Goal: Task Accomplishment & Management: Manage account settings

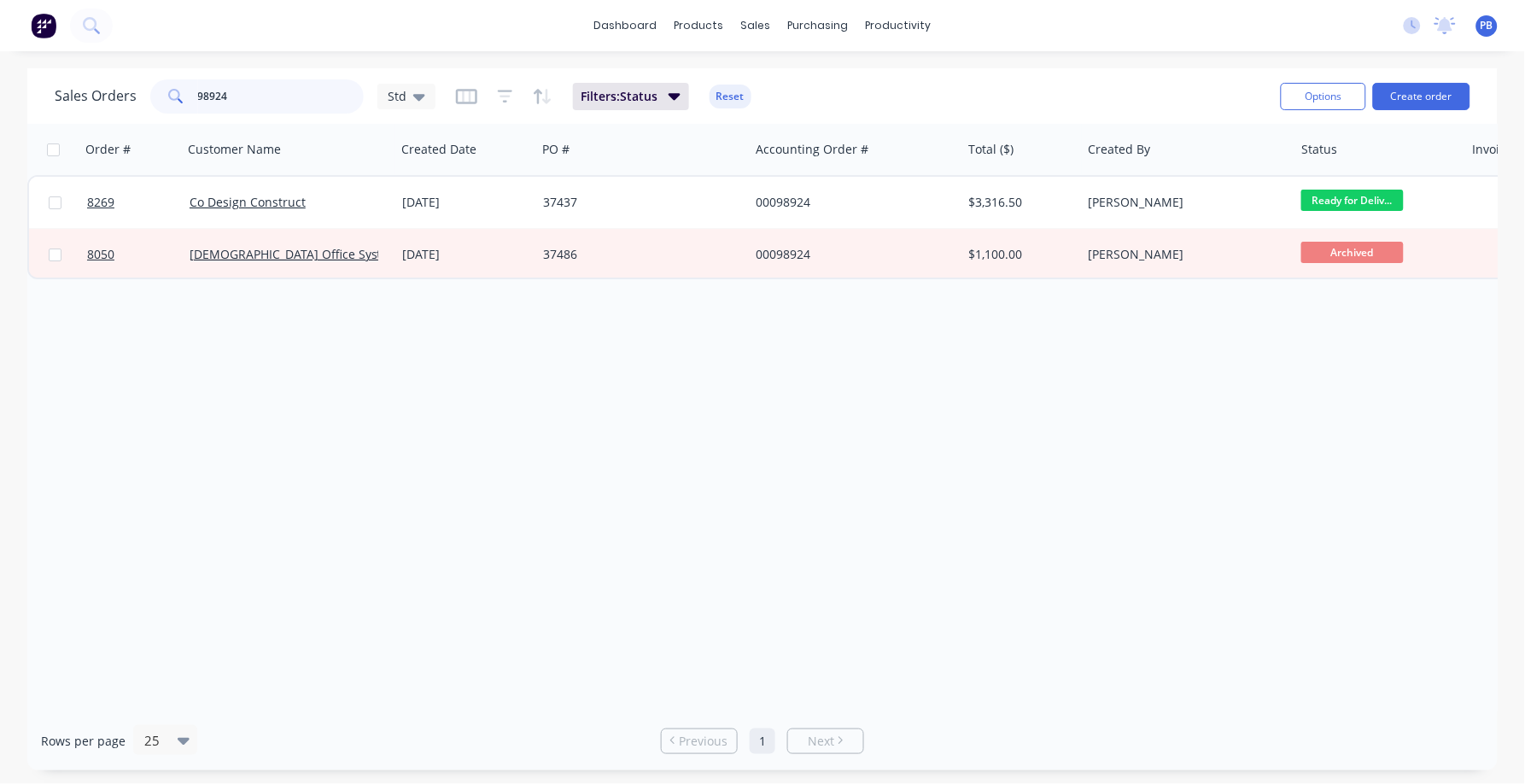
drag, startPoint x: 249, startPoint y: 89, endPoint x: 171, endPoint y: 89, distance: 78.0
click at [171, 89] on div "98924" at bounding box center [257, 96] width 213 height 34
type input "709704"
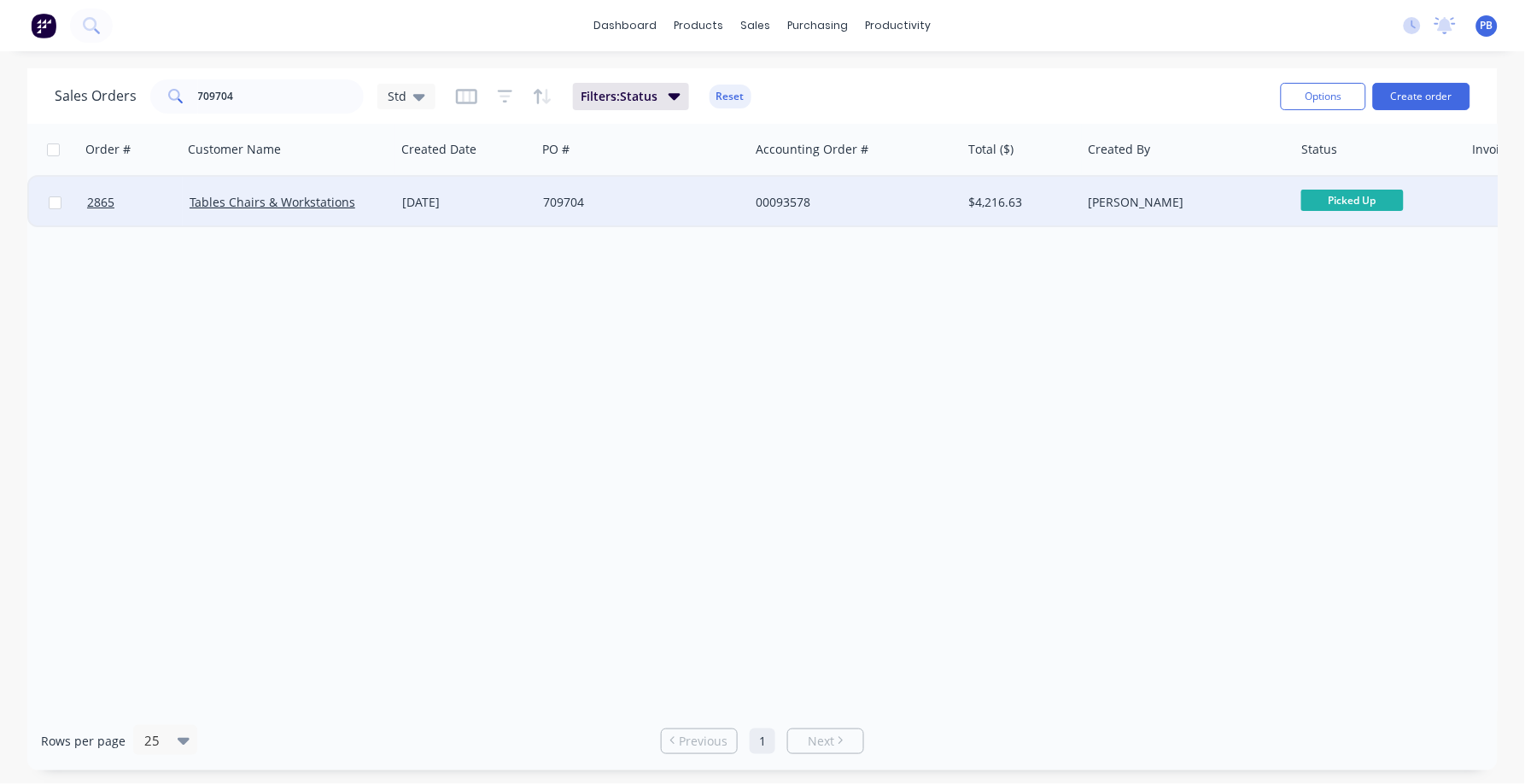
click at [784, 189] on div "00093578" at bounding box center [855, 201] width 213 height 51
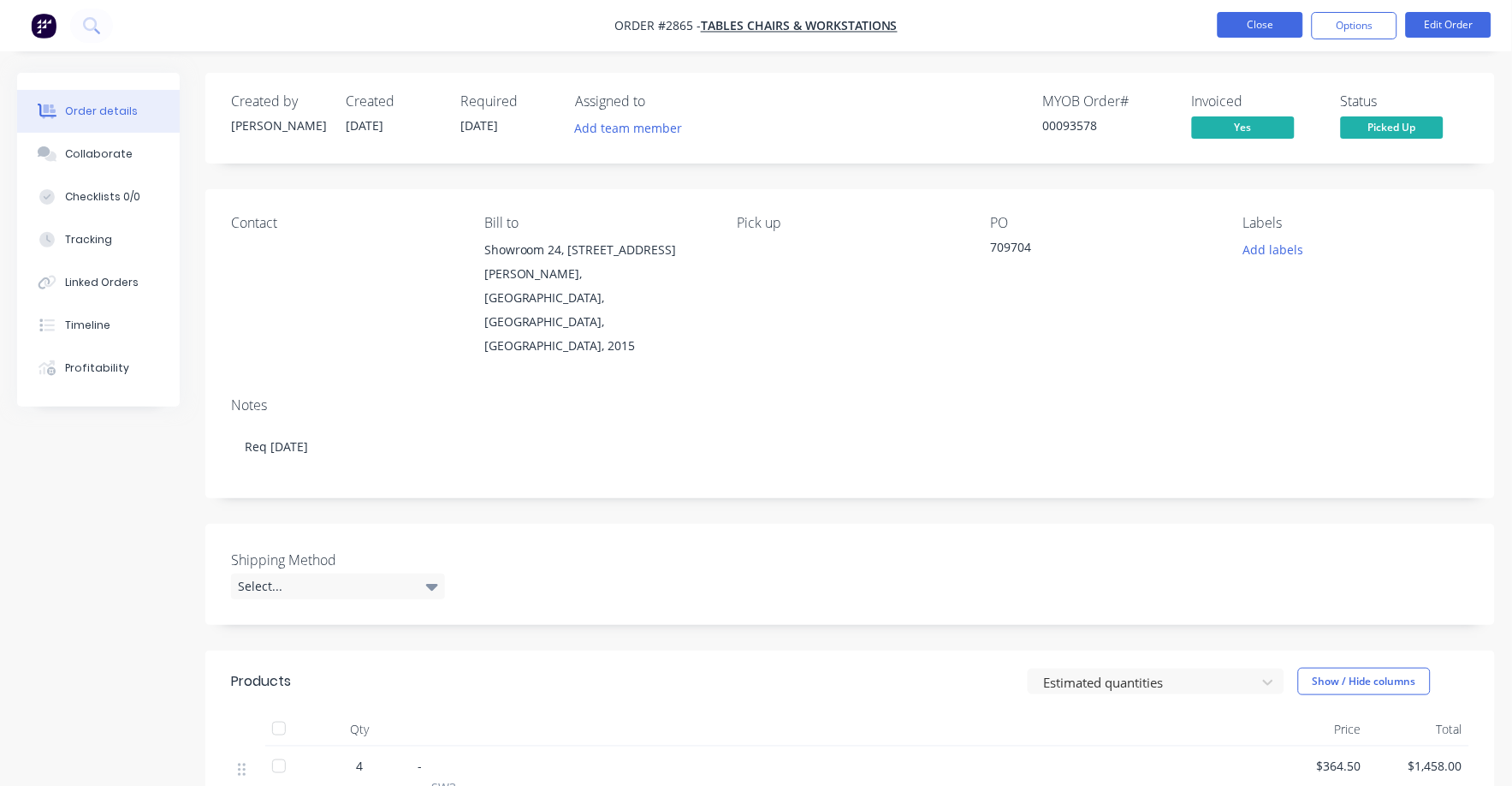
click at [1247, 16] on button "Close" at bounding box center [1260, 25] width 86 height 26
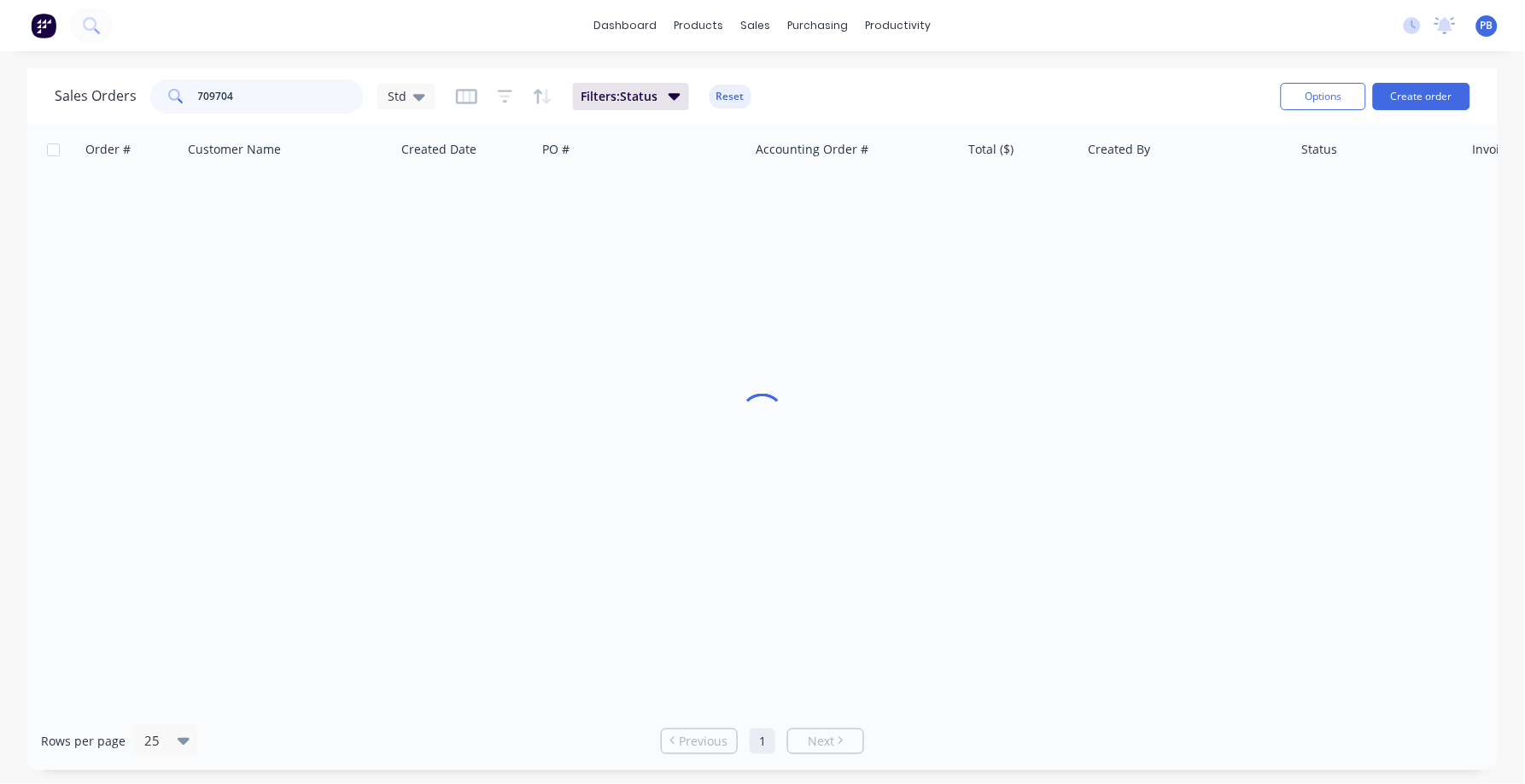
drag, startPoint x: 315, startPoint y: 93, endPoint x: 191, endPoint y: 89, distance: 124.1
click at [191, 89] on div "709704" at bounding box center [257, 96] width 213 height 34
type input "98953"
click at [729, 109] on div "Filters: Status Reset" at bounding box center [603, 96] width 295 height 27
click at [733, 96] on button "Reset" at bounding box center [730, 96] width 42 height 24
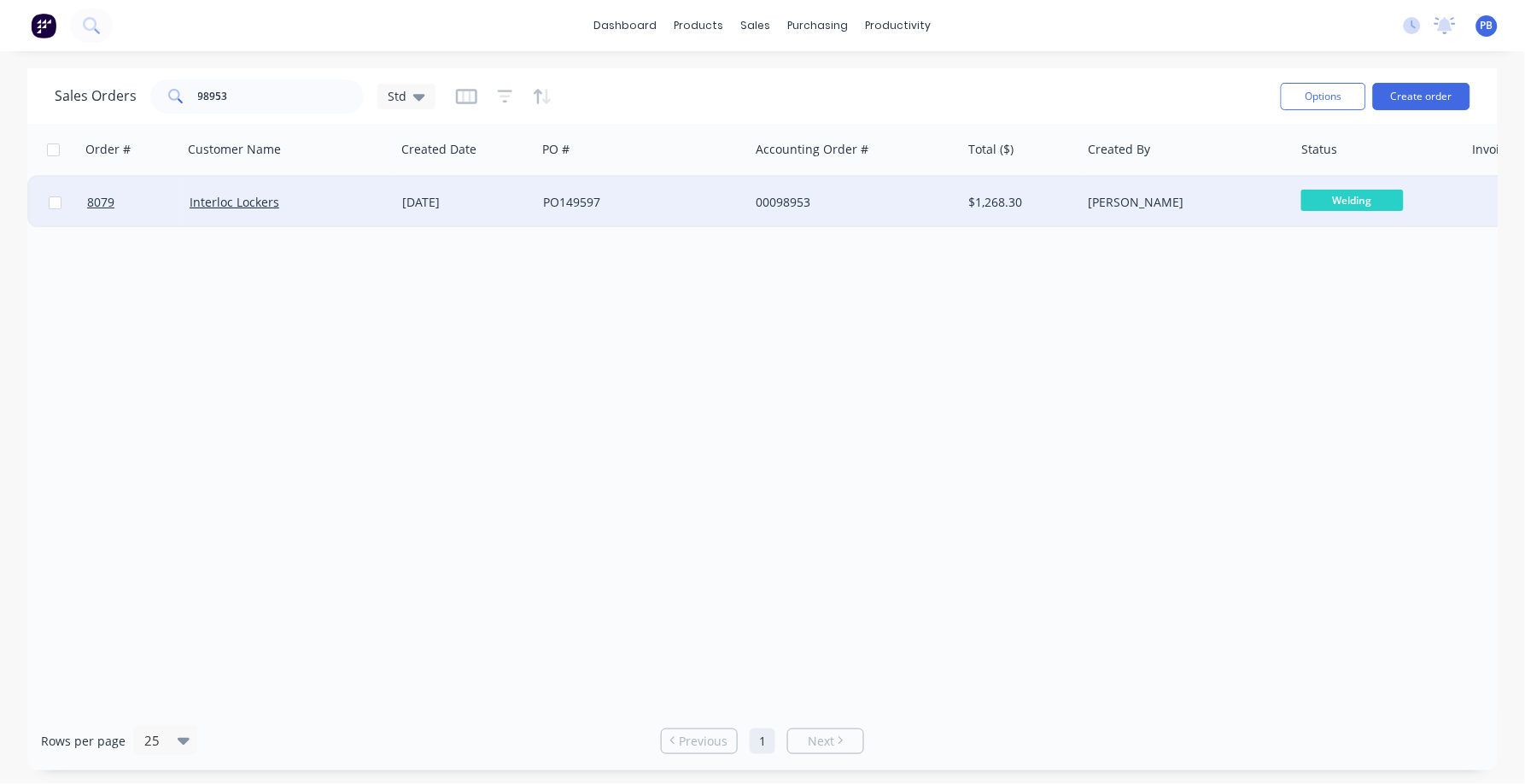
click at [791, 201] on div "00098953" at bounding box center [850, 202] width 189 height 17
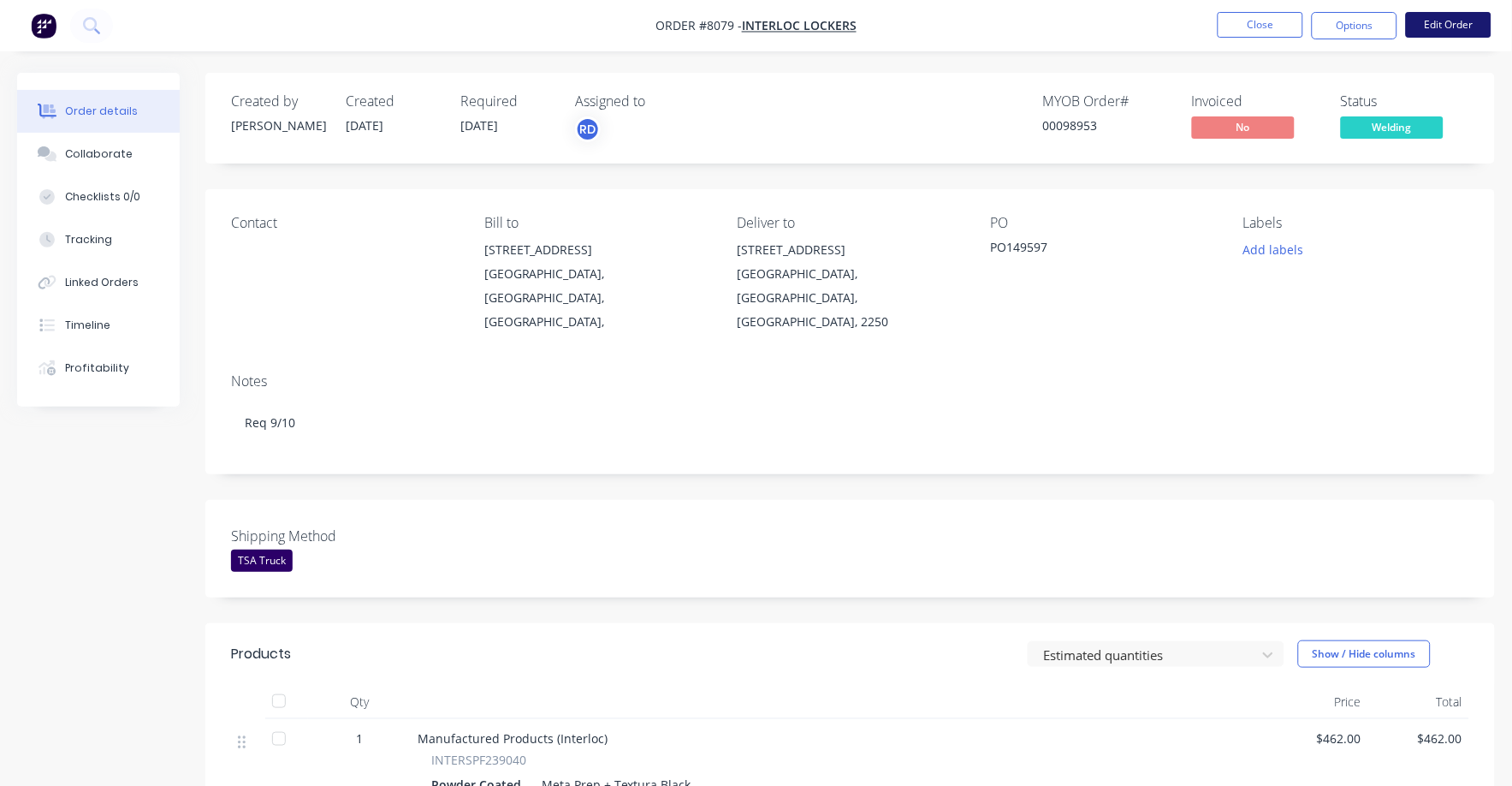
click at [1452, 21] on button "Edit Order" at bounding box center [1449, 25] width 86 height 26
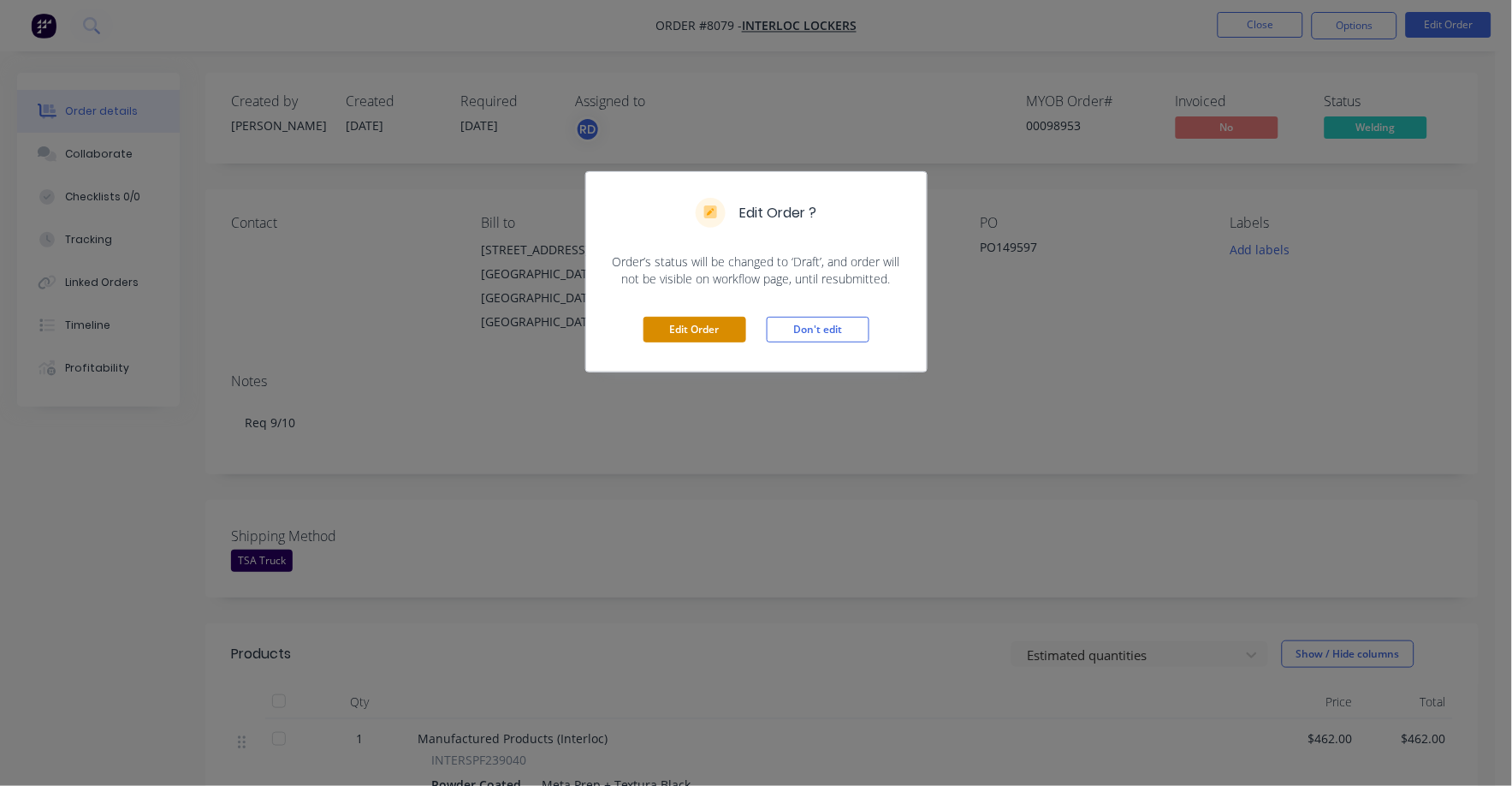
click at [658, 324] on button "Edit Order" at bounding box center [695, 329] width 102 height 26
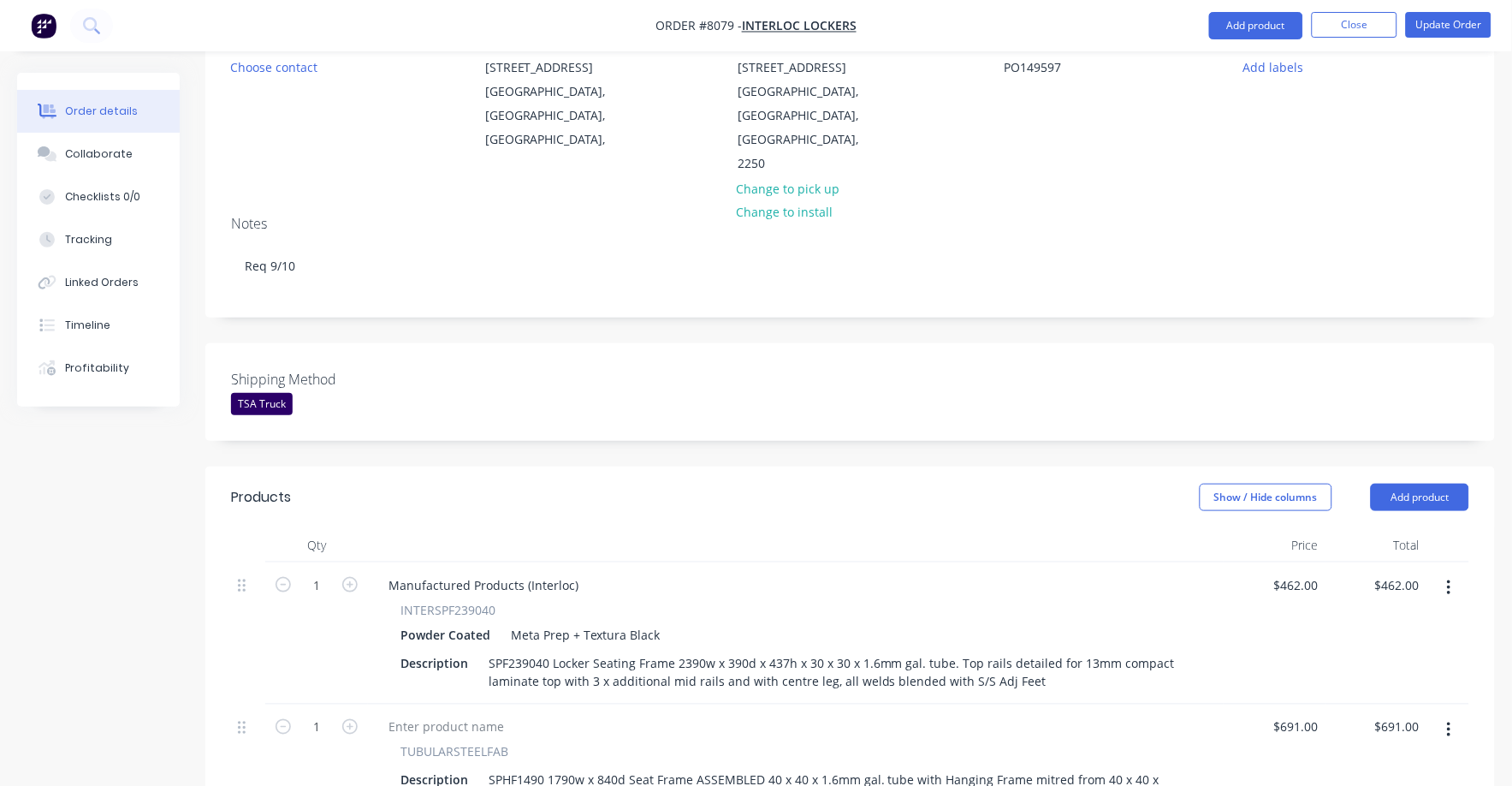
scroll to position [726, 0]
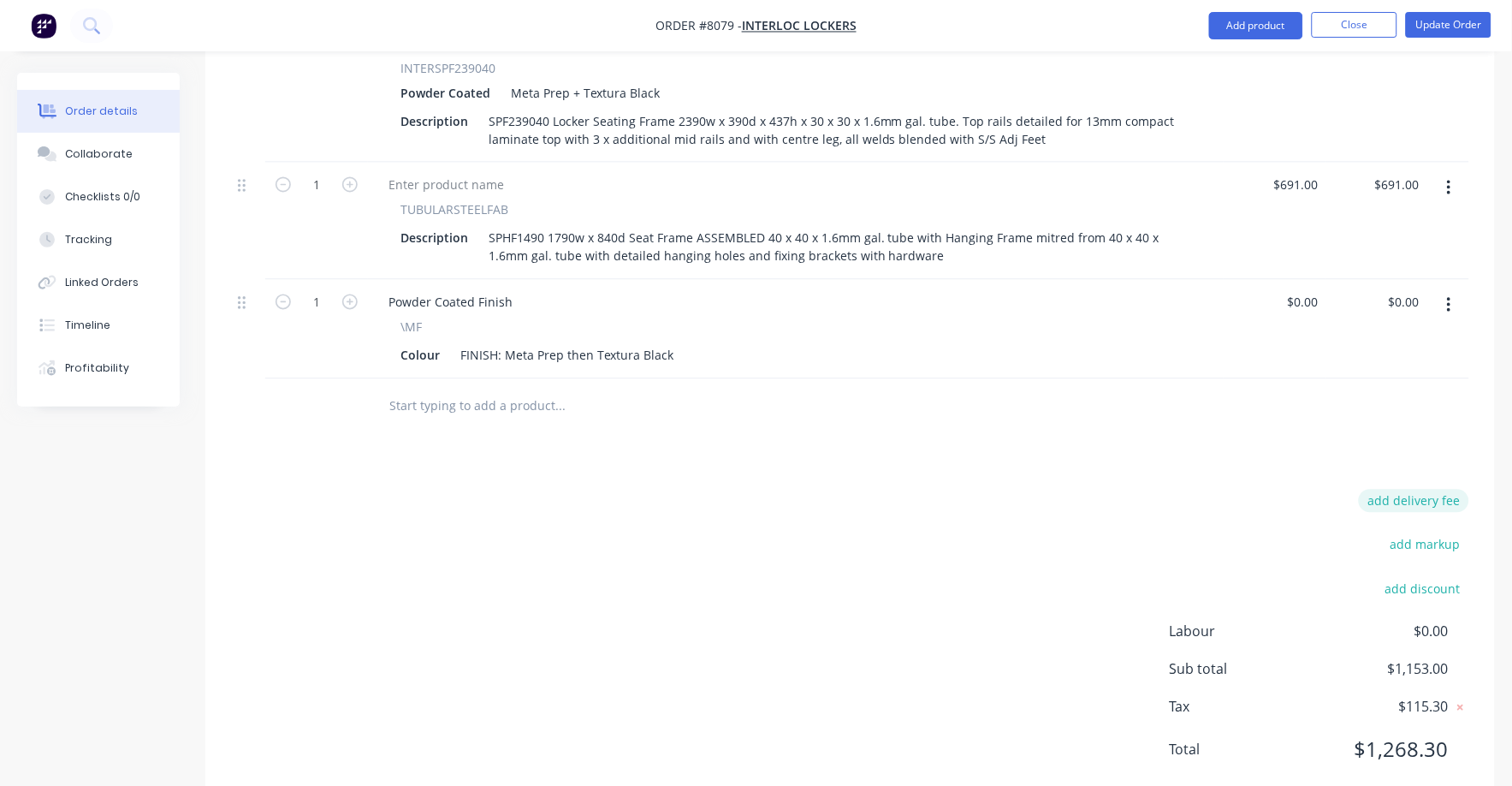
click at [1438, 489] on button "add delivery fee" at bounding box center [1413, 500] width 111 height 23
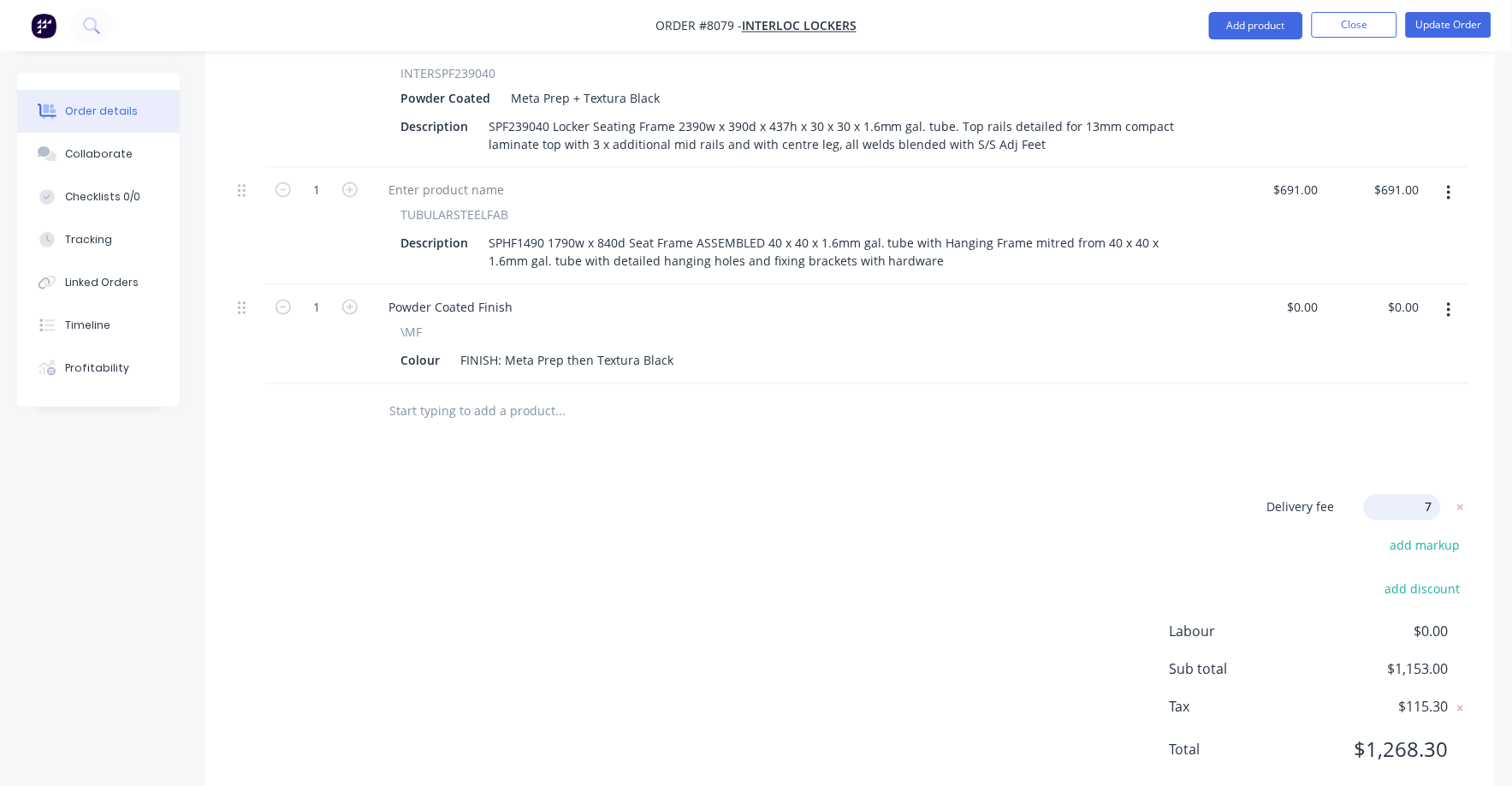
type input "75"
click input "submit" at bounding box center [0, 0] width 0 height 0
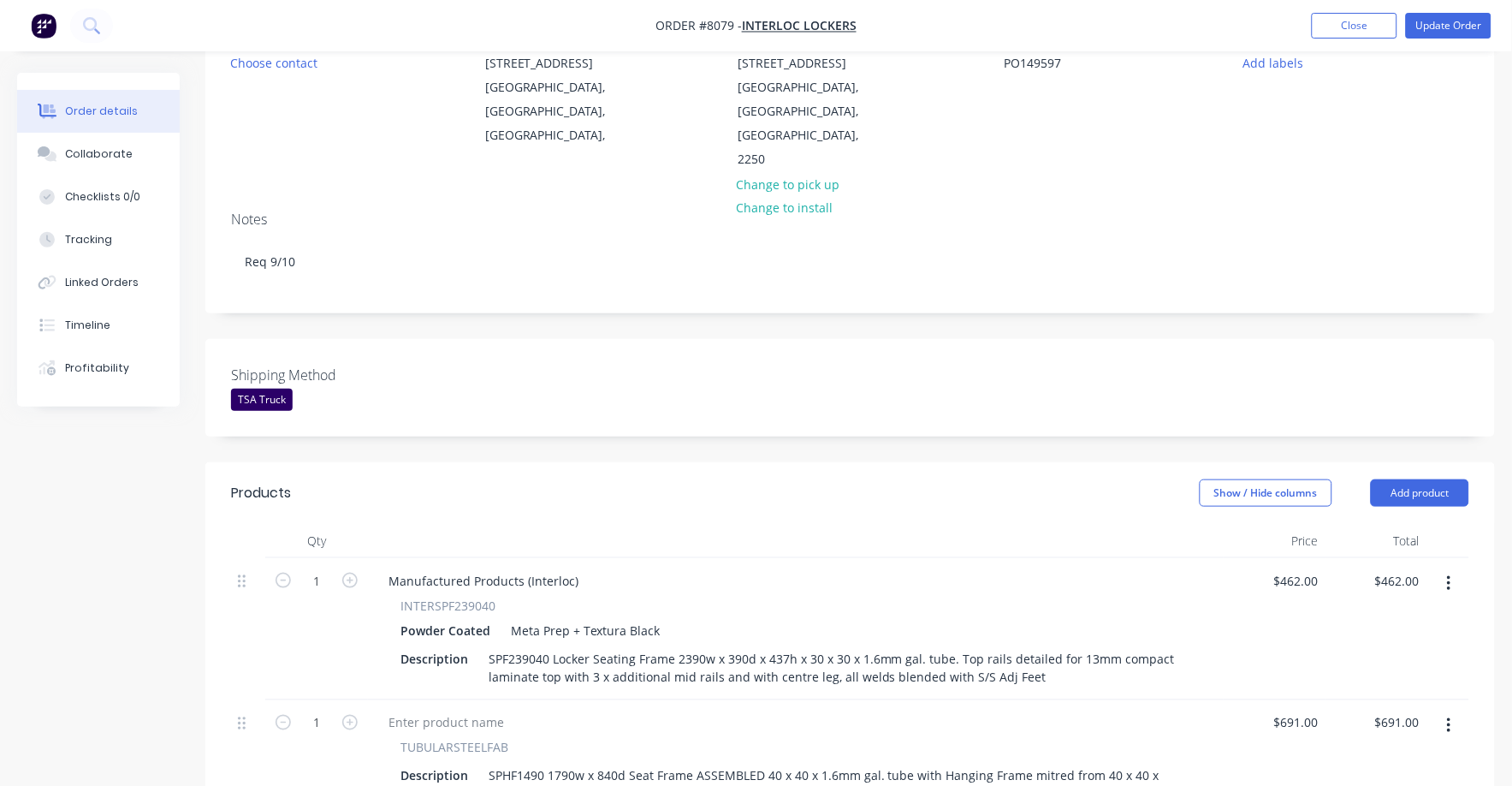
scroll to position [0, 0]
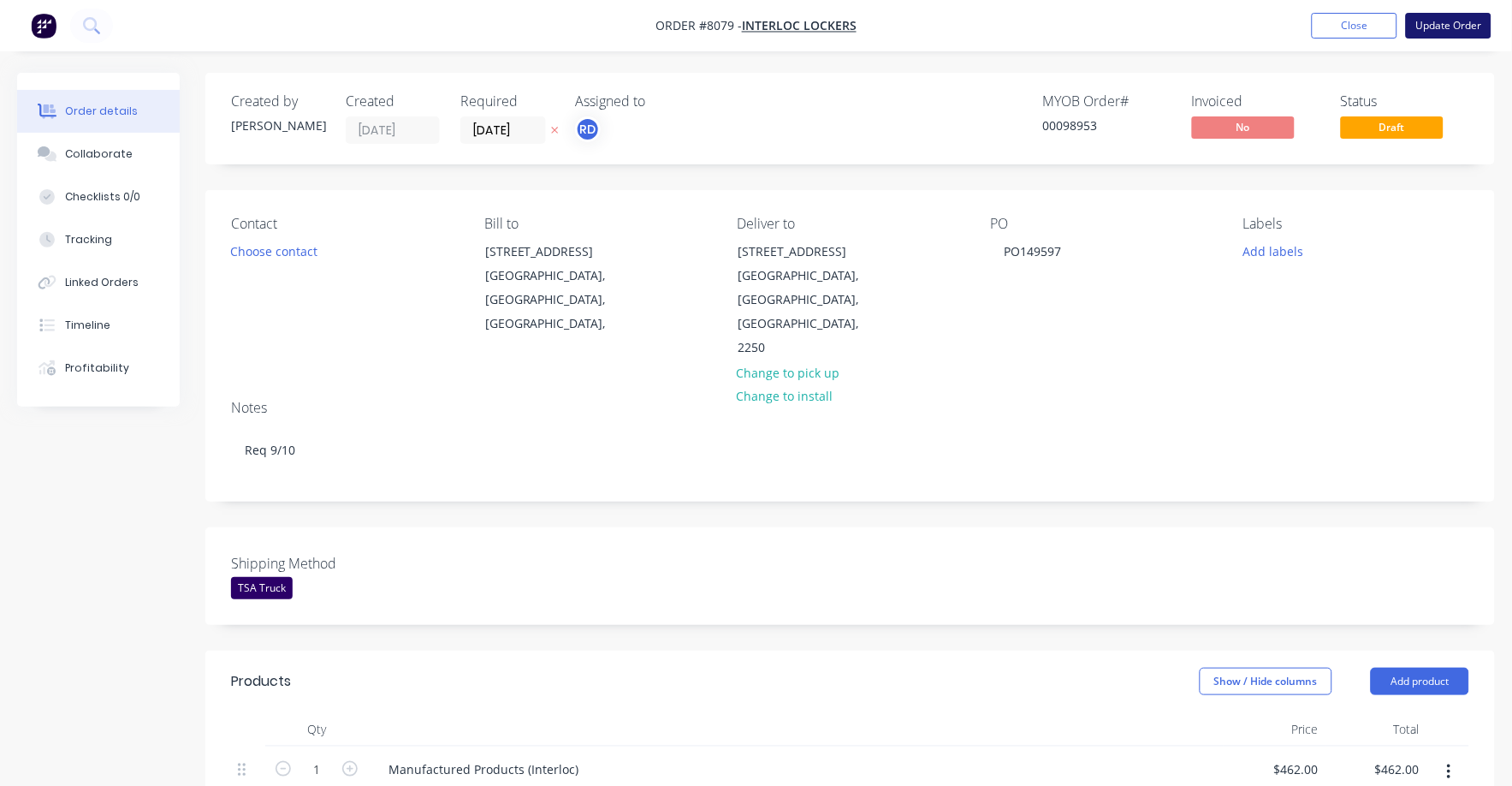
click at [1442, 22] on button "Update Order" at bounding box center [1449, 26] width 86 height 26
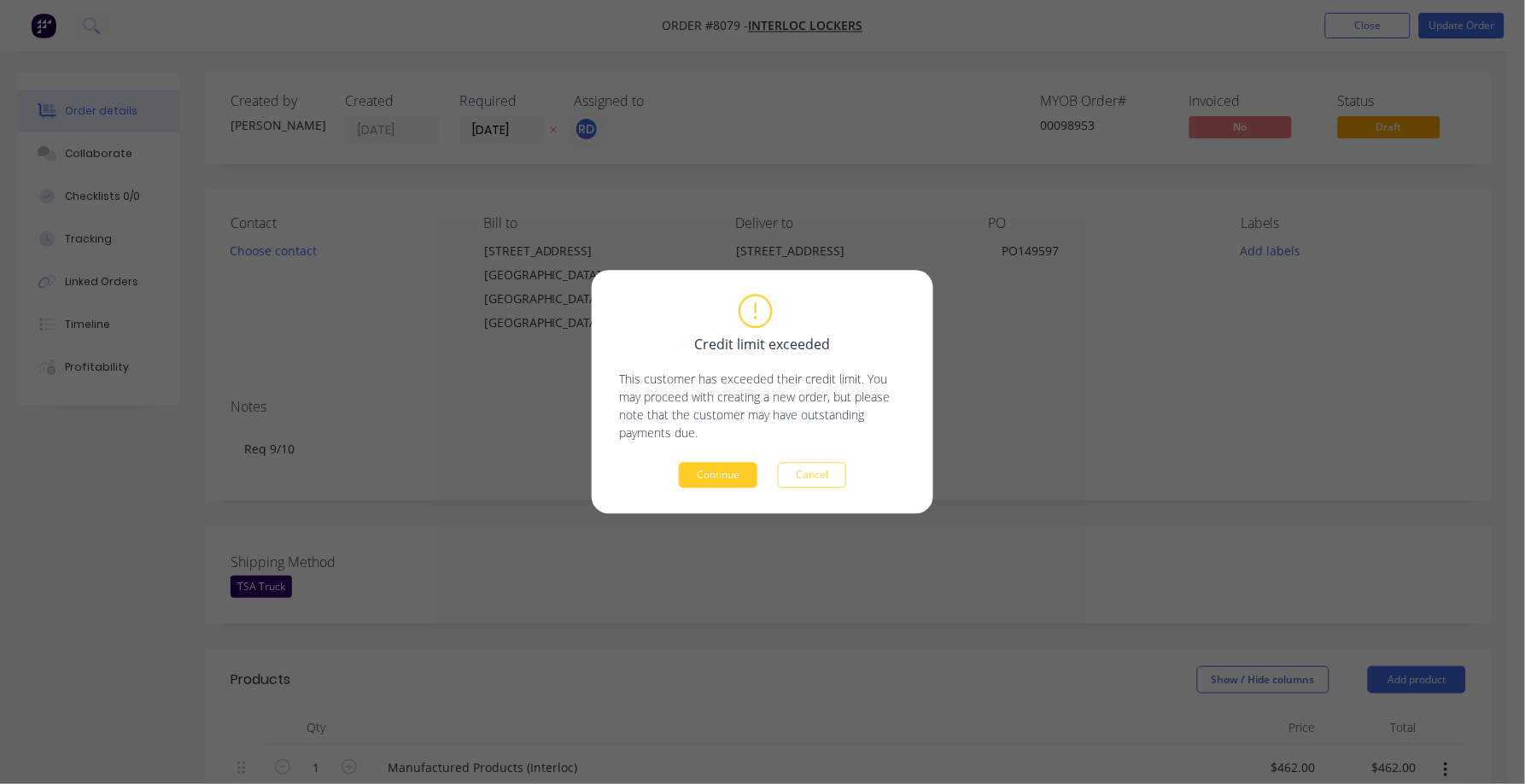
click at [729, 473] on button "Continue" at bounding box center [717, 476] width 79 height 26
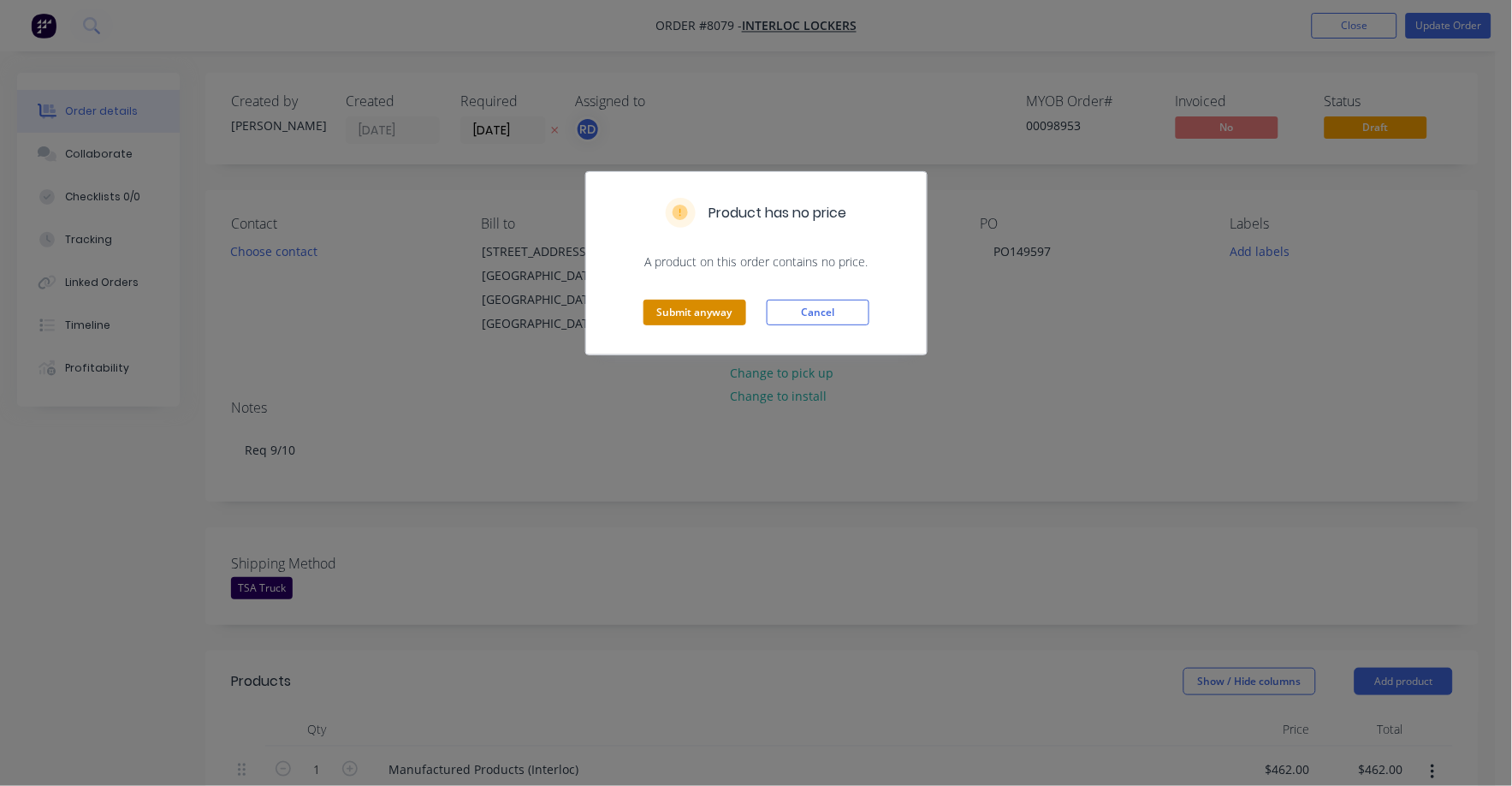
click at [687, 308] on button "Submit anyway" at bounding box center [695, 313] width 102 height 26
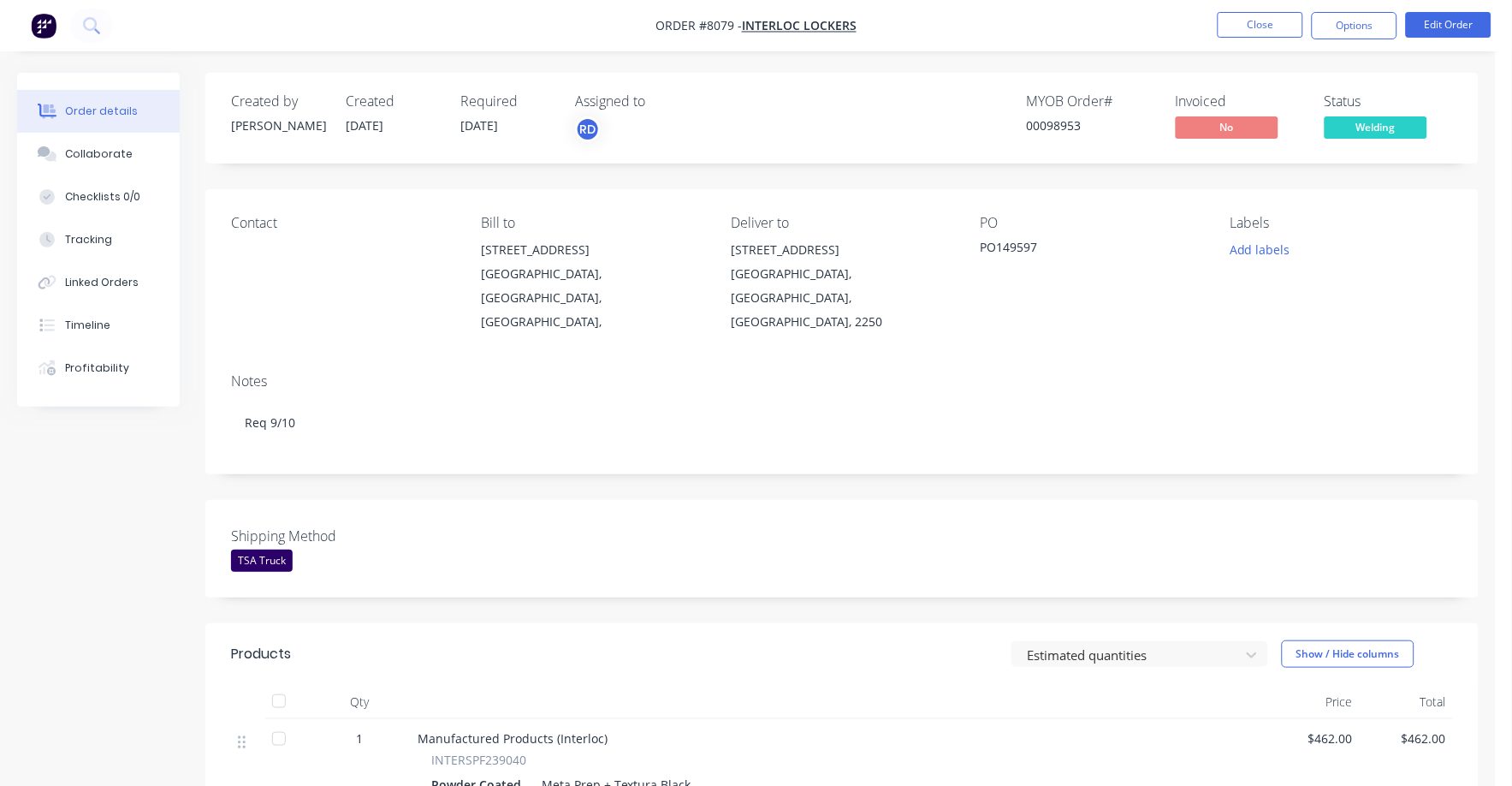
click at [1371, 128] on span "Welding" at bounding box center [1375, 127] width 102 height 21
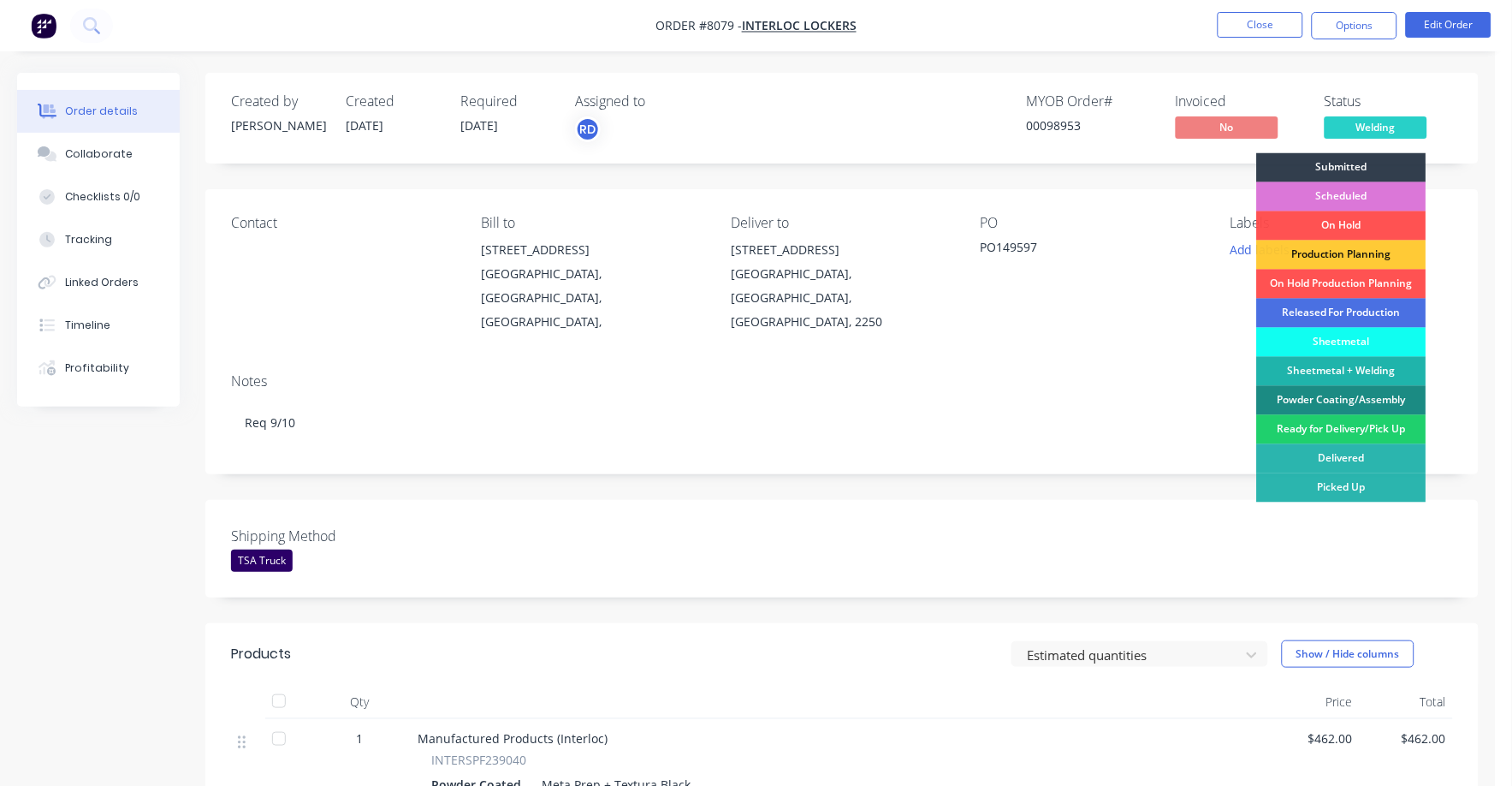
drag, startPoint x: 1370, startPoint y: 430, endPoint x: 1373, endPoint y: 201, distance: 229.0
click at [1370, 426] on div "Ready for Delivery/Pick Up" at bounding box center [1342, 429] width 169 height 29
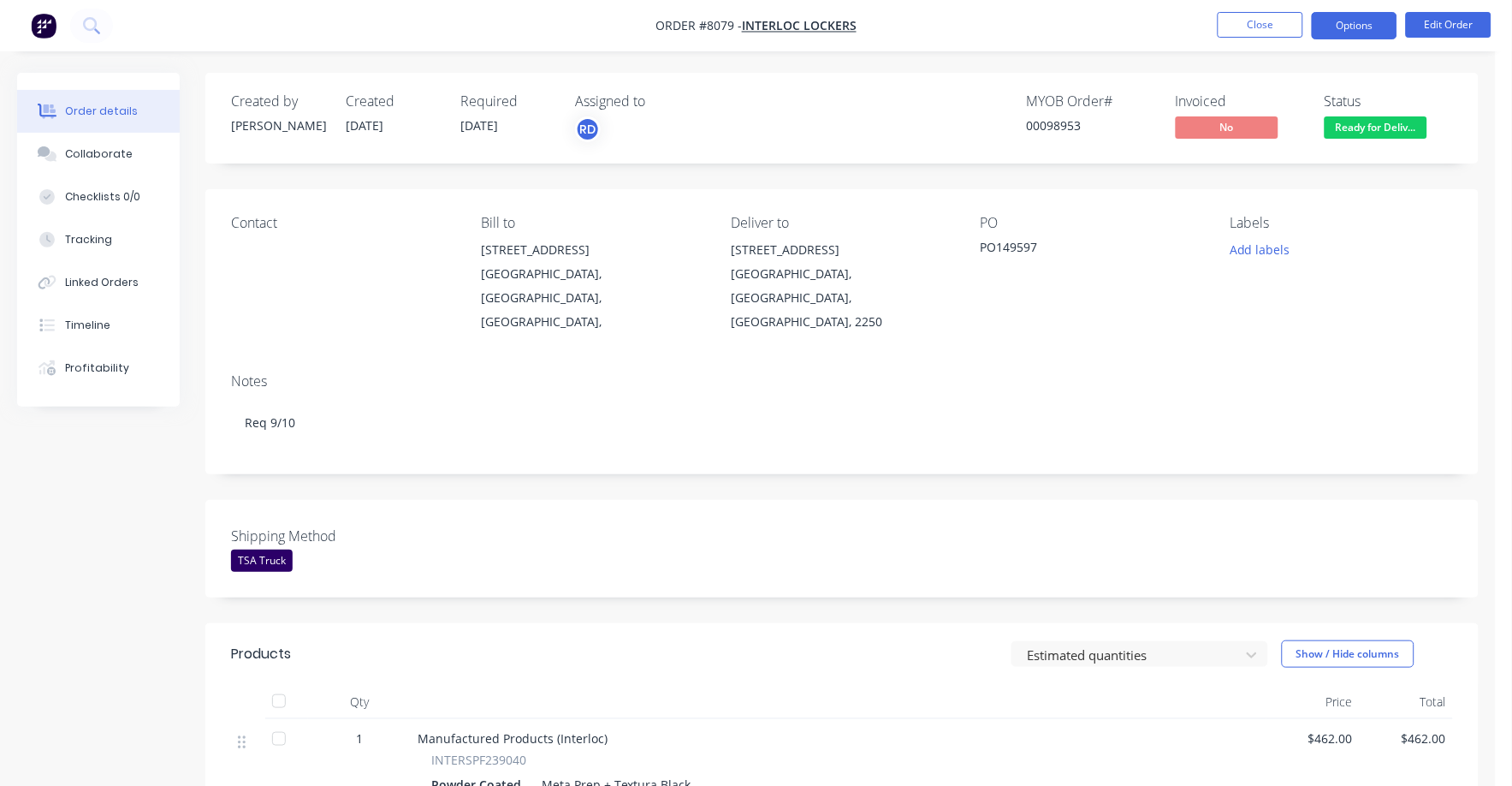
click at [1362, 20] on button "Options" at bounding box center [1354, 25] width 86 height 27
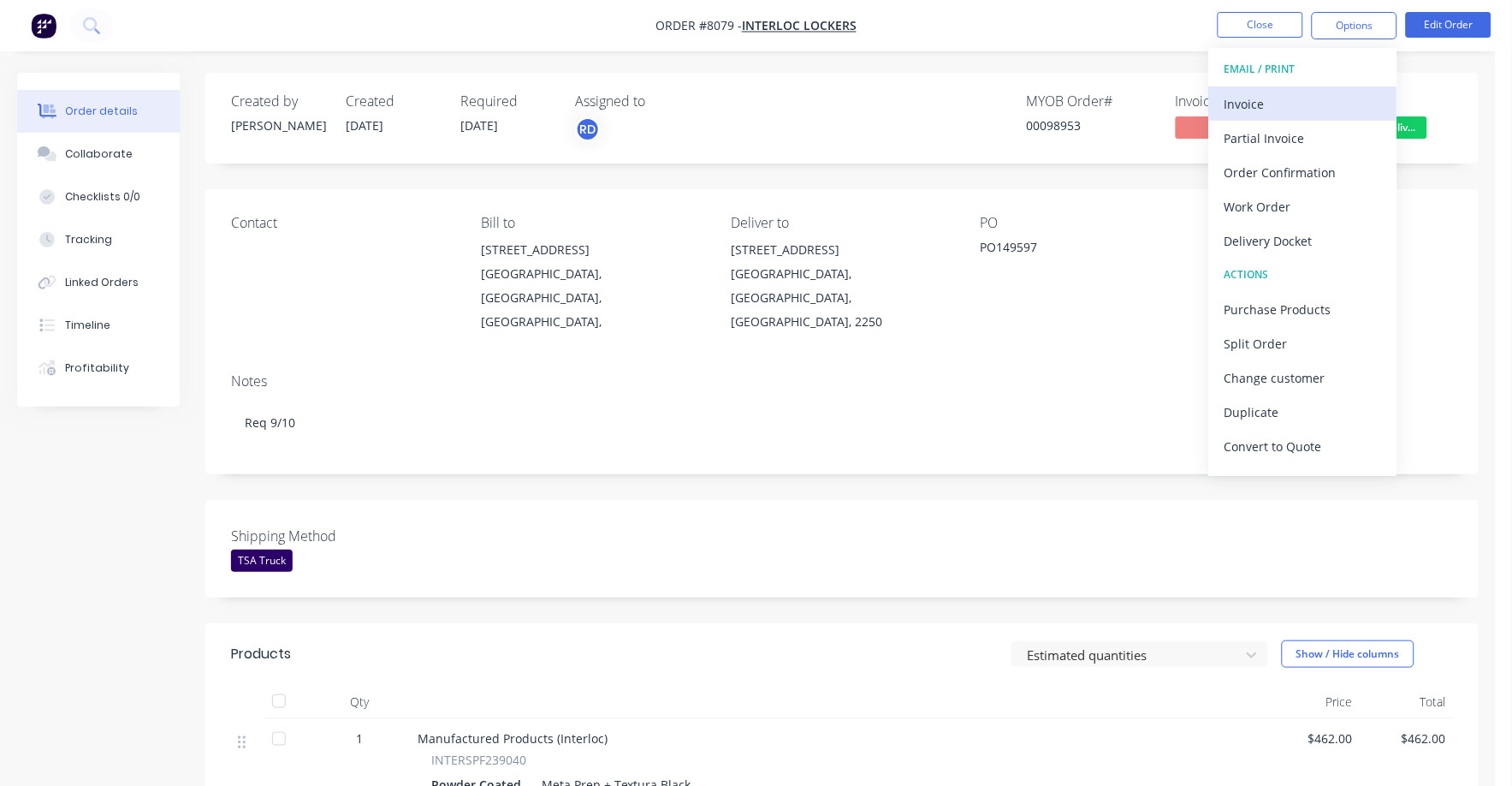
click at [1242, 106] on div "Invoice" at bounding box center [1303, 103] width 157 height 25
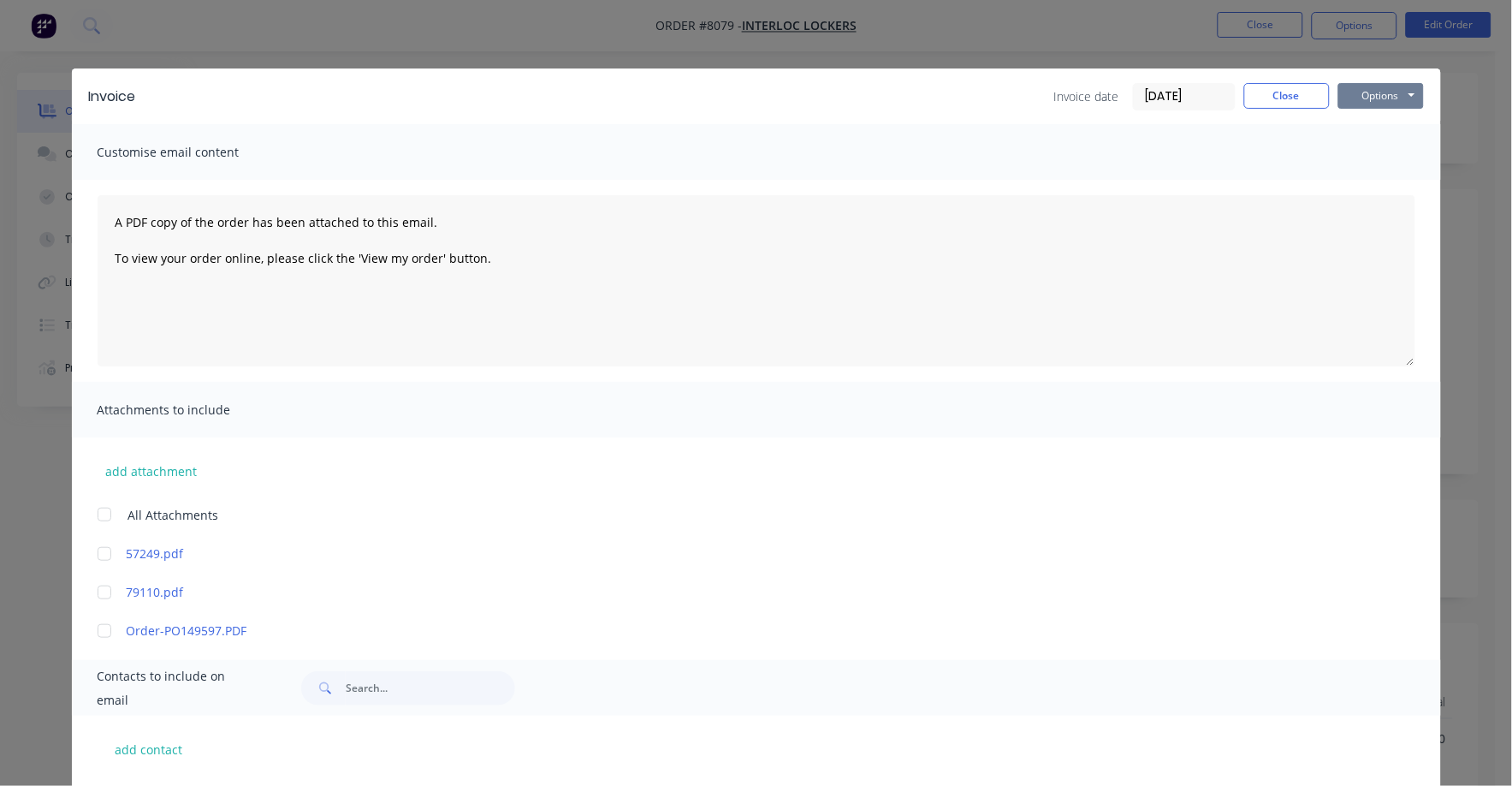
click at [1362, 97] on button "Options" at bounding box center [1381, 96] width 86 height 26
click at [1364, 165] on button "Print" at bounding box center [1393, 154] width 110 height 28
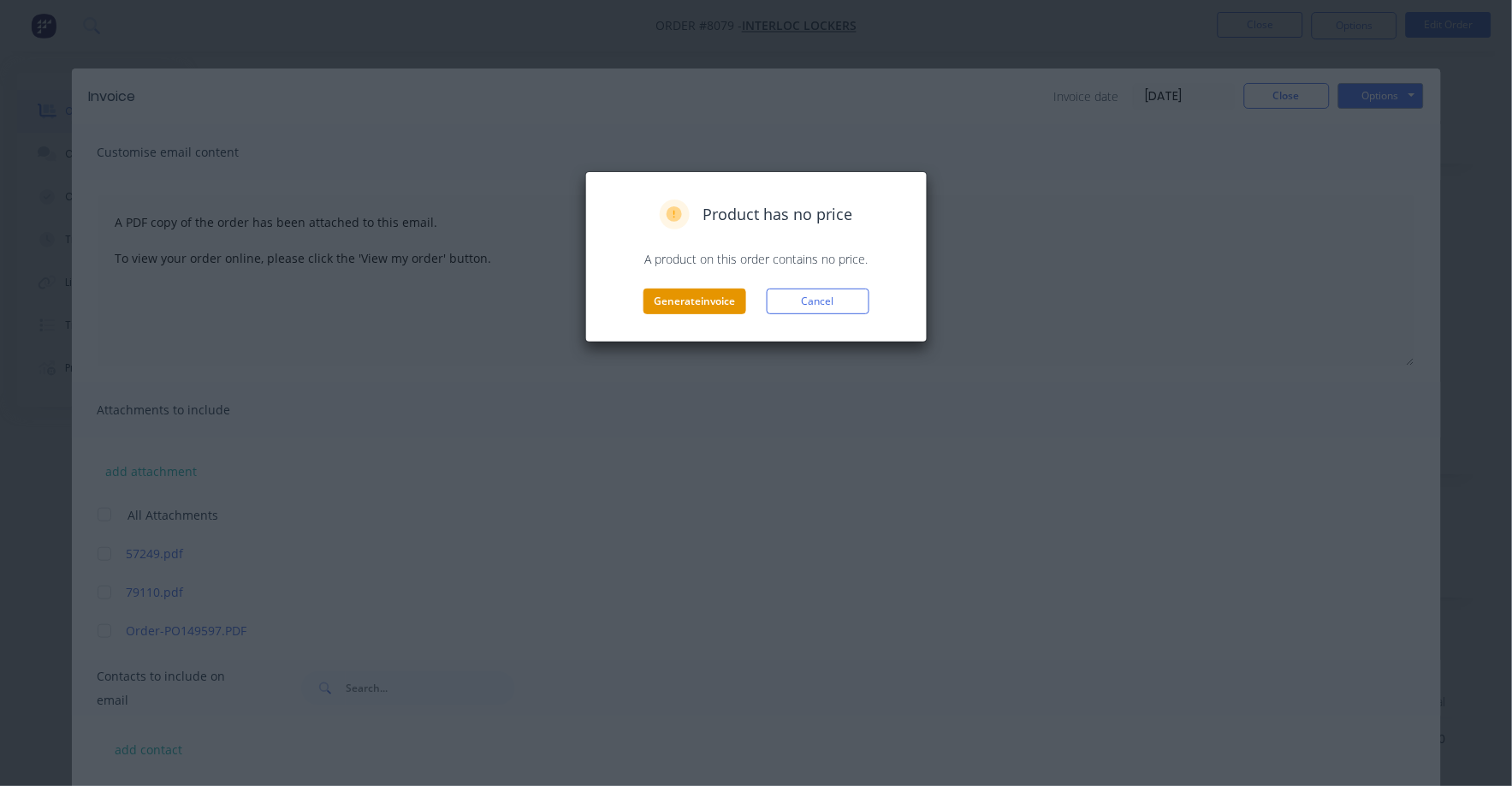
click at [706, 302] on button "Generate invoice" at bounding box center [695, 301] width 102 height 26
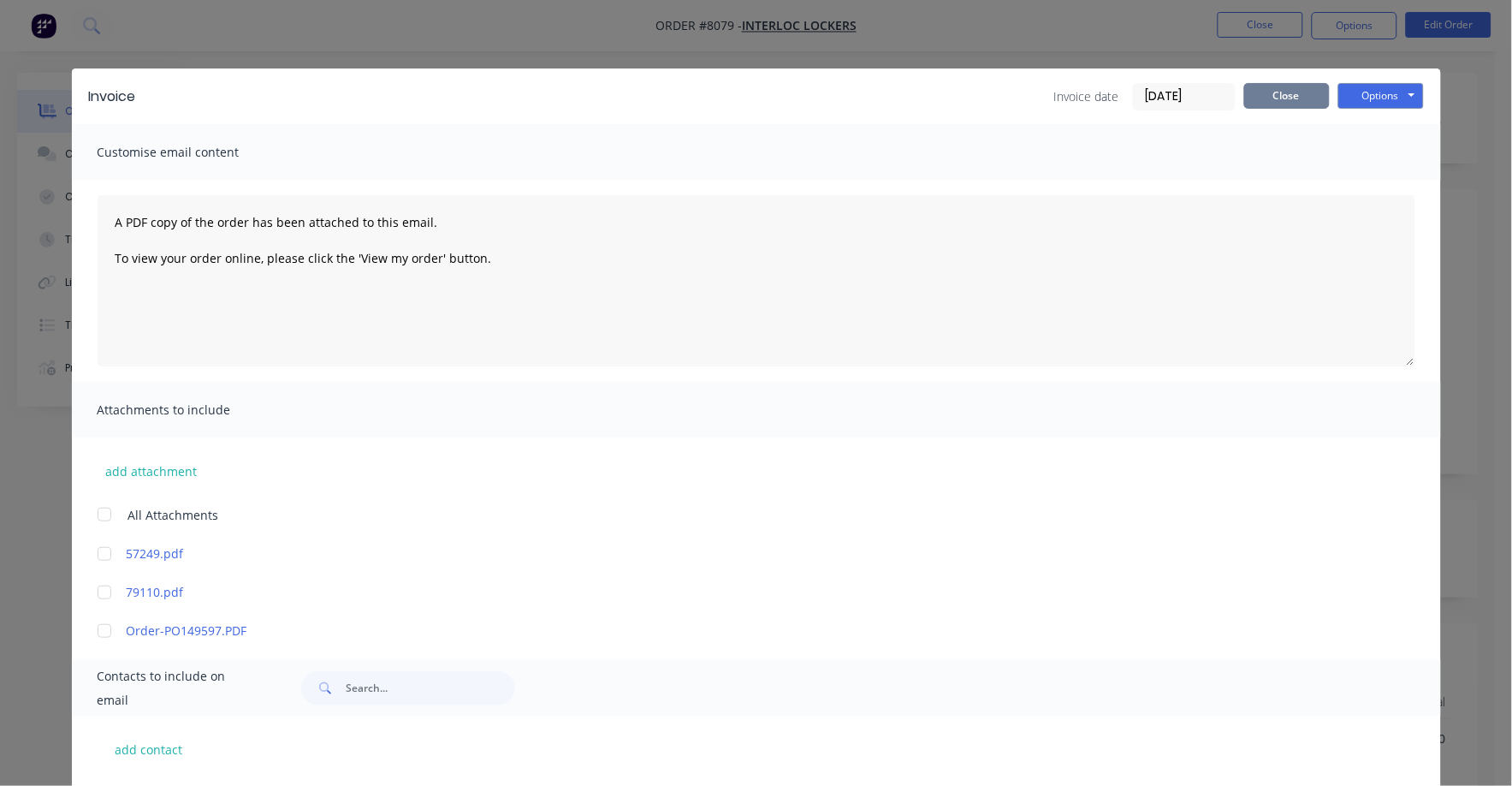
click at [1270, 95] on button "Close" at bounding box center [1287, 96] width 86 height 26
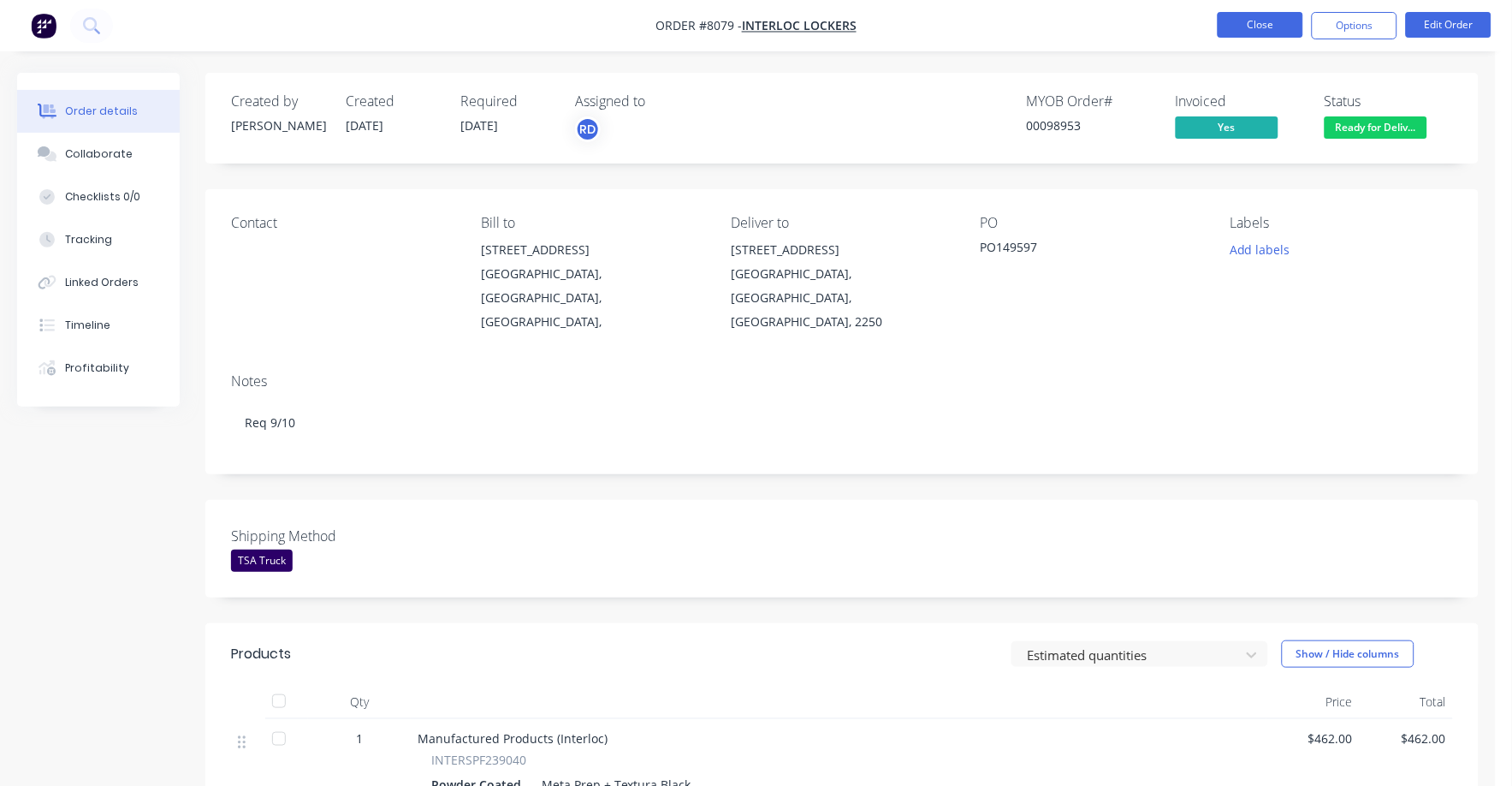
click at [1264, 20] on button "Close" at bounding box center [1260, 25] width 86 height 26
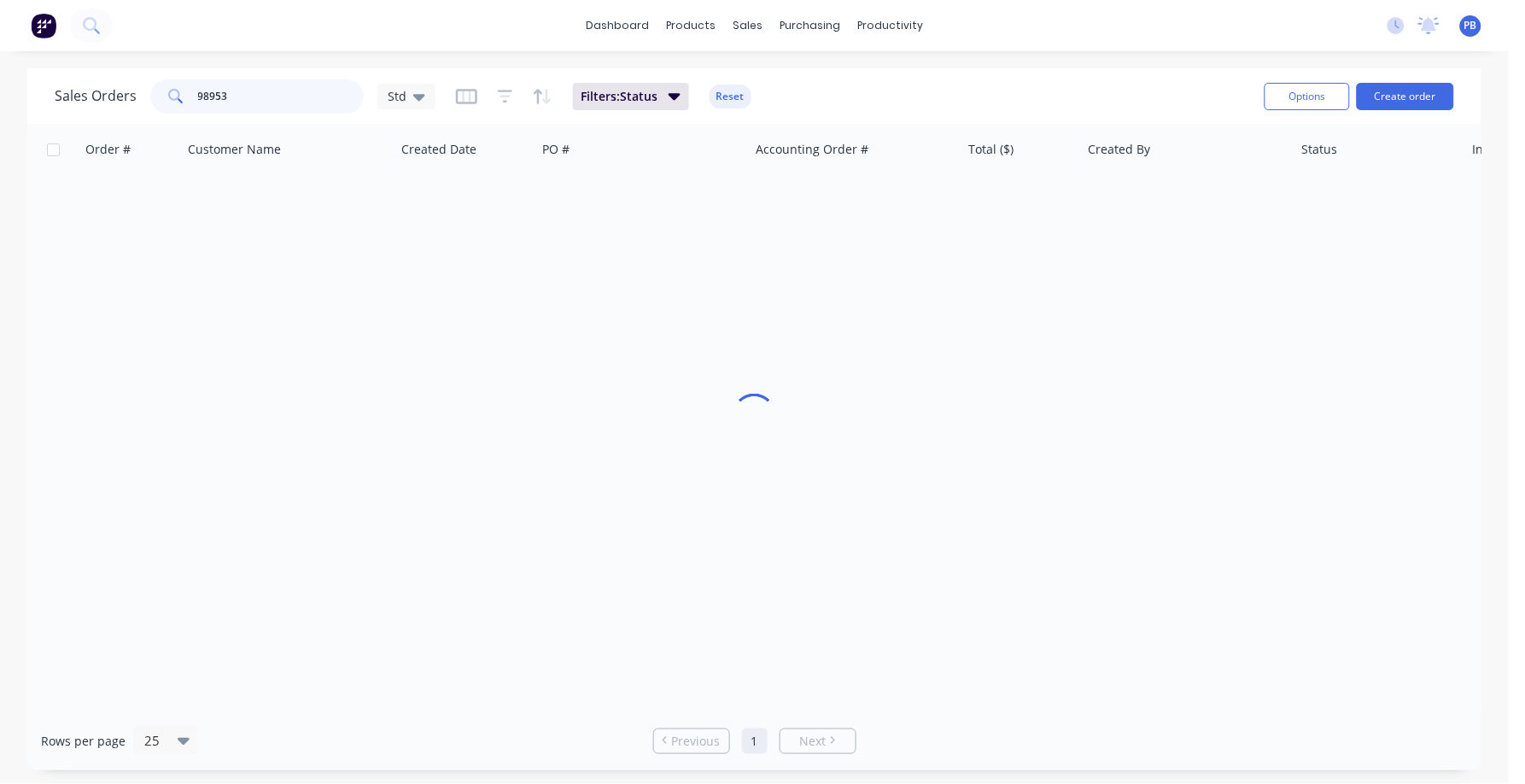
drag, startPoint x: 298, startPoint y: 100, endPoint x: 133, endPoint y: 92, distance: 165.2
click at [133, 92] on div "Sales Orders 98953 Std" at bounding box center [245, 96] width 381 height 34
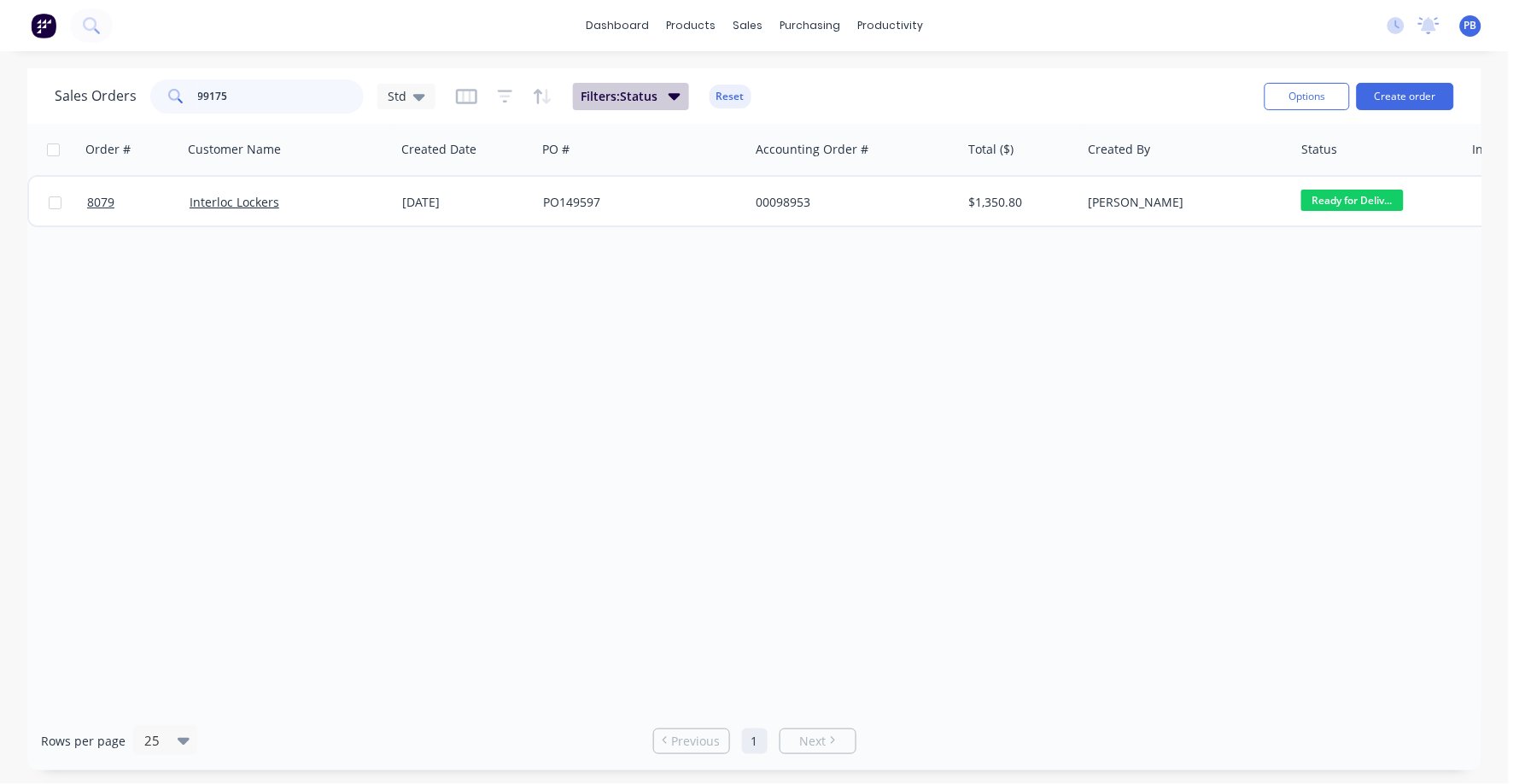
type input "99175"
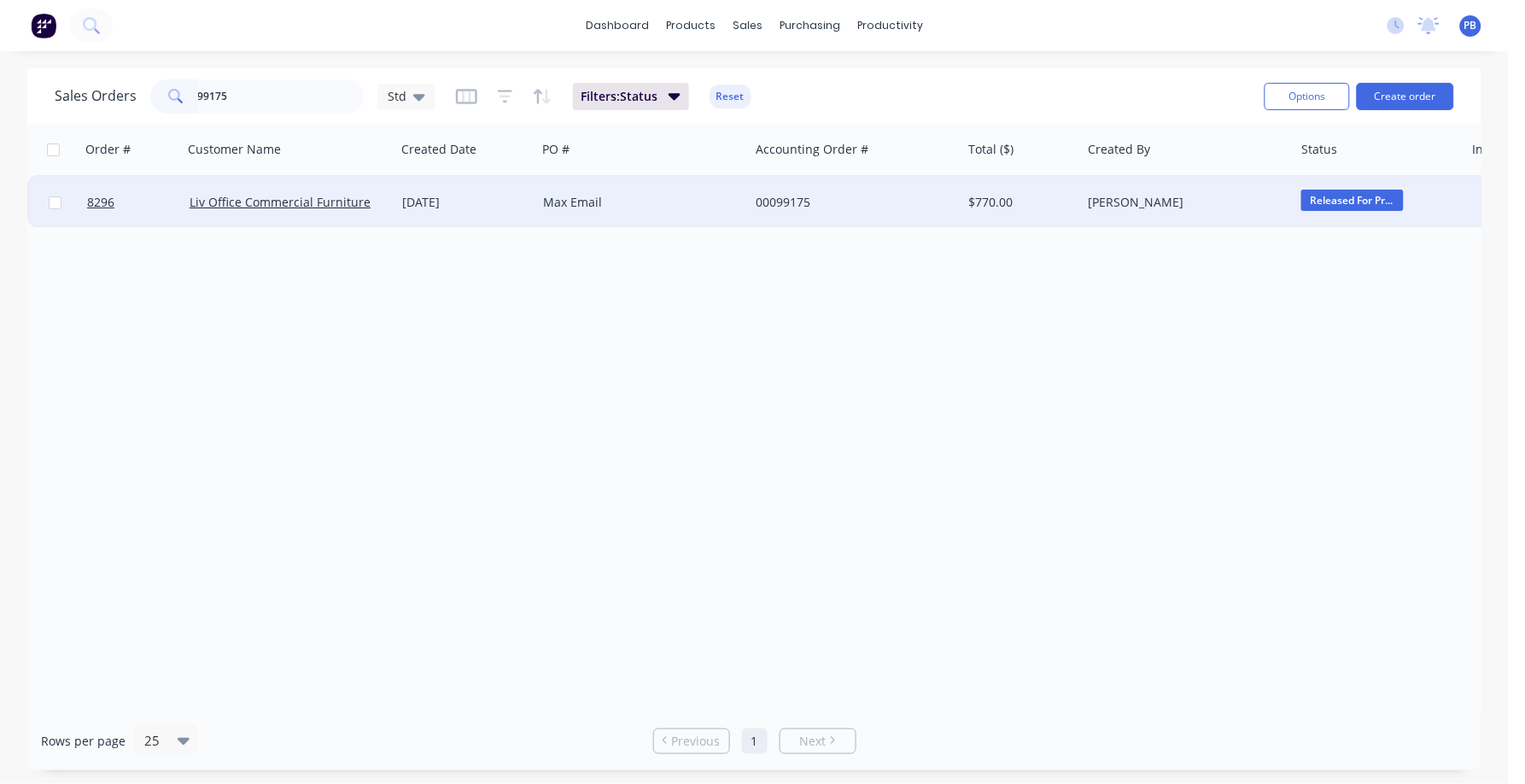
click at [783, 196] on div "00099175" at bounding box center [850, 202] width 189 height 17
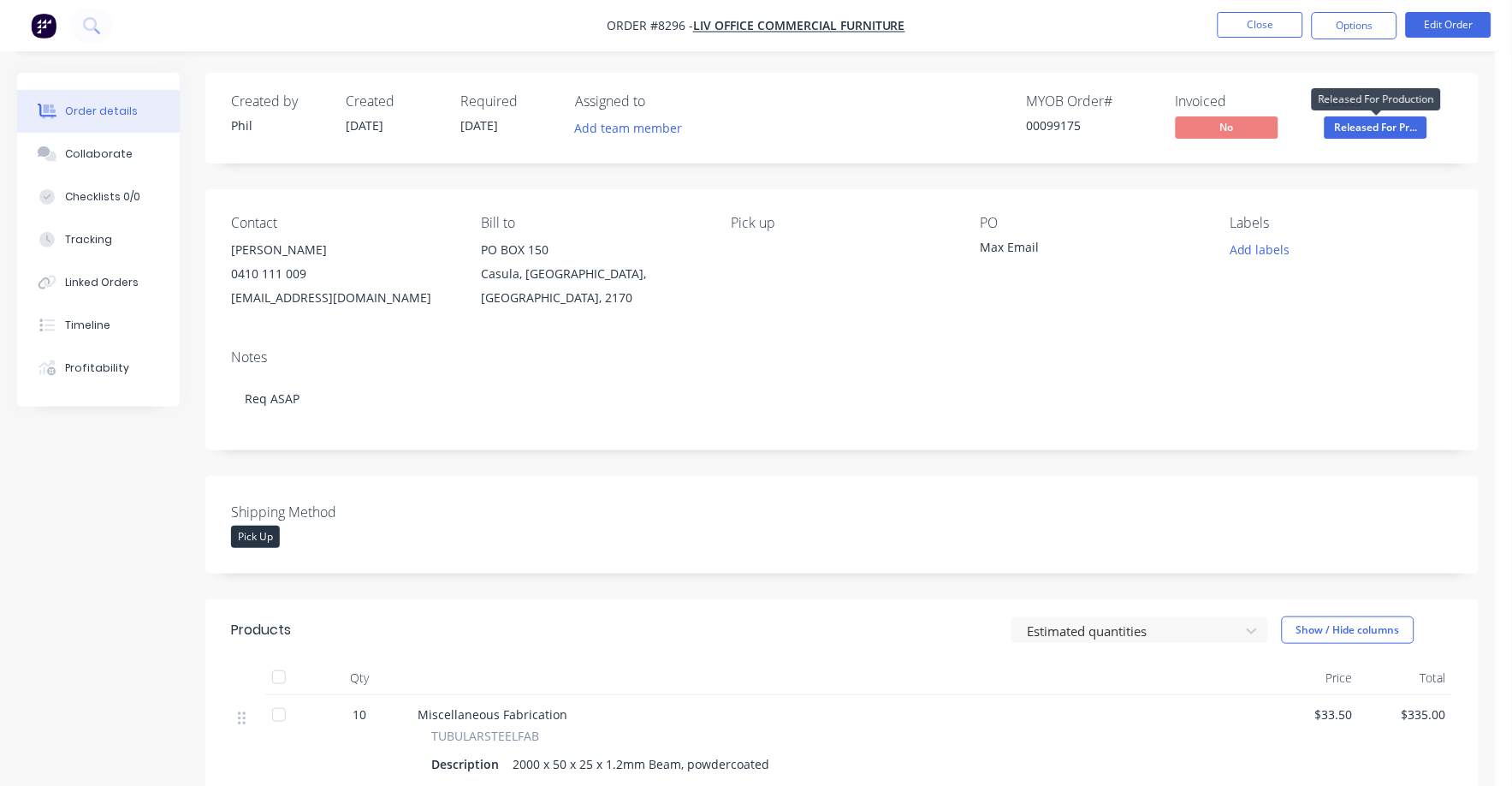
click at [1378, 126] on span "Released For Pr..." at bounding box center [1375, 127] width 102 height 21
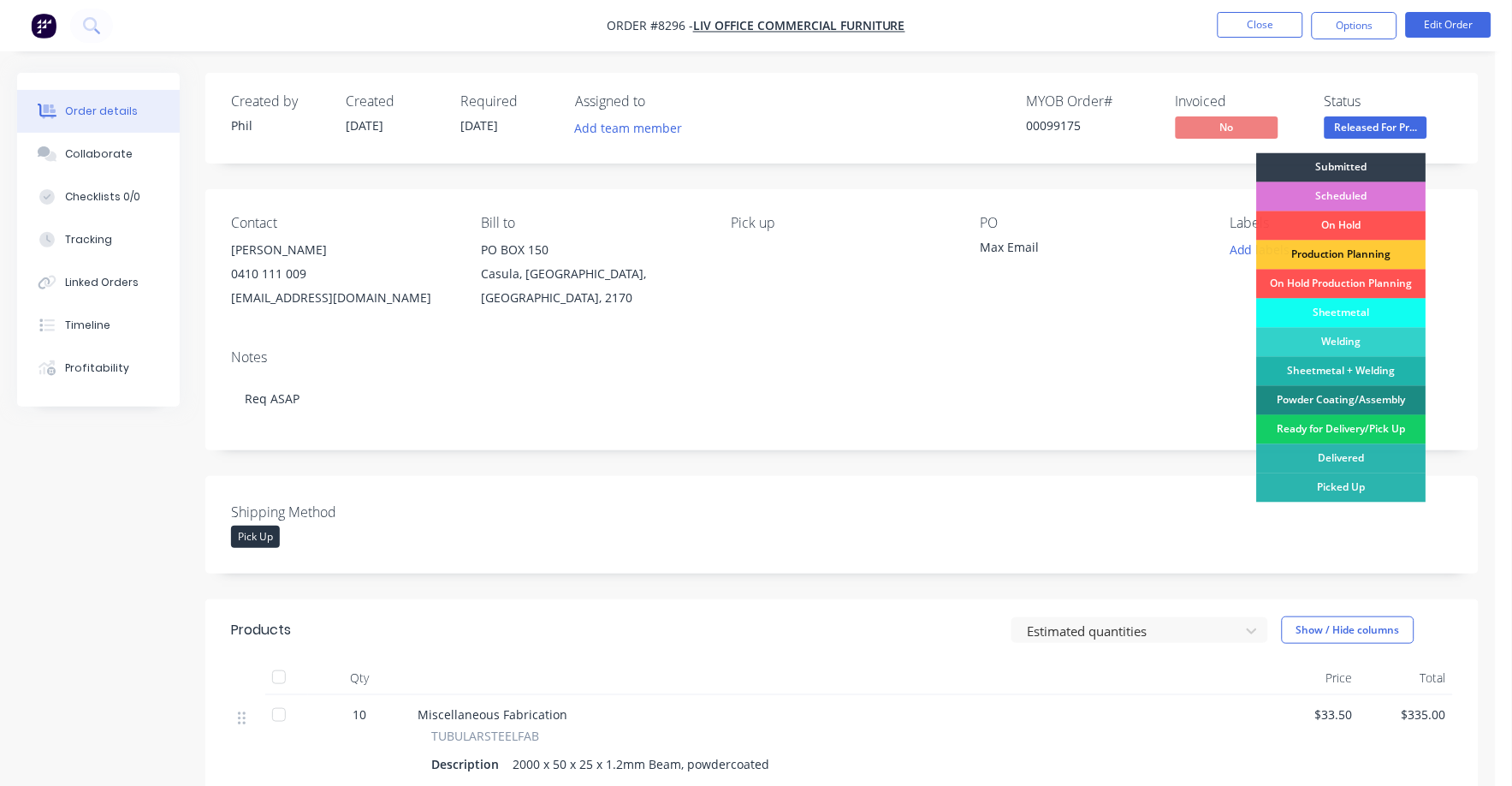
click at [1350, 429] on div "Ready for Delivery/Pick Up" at bounding box center [1342, 429] width 169 height 29
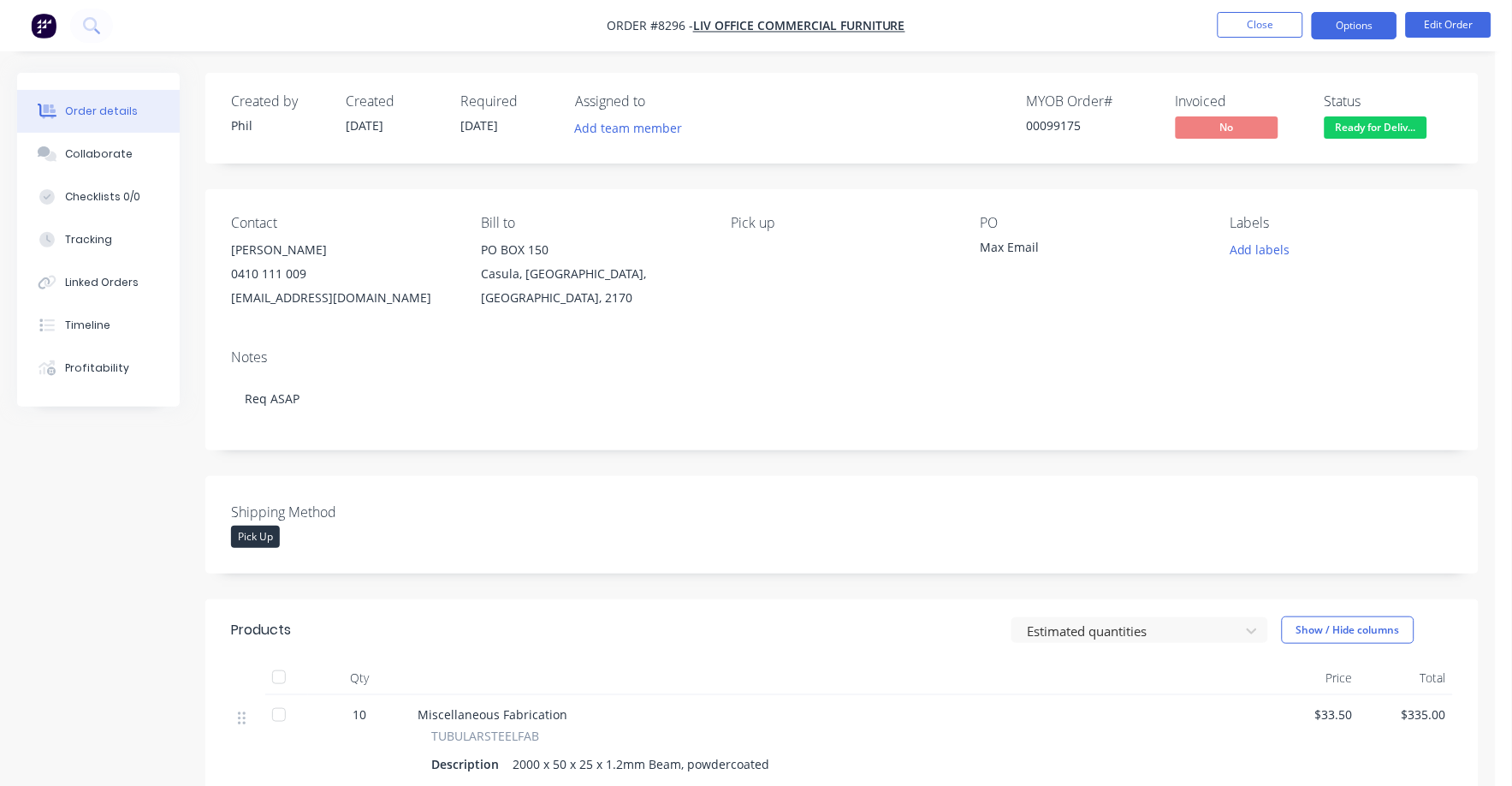
click at [1353, 26] on button "Options" at bounding box center [1354, 25] width 86 height 27
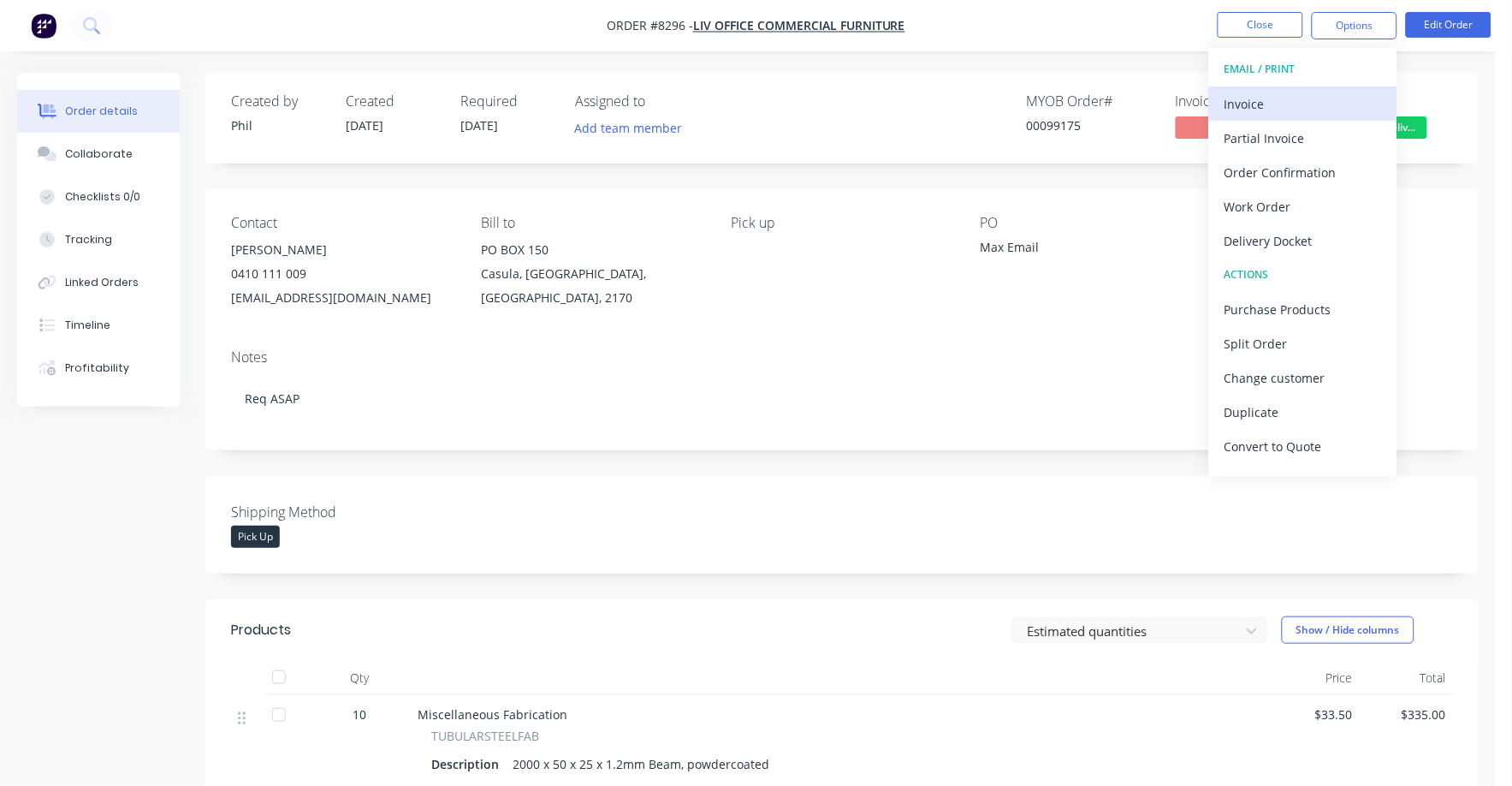
click at [1247, 99] on div "Invoice" at bounding box center [1303, 103] width 157 height 25
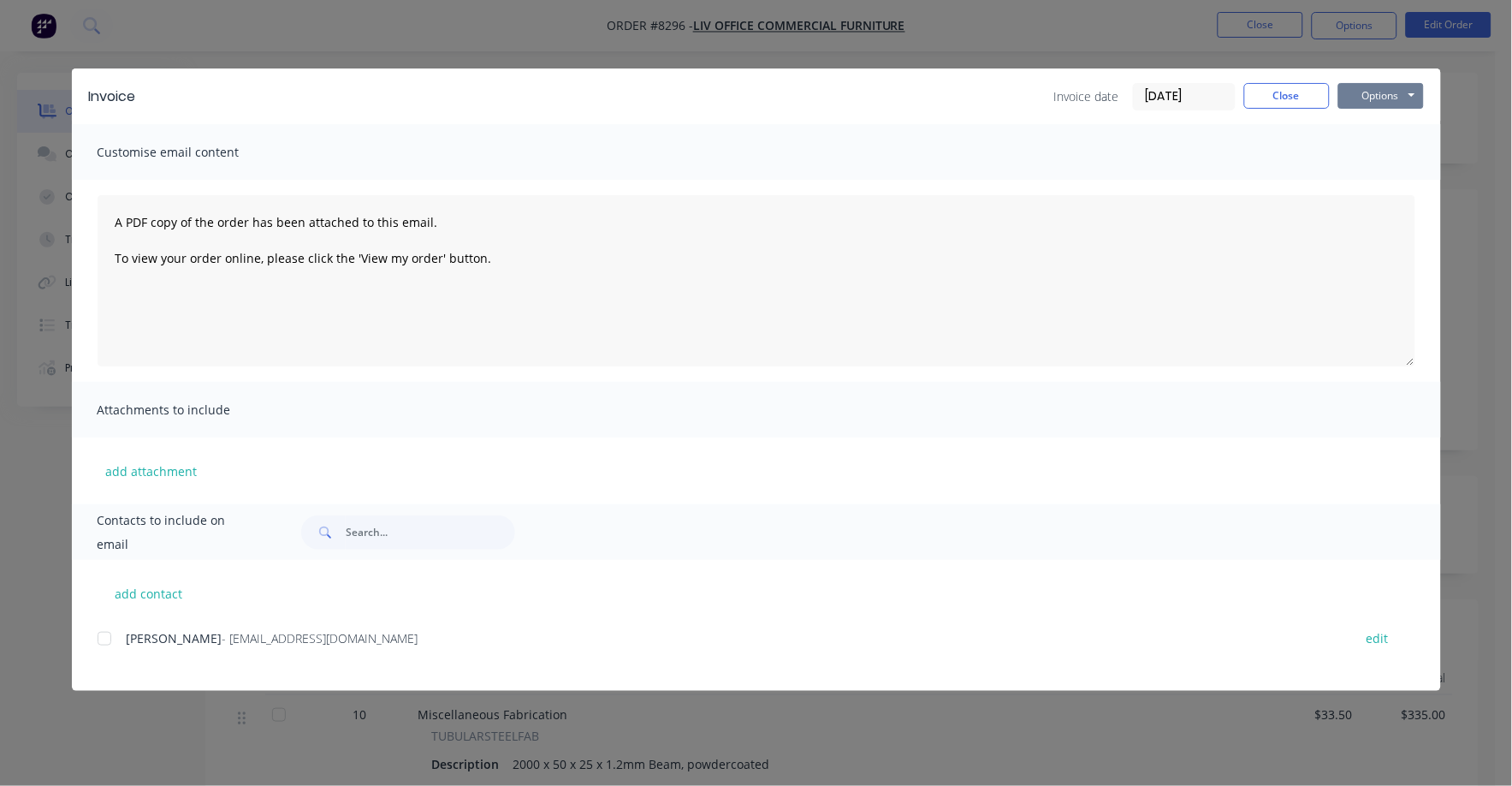
click at [1360, 87] on button "Options" at bounding box center [1381, 96] width 86 height 26
click at [1371, 165] on button "Print" at bounding box center [1393, 154] width 110 height 28
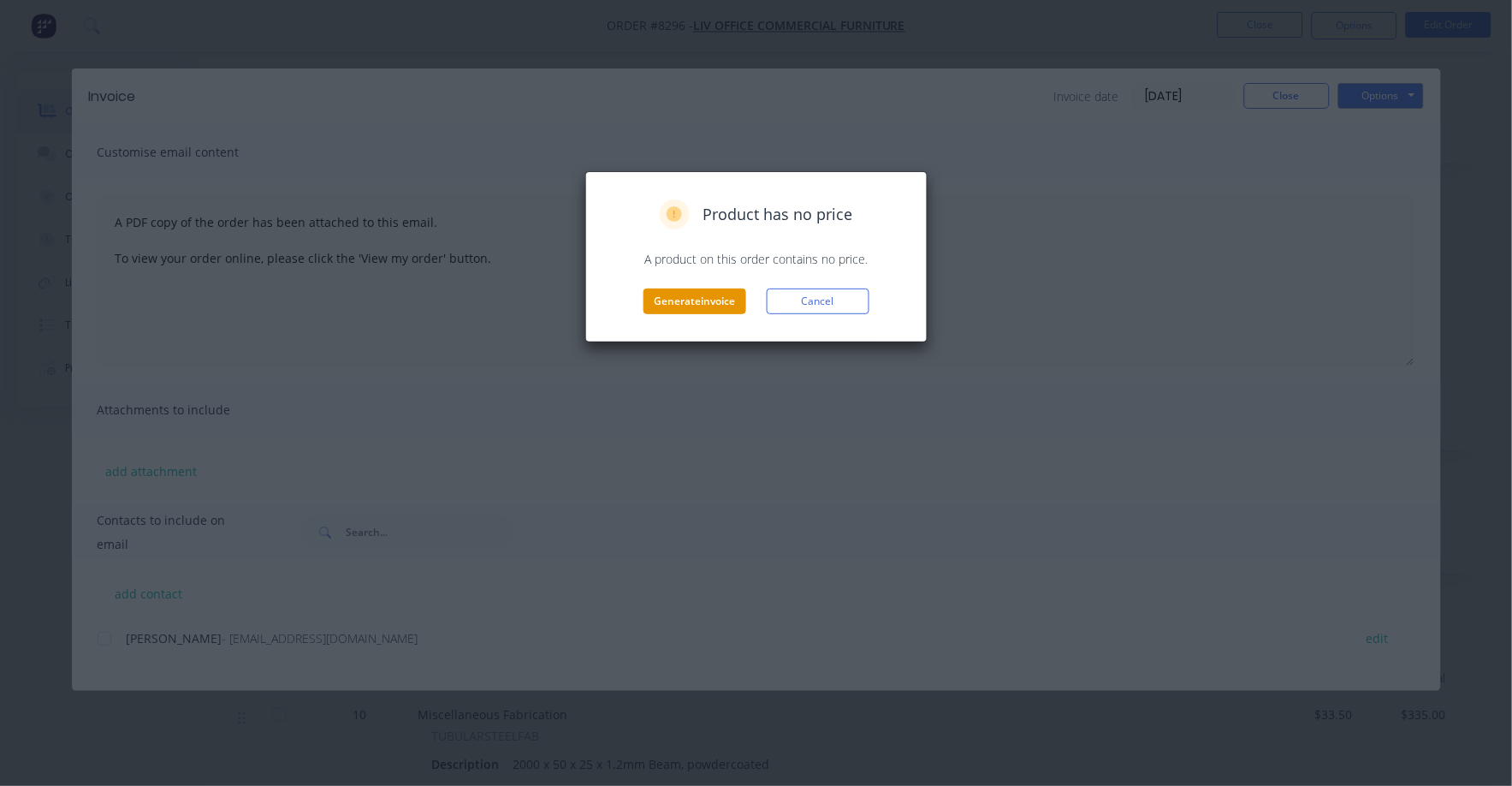
click at [711, 311] on button "Generate invoice" at bounding box center [695, 301] width 102 height 26
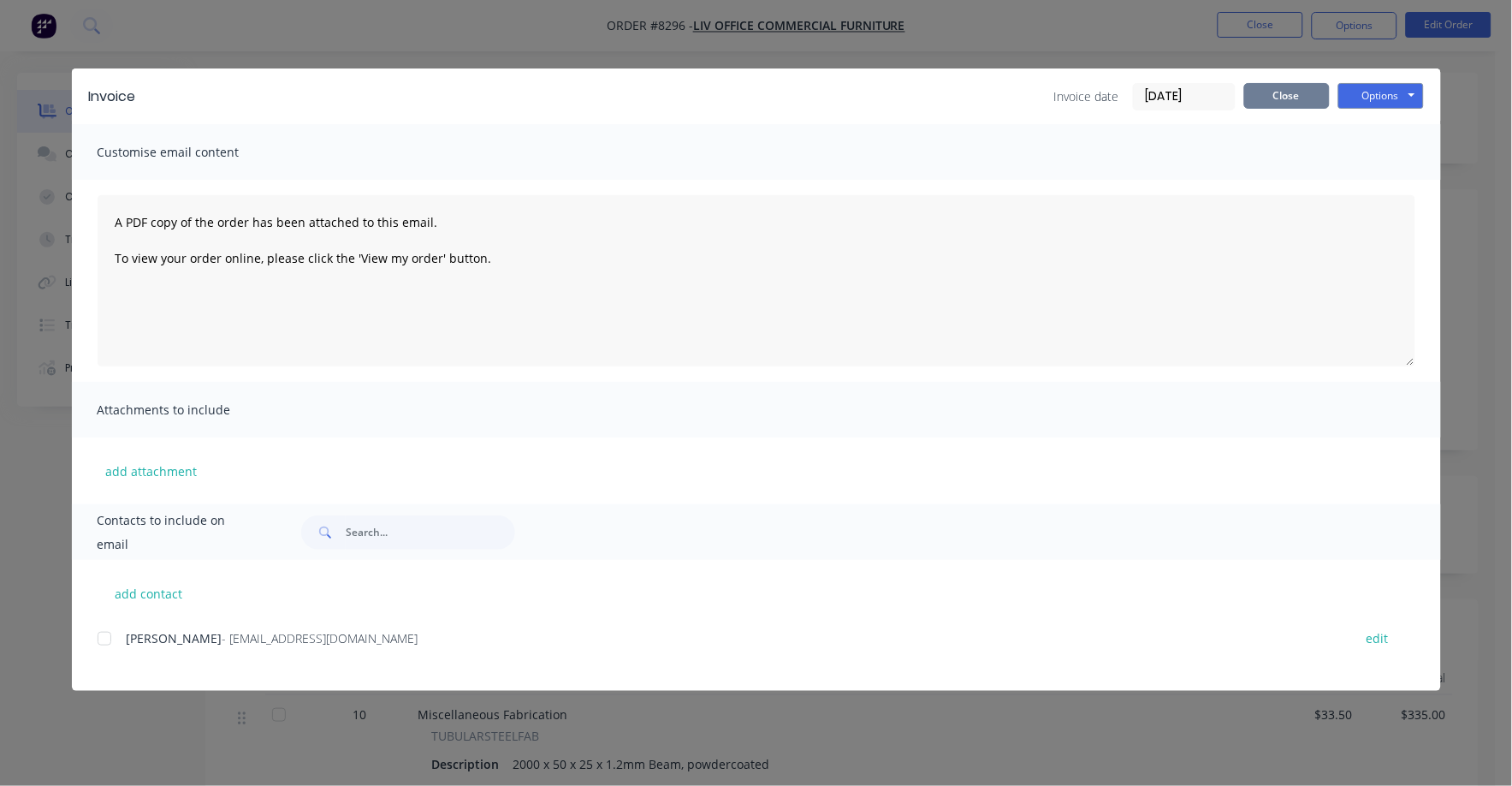
click at [1269, 95] on button "Close" at bounding box center [1287, 96] width 86 height 26
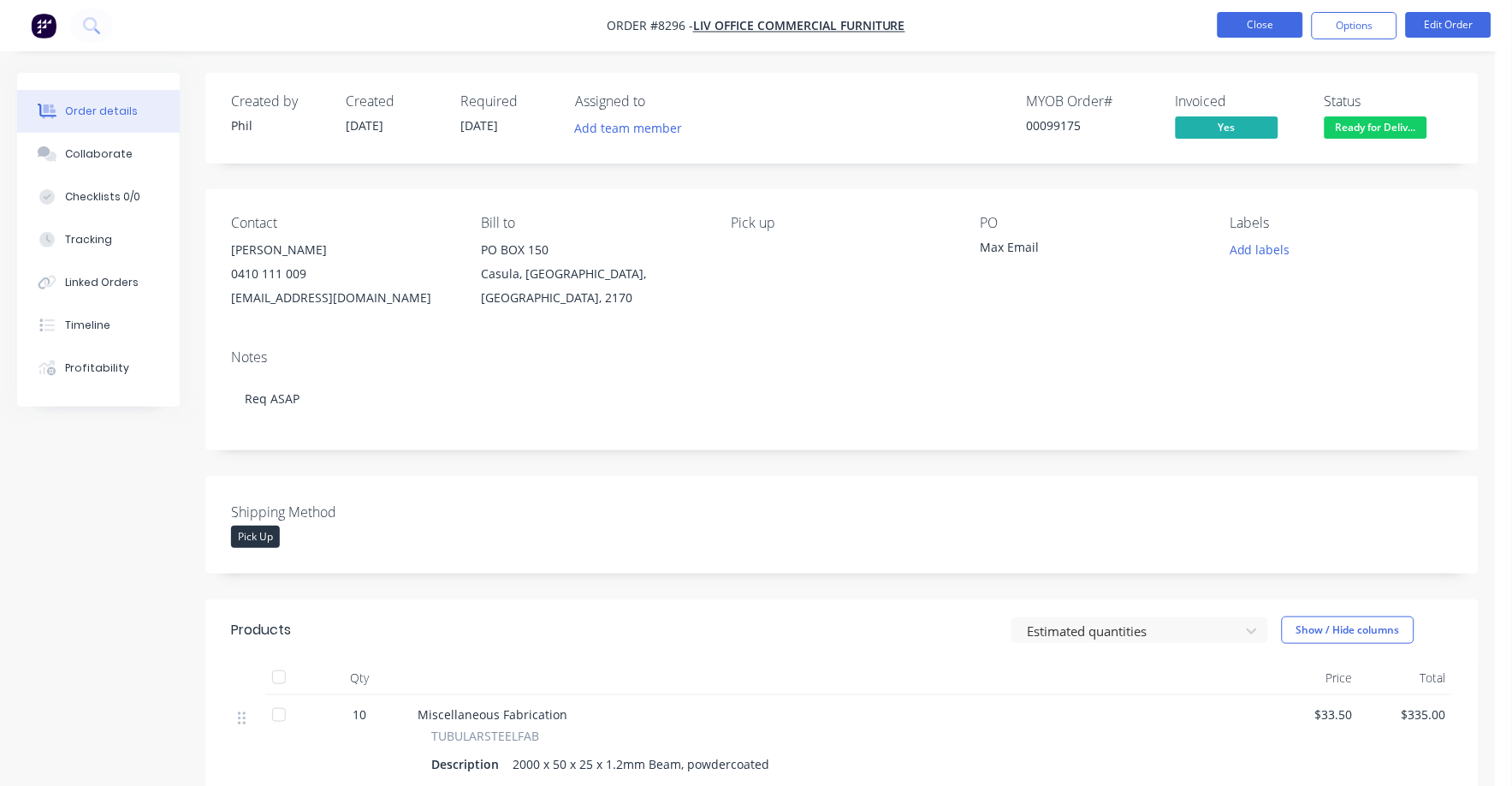
click at [1249, 27] on button "Close" at bounding box center [1260, 25] width 86 height 26
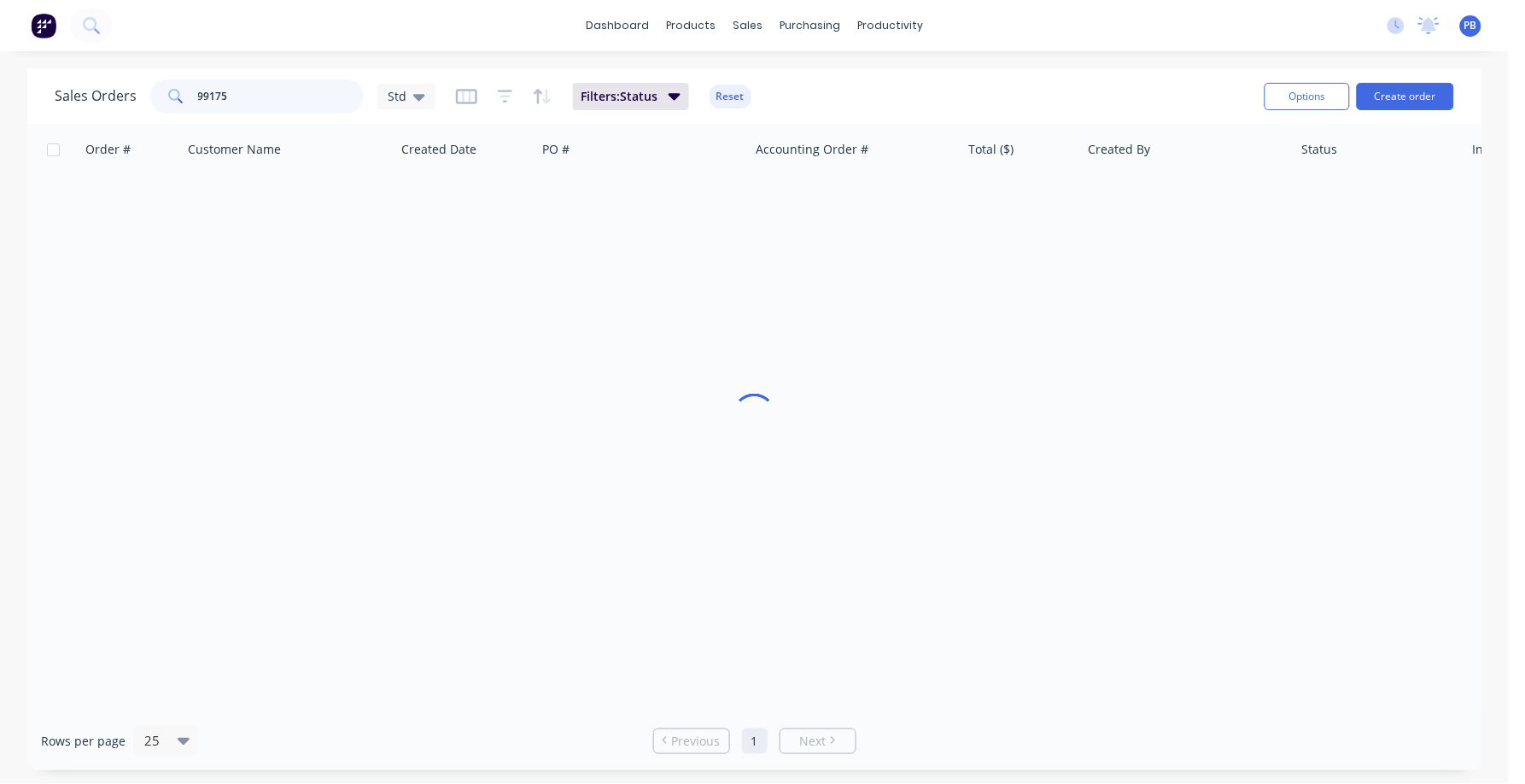
drag, startPoint x: 259, startPoint y: 95, endPoint x: 162, endPoint y: 85, distance: 97.5
click at [162, 85] on div "99175" at bounding box center [257, 96] width 213 height 34
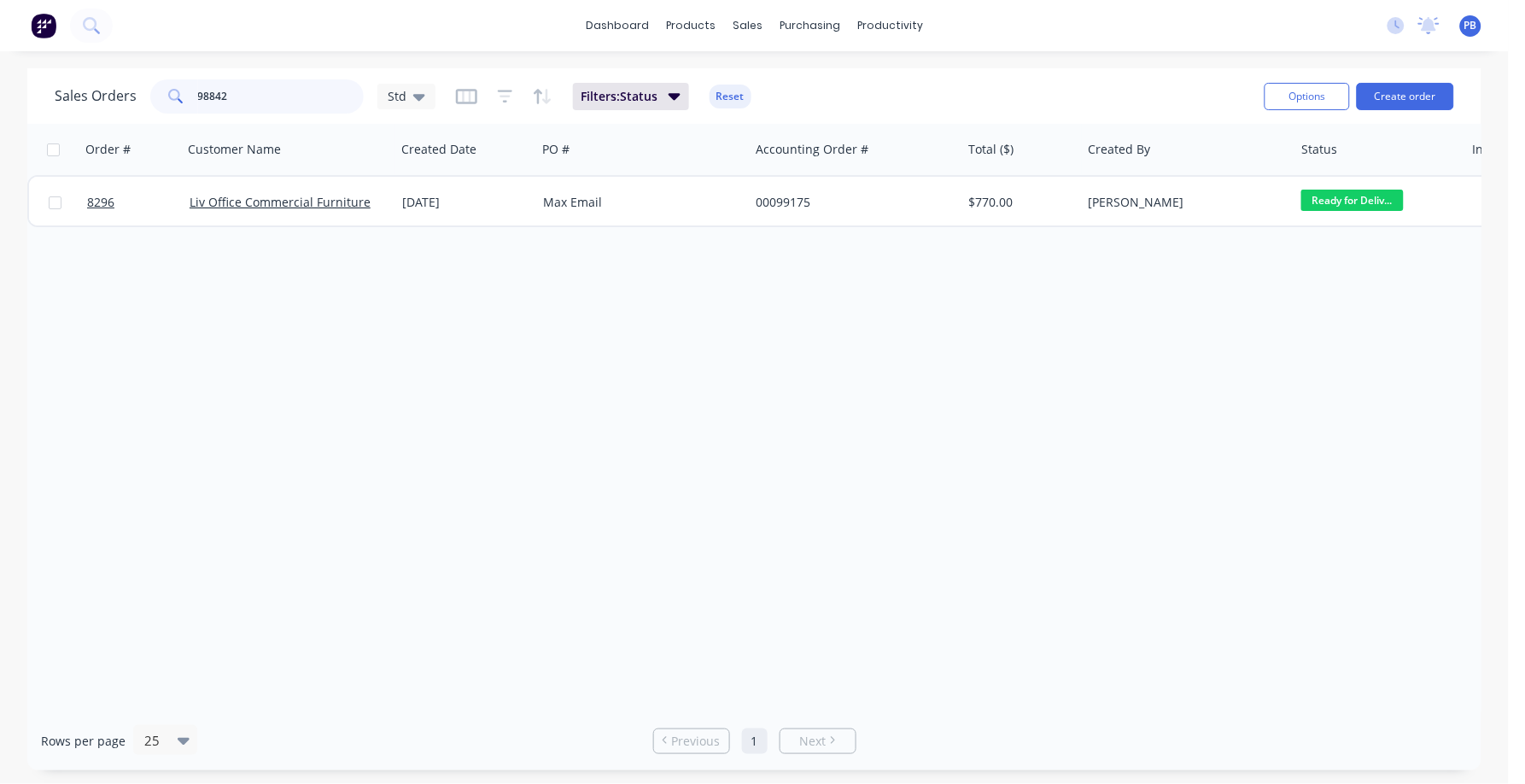
type input "98842"
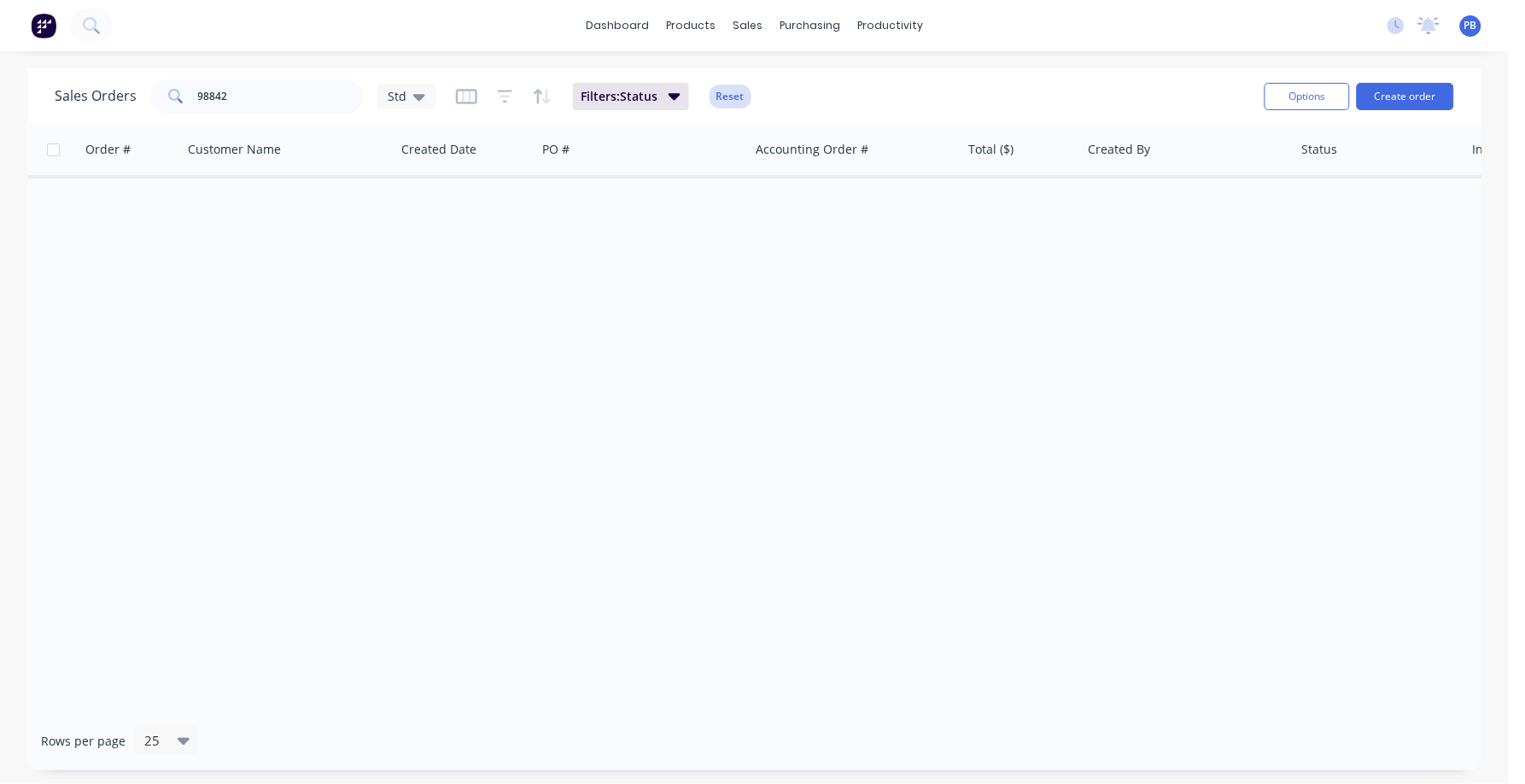
click at [742, 95] on button "Reset" at bounding box center [730, 96] width 42 height 24
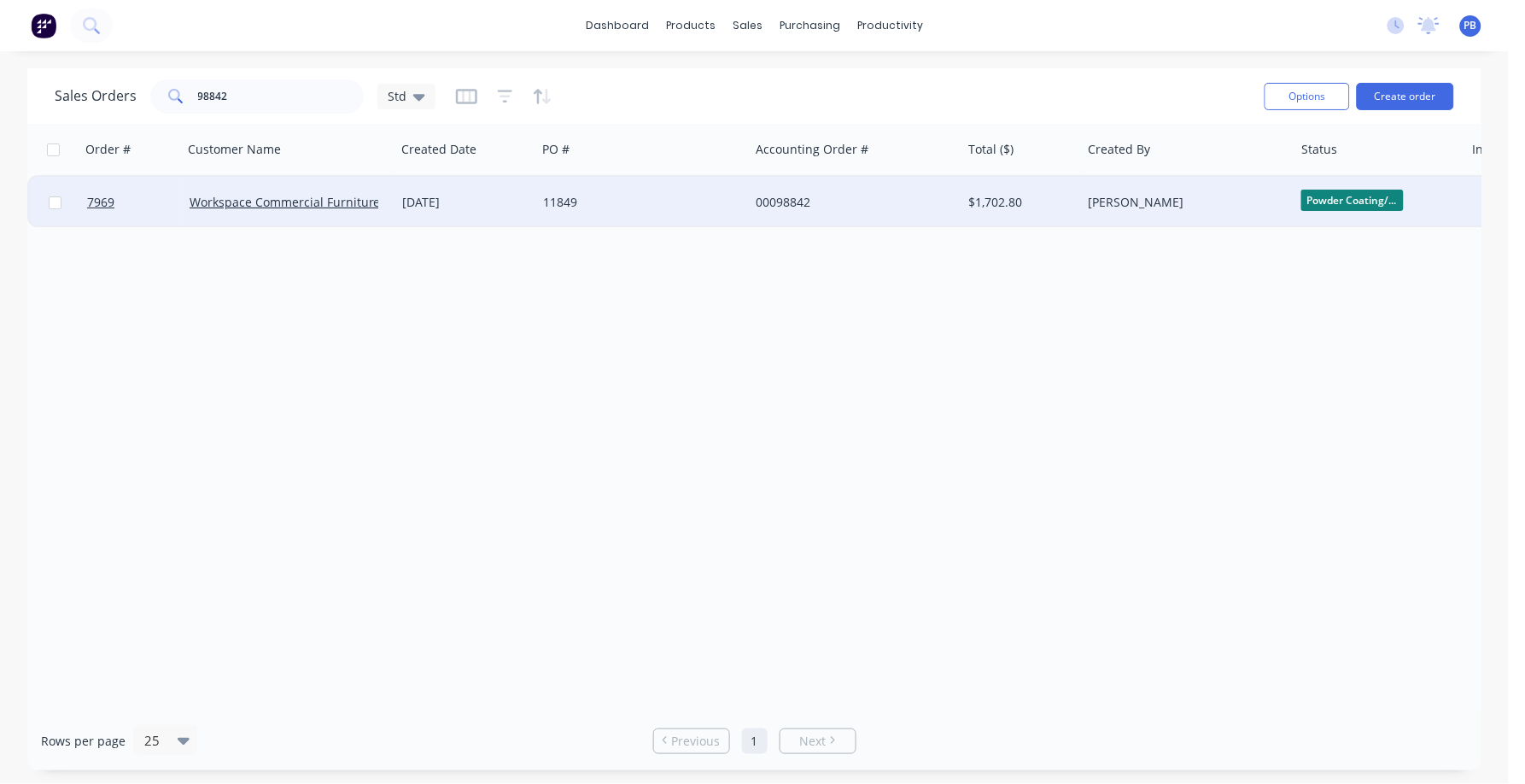
click at [770, 200] on div "00098842" at bounding box center [850, 202] width 189 height 17
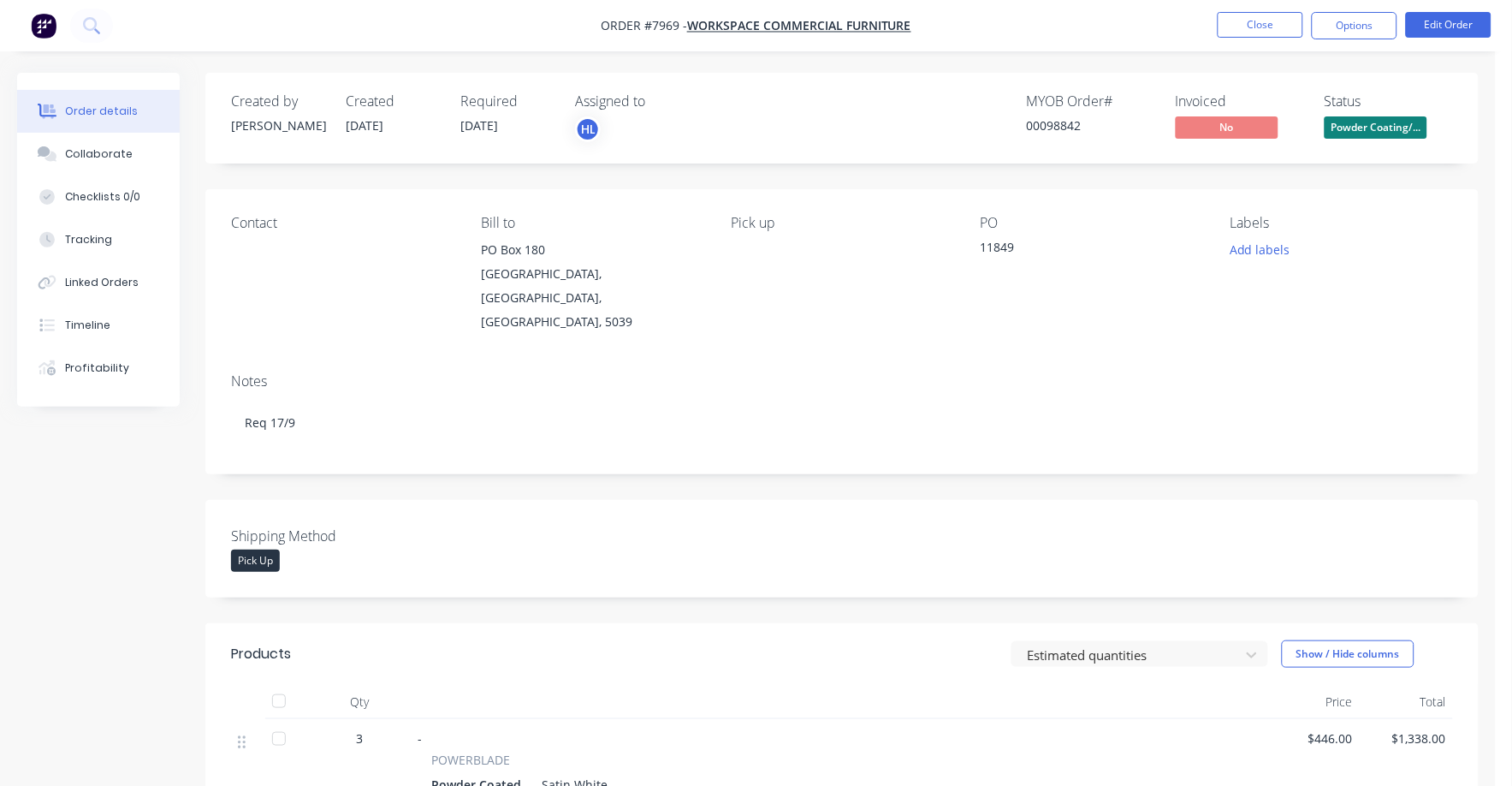
click at [1372, 130] on span "Powder Coating/..." at bounding box center [1375, 127] width 102 height 21
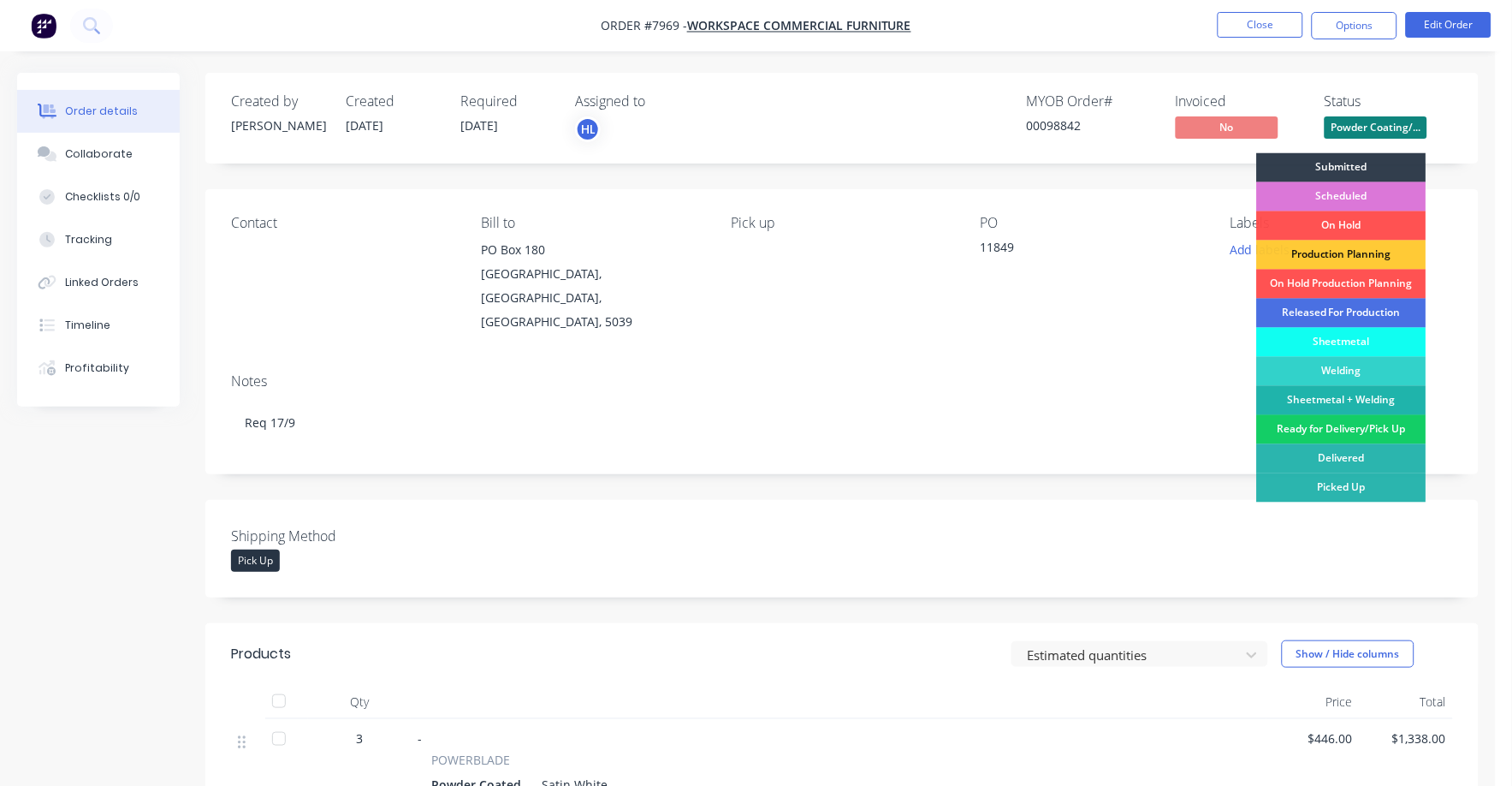
click at [1359, 434] on div "Ready for Delivery/Pick Up" at bounding box center [1342, 429] width 169 height 29
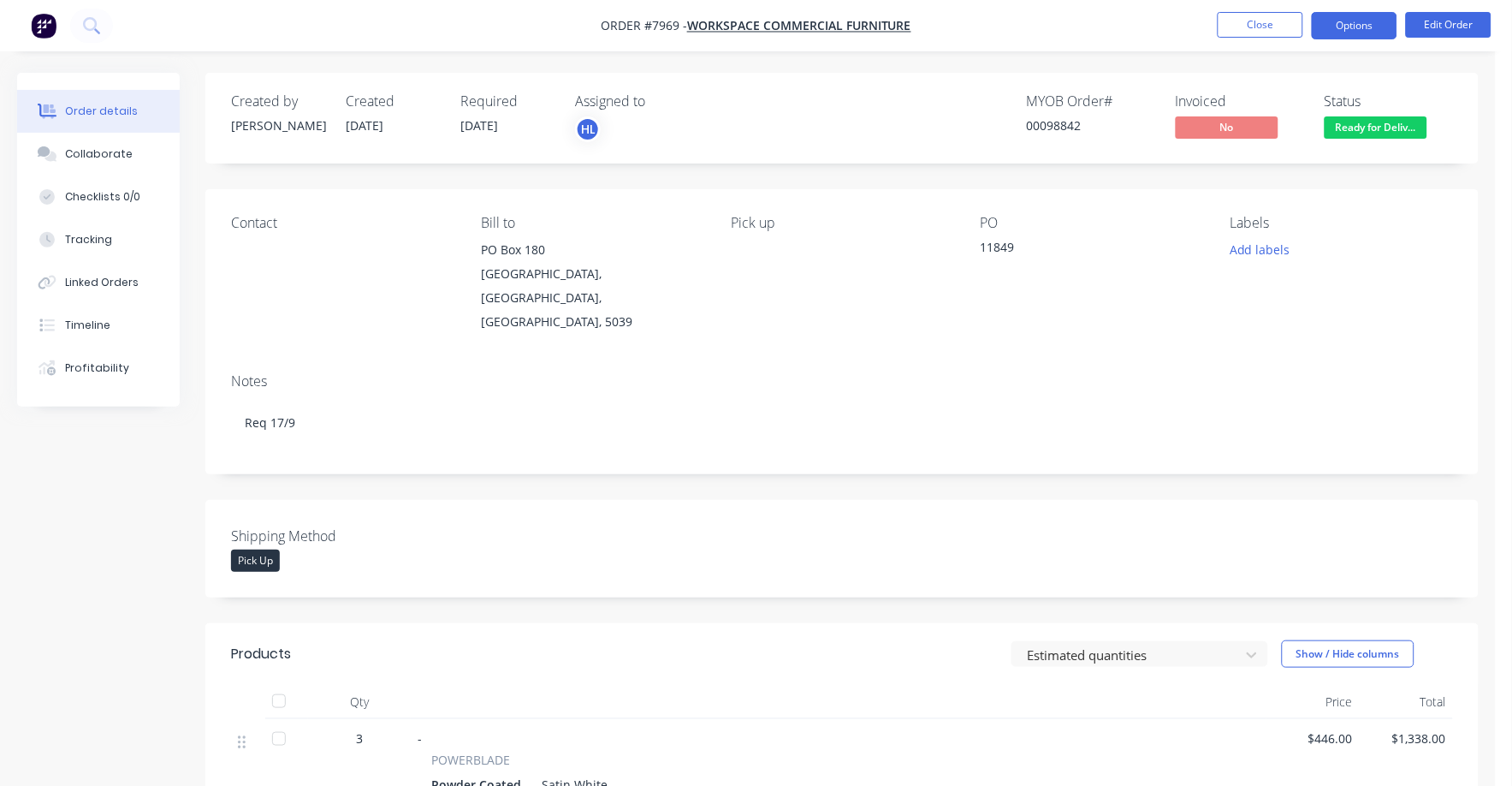
click at [1355, 22] on button "Options" at bounding box center [1354, 25] width 86 height 27
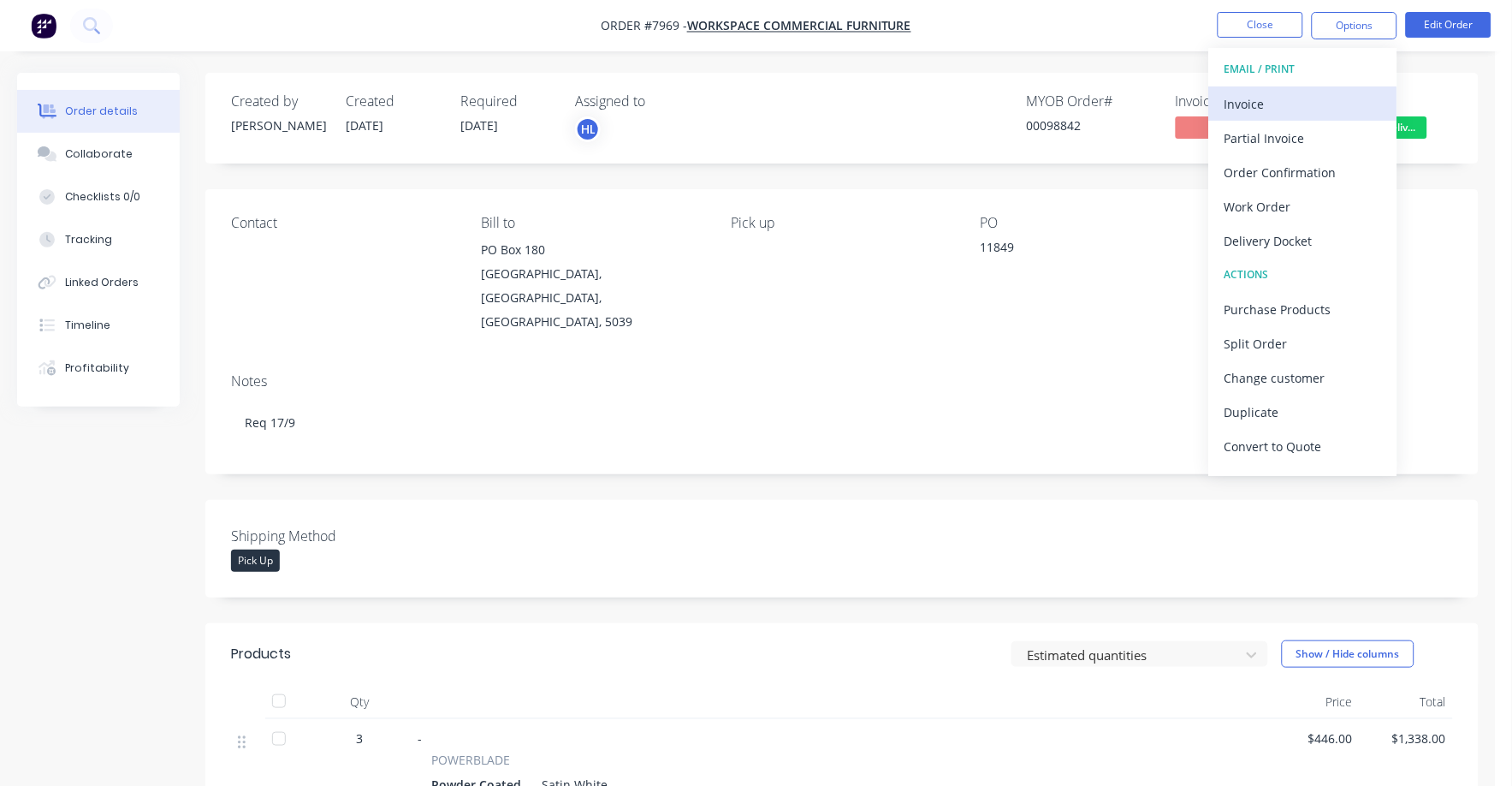
click at [1251, 99] on div "Invoice" at bounding box center [1303, 103] width 157 height 25
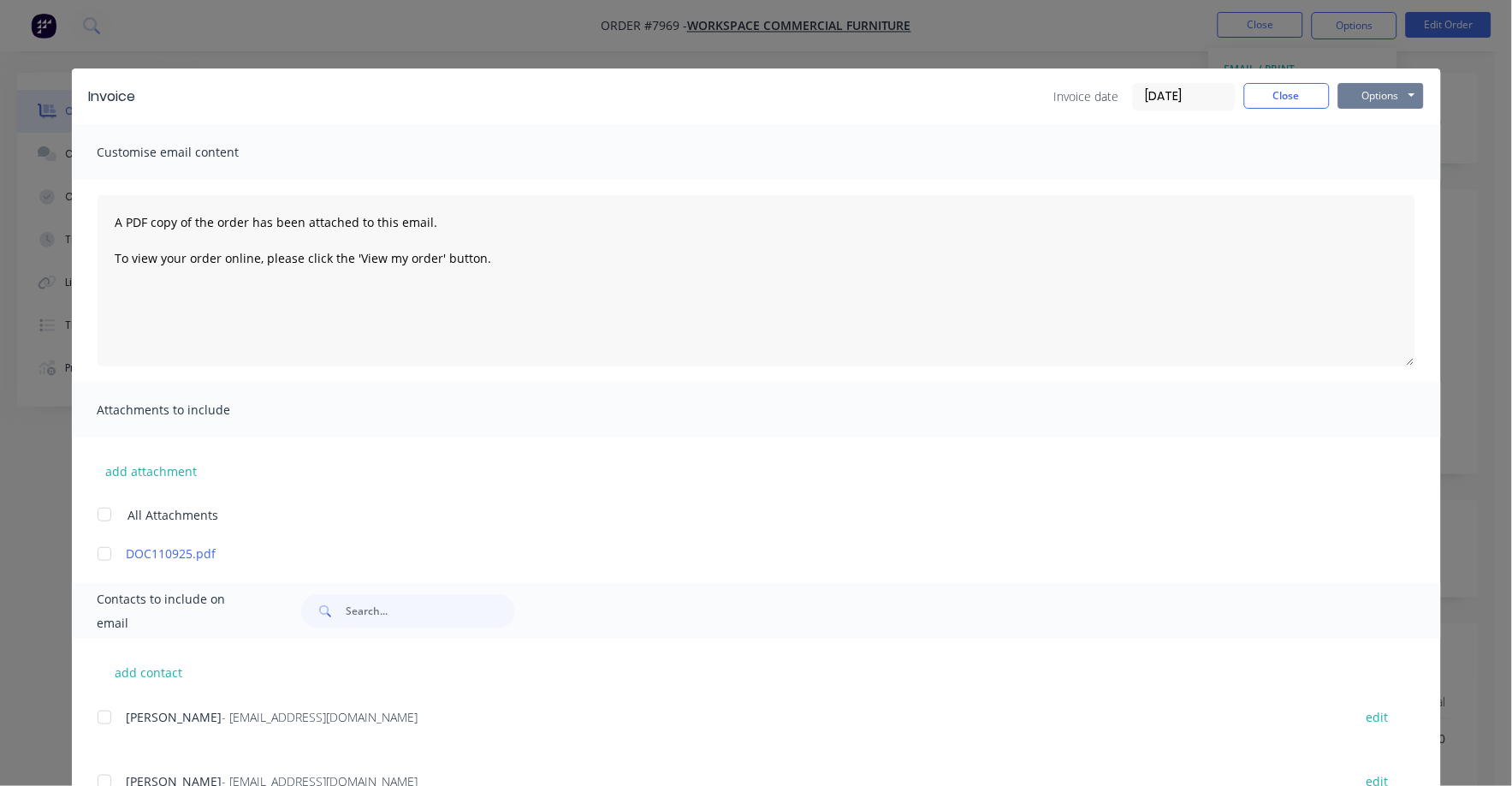
drag, startPoint x: 1370, startPoint y: 87, endPoint x: 1370, endPoint y: 108, distance: 21.0
click at [1370, 88] on button "Options" at bounding box center [1381, 96] width 86 height 26
click at [1367, 149] on button "Print" at bounding box center [1393, 154] width 110 height 28
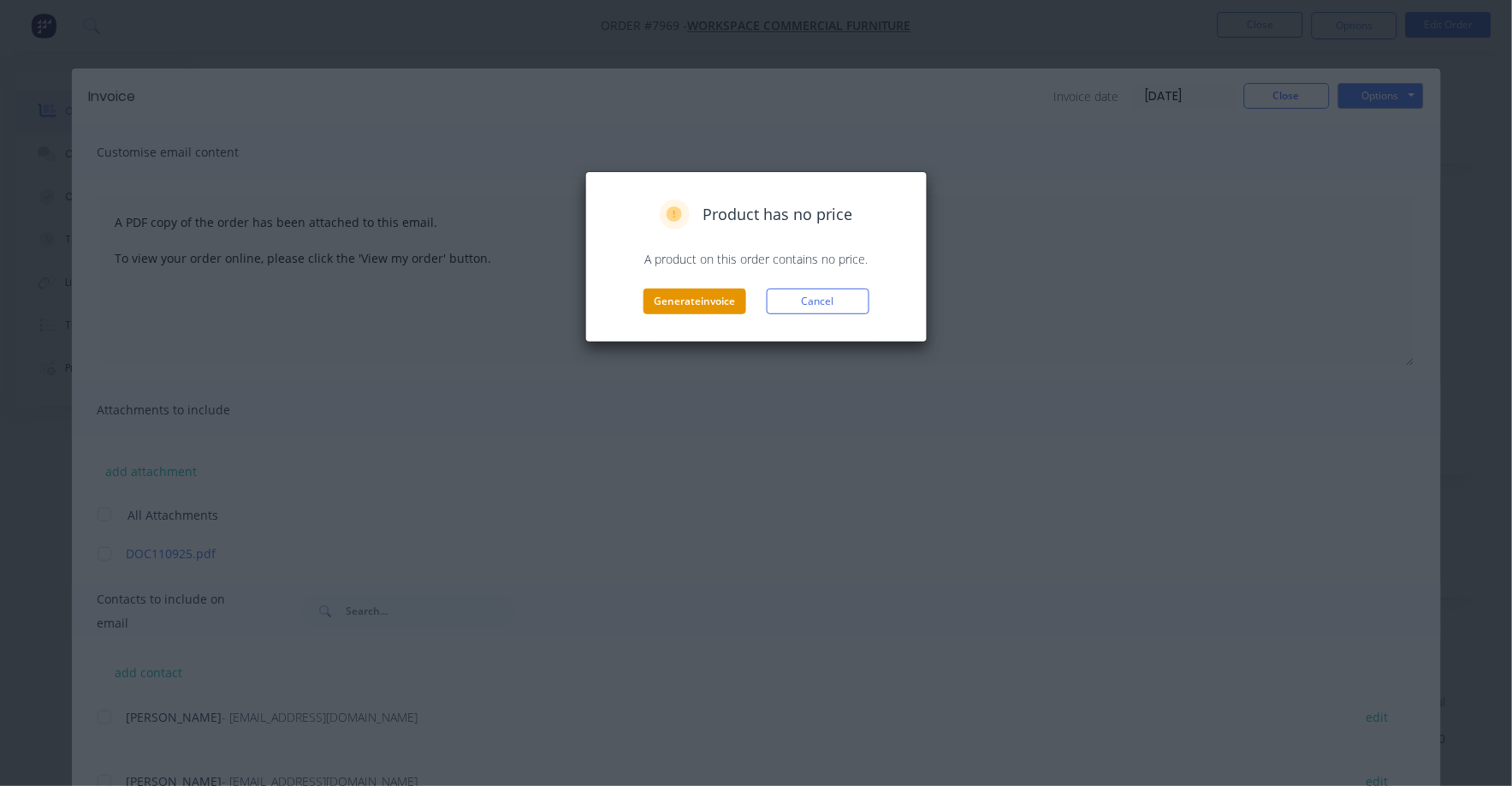
click at [672, 307] on button "Generate invoice" at bounding box center [695, 301] width 102 height 26
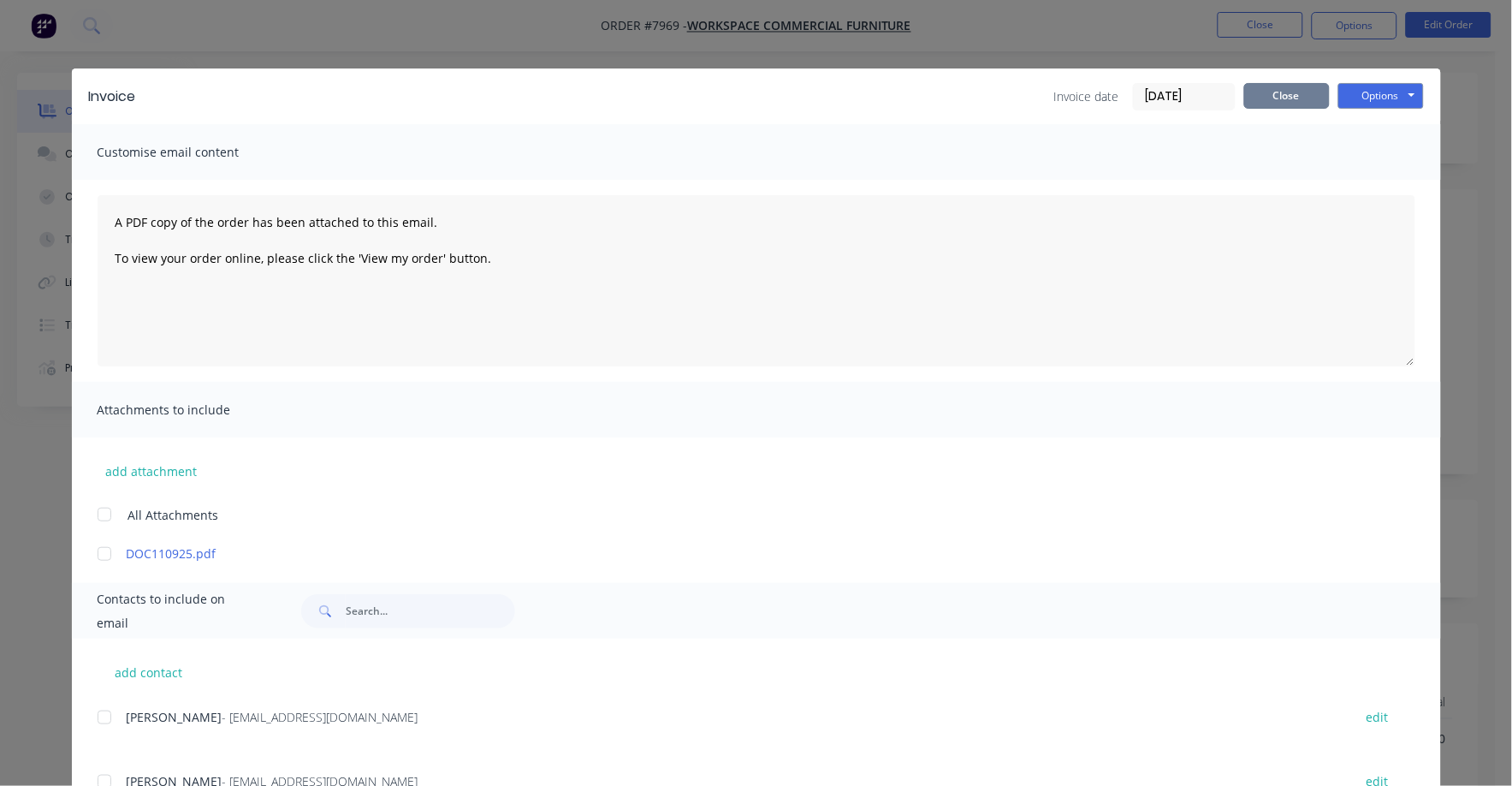
click at [1286, 100] on button "Close" at bounding box center [1287, 96] width 86 height 26
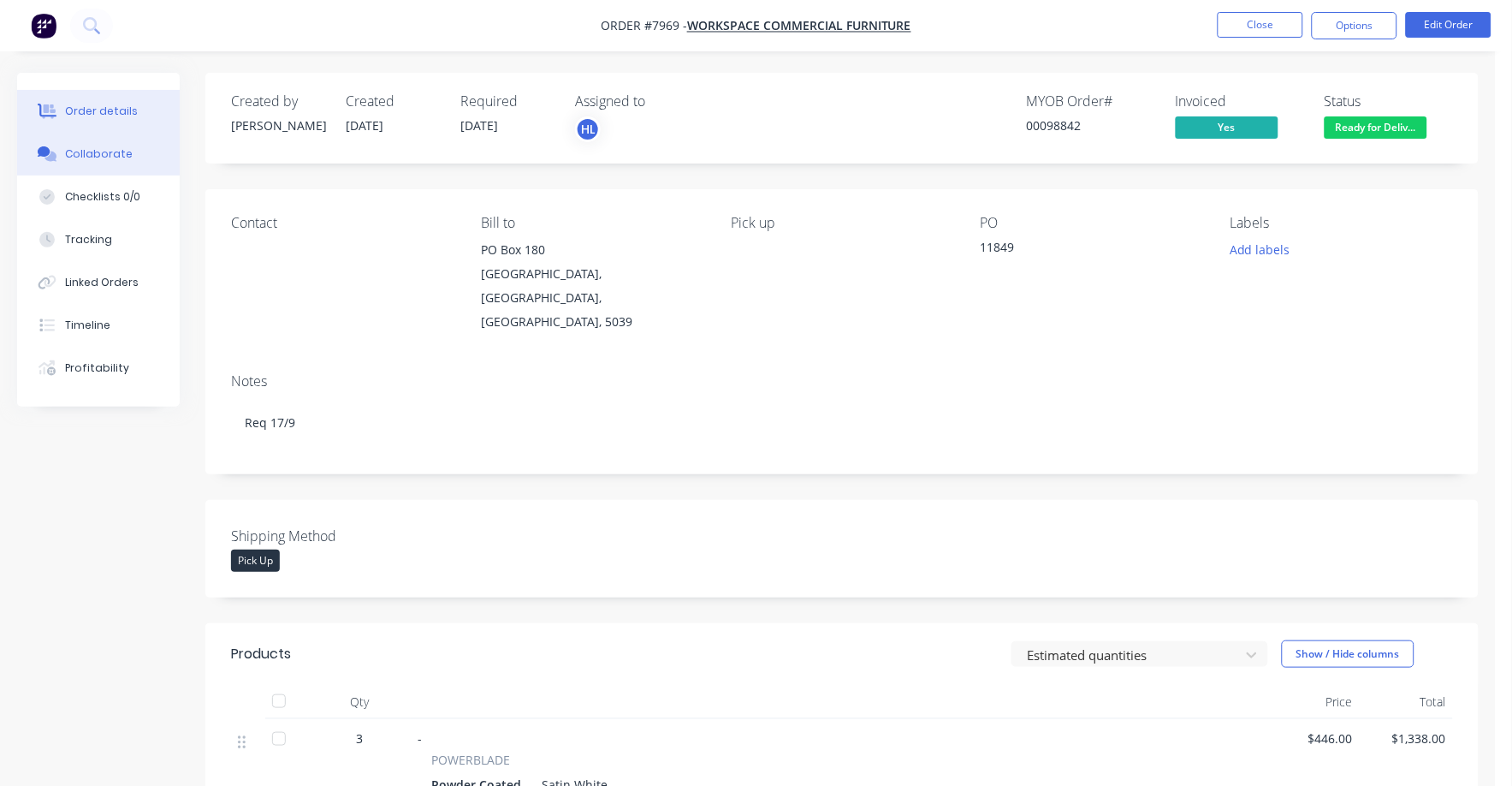
click at [123, 155] on div "Collaborate" at bounding box center [99, 153] width 68 height 16
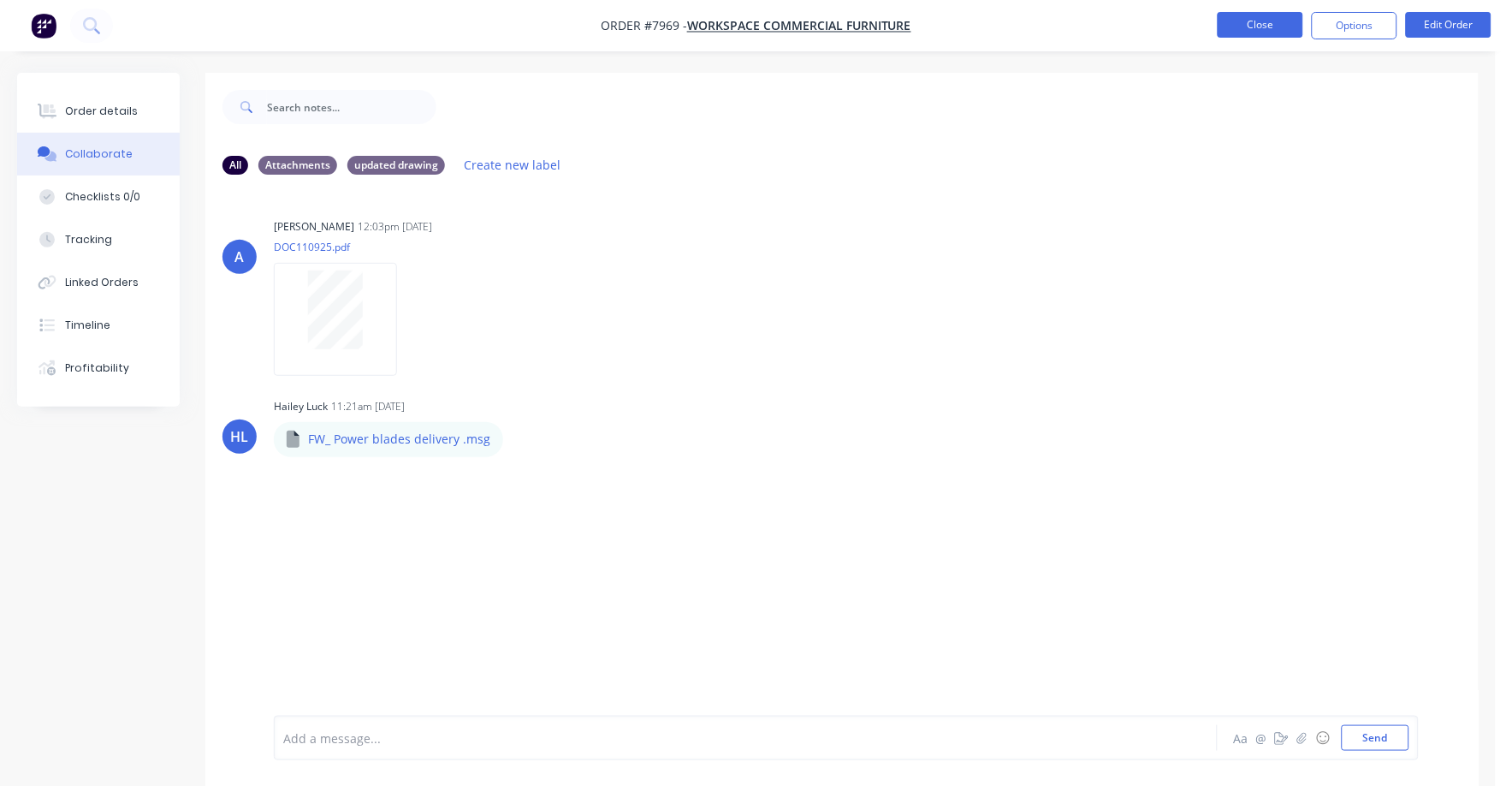
click at [1261, 30] on button "Close" at bounding box center [1260, 25] width 86 height 26
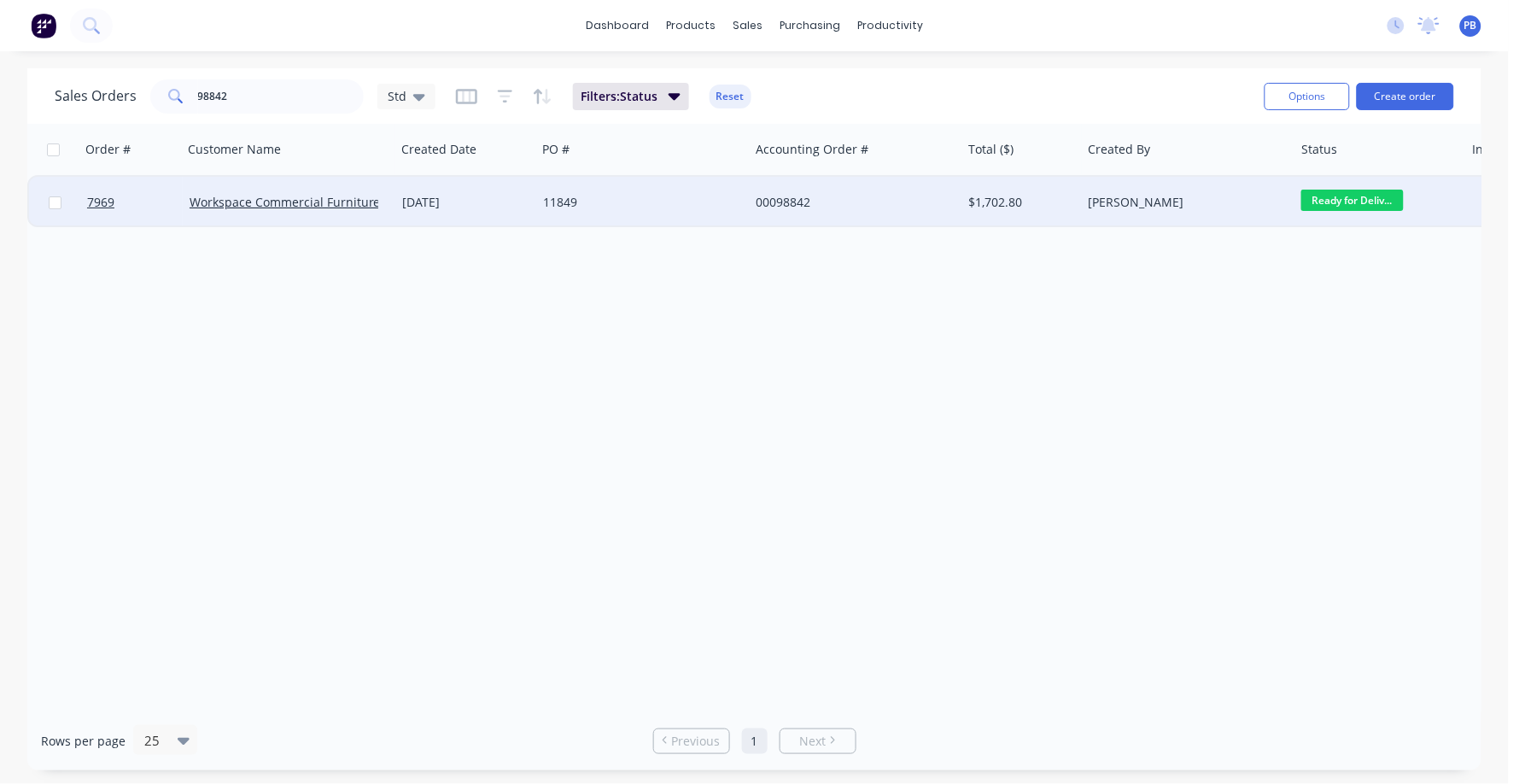
click at [1356, 198] on span "Ready for Deliv..." at bounding box center [1352, 199] width 102 height 21
click at [1022, 277] on div "Order # Customer Name Created Date PO # Accounting Order # Total ($) Created By…" at bounding box center [754, 417] width 1454 height 587
click at [1119, 195] on div "[PERSON_NAME]" at bounding box center [1183, 202] width 189 height 17
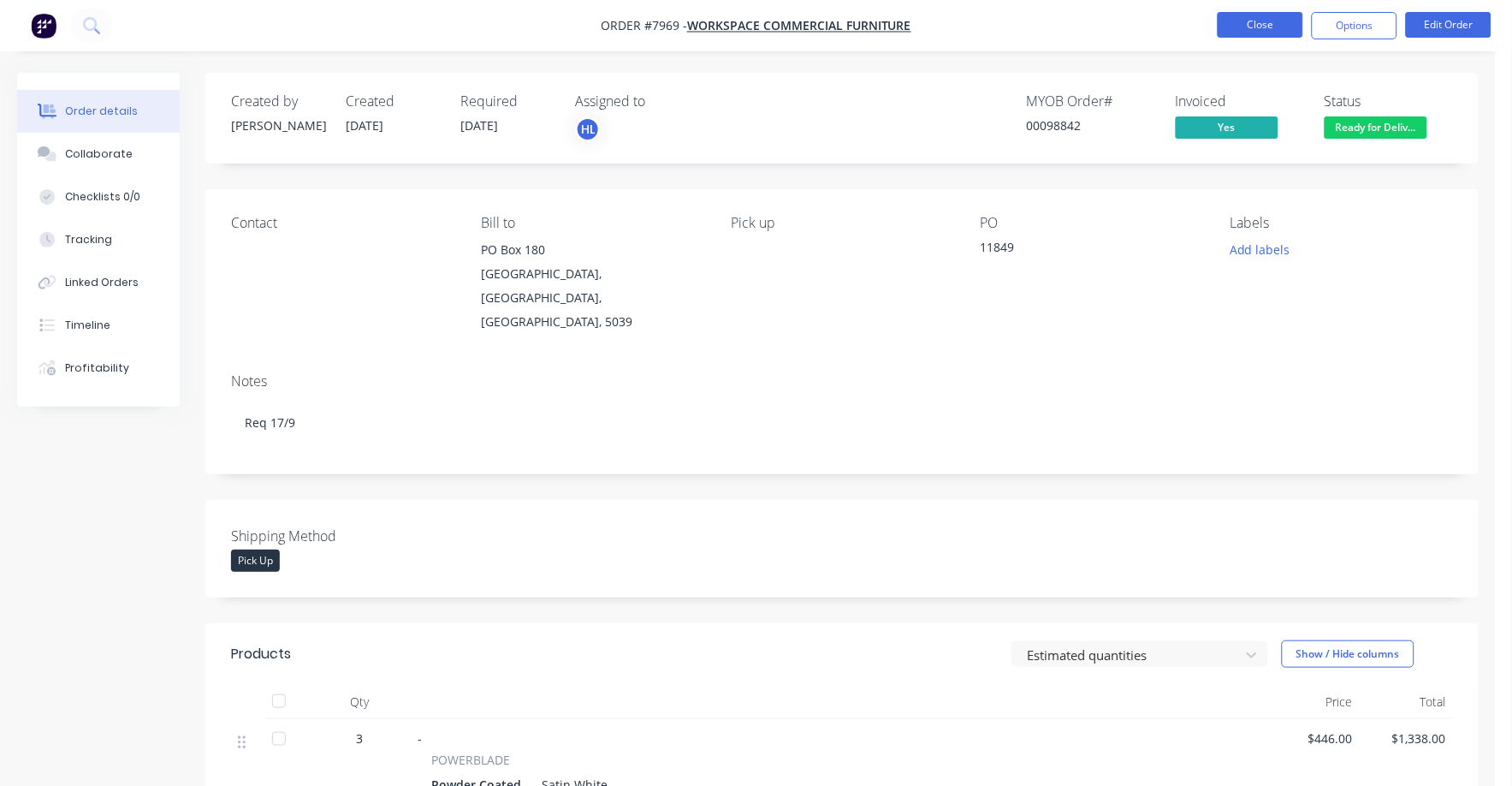
click at [1266, 16] on button "Close" at bounding box center [1260, 25] width 86 height 26
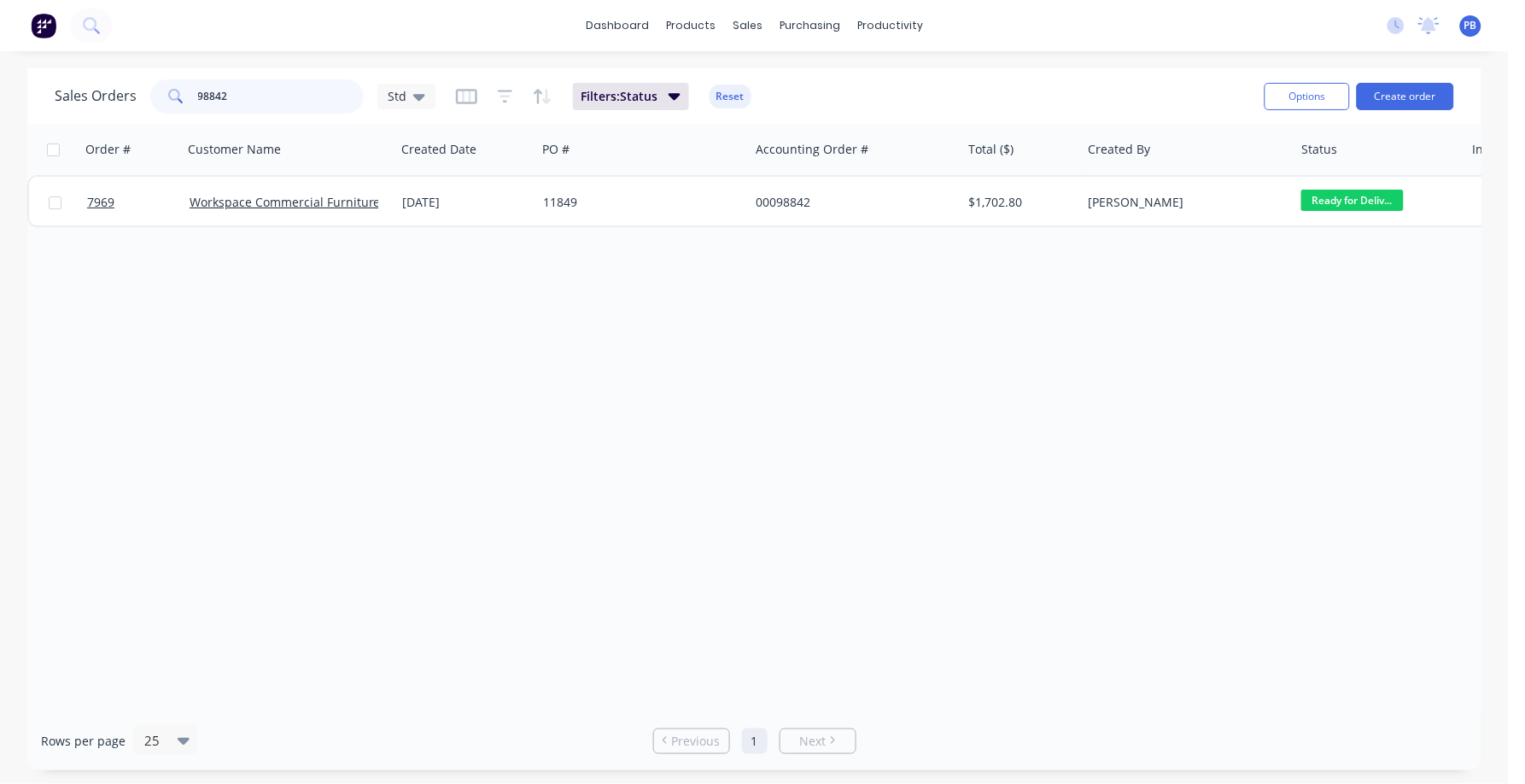
drag, startPoint x: 268, startPoint y: 109, endPoint x: 146, endPoint y: 94, distance: 122.9
click at [146, 94] on div "[DEMOGRAPHIC_DATA] Orders 98842 Std" at bounding box center [245, 96] width 381 height 34
type input "[PERSON_NAME]"
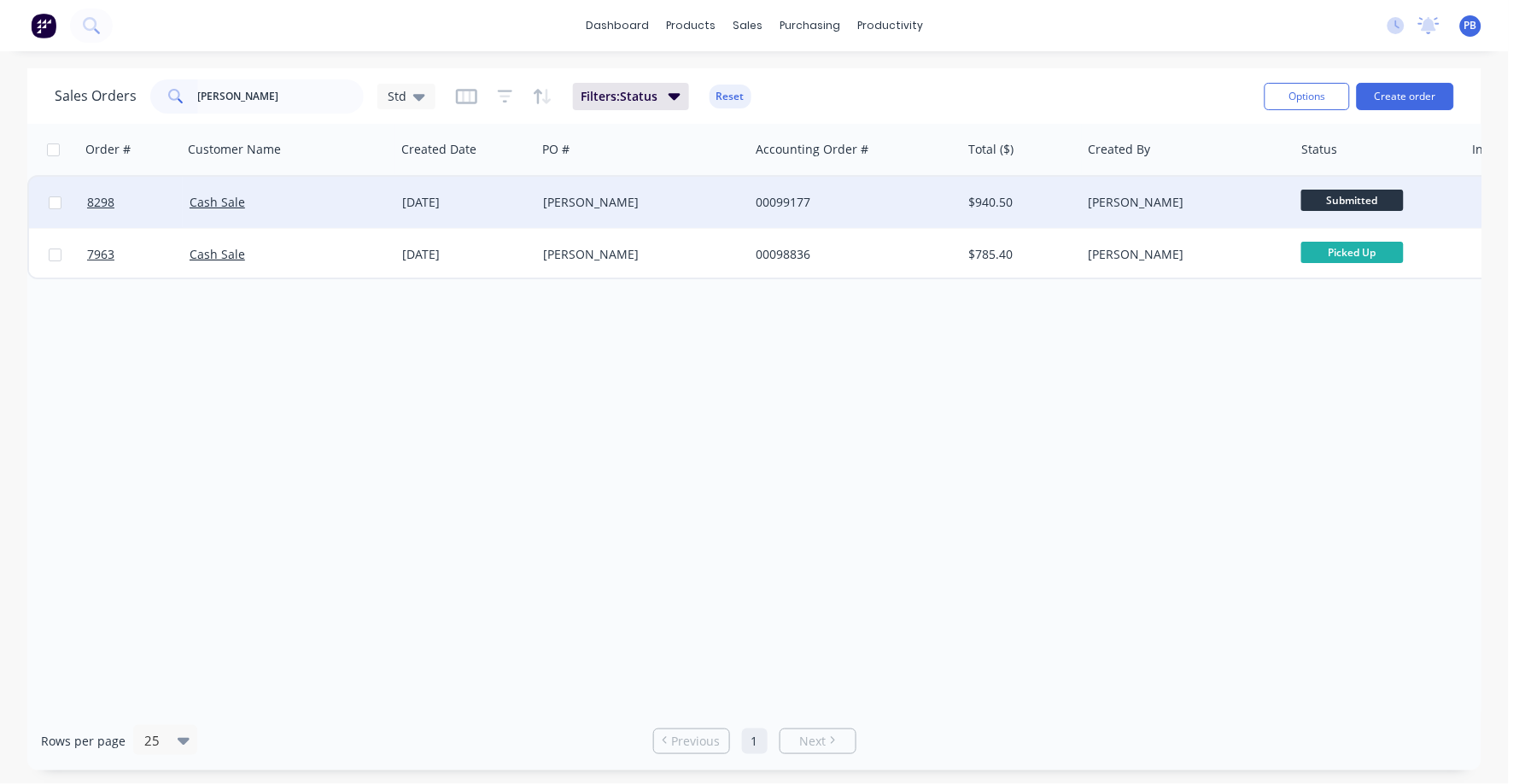
click at [986, 199] on div "$940.50" at bounding box center [1019, 202] width 100 height 17
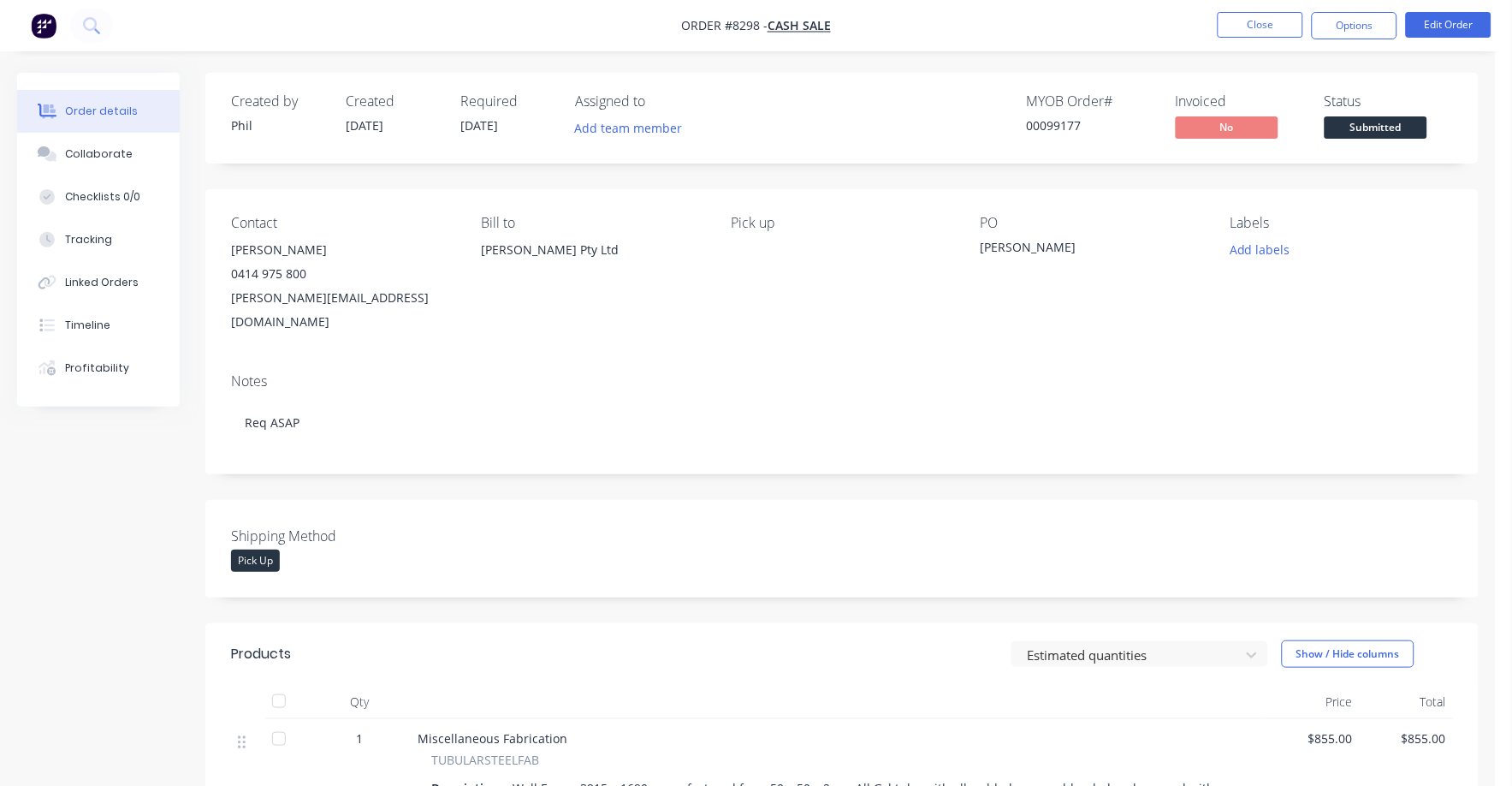
click at [1370, 131] on span "Submitted" at bounding box center [1375, 127] width 102 height 21
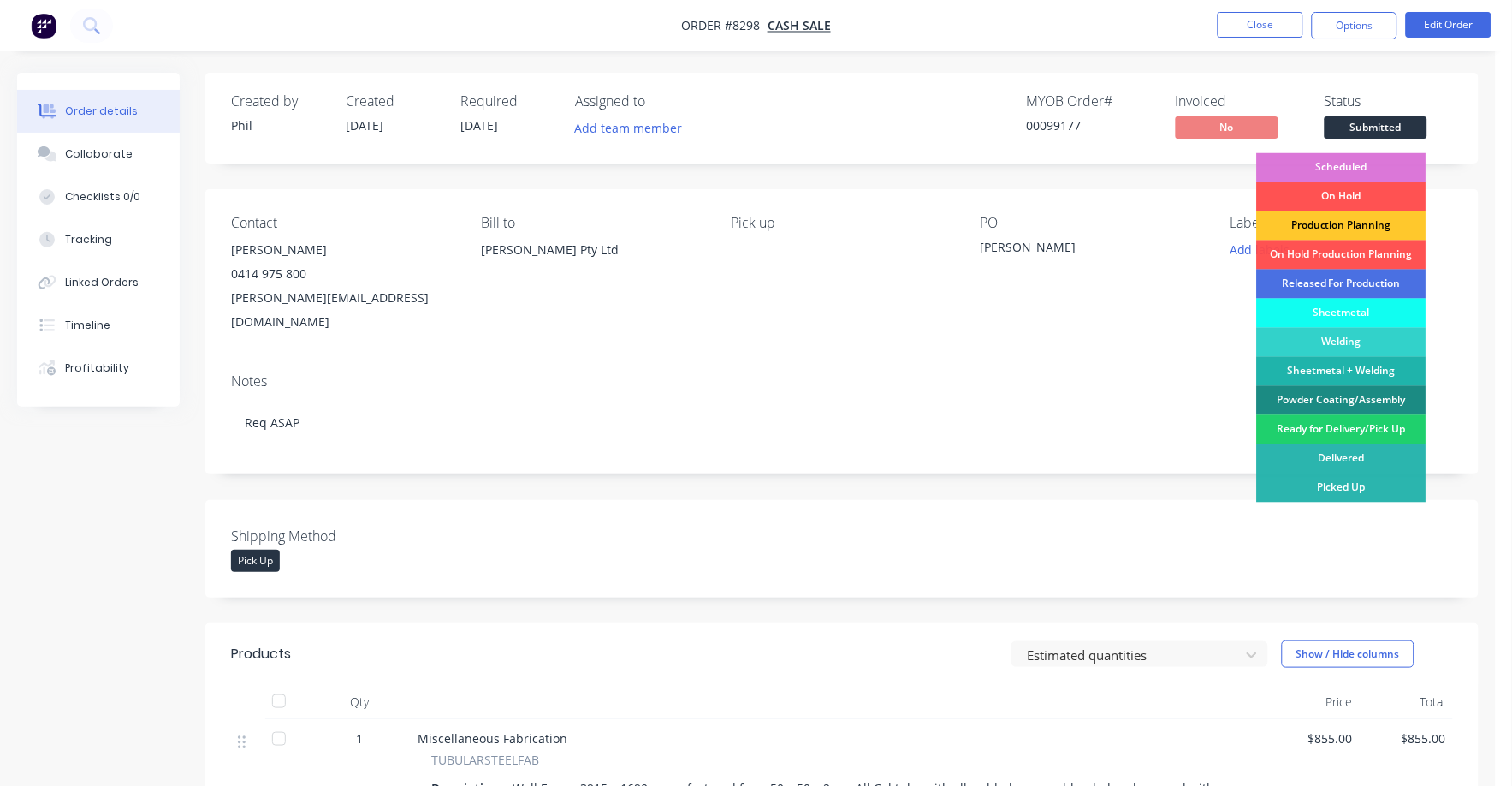
click at [1354, 227] on div "Production Planning" at bounding box center [1342, 225] width 169 height 29
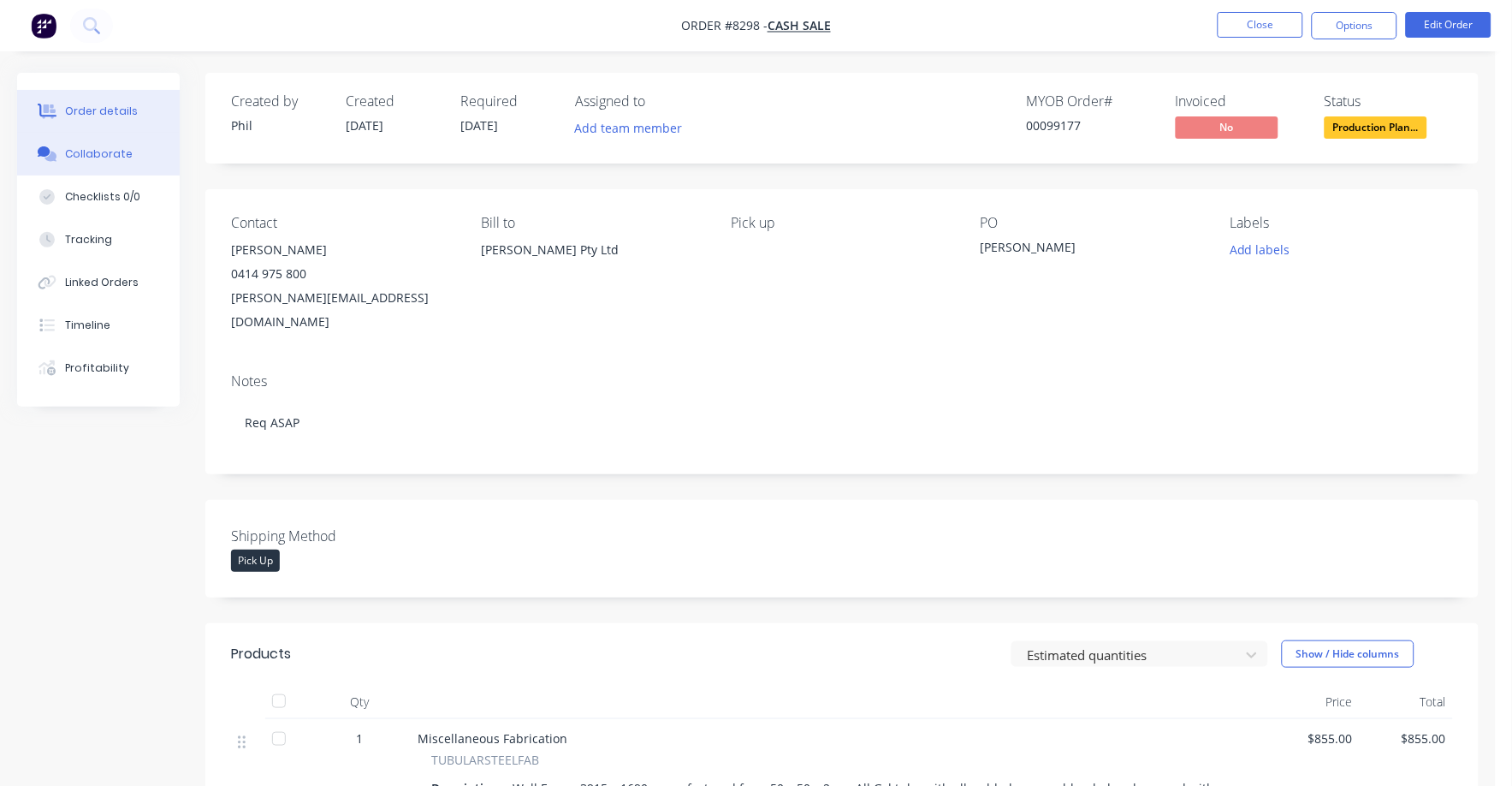
click at [98, 143] on button "Collaborate" at bounding box center [98, 154] width 163 height 43
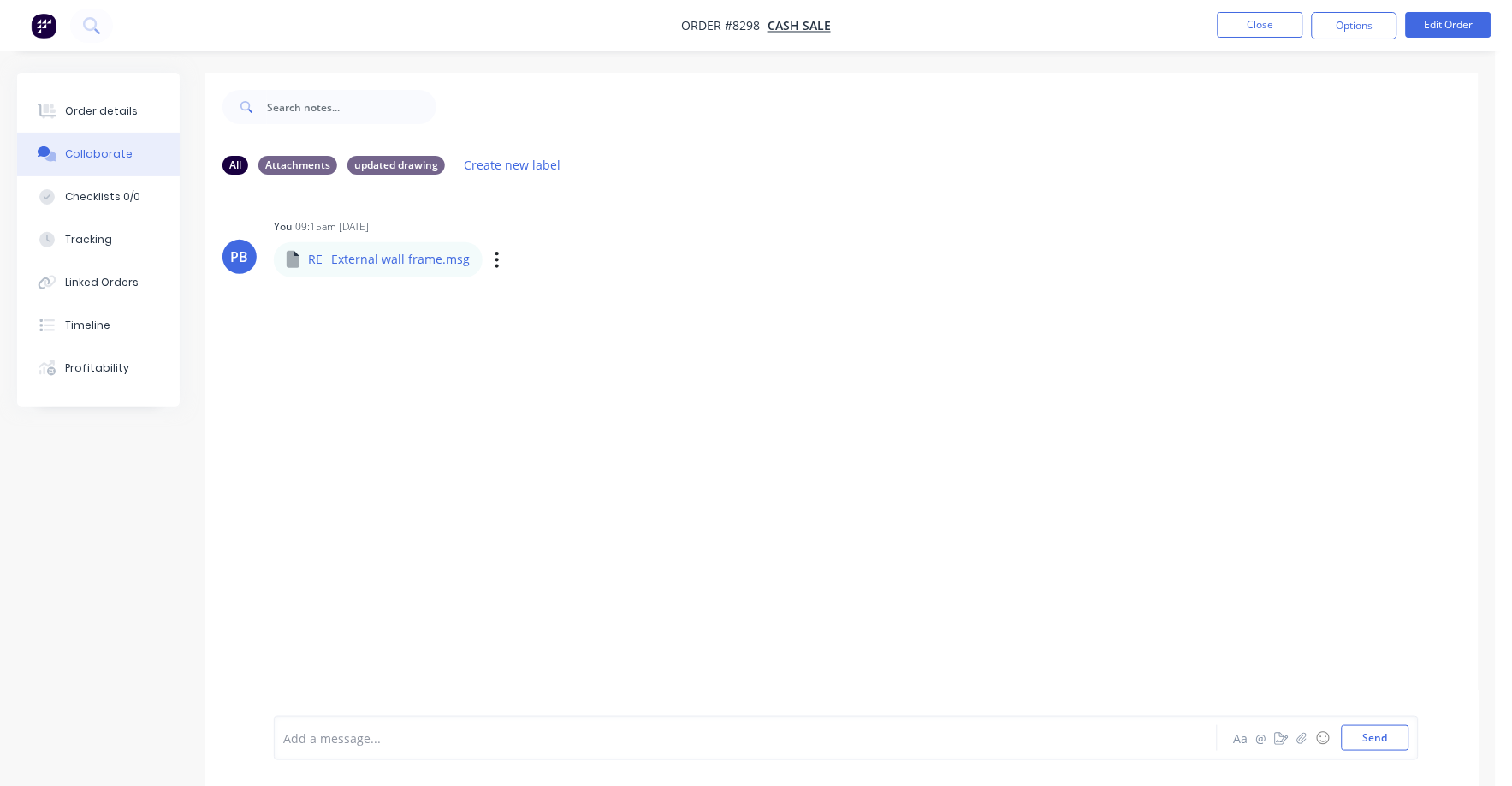
click at [426, 256] on p "RE_ External wall frame.msg" at bounding box center [389, 260] width 162 height 17
click at [495, 261] on icon "button" at bounding box center [497, 260] width 6 height 20
click at [570, 302] on button "Download" at bounding box center [609, 304] width 192 height 38
click at [1384, 743] on button "Send" at bounding box center [1375, 738] width 68 height 26
click at [110, 109] on div "Order details" at bounding box center [101, 111] width 73 height 16
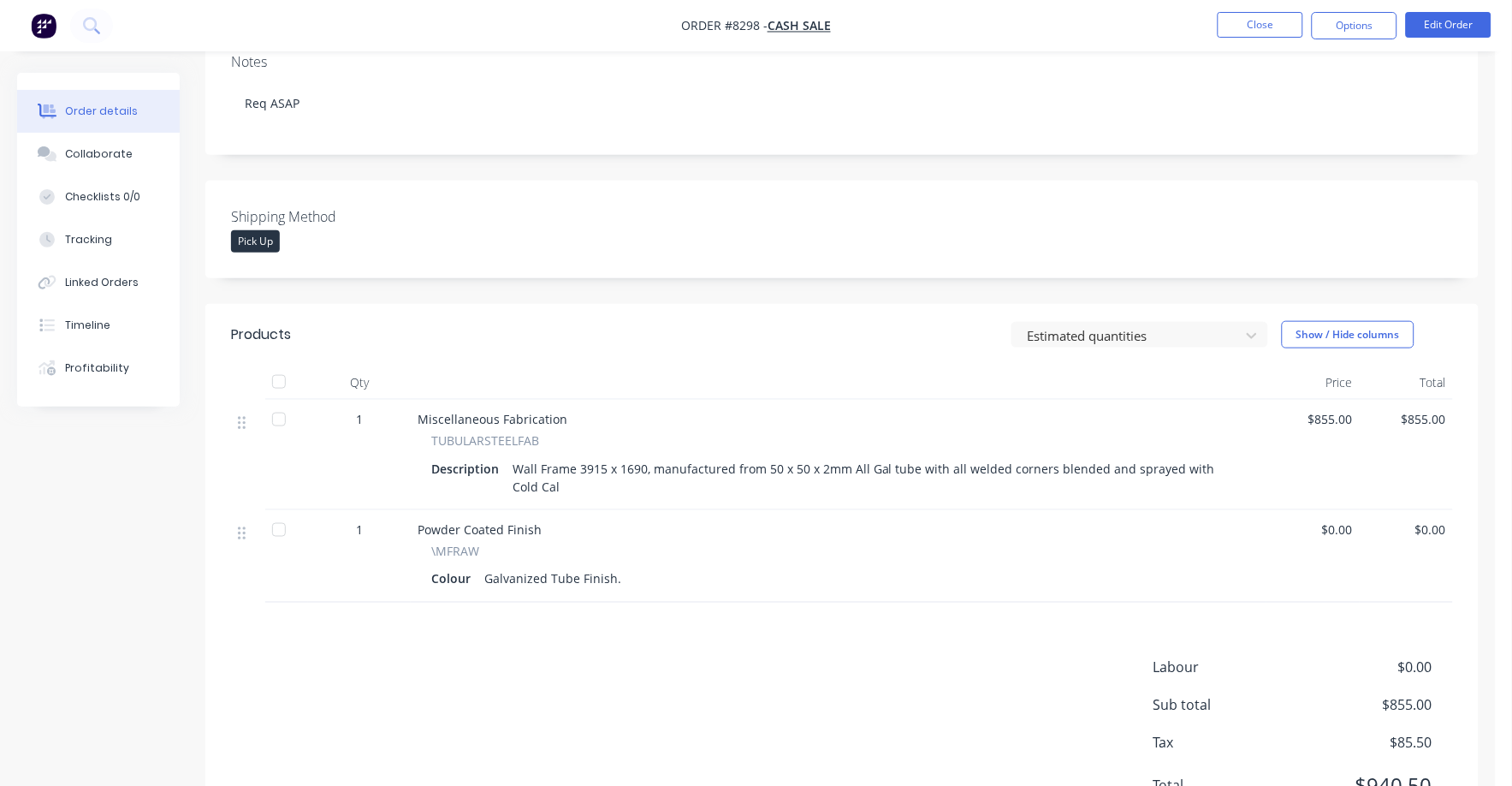
scroll to position [321, 0]
click at [1438, 34] on button "Edit Order" at bounding box center [1449, 25] width 86 height 26
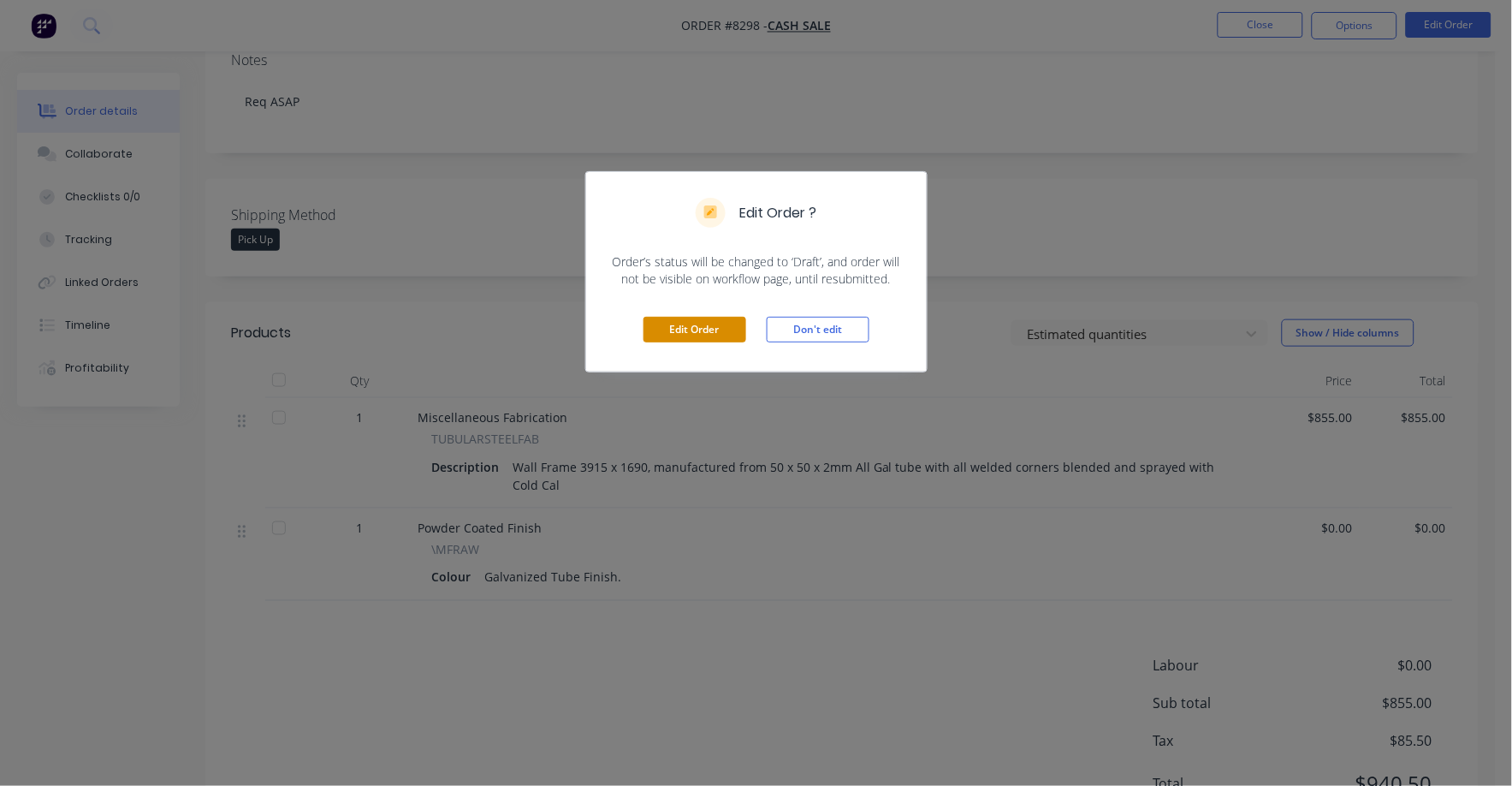
click at [706, 333] on button "Edit Order" at bounding box center [695, 329] width 102 height 26
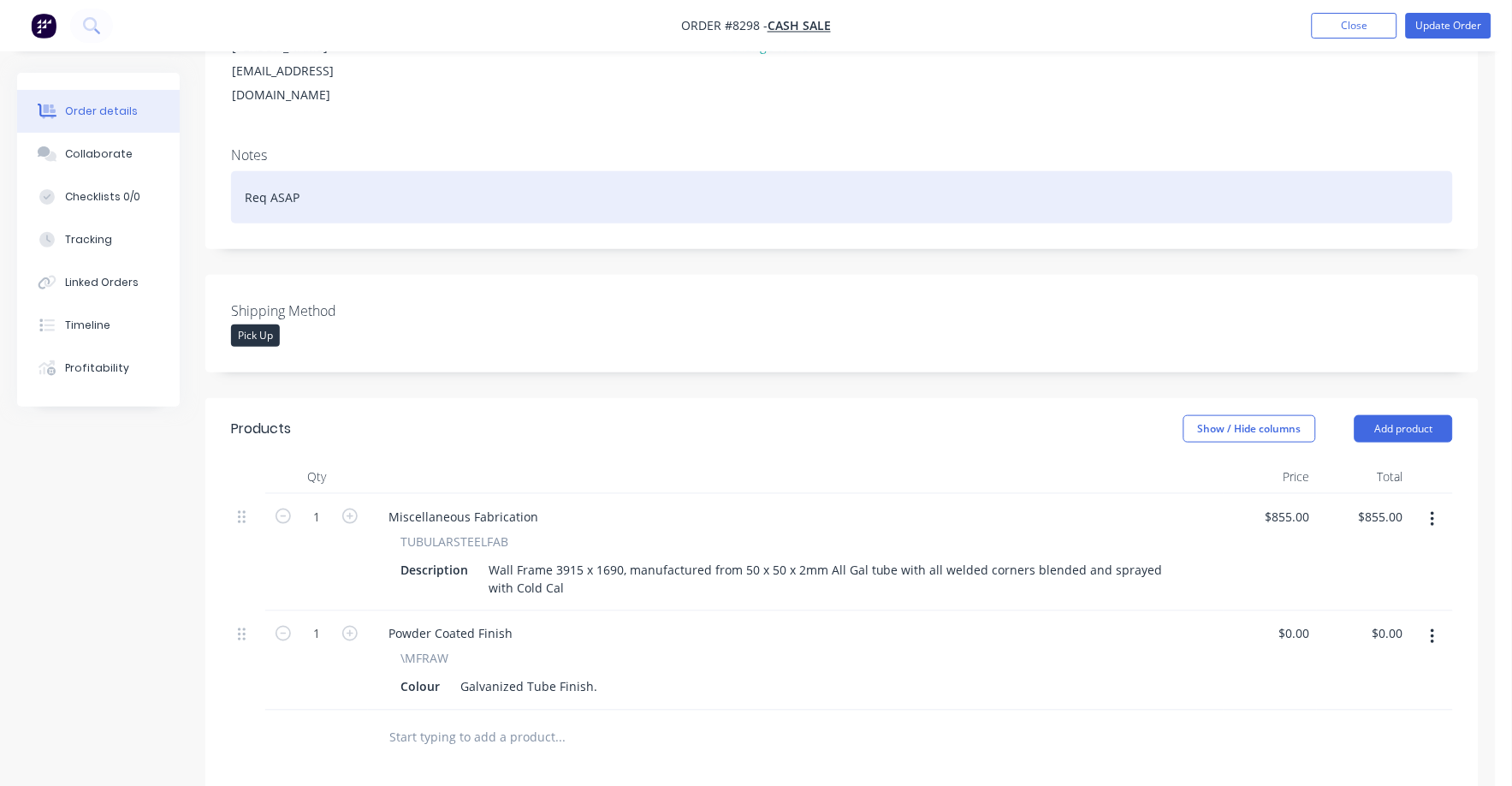
scroll to position [427, 0]
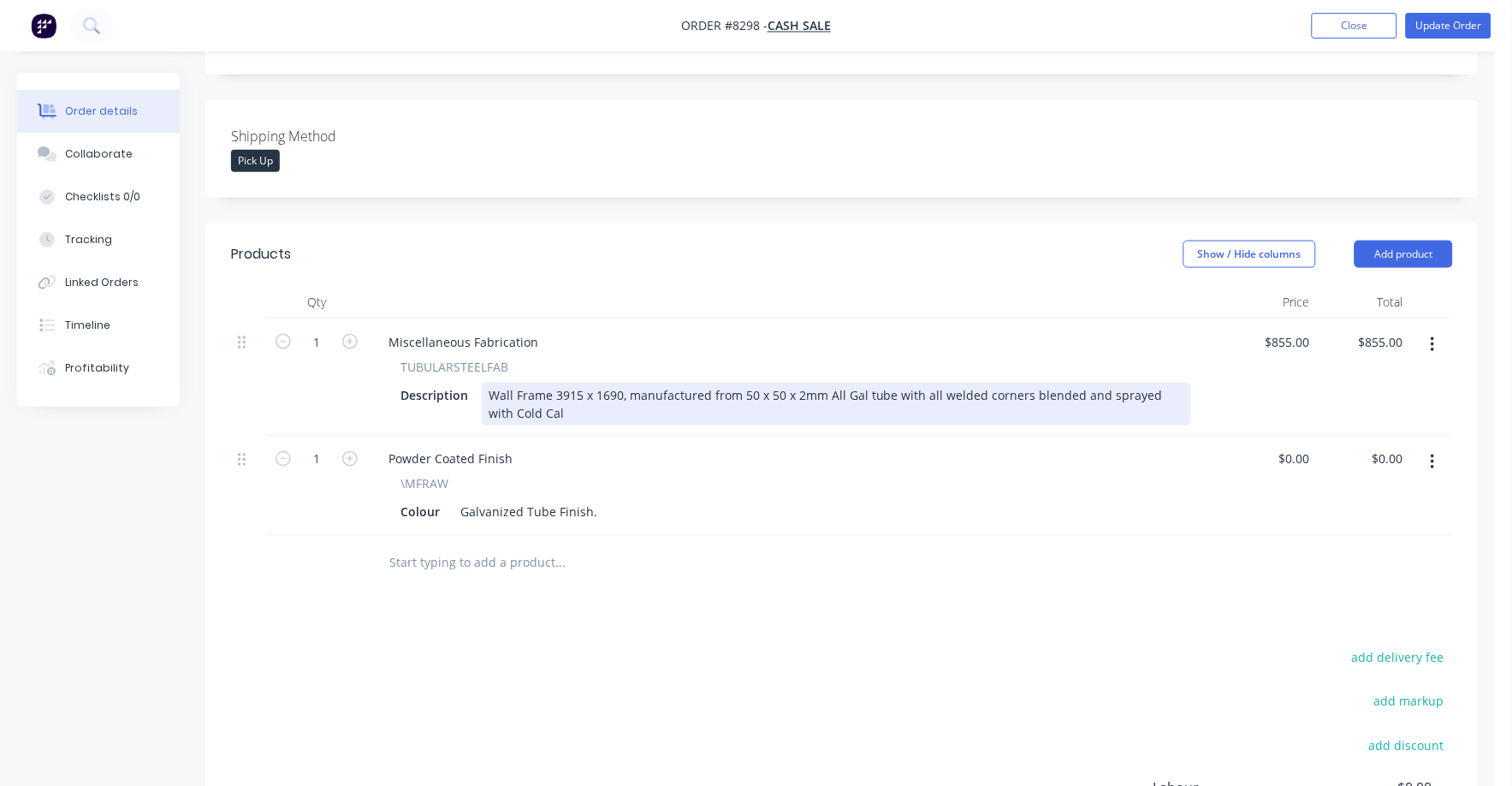
click at [553, 382] on div "Wall Frame 3915 x 1690, manufactured from 50 x 50 x 2mm All Gal tube with all w…" at bounding box center [836, 404] width 710 height 43
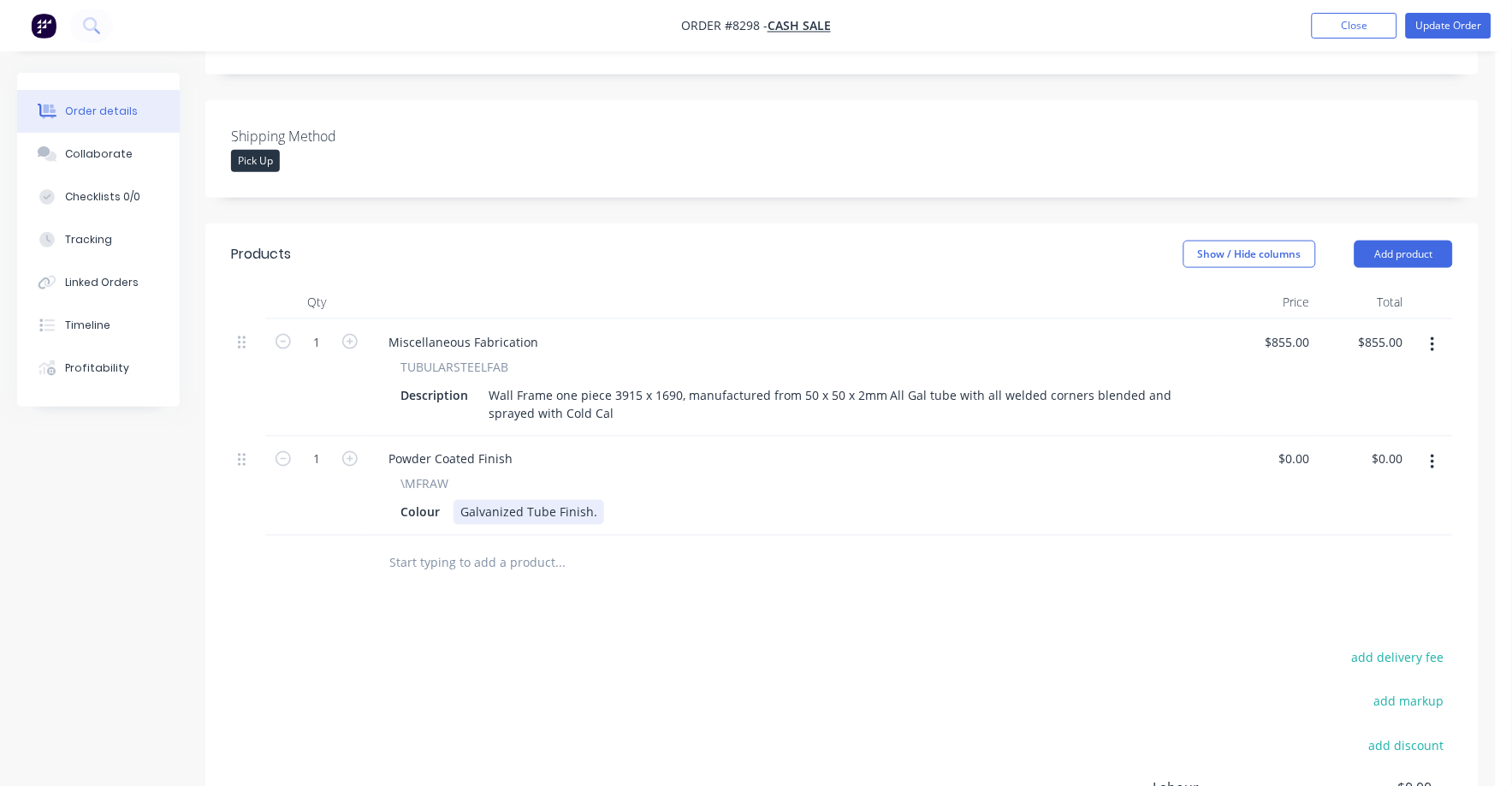
click at [908, 500] on div "Colour Galvanized Tube Finish." at bounding box center [791, 512] width 797 height 25
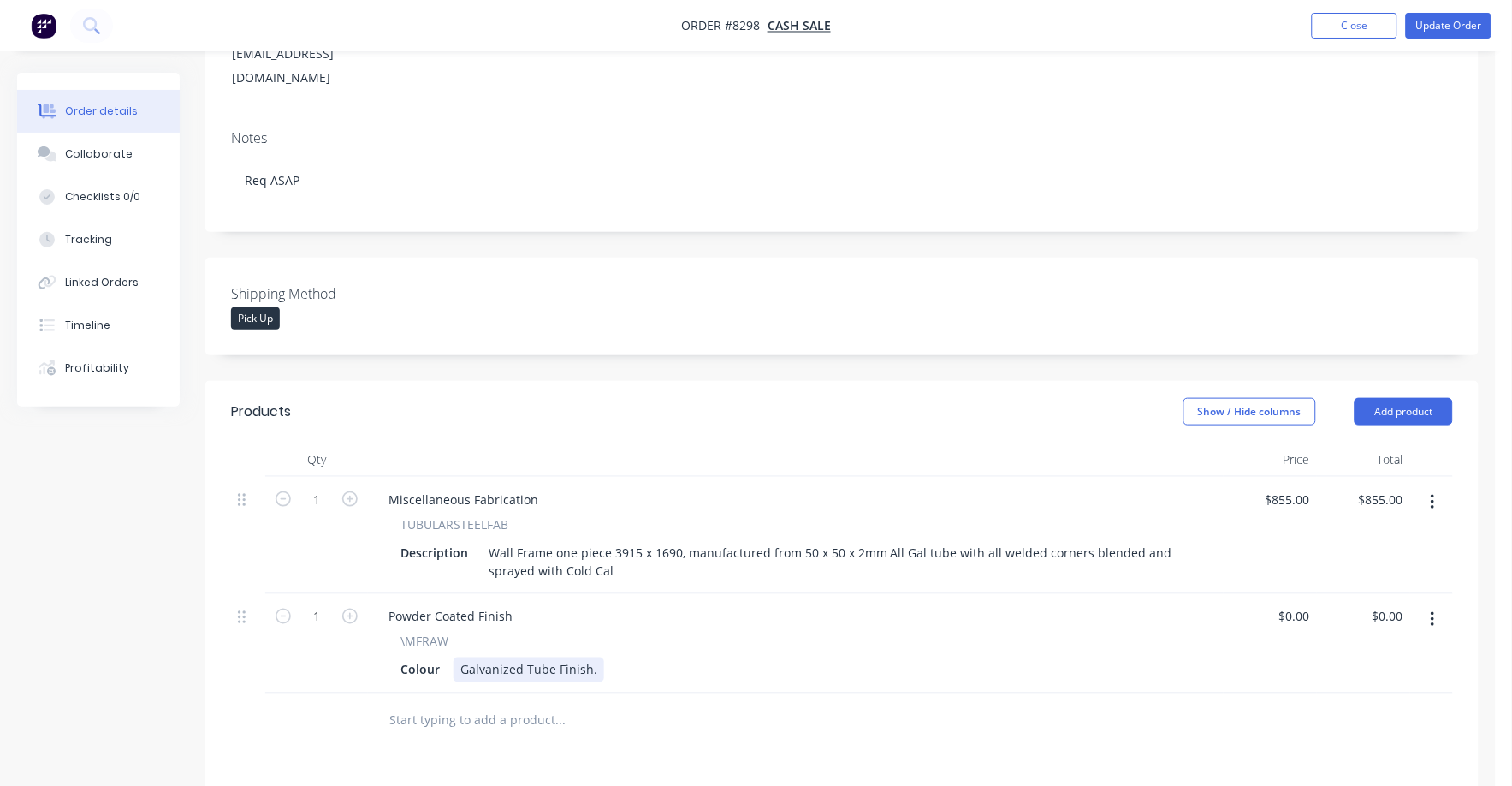
scroll to position [0, 0]
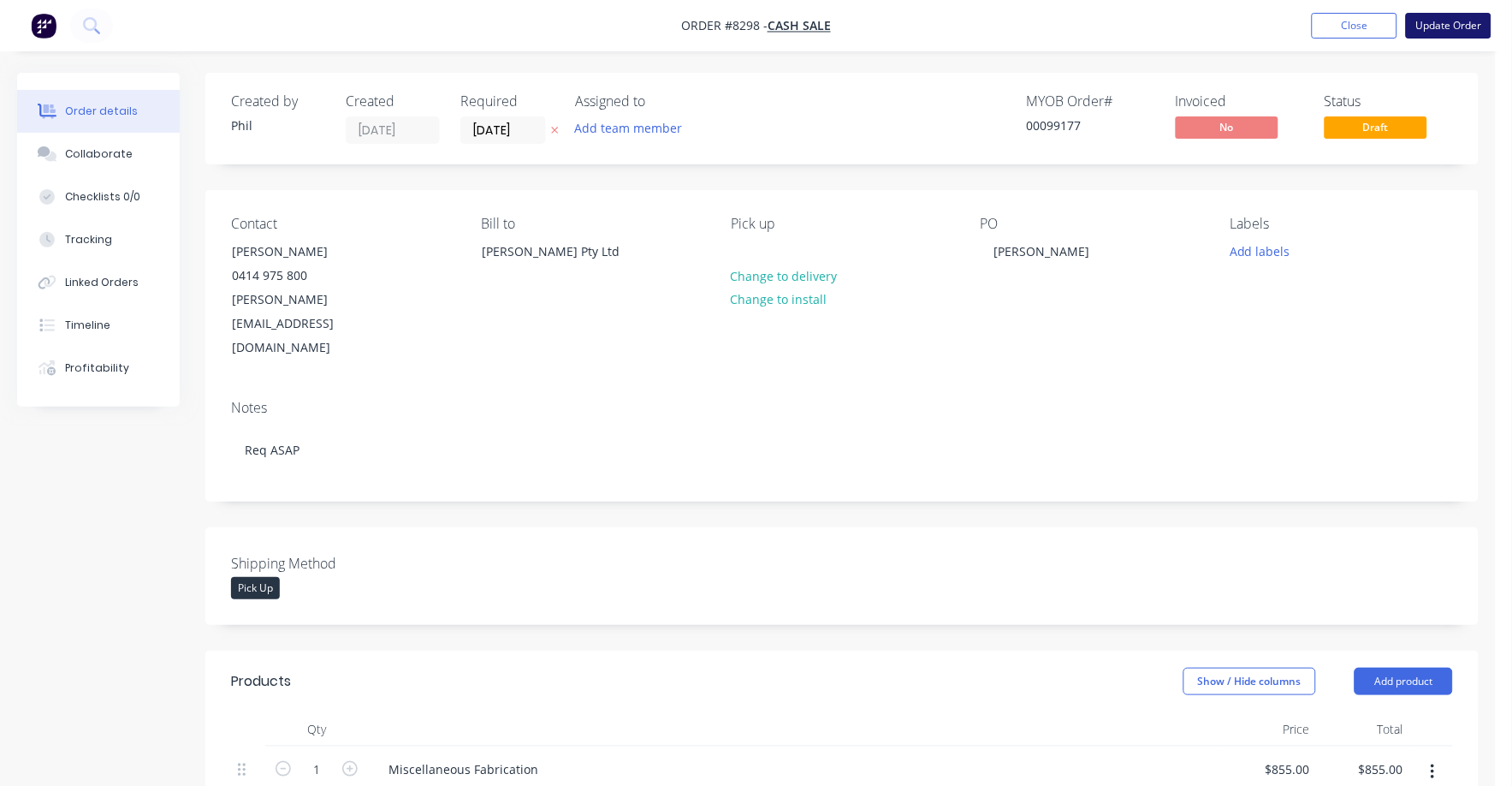
click at [1446, 28] on button "Update Order" at bounding box center [1449, 26] width 86 height 26
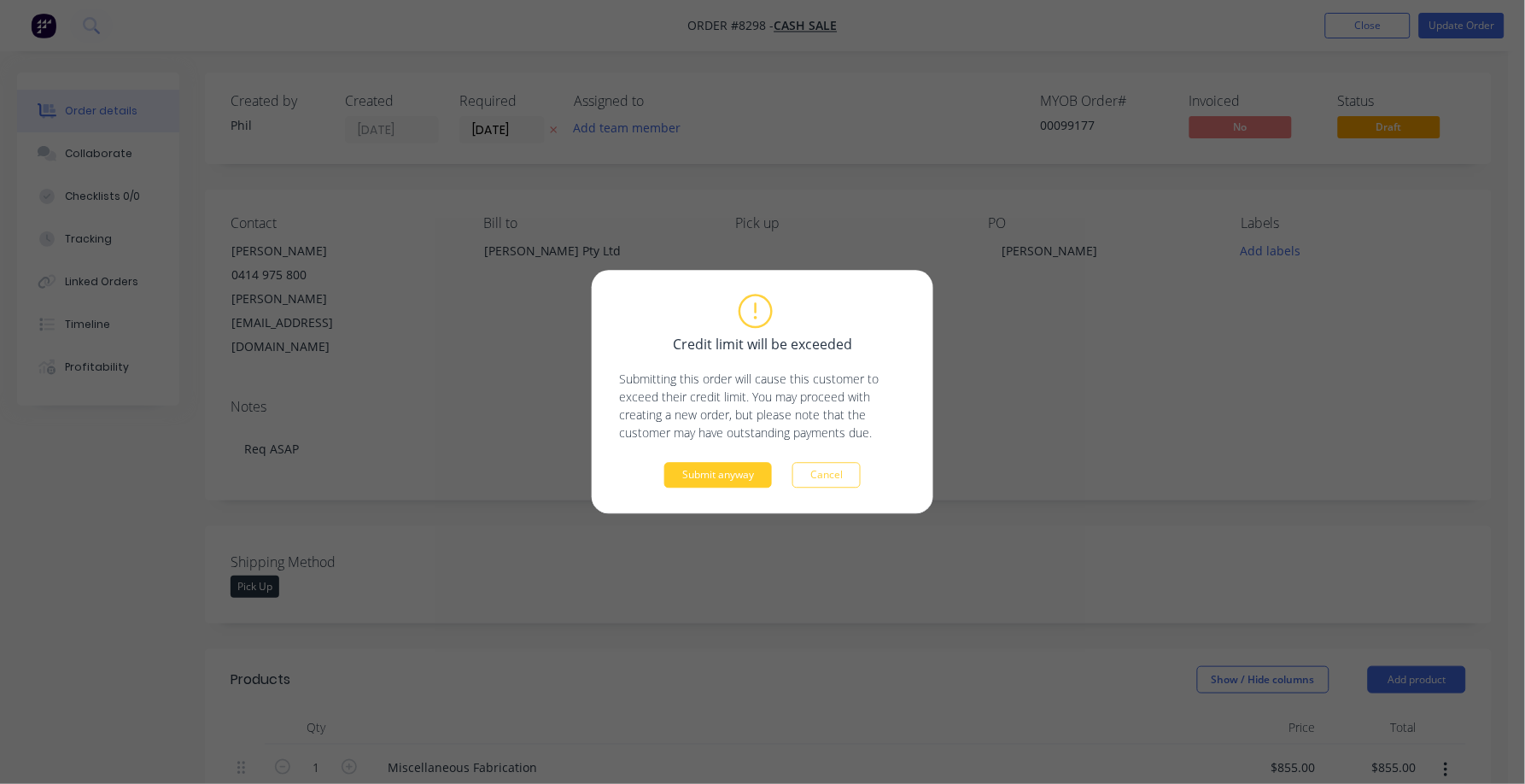
click at [731, 473] on button "Submit anyway" at bounding box center [718, 476] width 108 height 26
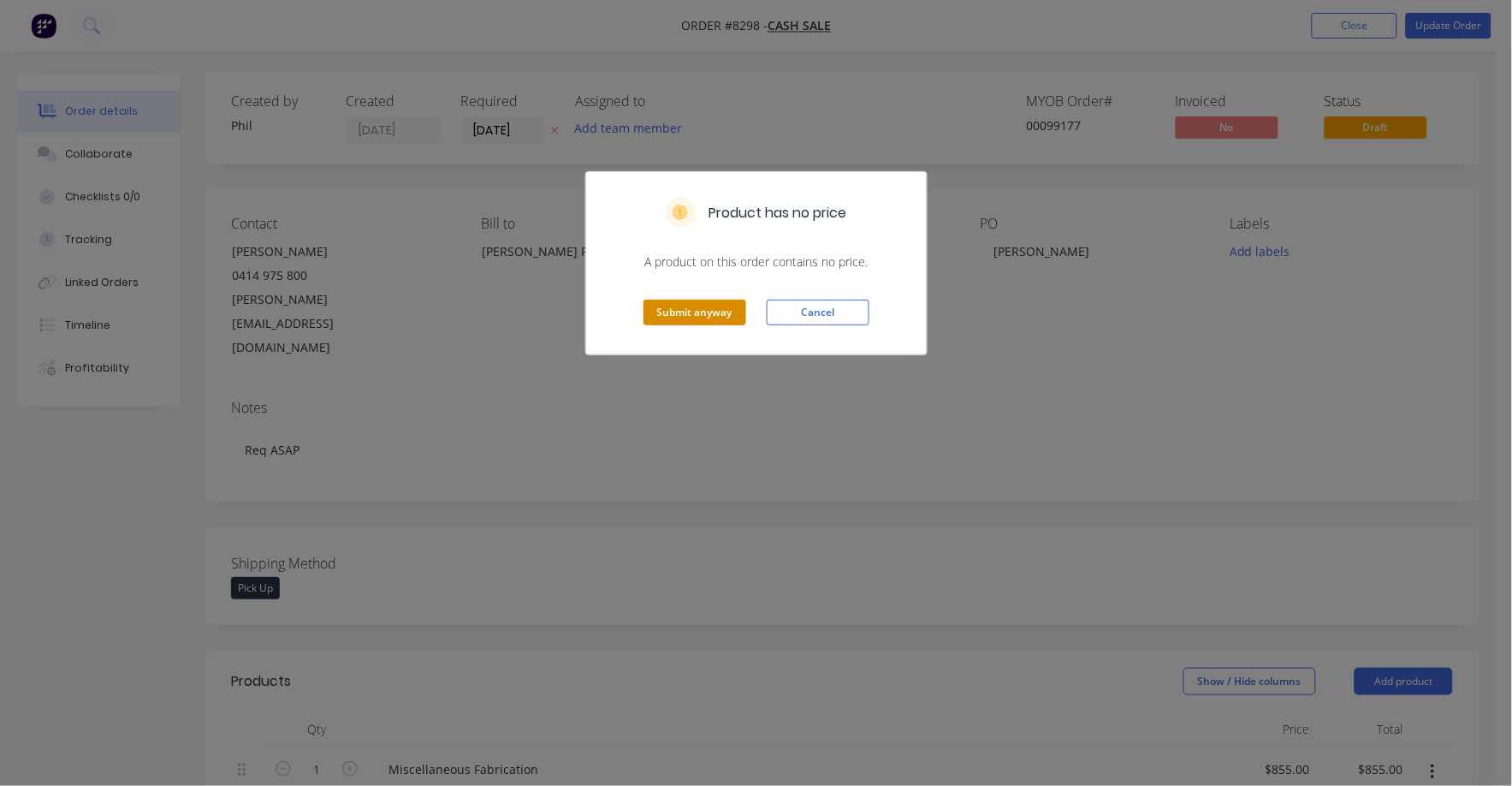
click at [703, 308] on button "Submit anyway" at bounding box center [695, 313] width 102 height 26
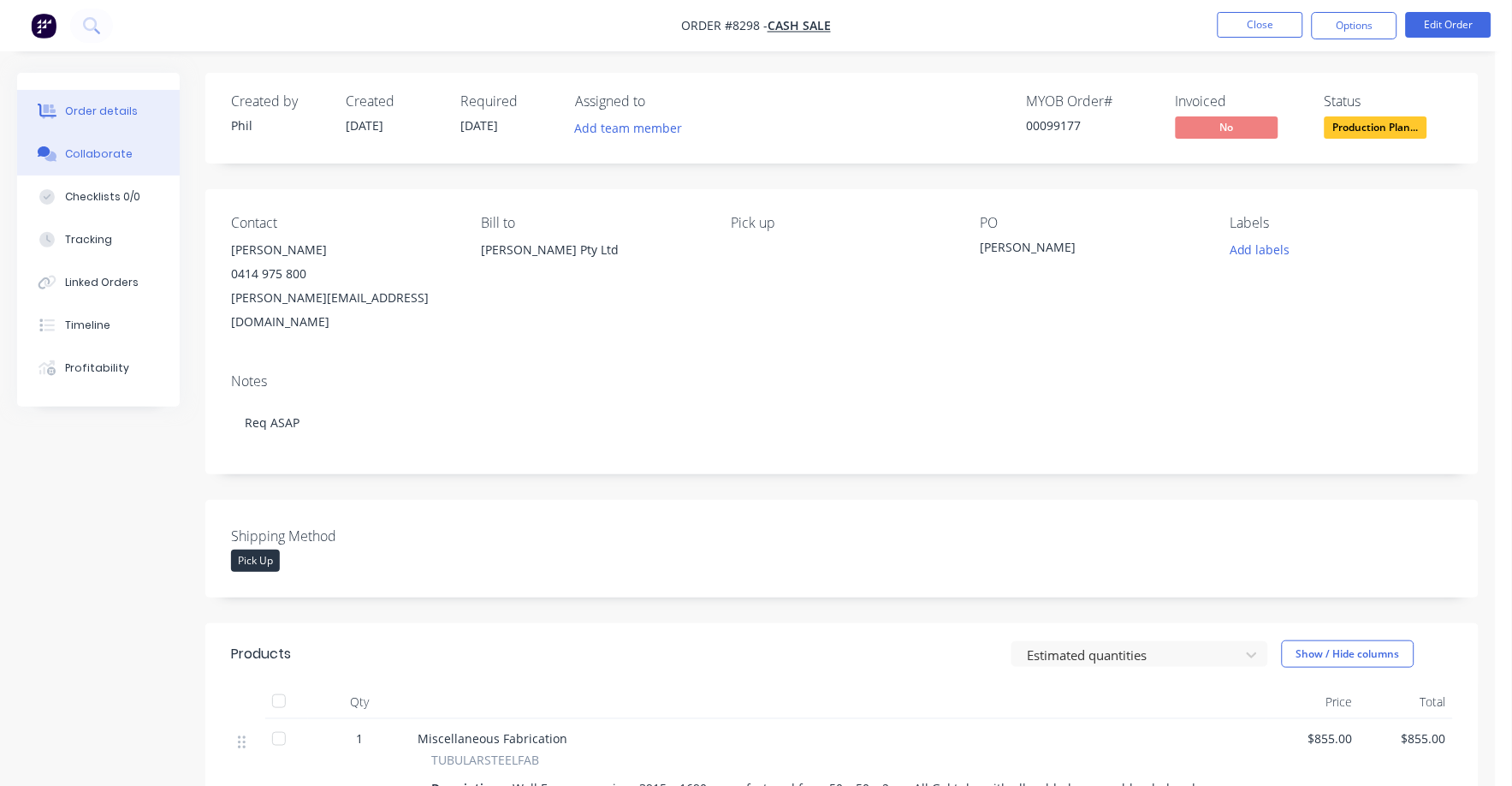
click at [109, 138] on button "Collaborate" at bounding box center [98, 154] width 163 height 43
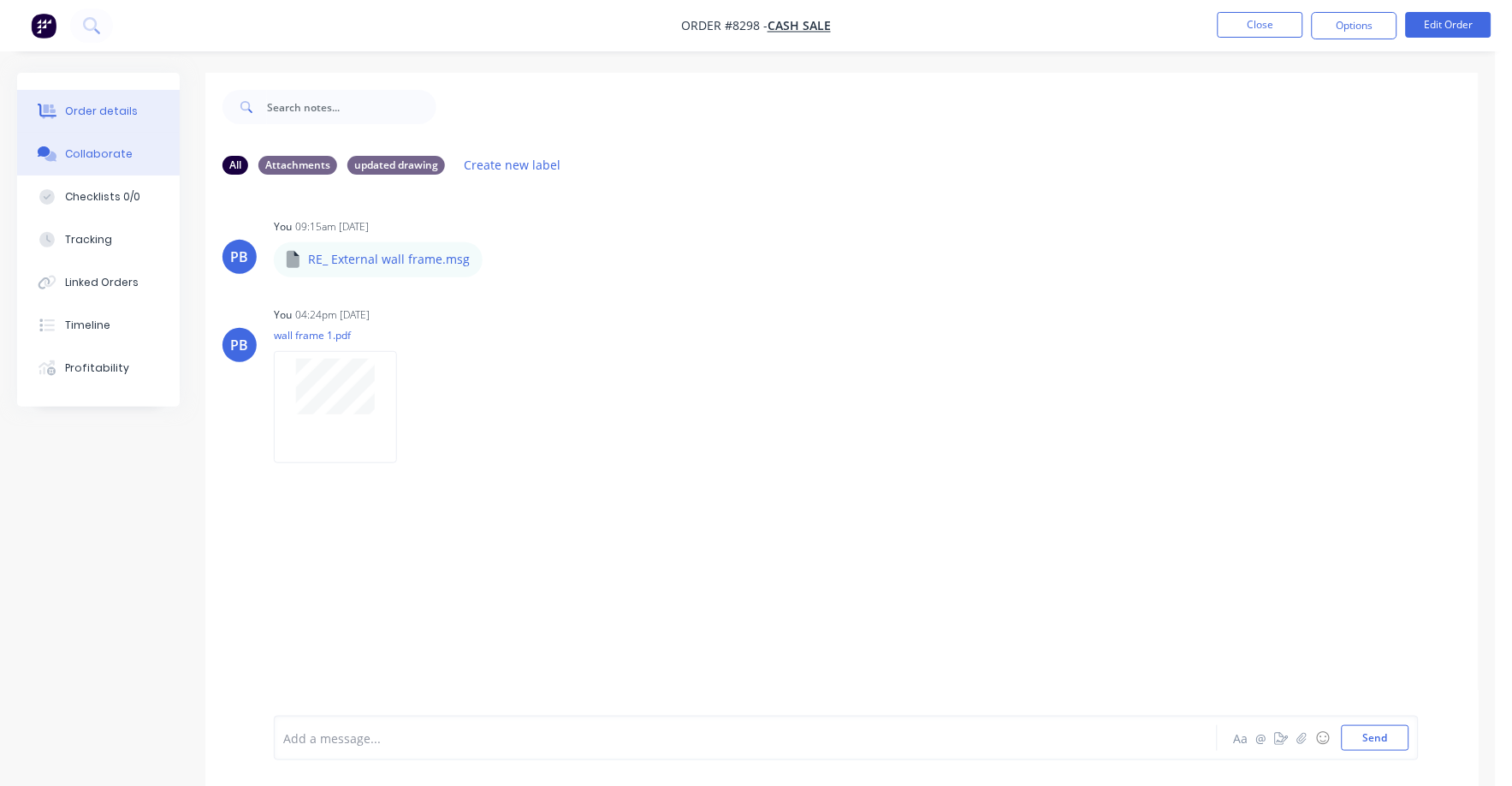
click at [116, 105] on div "Order details" at bounding box center [101, 111] width 73 height 16
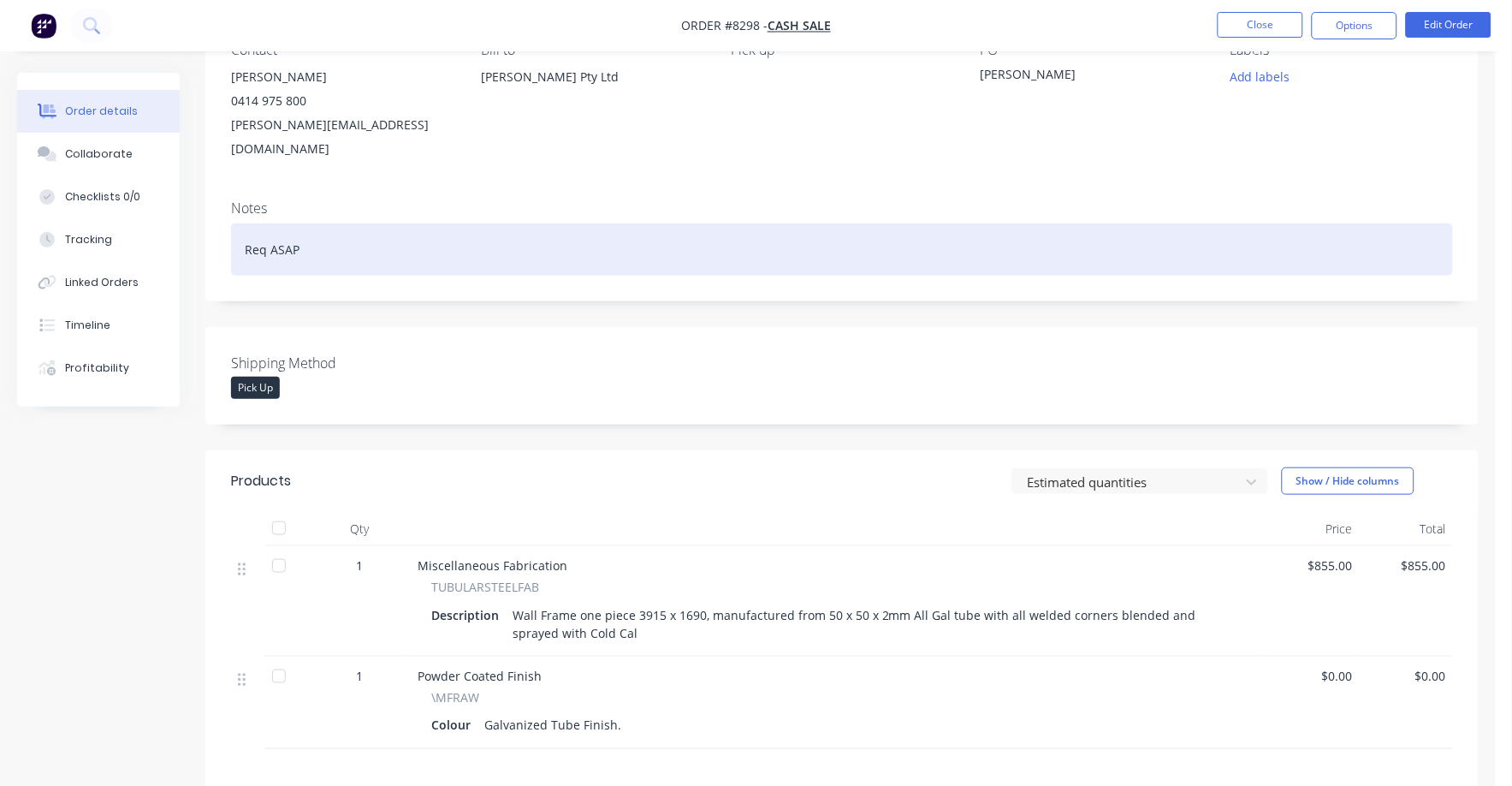
scroll to position [166, 0]
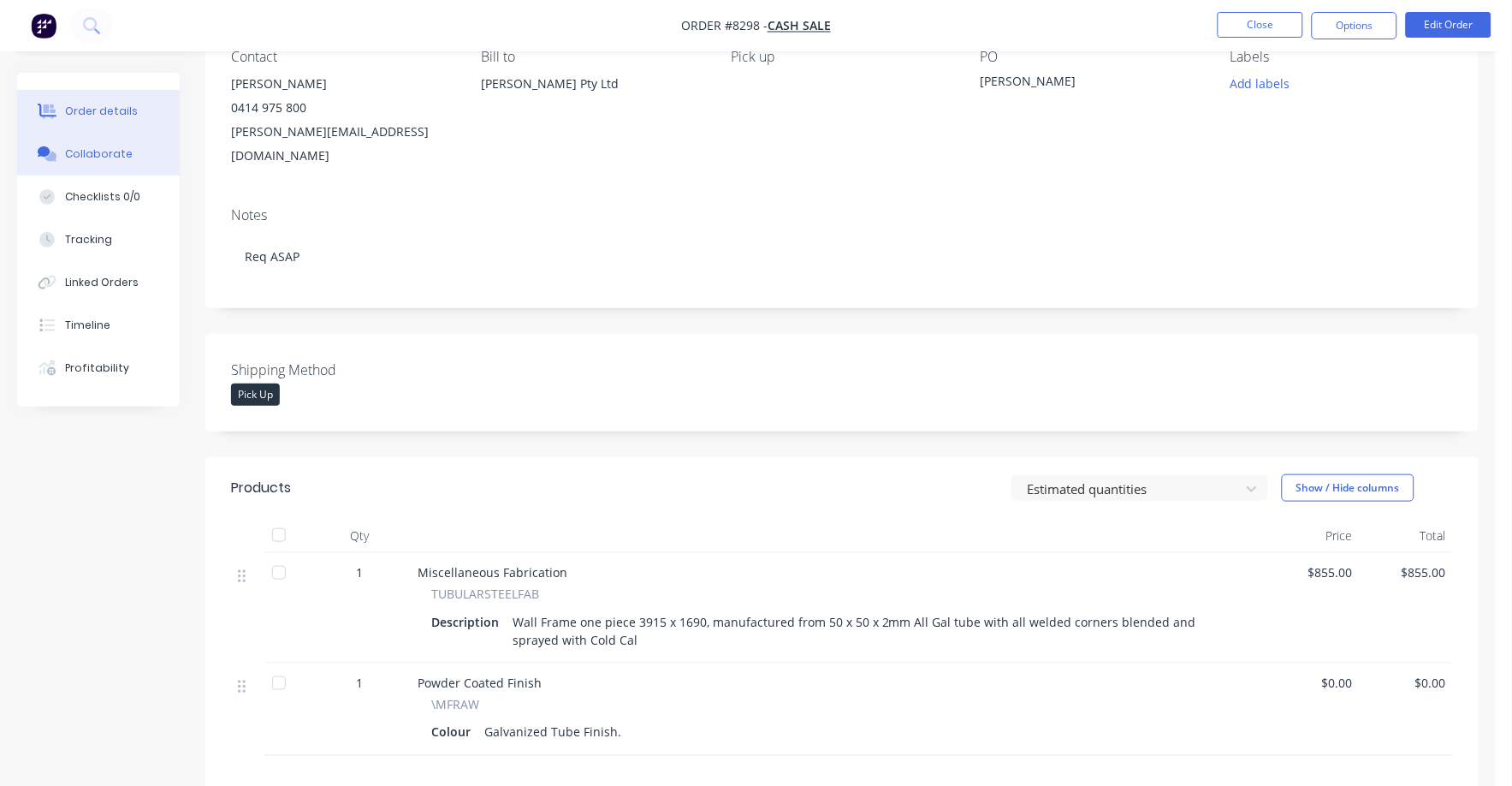
click at [94, 142] on button "Collaborate" at bounding box center [98, 154] width 163 height 43
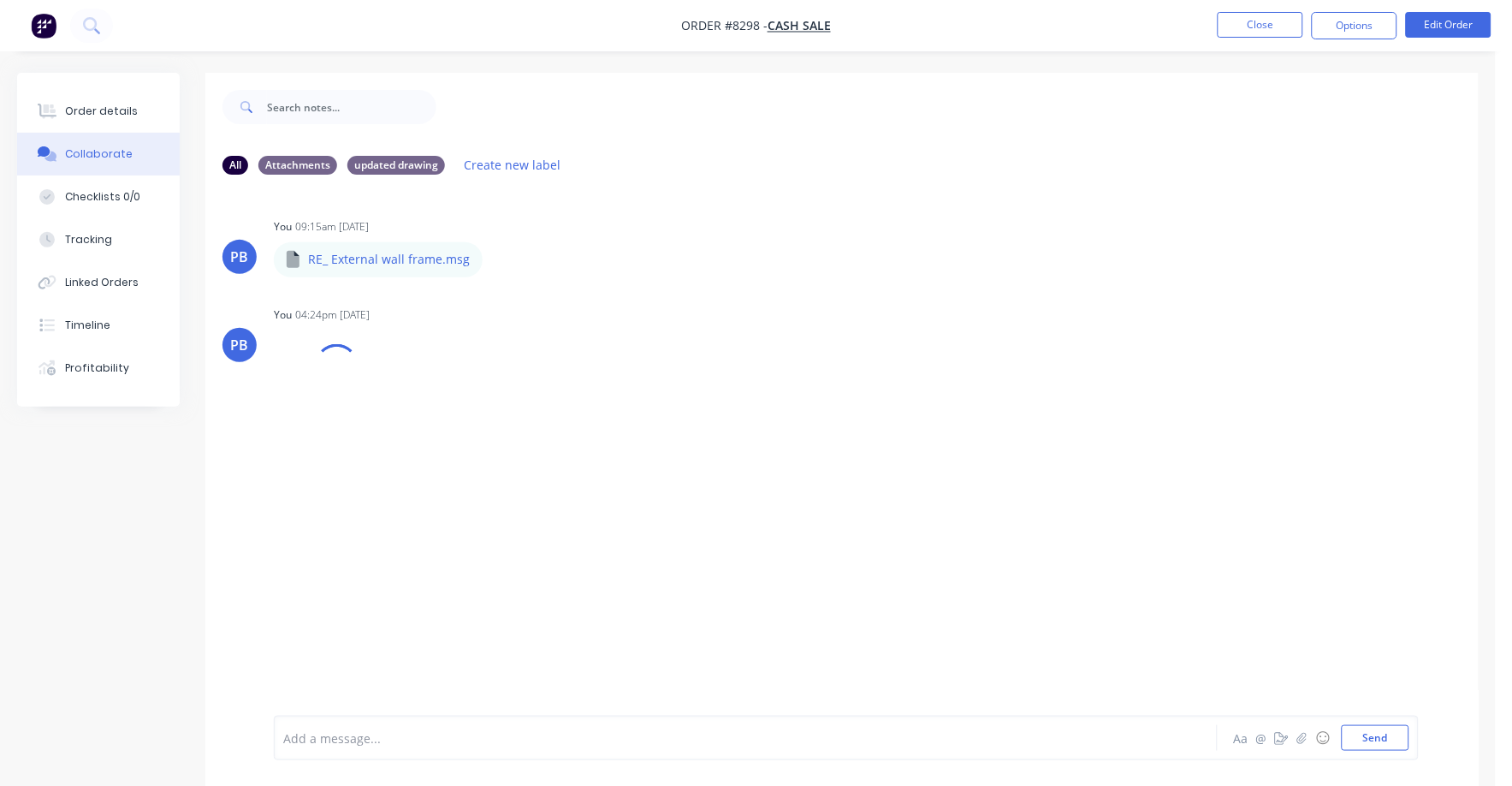
scroll to position [27, 0]
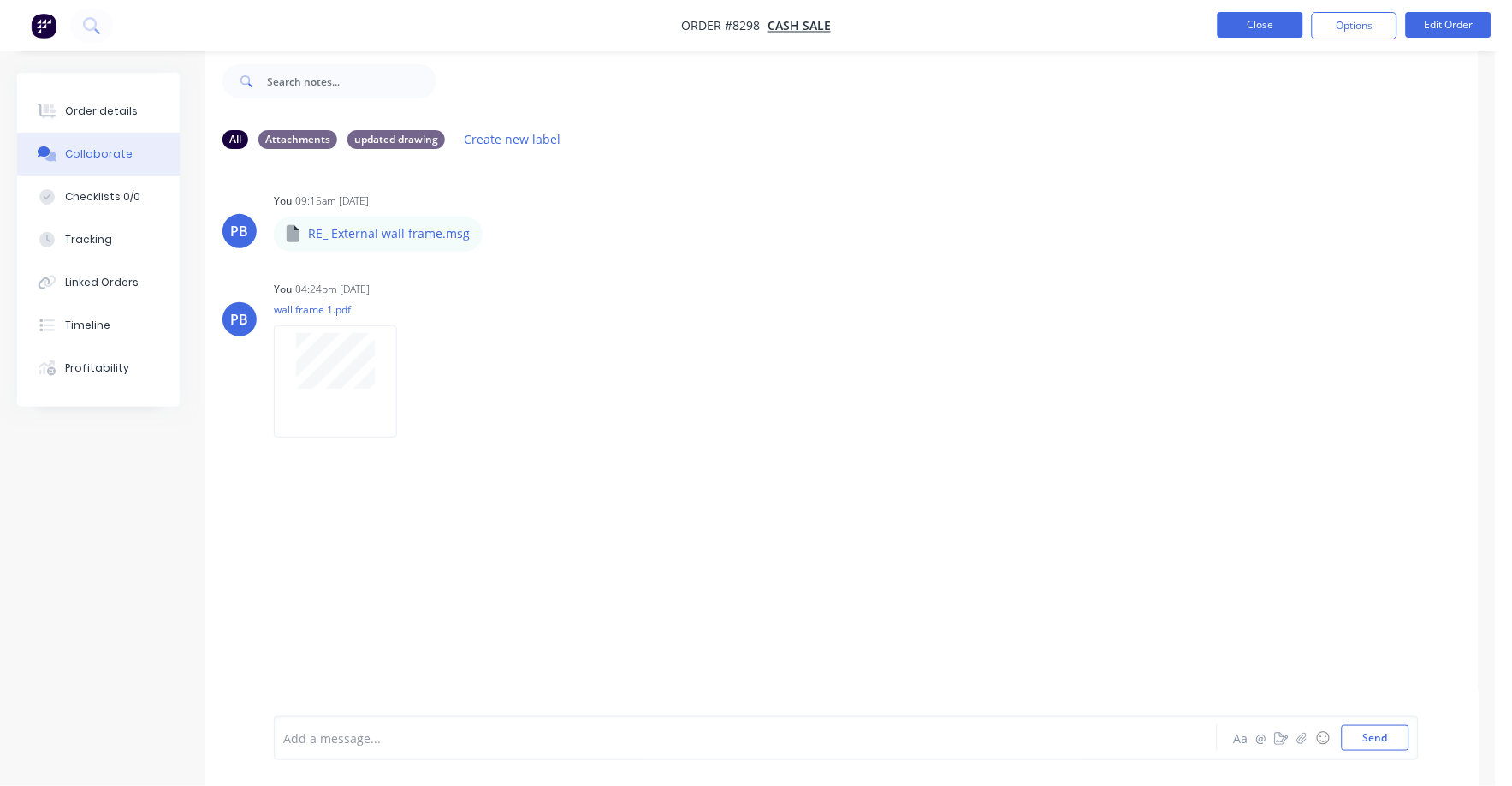
click at [1266, 18] on button "Close" at bounding box center [1260, 25] width 86 height 26
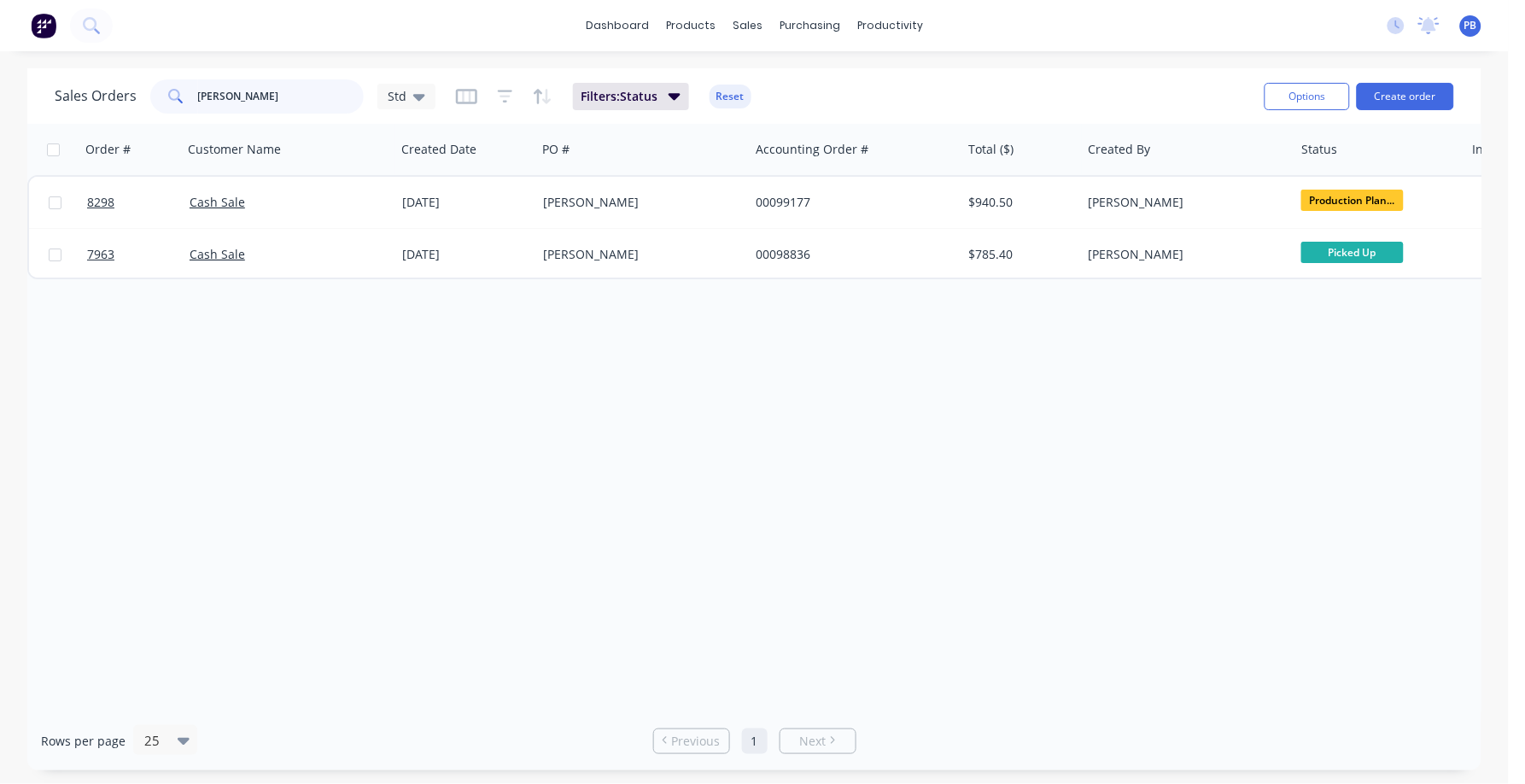
click at [283, 104] on input "[PERSON_NAME]" at bounding box center [280, 96] width 166 height 34
drag, startPoint x: 283, startPoint y: 104, endPoint x: 190, endPoint y: 89, distance: 94.2
click at [190, 89] on div "[PERSON_NAME]" at bounding box center [257, 96] width 213 height 34
type input "95432"
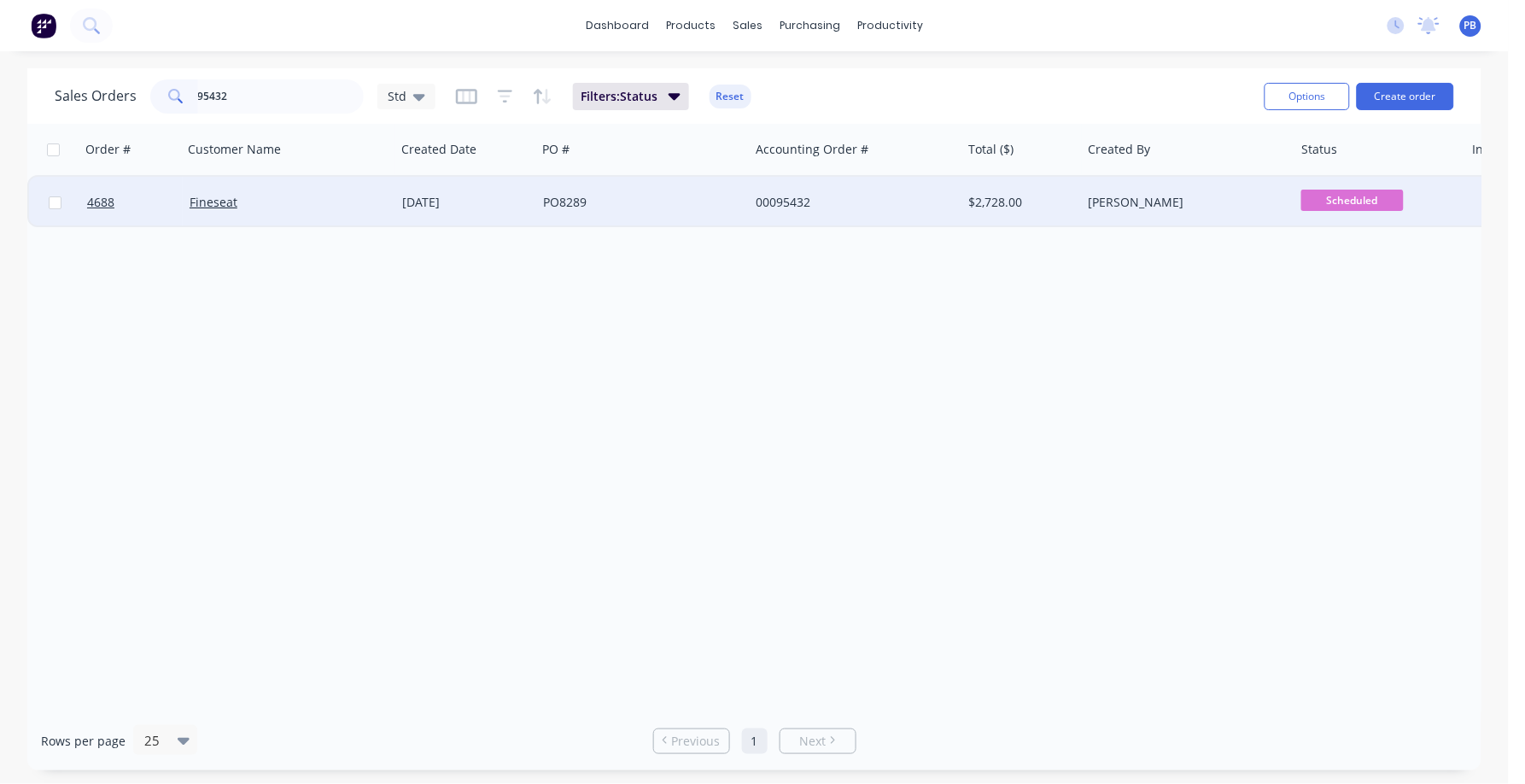
click at [792, 191] on div "00095432" at bounding box center [855, 201] width 213 height 51
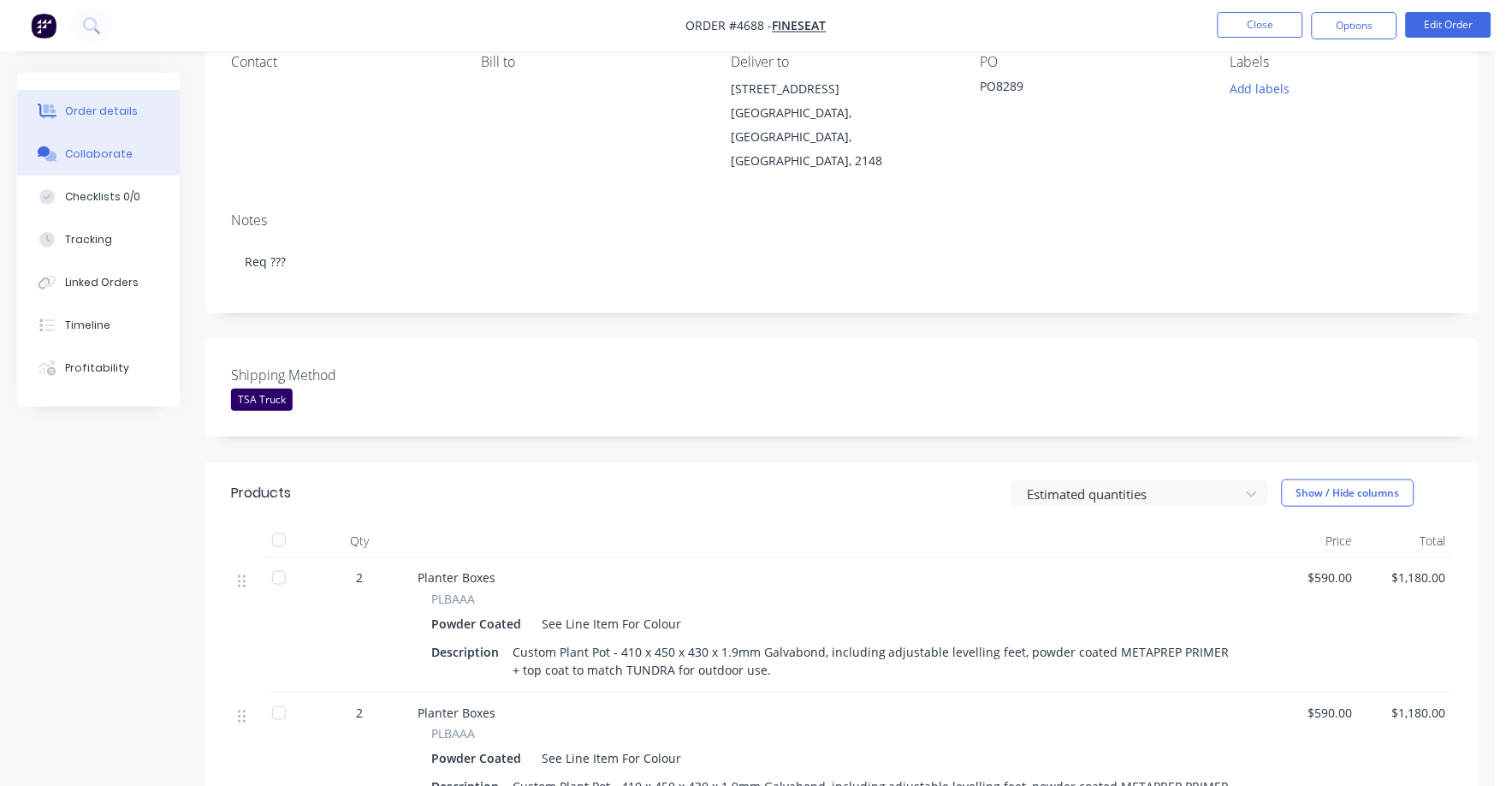
scroll to position [106, 0]
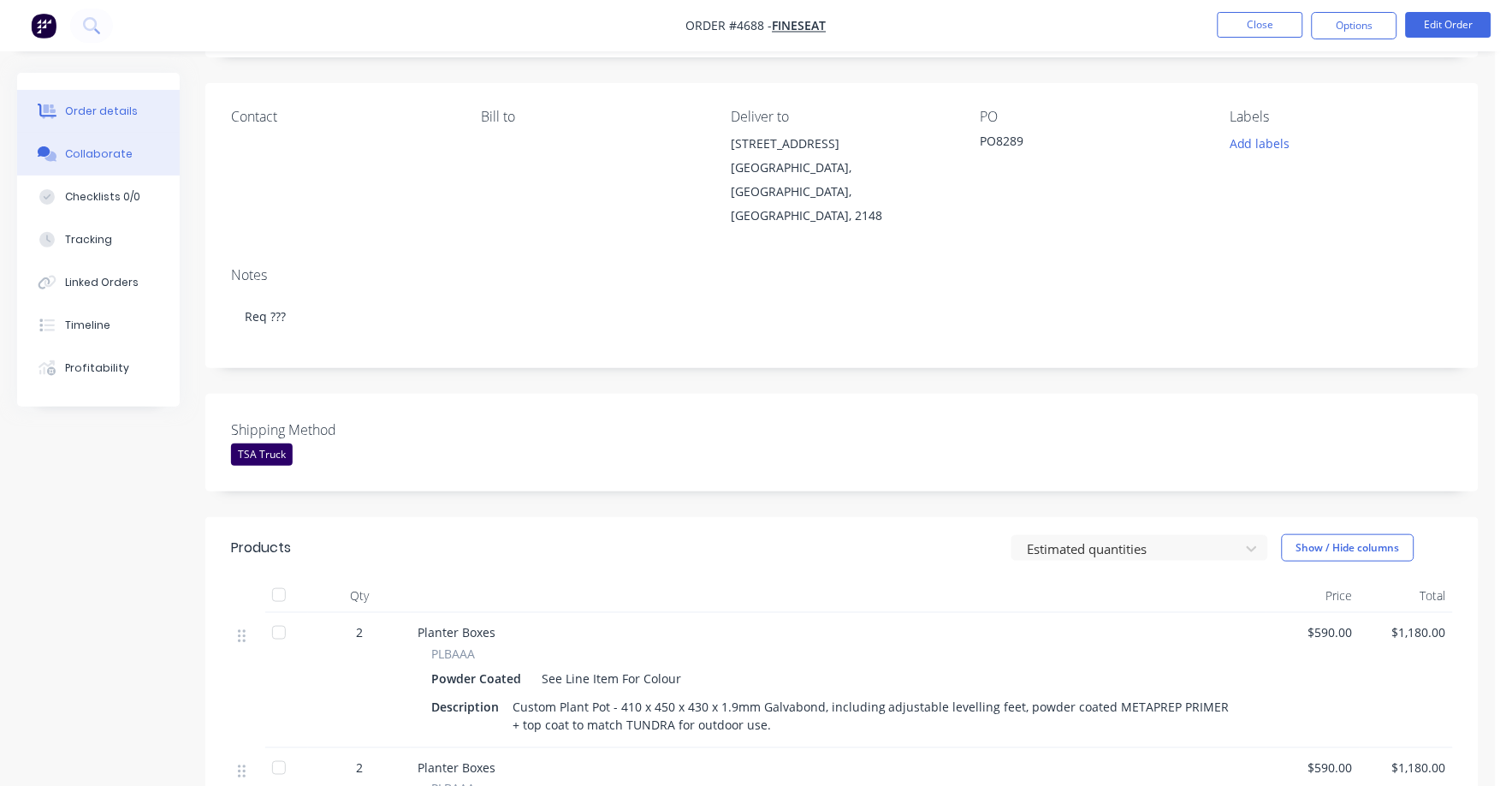
click at [97, 155] on div "Collaborate" at bounding box center [99, 153] width 68 height 16
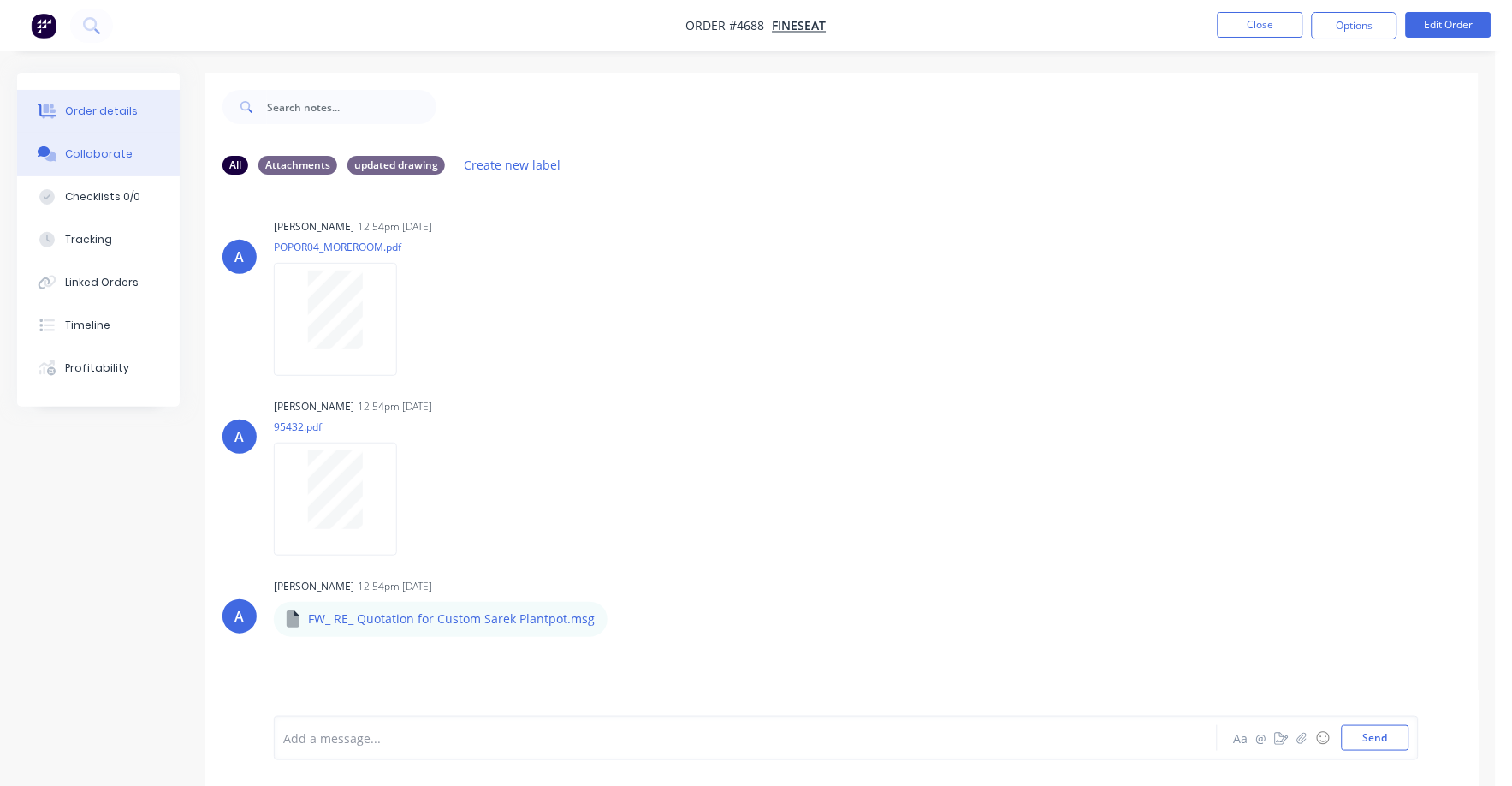
click at [99, 112] on div "Order details" at bounding box center [101, 111] width 73 height 16
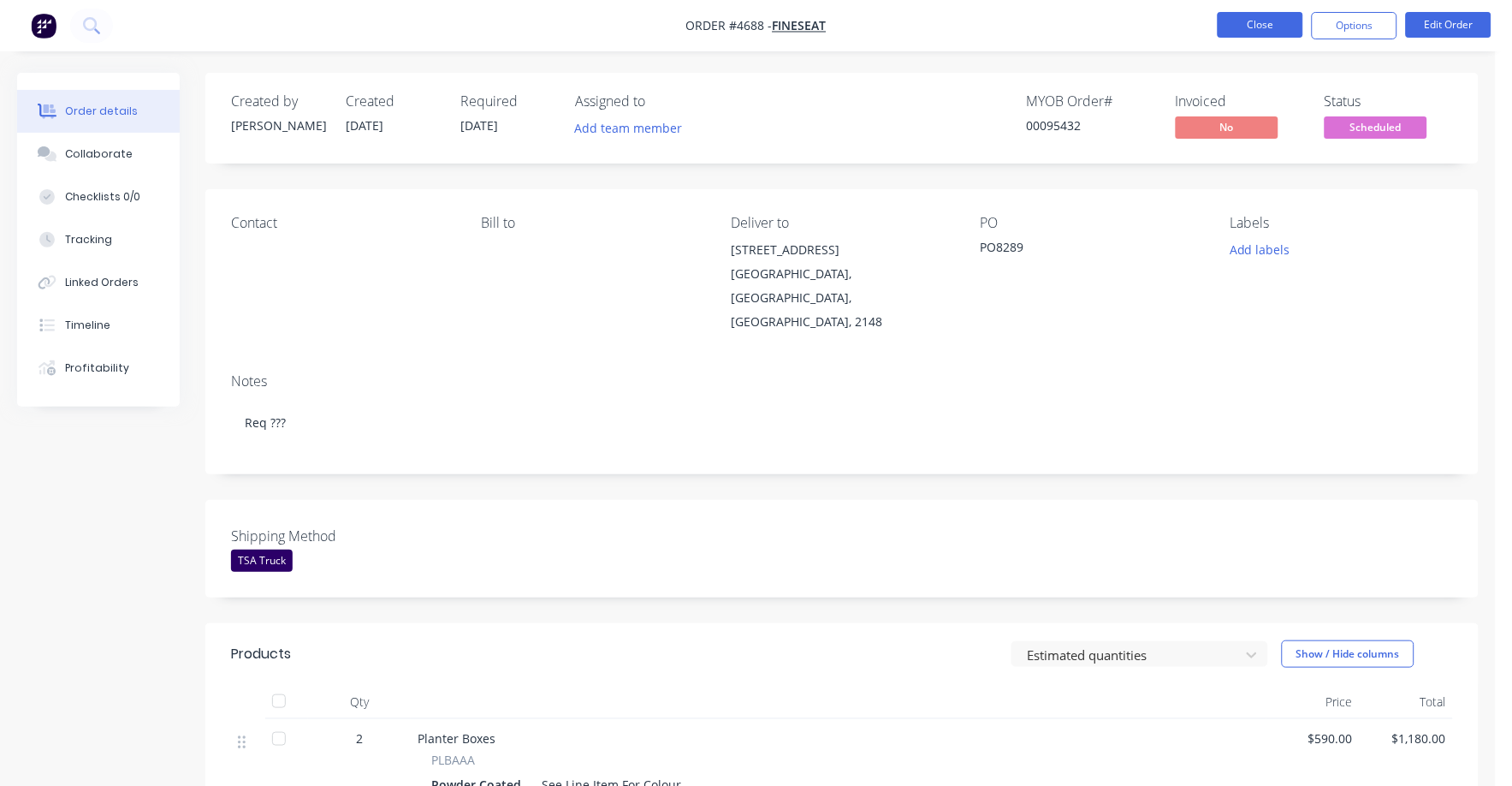
click at [1270, 31] on button "Close" at bounding box center [1260, 25] width 86 height 26
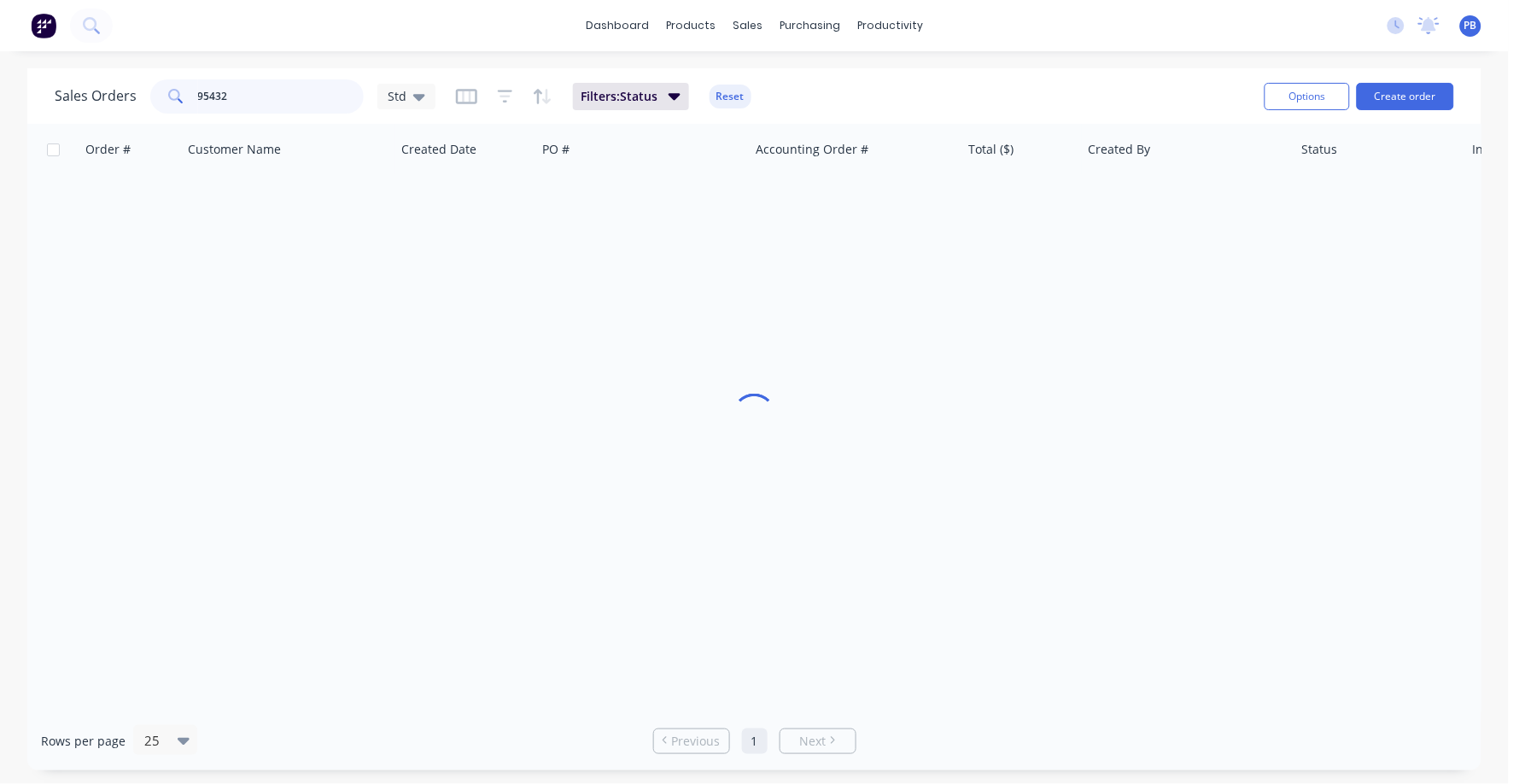
drag, startPoint x: 257, startPoint y: 93, endPoint x: 76, endPoint y: 80, distance: 181.5
click at [76, 80] on div "Sales Orders 95432 Std" at bounding box center [245, 96] width 381 height 34
click at [272, 101] on input "95432" at bounding box center [280, 96] width 166 height 34
click at [272, 100] on input "95432" at bounding box center [280, 96] width 166 height 34
type input "99280"
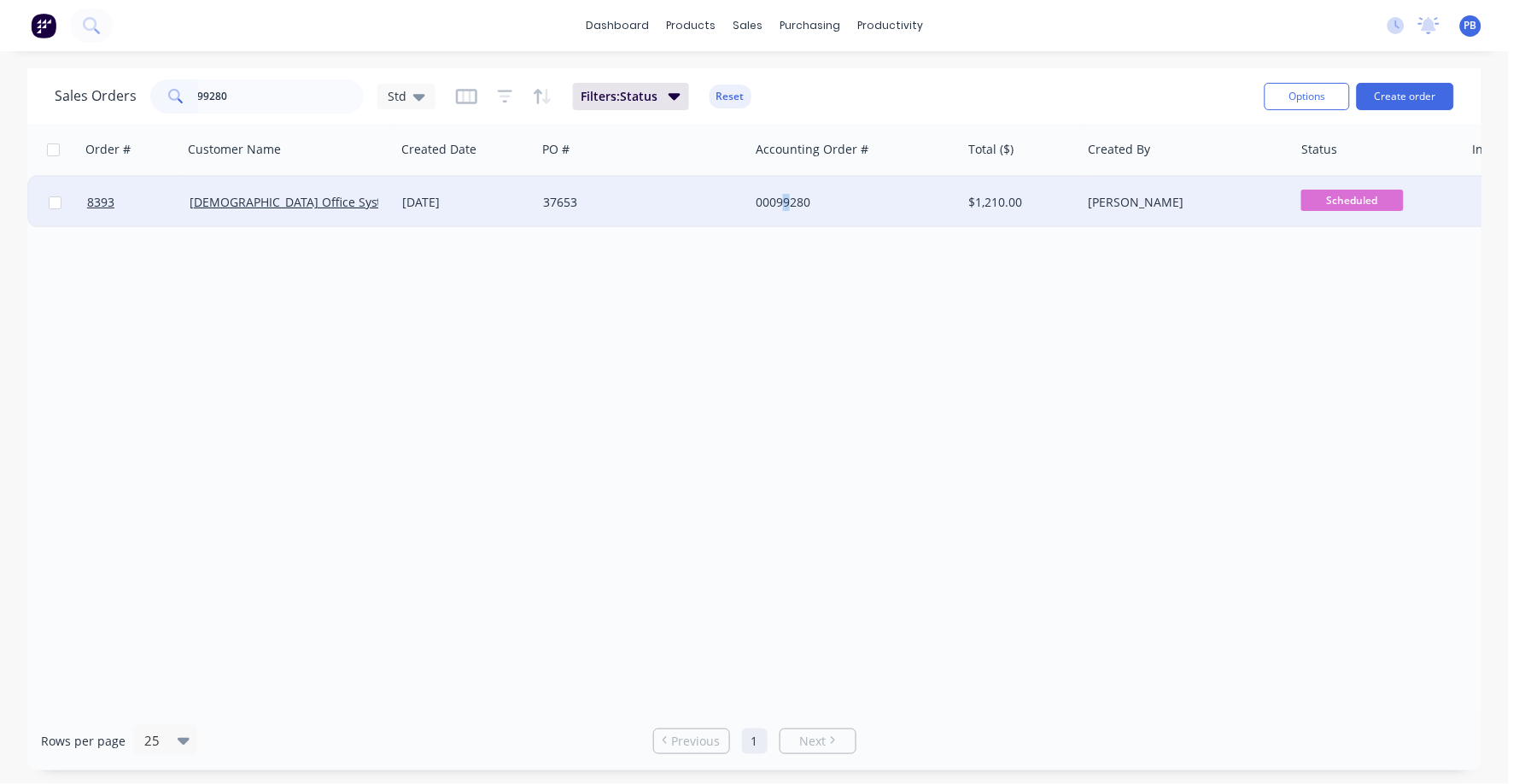
click at [785, 195] on div "00099280" at bounding box center [850, 202] width 189 height 17
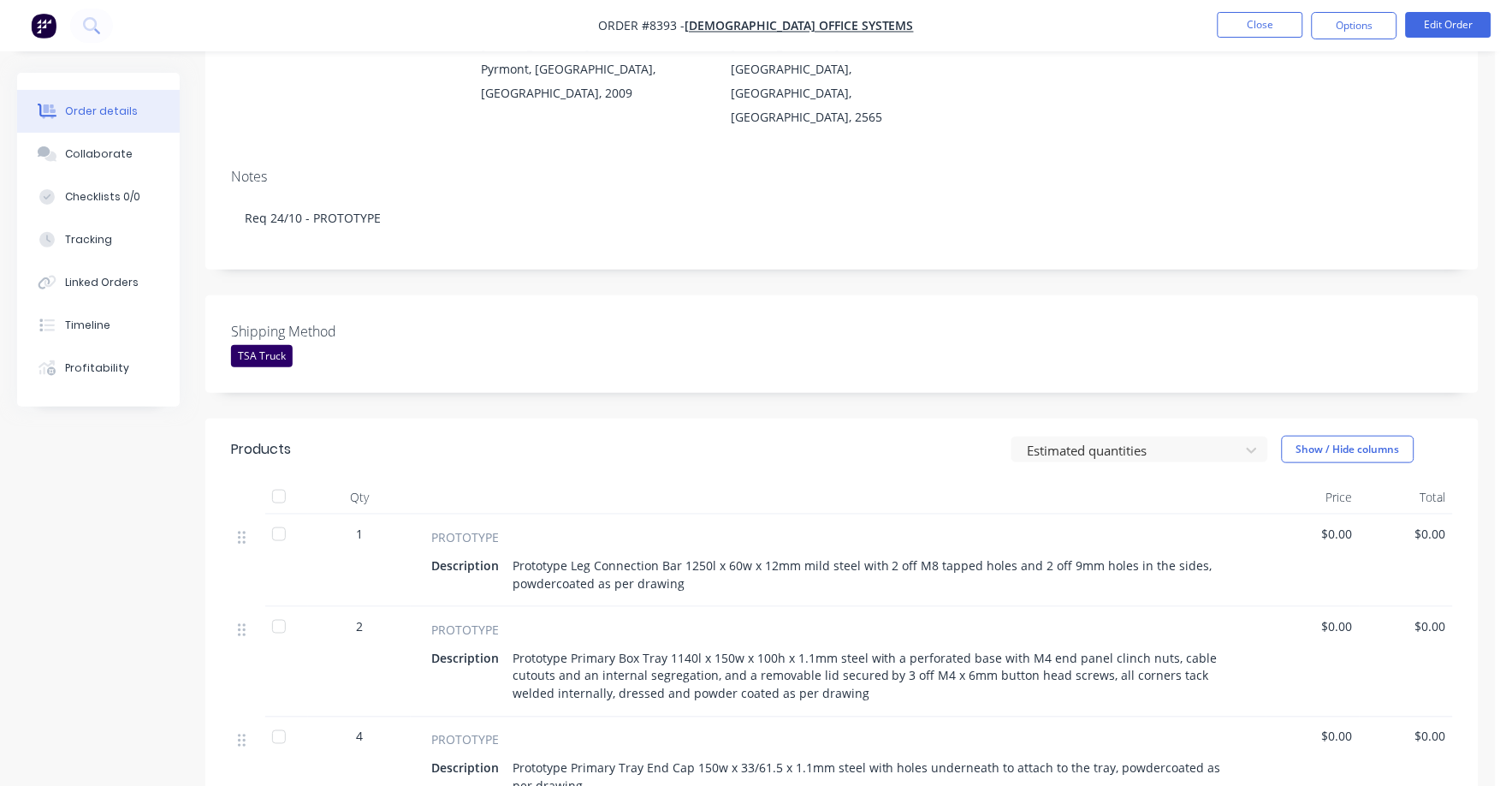
scroll to position [213, 0]
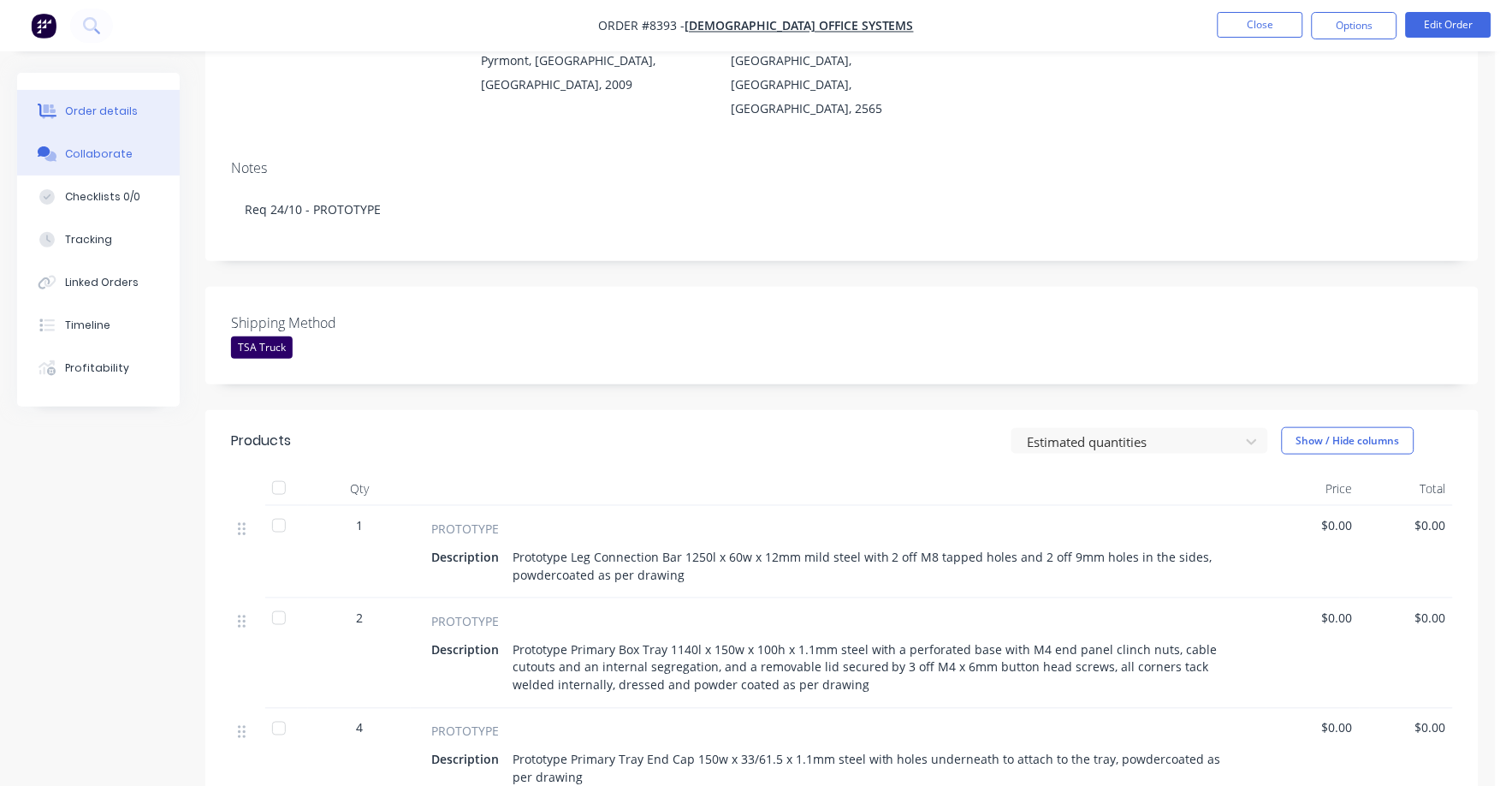
click at [106, 159] on div "Collaborate" at bounding box center [99, 153] width 68 height 16
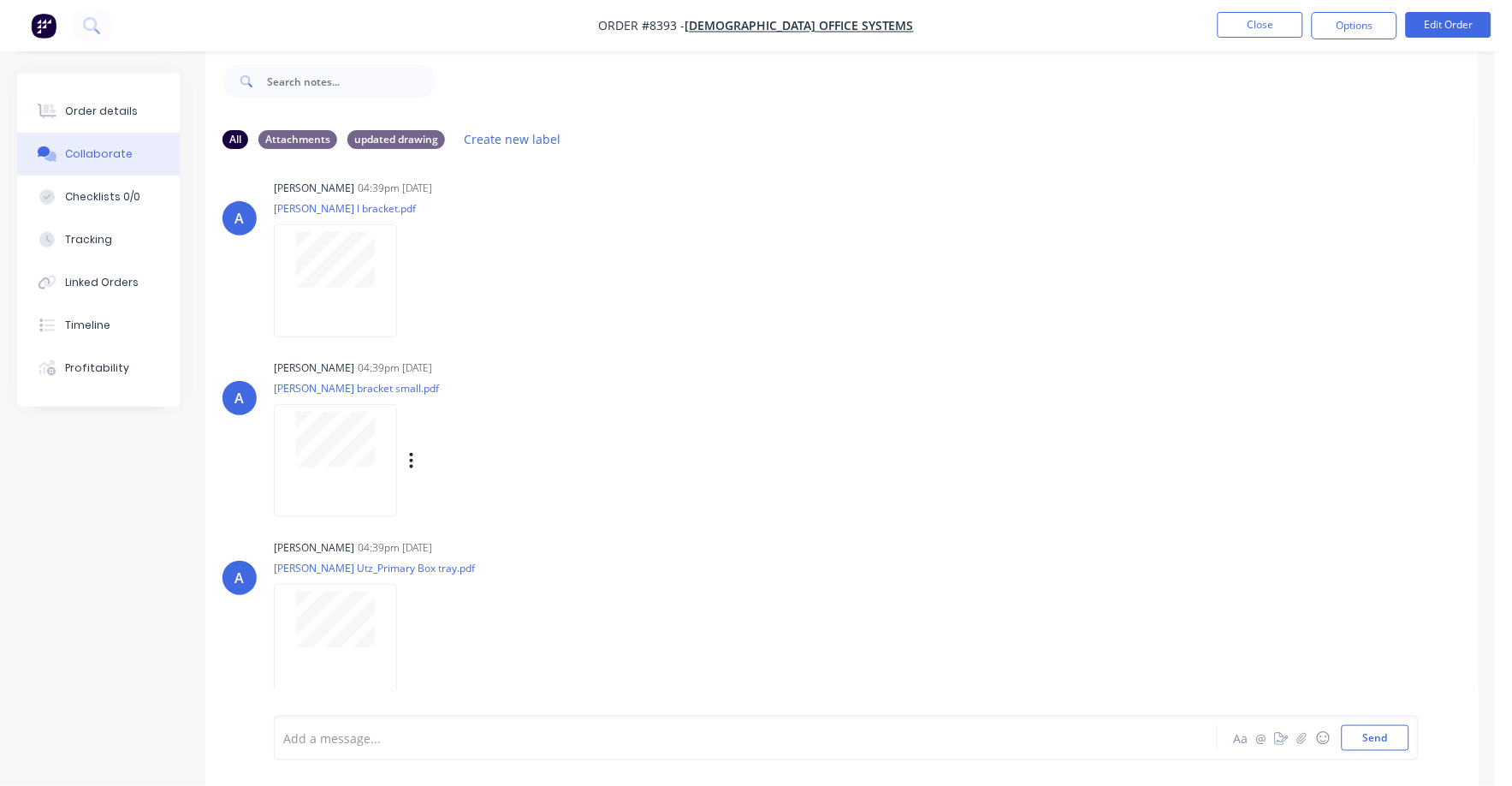
scroll to position [371, 0]
click at [1272, 32] on button "Close" at bounding box center [1260, 25] width 86 height 26
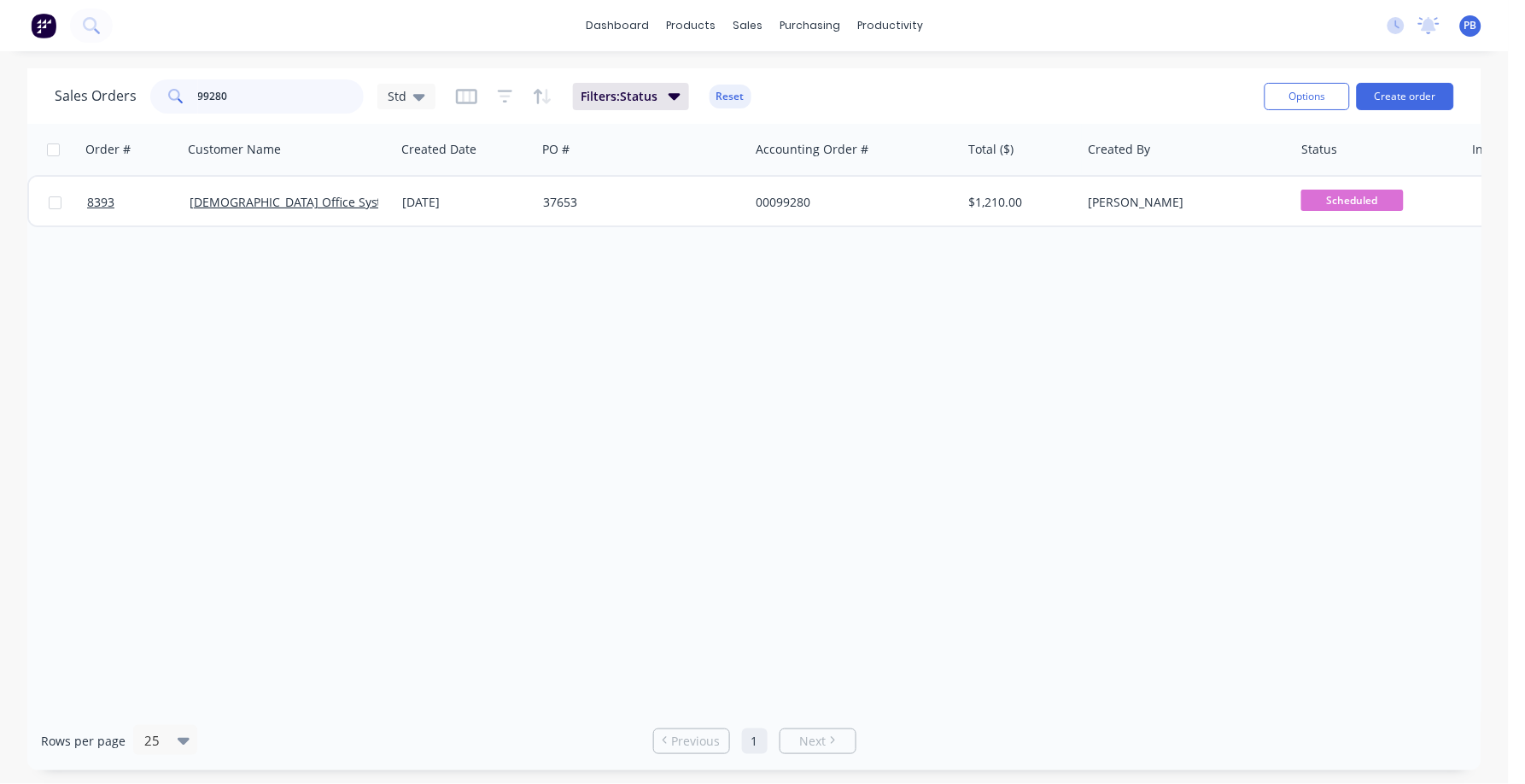
click at [251, 95] on input "99280" at bounding box center [280, 96] width 166 height 34
type input "99165"
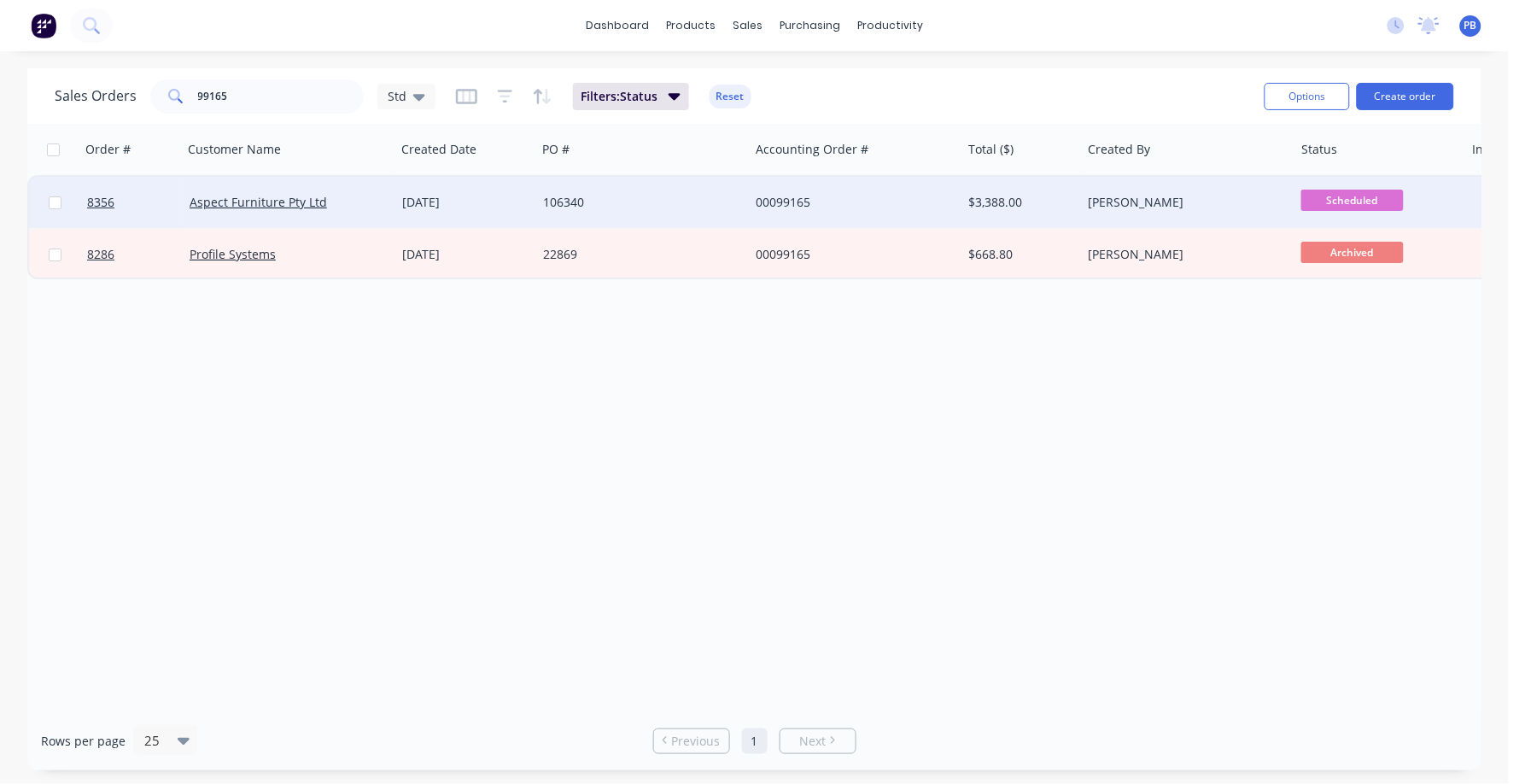
click at [764, 196] on div "00099165" at bounding box center [850, 202] width 189 height 17
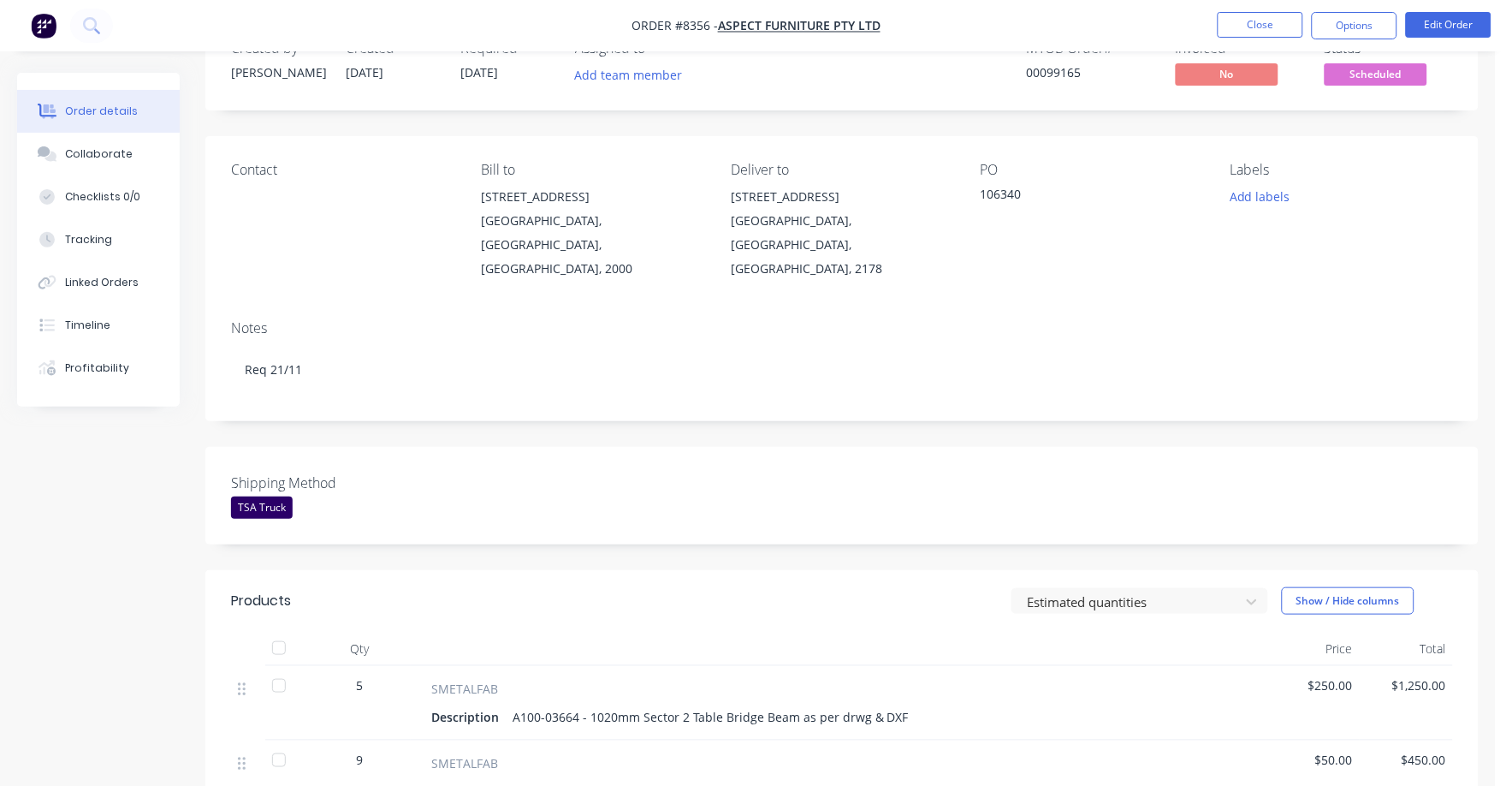
scroll to position [106, 0]
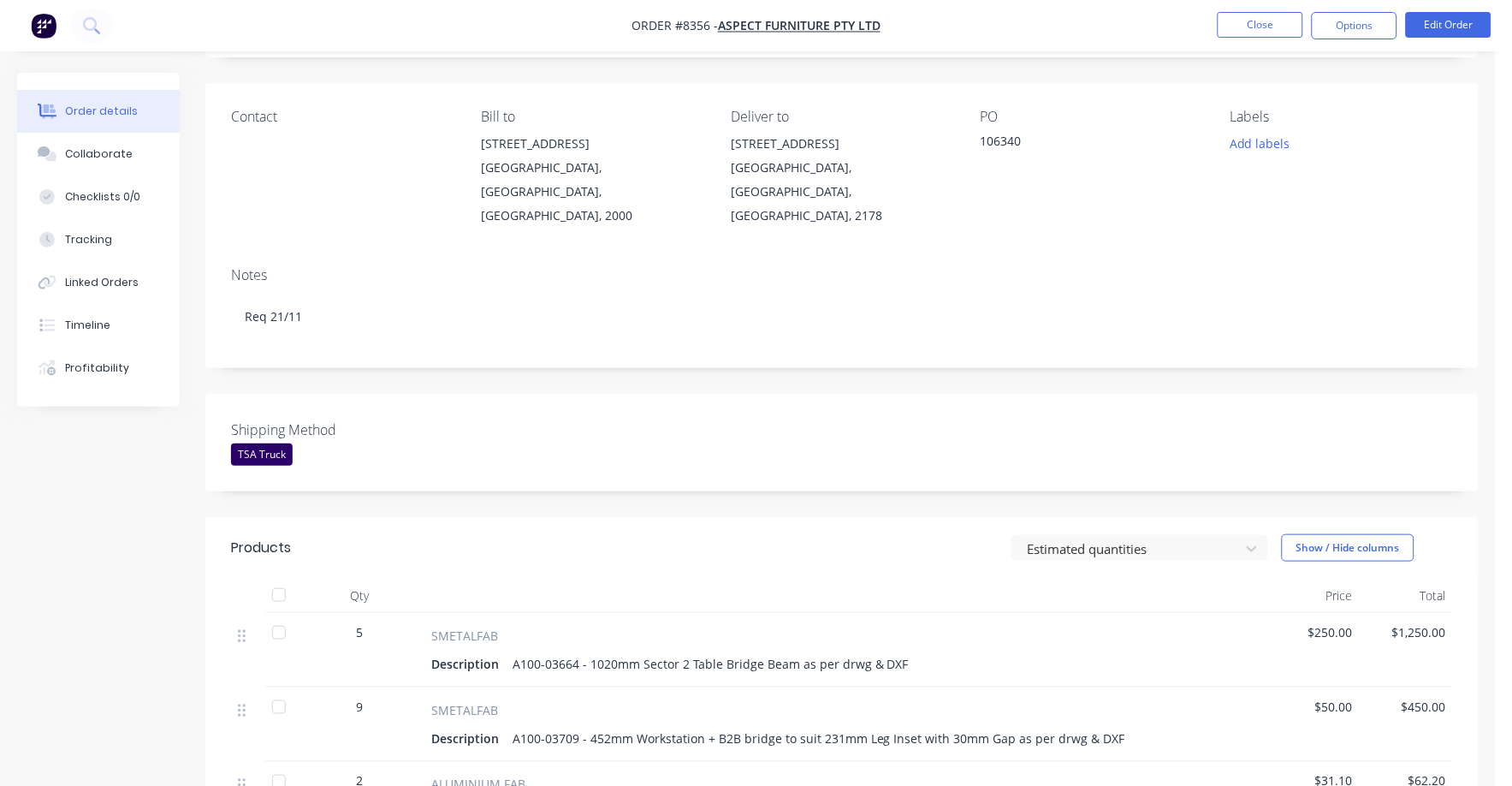
click at [1342, 623] on span "$250.00" at bounding box center [1313, 632] width 80 height 18
click at [1457, 24] on button "Edit Order" at bounding box center [1449, 25] width 86 height 26
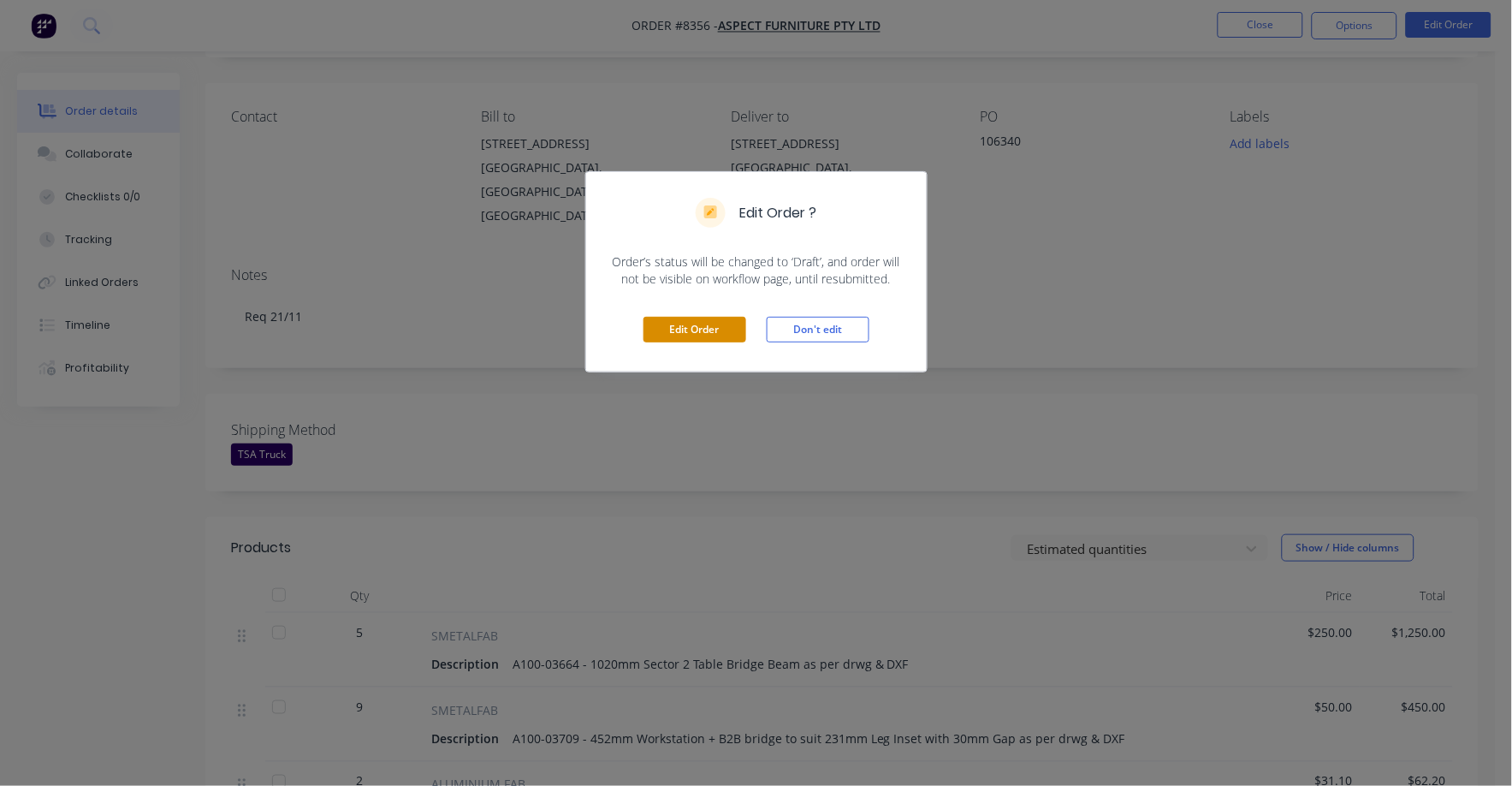
click at [670, 334] on button "Edit Order" at bounding box center [695, 329] width 102 height 26
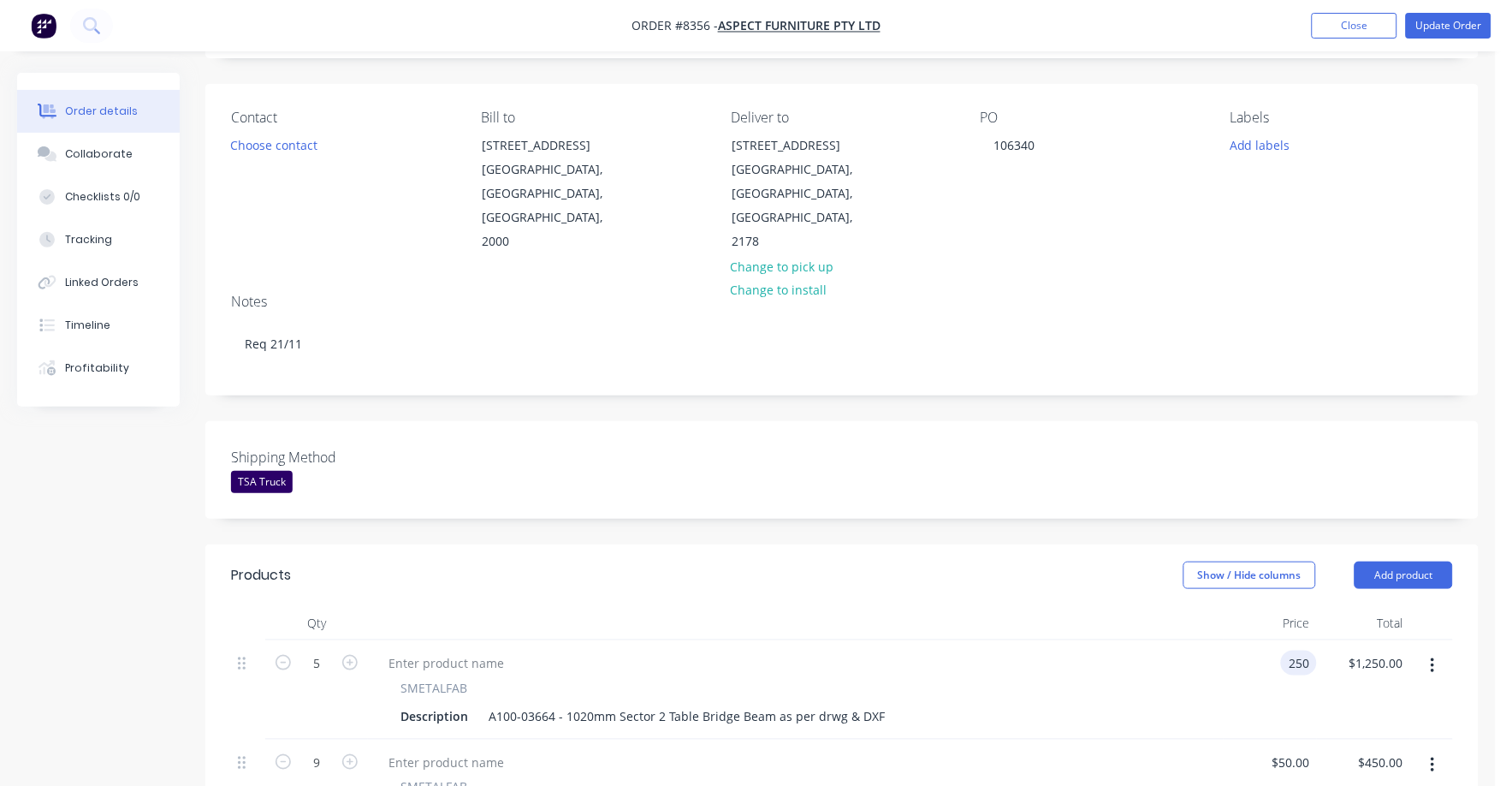
drag, startPoint x: 1268, startPoint y: 615, endPoint x: 1311, endPoint y: 612, distance: 43.1
click at [1311, 650] on input "250" at bounding box center [1302, 662] width 29 height 25
type input "$31.20"
type input "$156.00"
click at [1347, 666] on div "$156.00 $156.00" at bounding box center [1363, 689] width 93 height 100
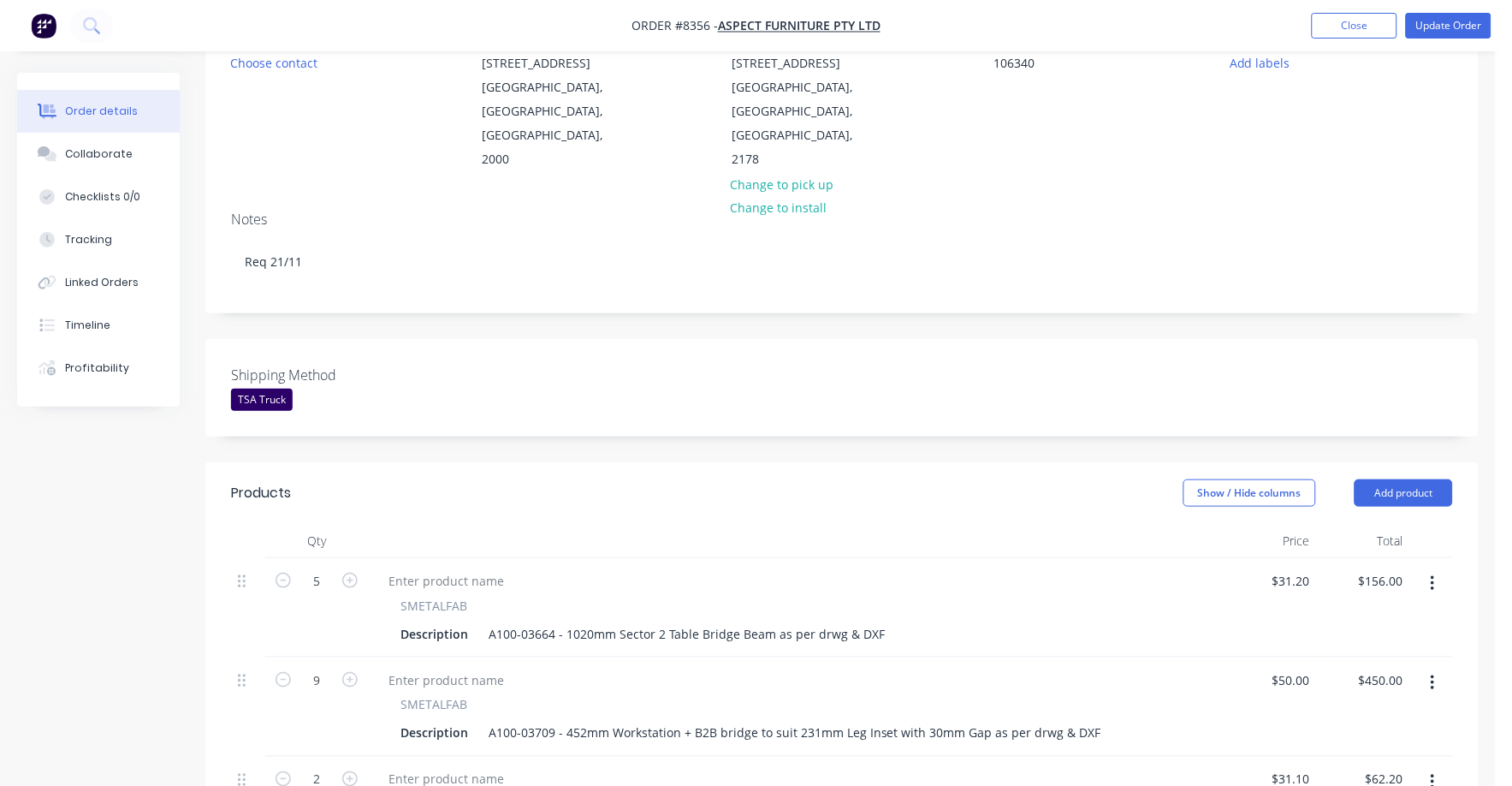
scroll to position [213, 0]
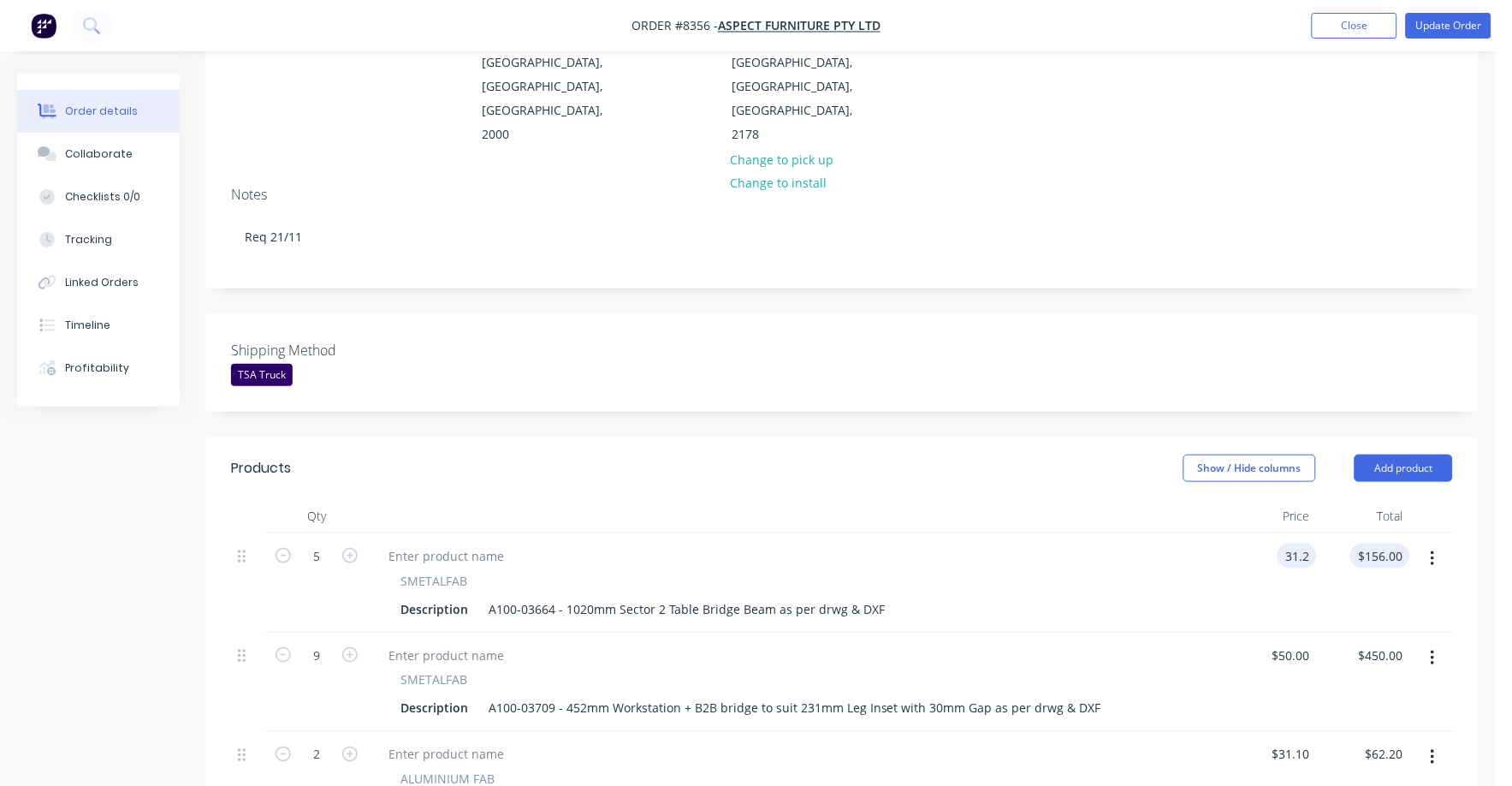
drag, startPoint x: 1268, startPoint y: 507, endPoint x: 1354, endPoint y: 506, distance: 86.0
click at [1354, 533] on div "5 SMETALFAB Description A100-03664 - 1020mm Sector 2 Table Bridge Beam as per d…" at bounding box center [842, 582] width 1222 height 100
type input "$250.00"
type input "$1,250.00"
click at [1255, 555] on div "$250.00 $250.00" at bounding box center [1270, 582] width 93 height 100
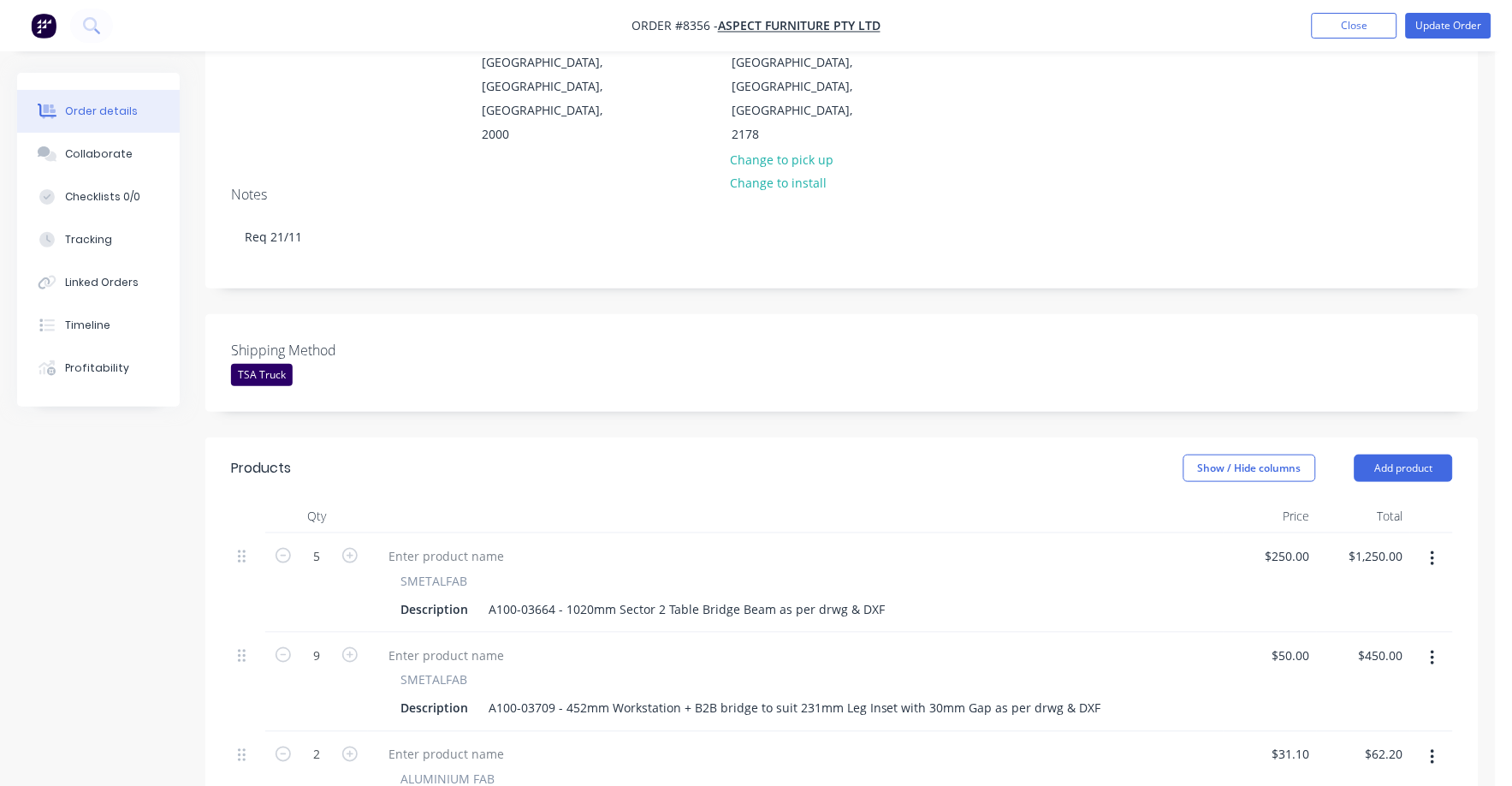
click at [1062, 643] on div at bounding box center [795, 655] width 842 height 25
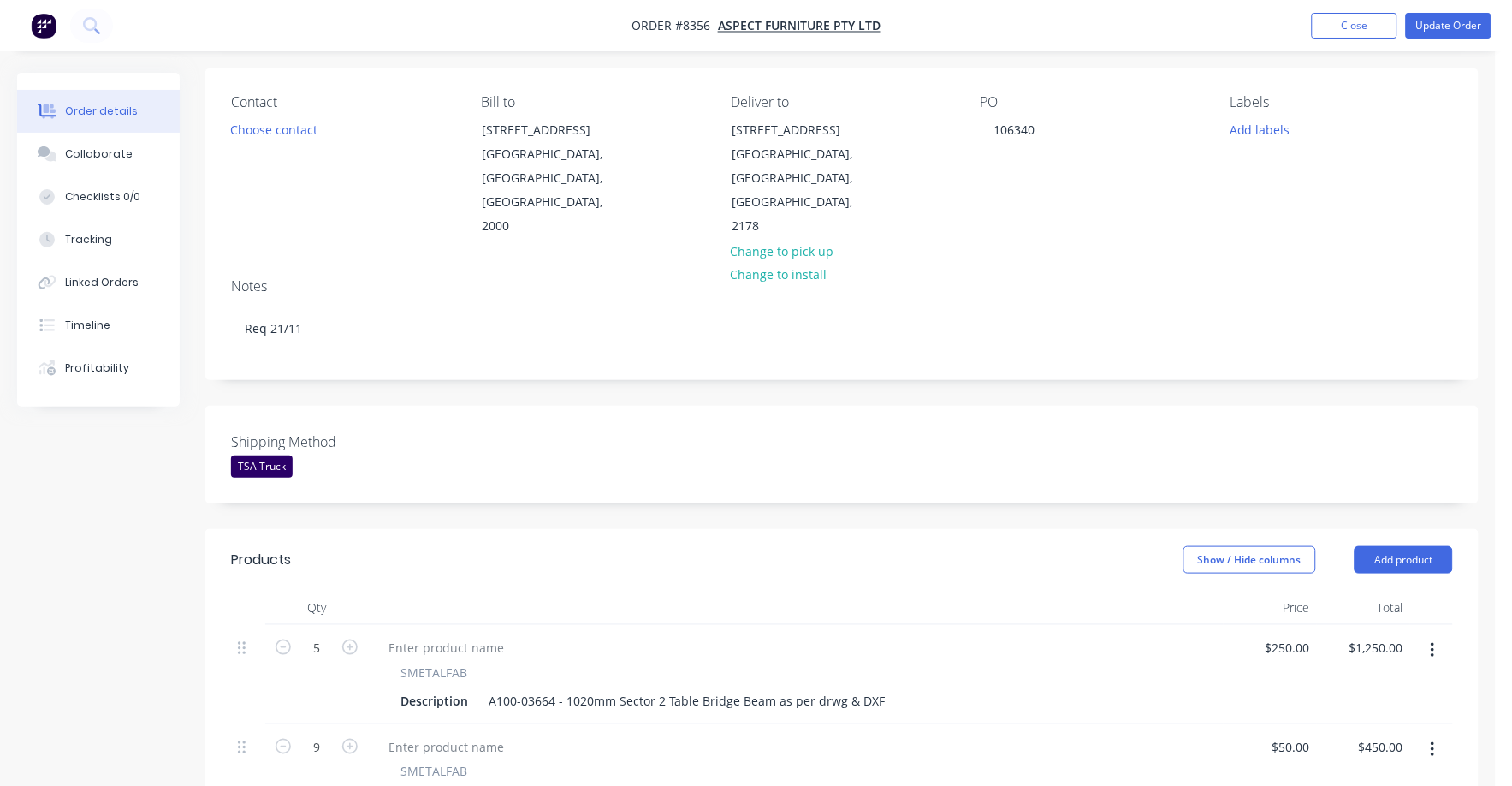
scroll to position [0, 0]
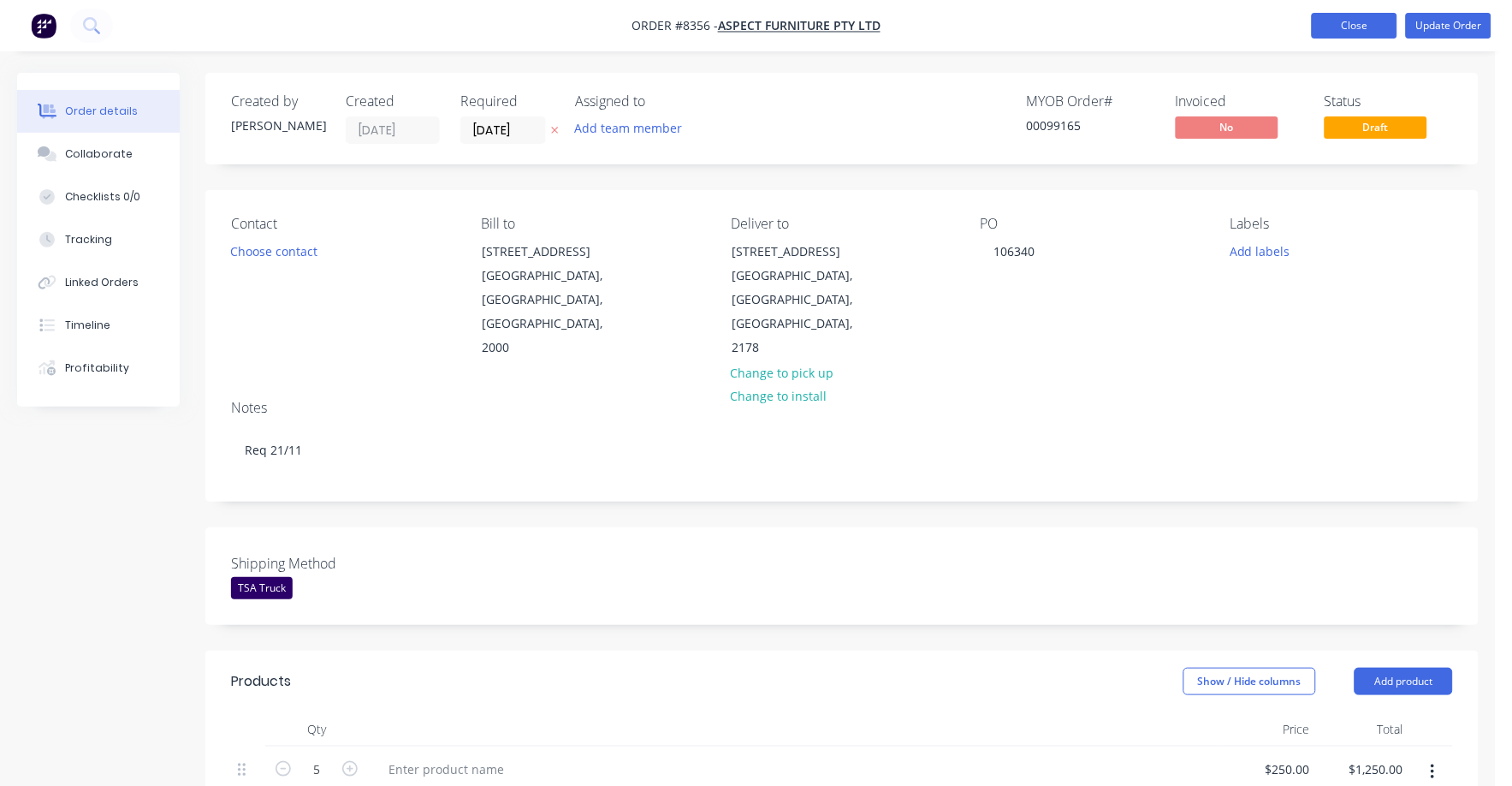
click at [1345, 27] on button "Close" at bounding box center [1354, 26] width 86 height 26
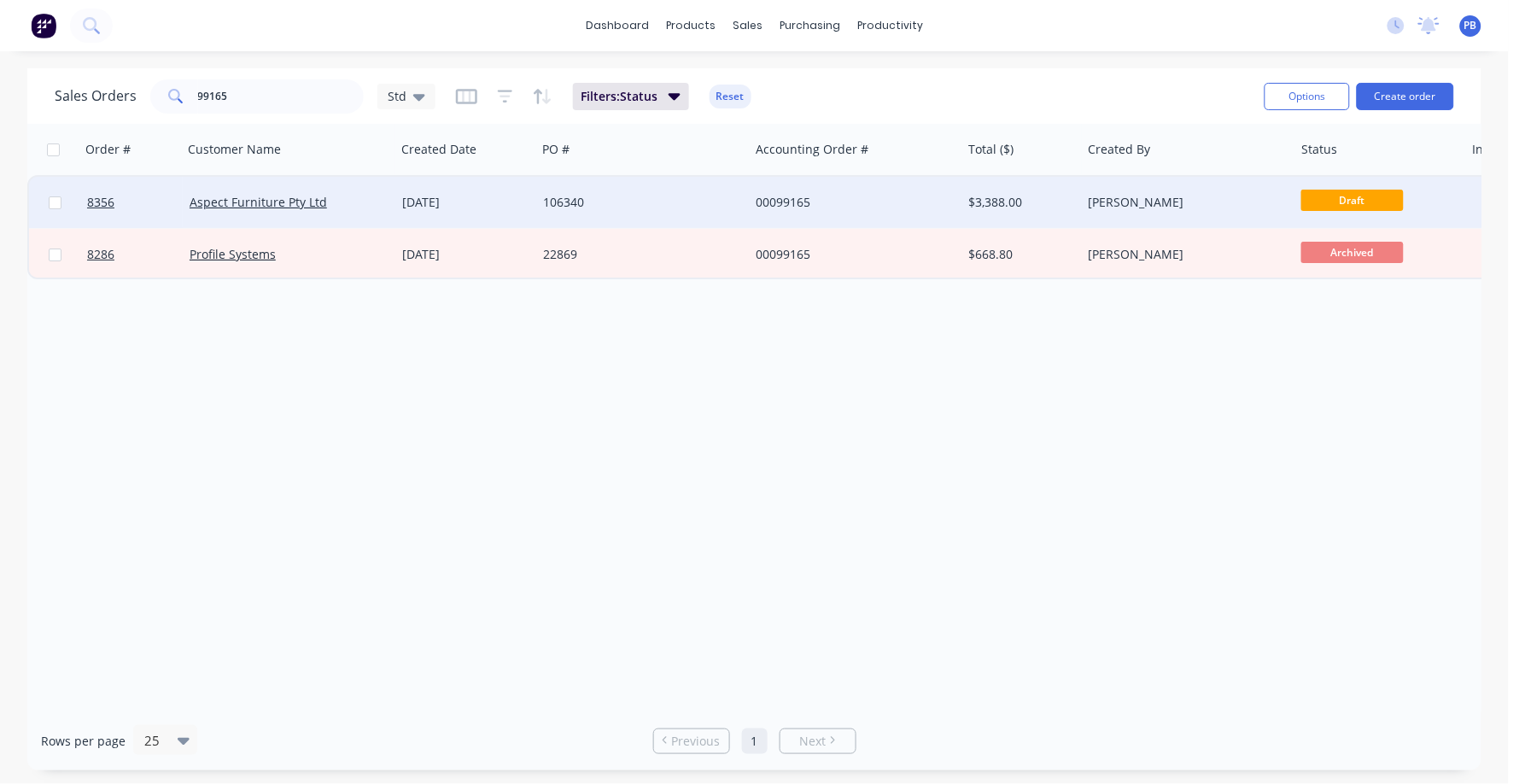
click at [1347, 199] on span "Draft" at bounding box center [1352, 199] width 102 height 21
click at [784, 205] on div "00099165" at bounding box center [850, 202] width 189 height 17
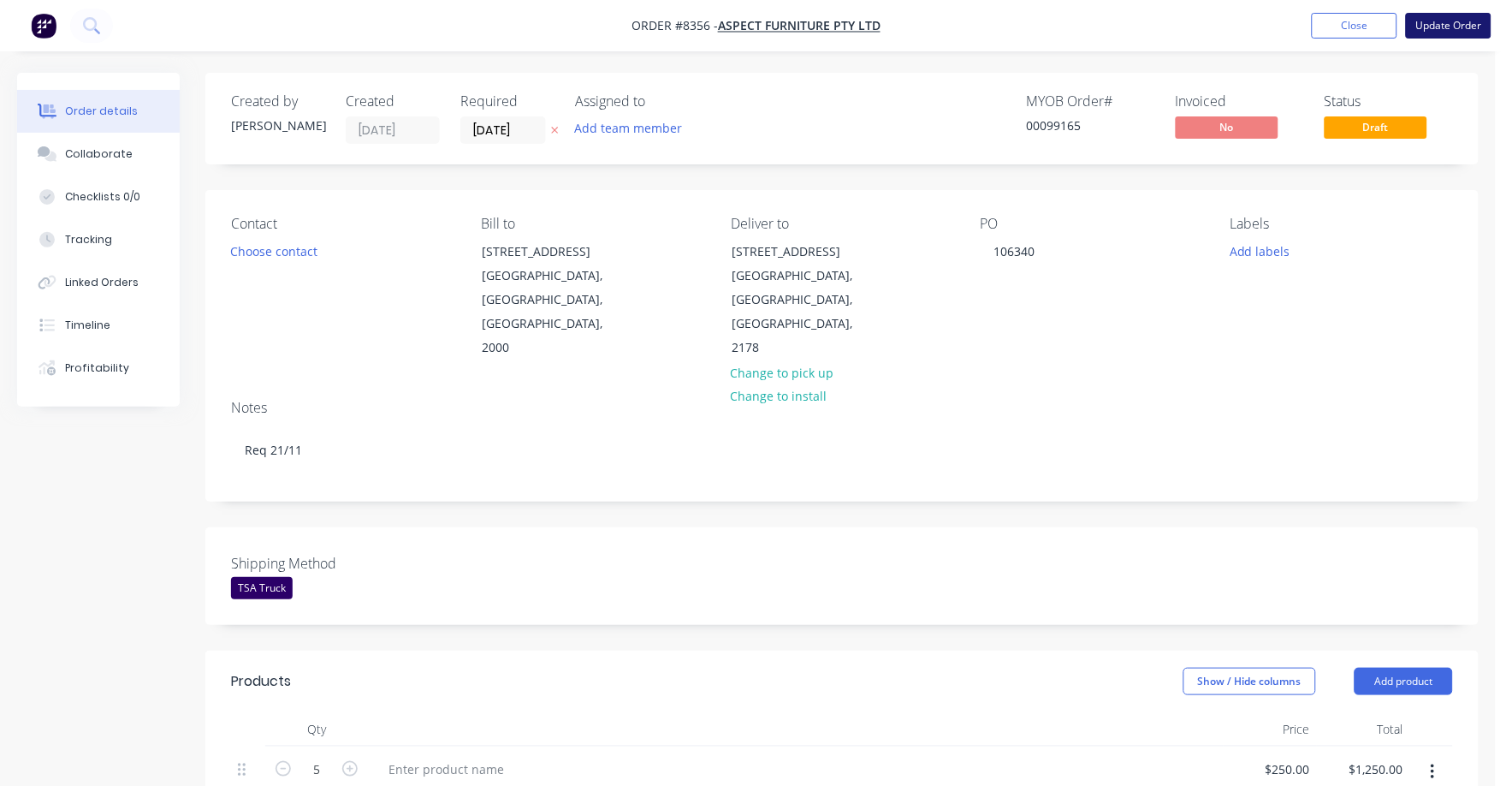
click at [1469, 14] on button "Update Order" at bounding box center [1449, 26] width 86 height 26
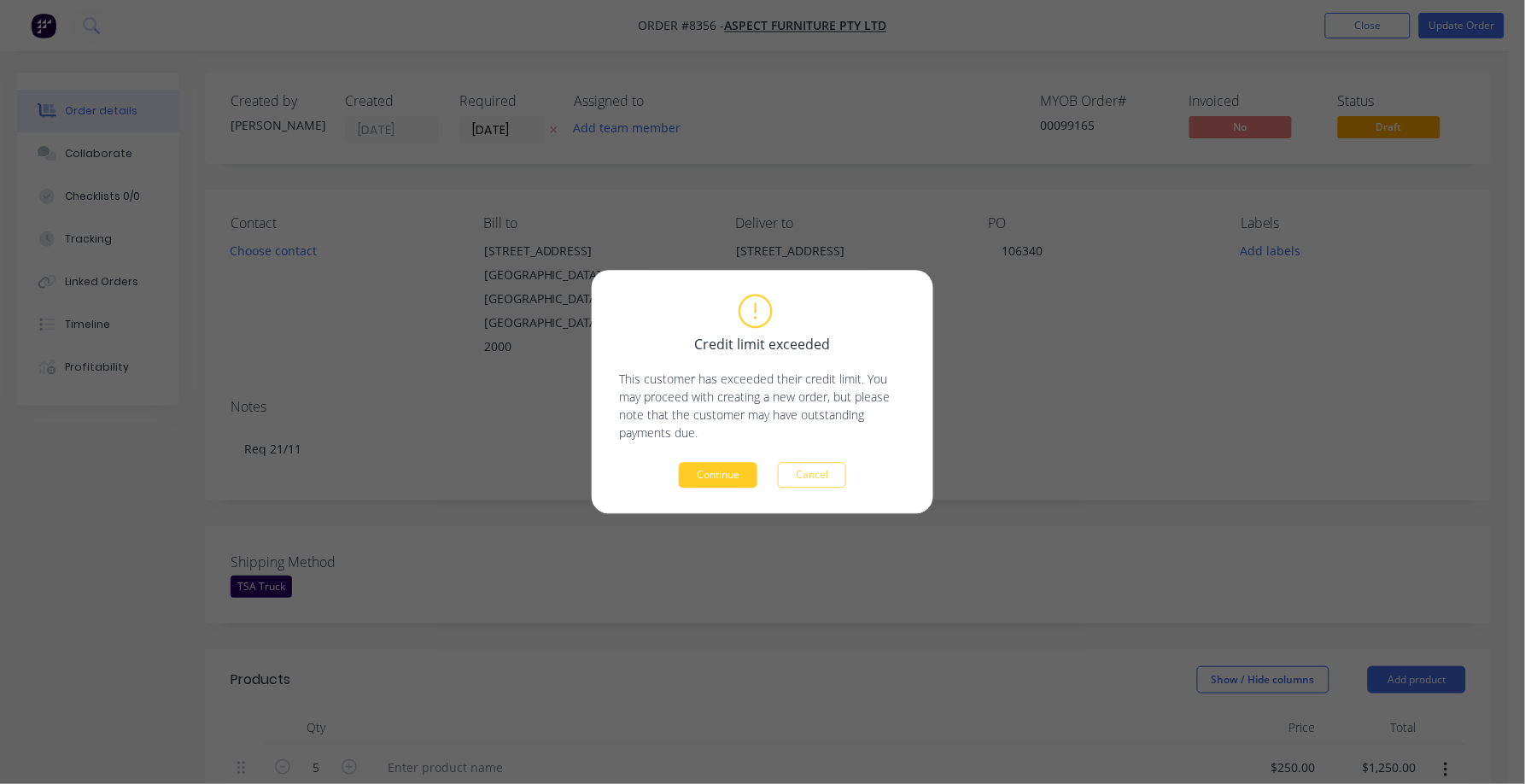
click at [731, 473] on button "Continue" at bounding box center [717, 476] width 79 height 26
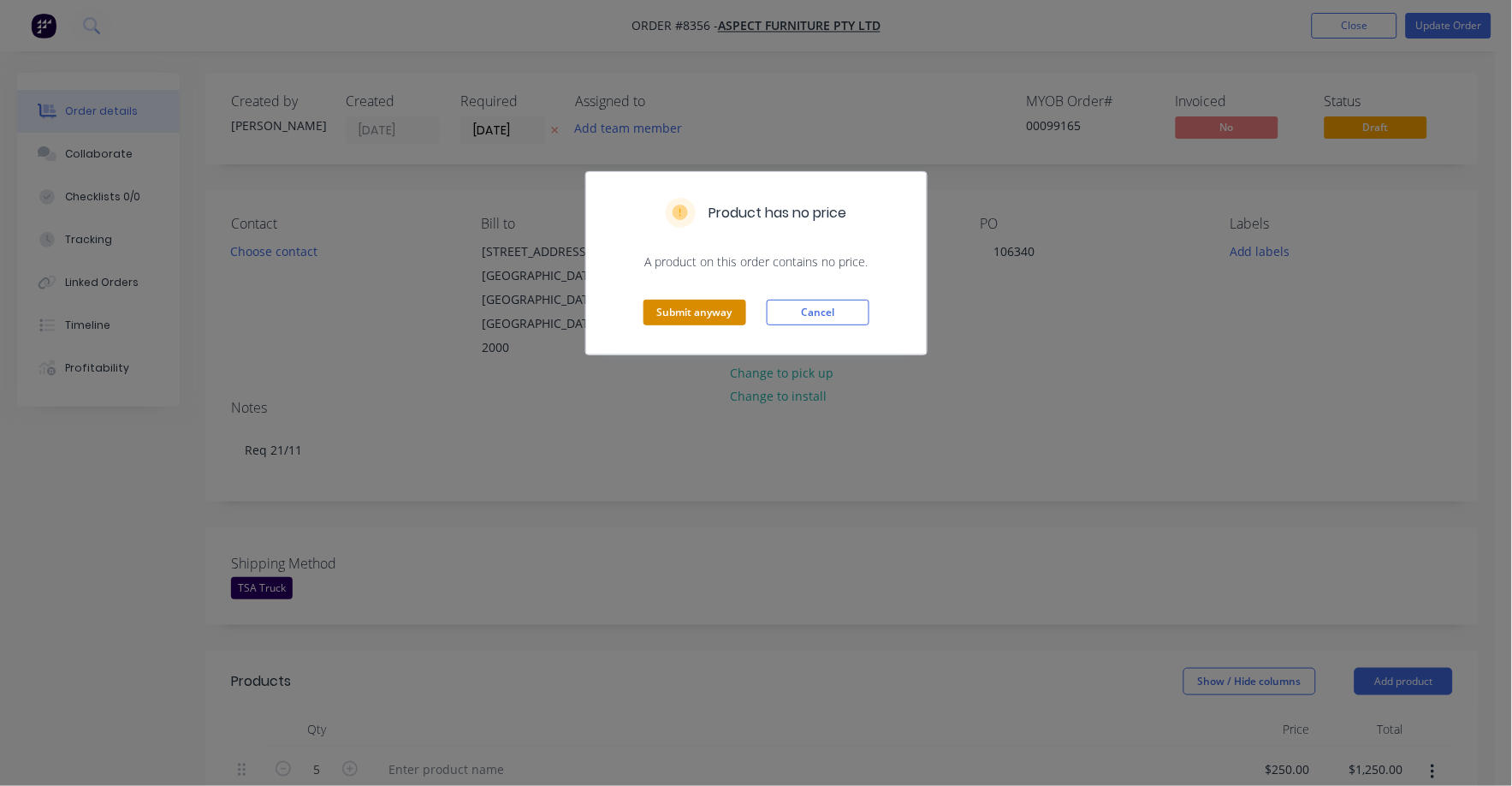
click at [691, 313] on button "Submit anyway" at bounding box center [695, 313] width 102 height 26
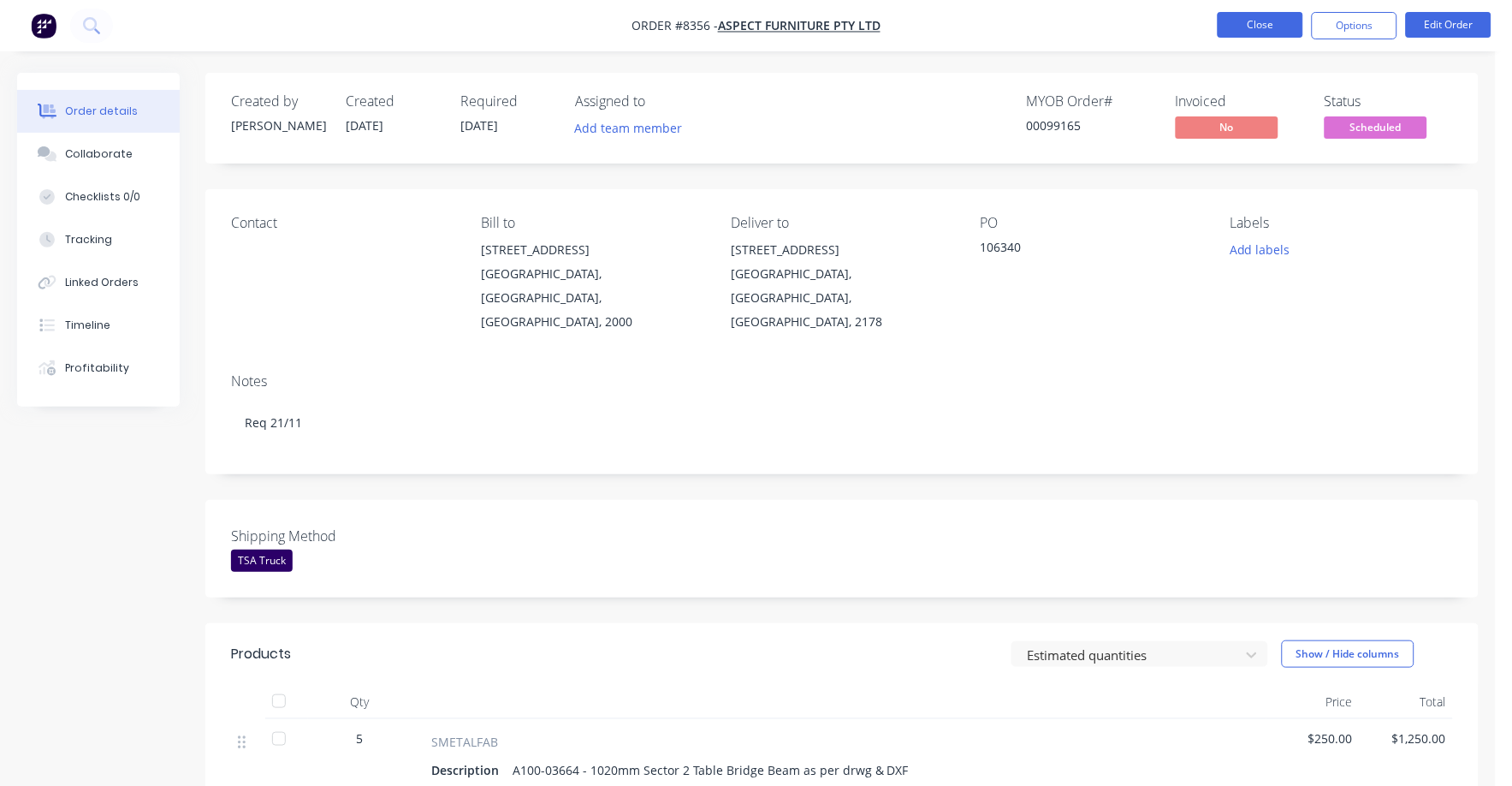
click at [1253, 27] on button "Close" at bounding box center [1260, 25] width 86 height 26
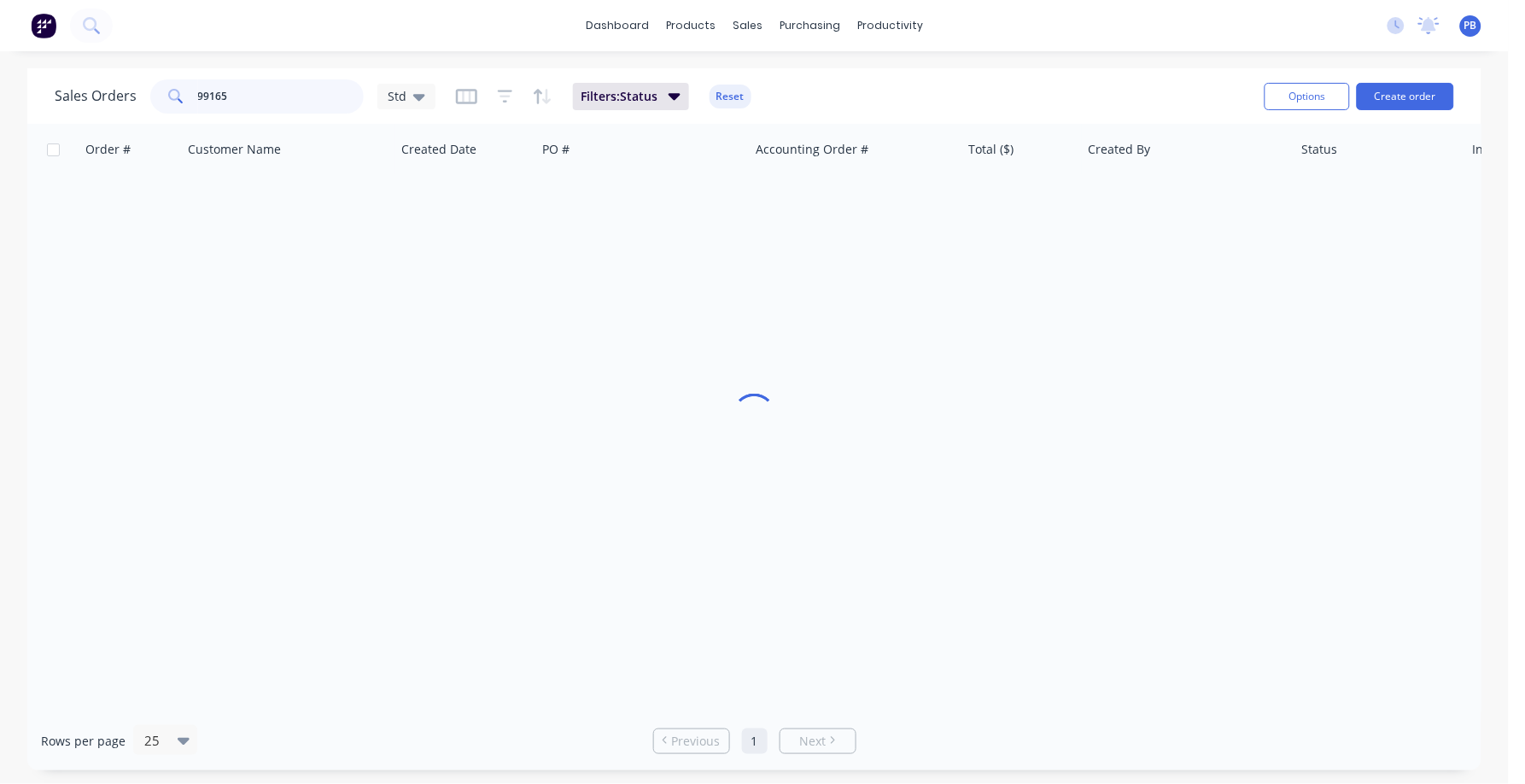
drag, startPoint x: 260, startPoint y: 98, endPoint x: 187, endPoint y: 91, distance: 73.3
click at [187, 91] on div "99165" at bounding box center [257, 96] width 213 height 34
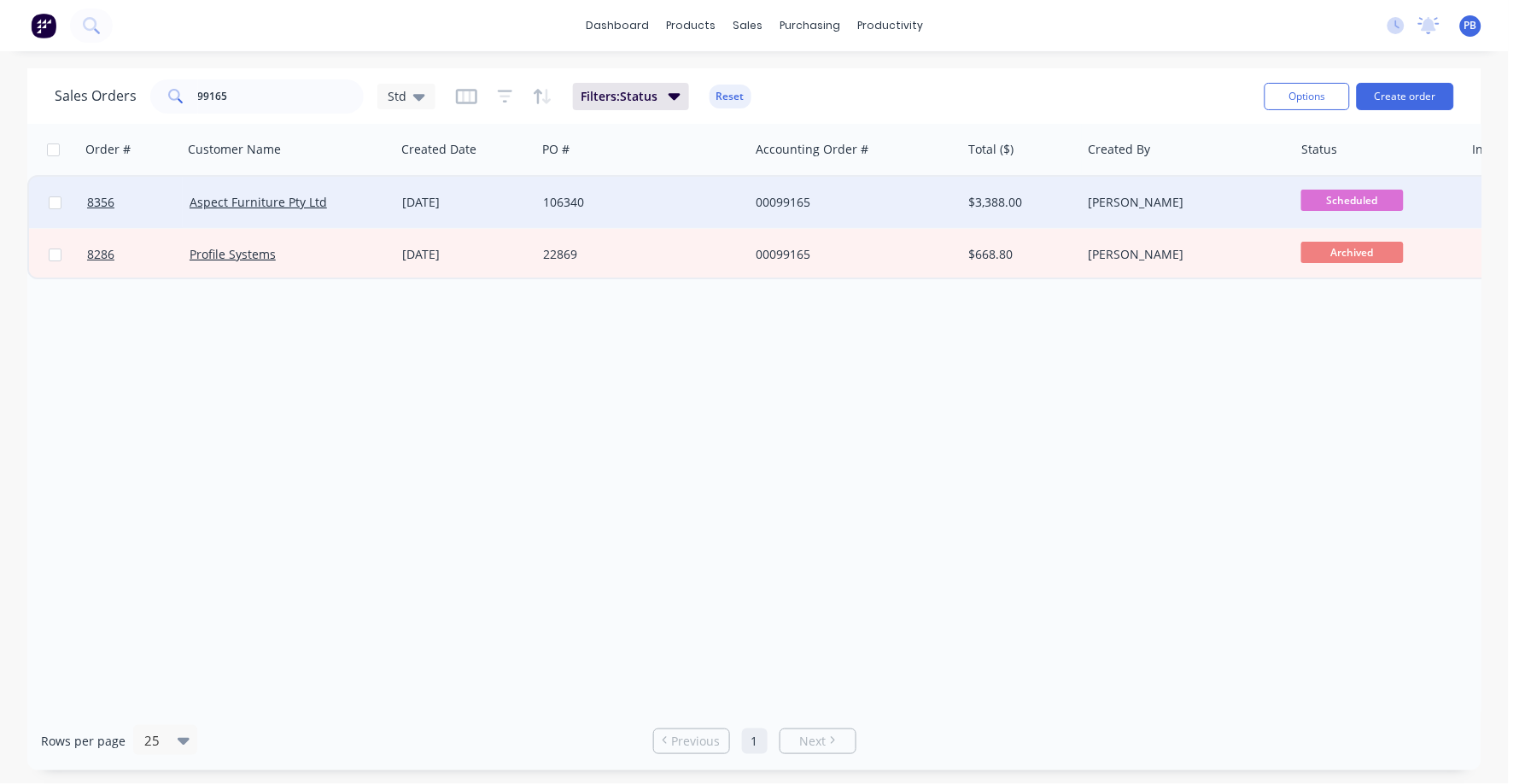
click at [773, 201] on div "00099165" at bounding box center [850, 202] width 189 height 17
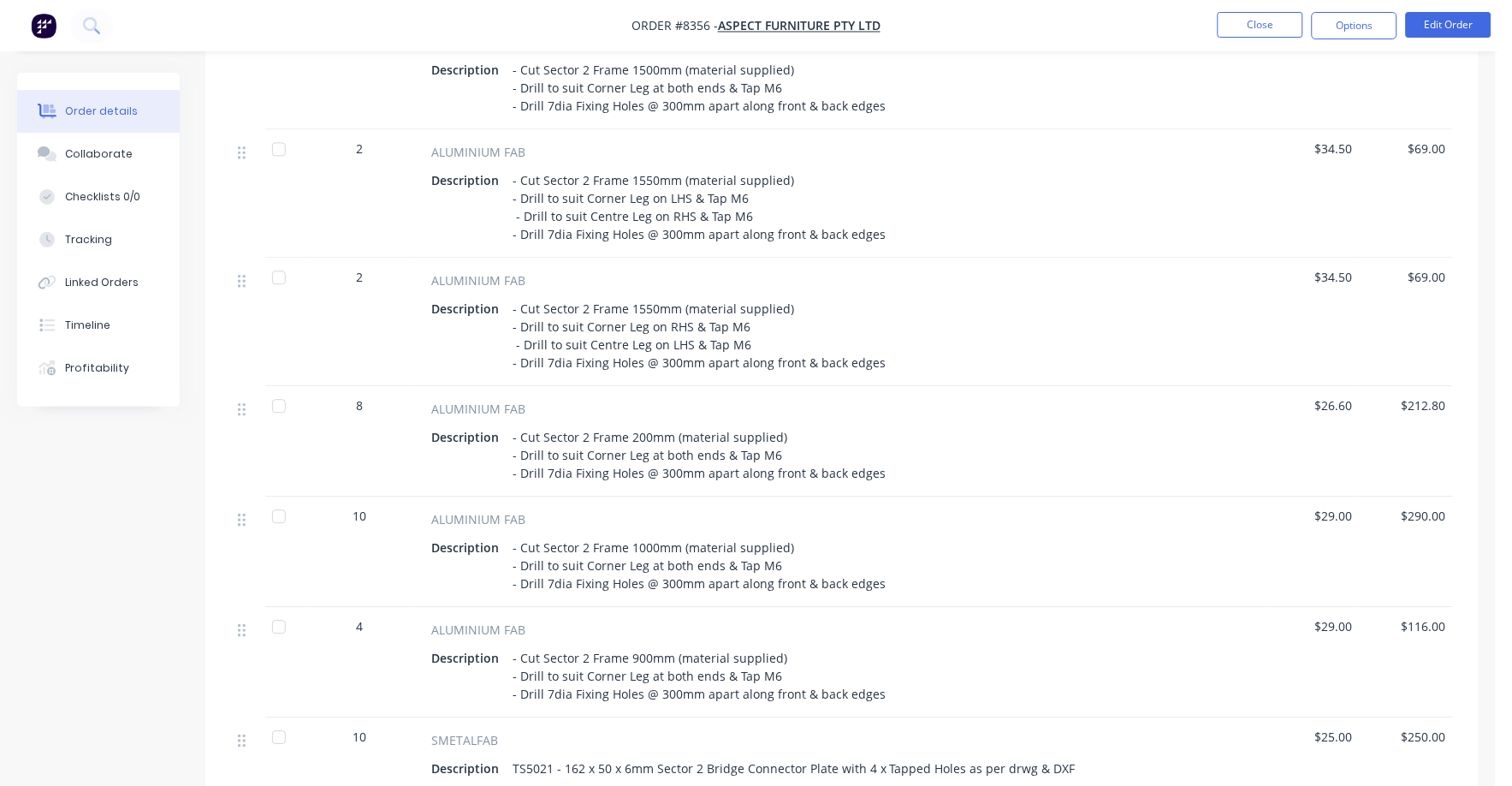
scroll to position [963, 0]
click at [109, 146] on div "Collaborate" at bounding box center [99, 153] width 68 height 16
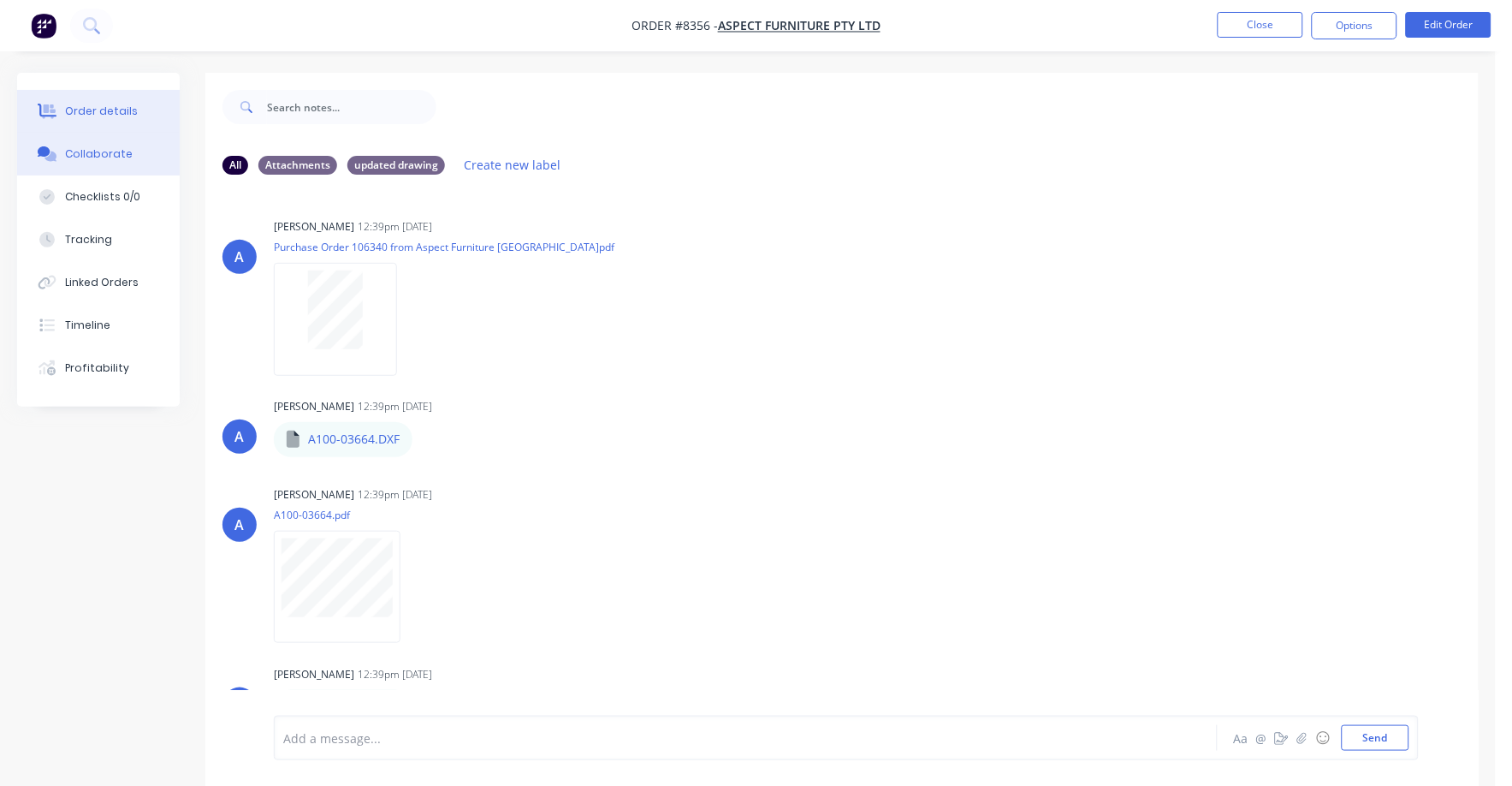
click at [99, 103] on div "Order details" at bounding box center [101, 111] width 73 height 16
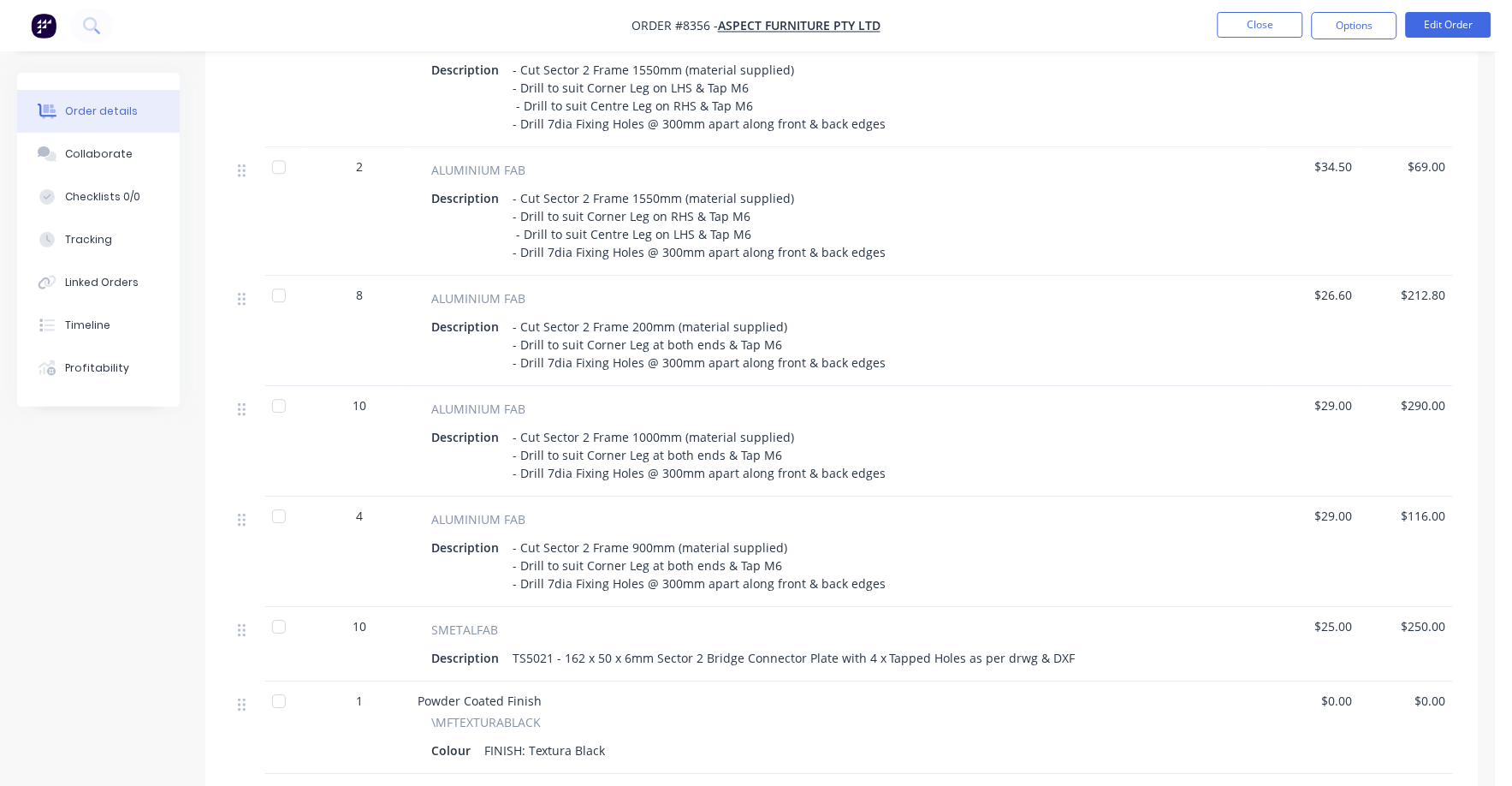
scroll to position [1177, 0]
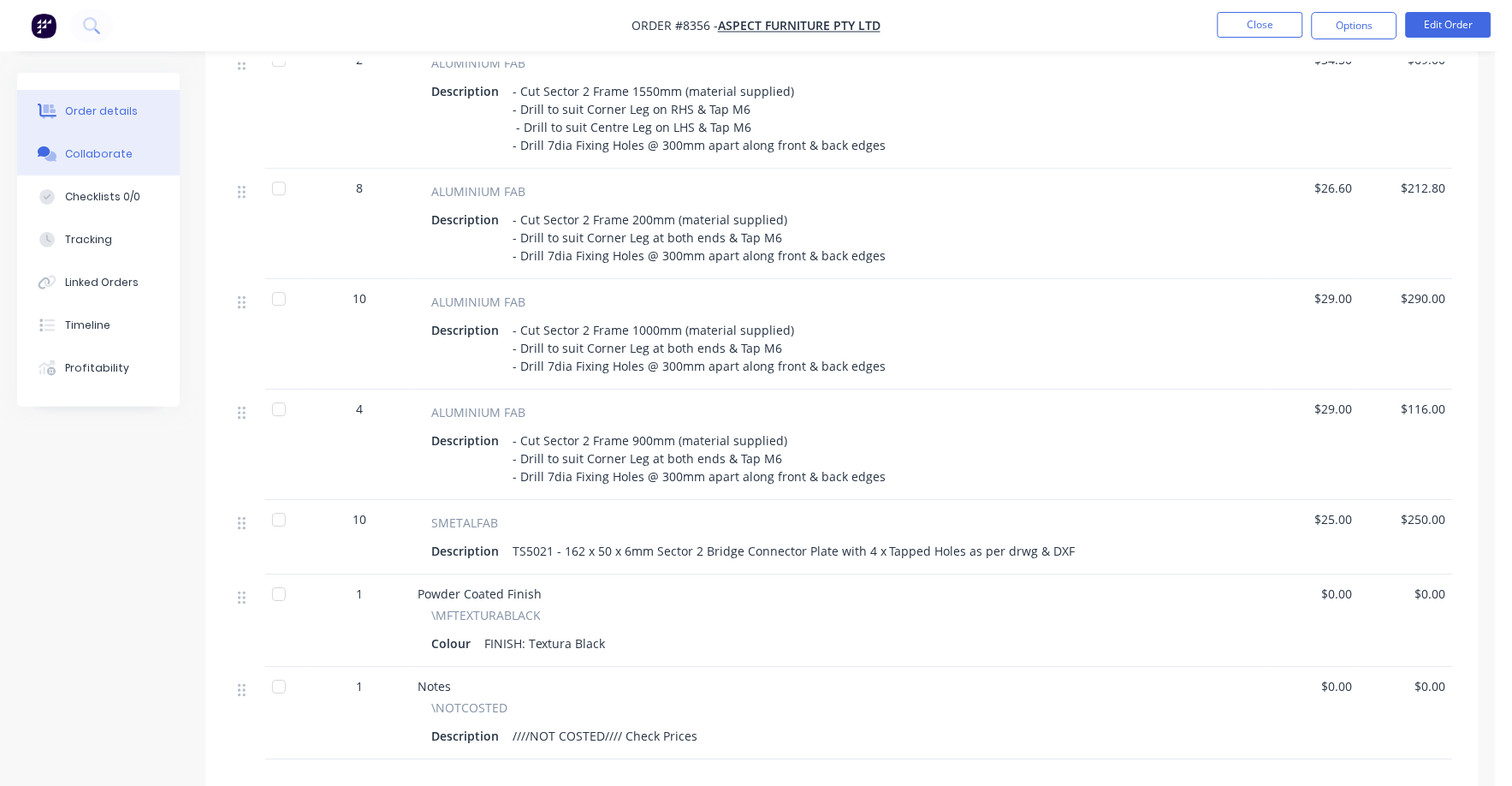
click at [76, 145] on button "Collaborate" at bounding box center [98, 154] width 163 height 43
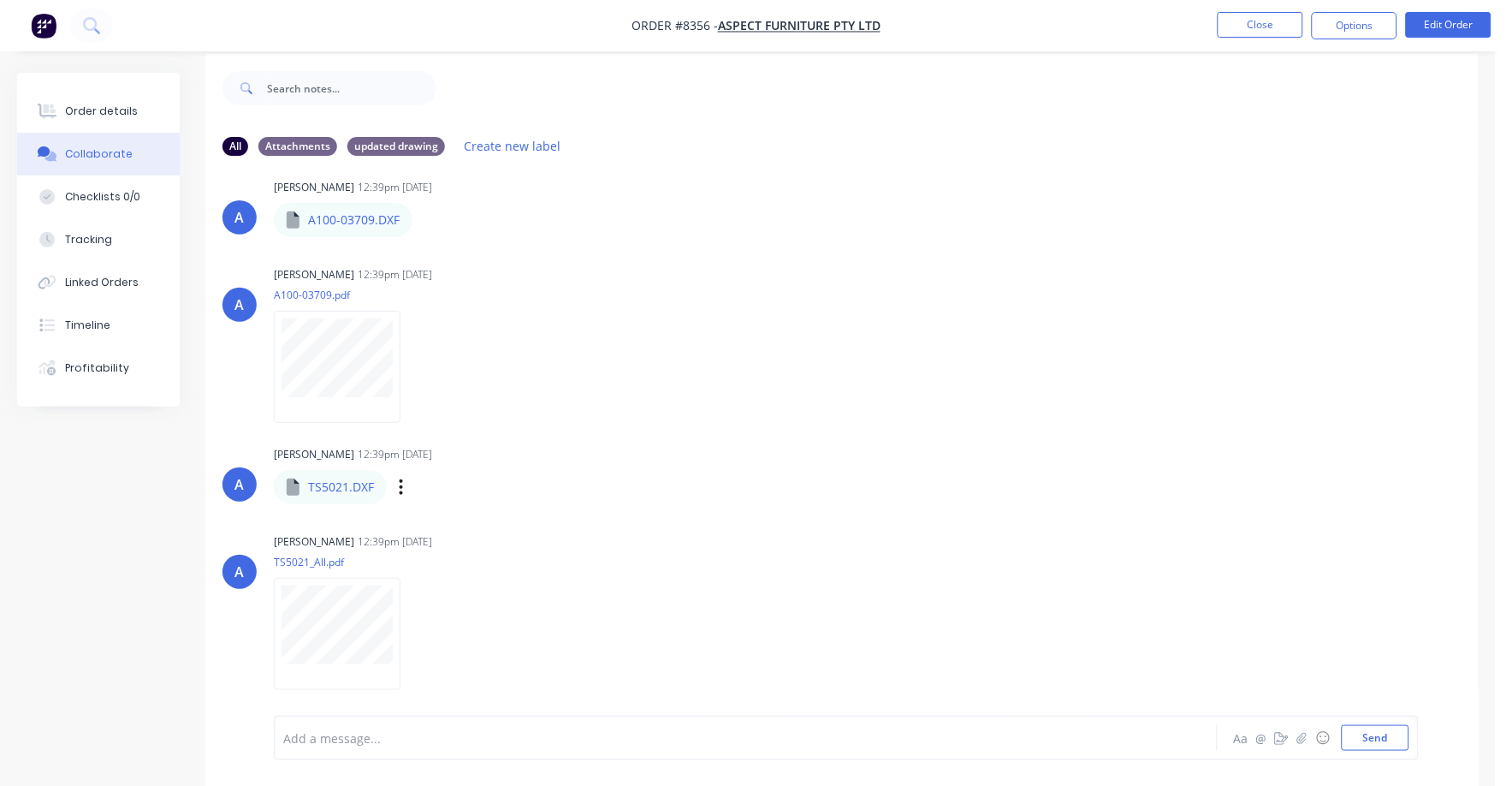
scroll to position [27, 0]
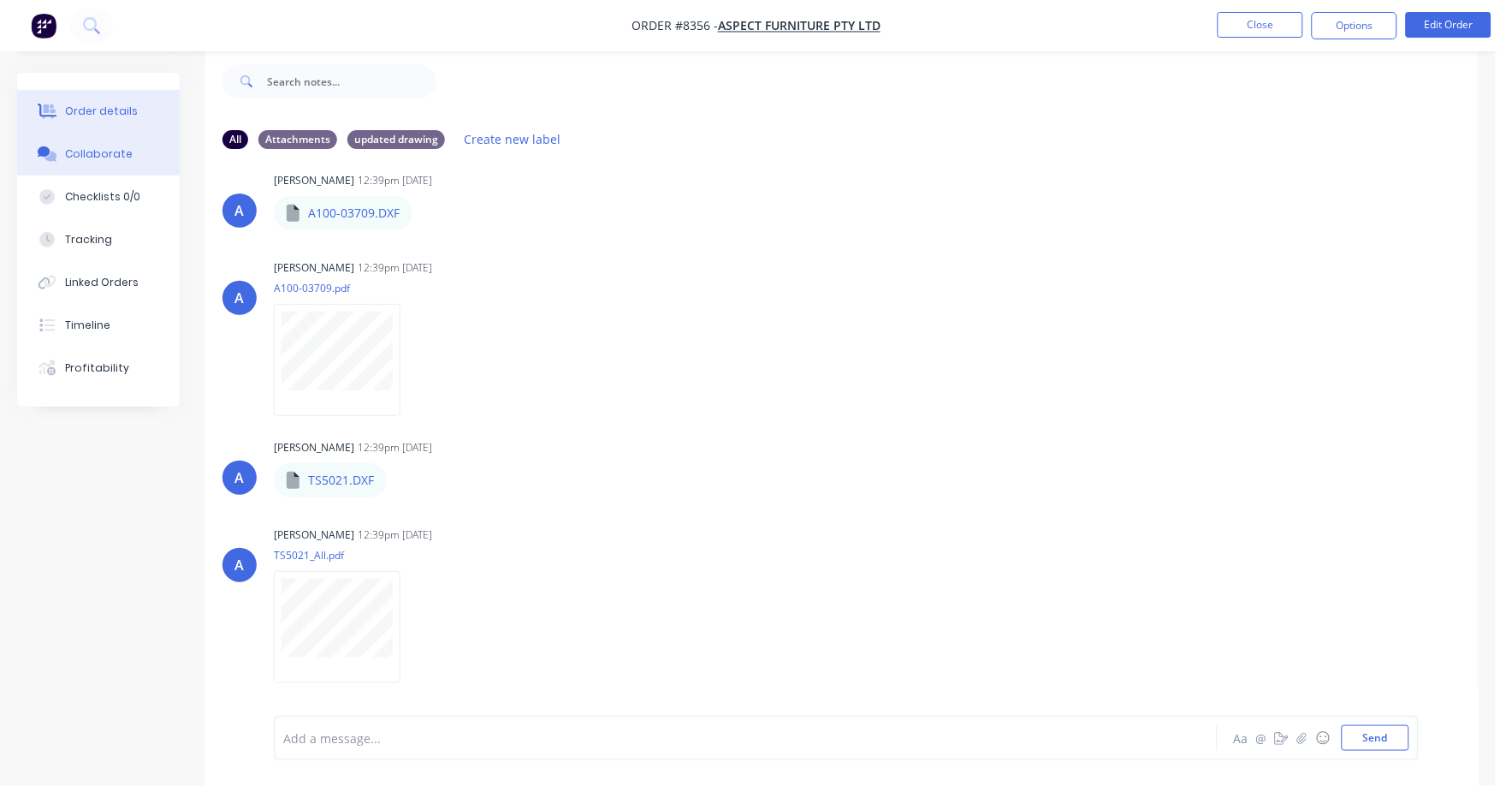
click at [122, 108] on div "Order details" at bounding box center [101, 111] width 73 height 16
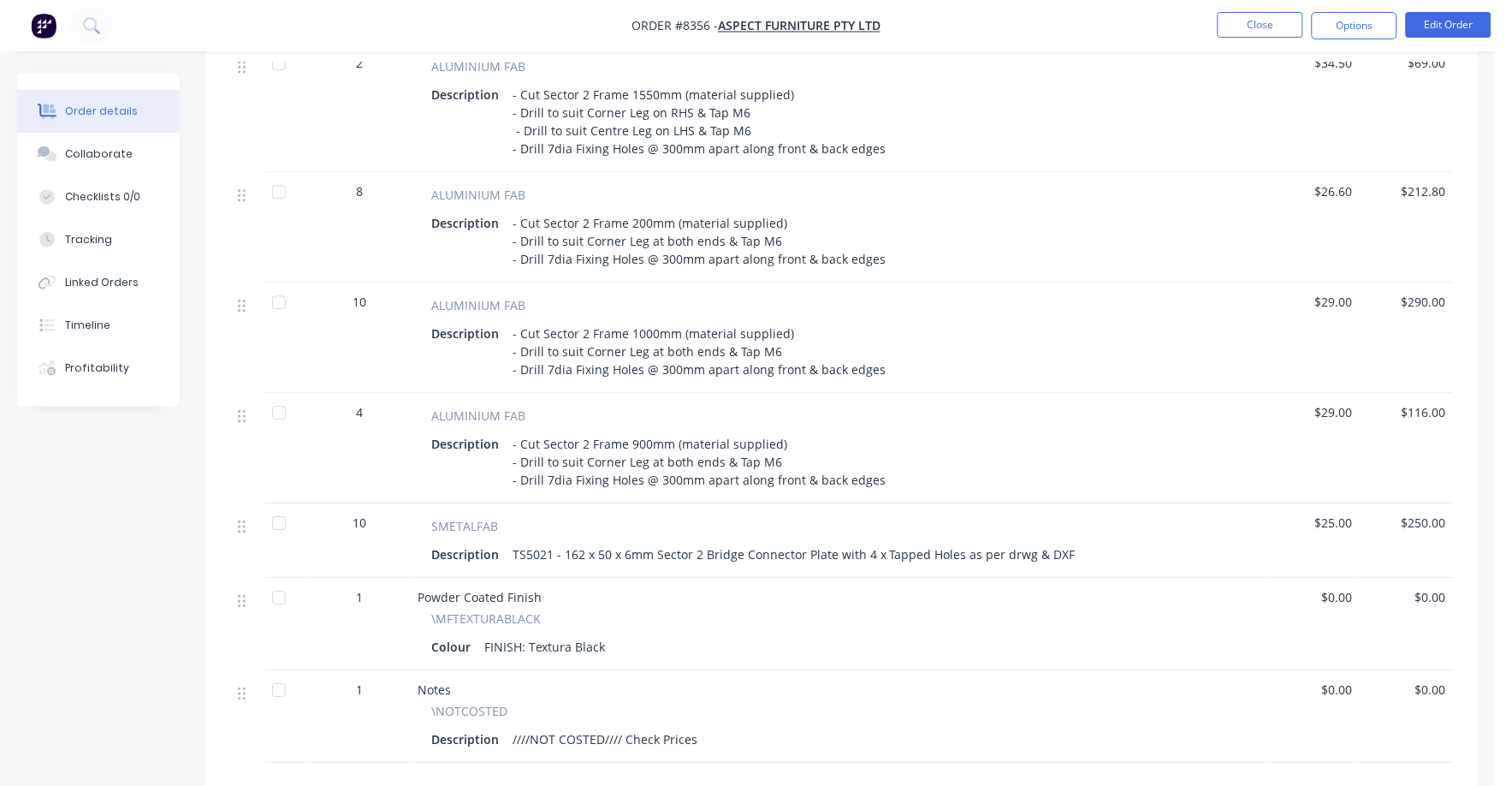
scroll to position [1204, 0]
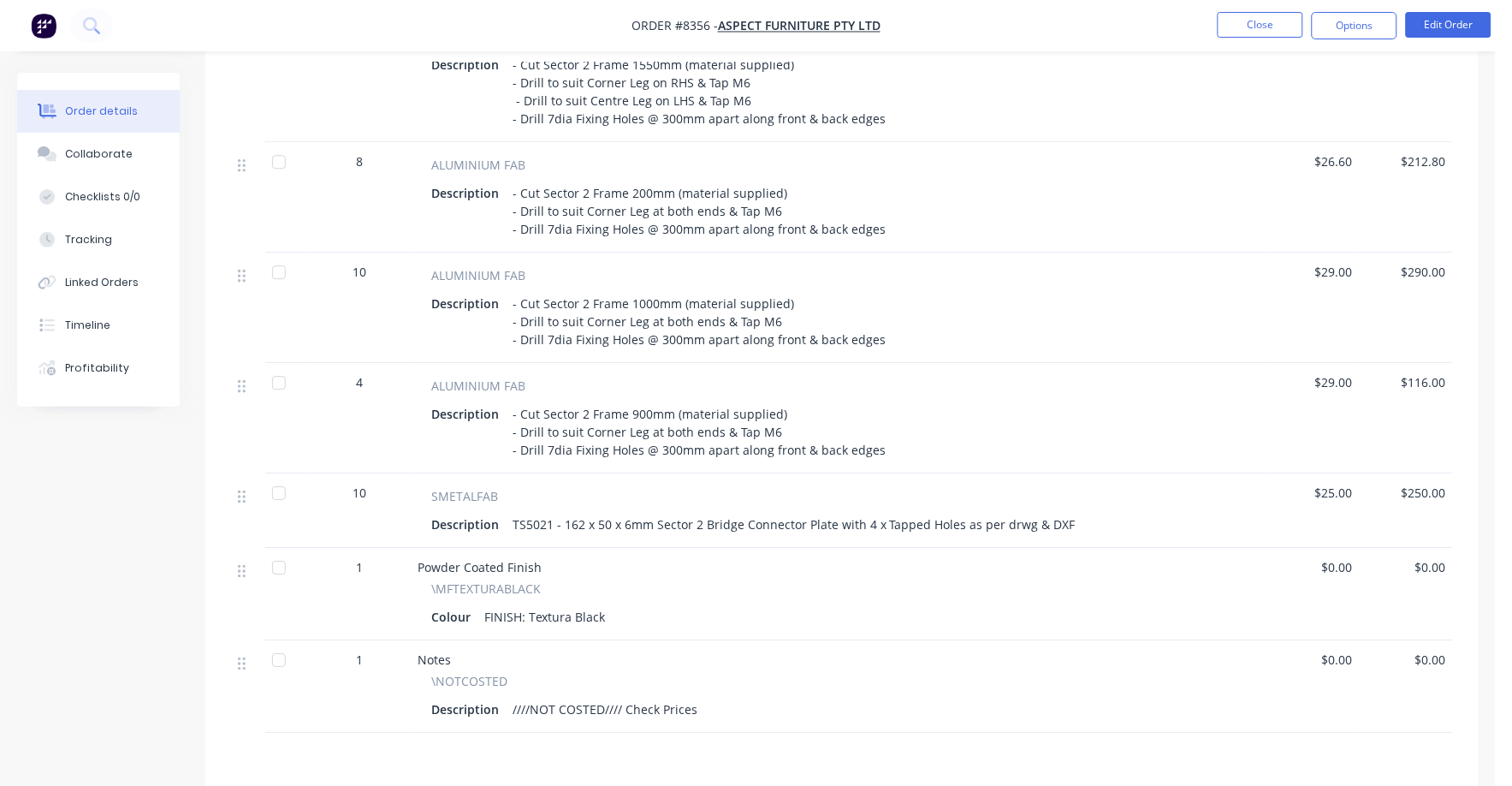
click at [1336, 484] on span "$25.00" at bounding box center [1313, 492] width 80 height 18
click at [1461, 22] on button "Edit Order" at bounding box center [1449, 25] width 86 height 26
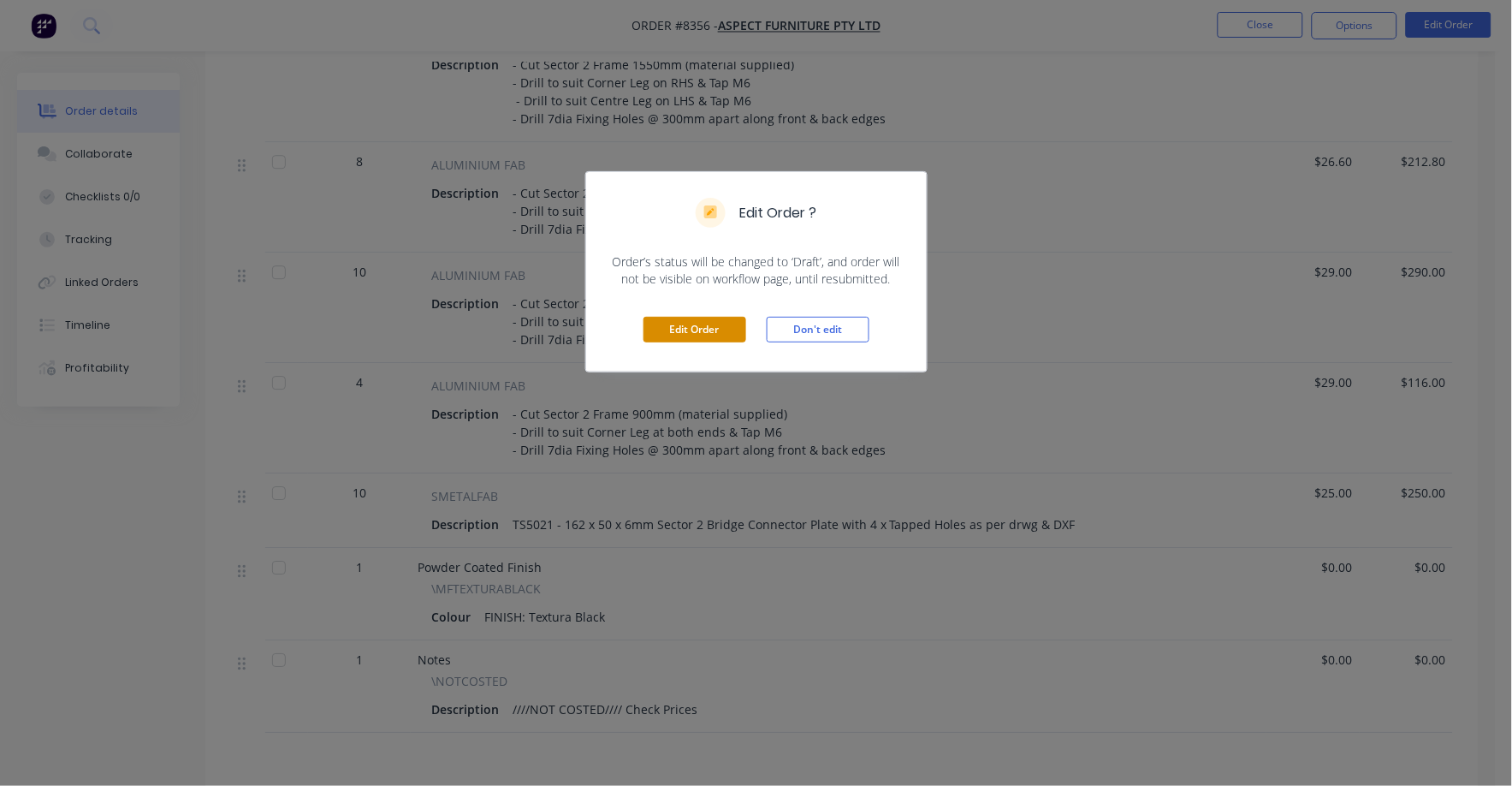
click at [701, 332] on button "Edit Order" at bounding box center [695, 329] width 102 height 26
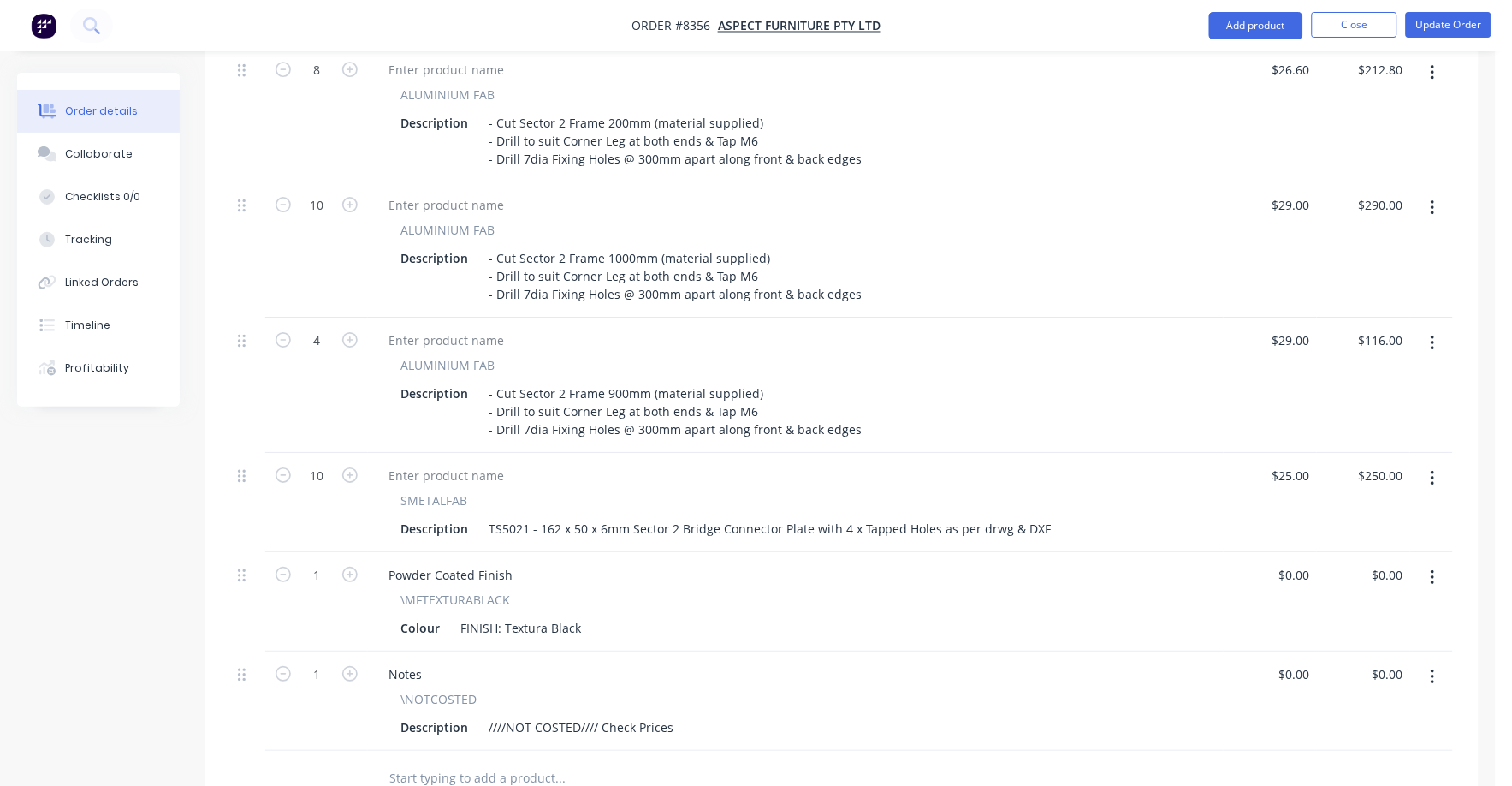
scroll to position [1605, 0]
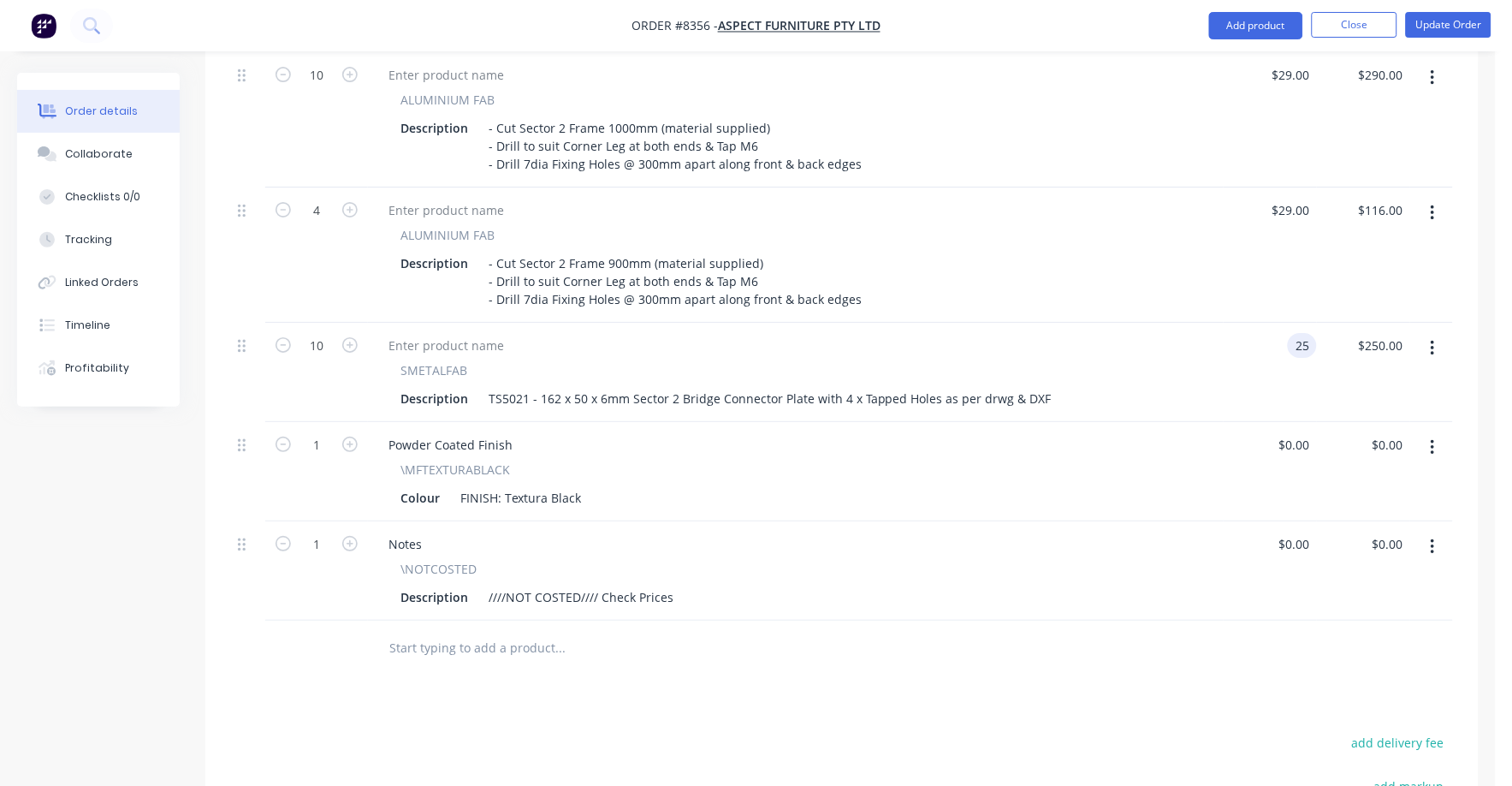
click at [1302, 333] on div "25 25" at bounding box center [1306, 345] width 22 height 25
type input "$25.50"
type input "$255.00"
click at [1256, 422] on div "$0.00 $0.00" at bounding box center [1270, 472] width 93 height 100
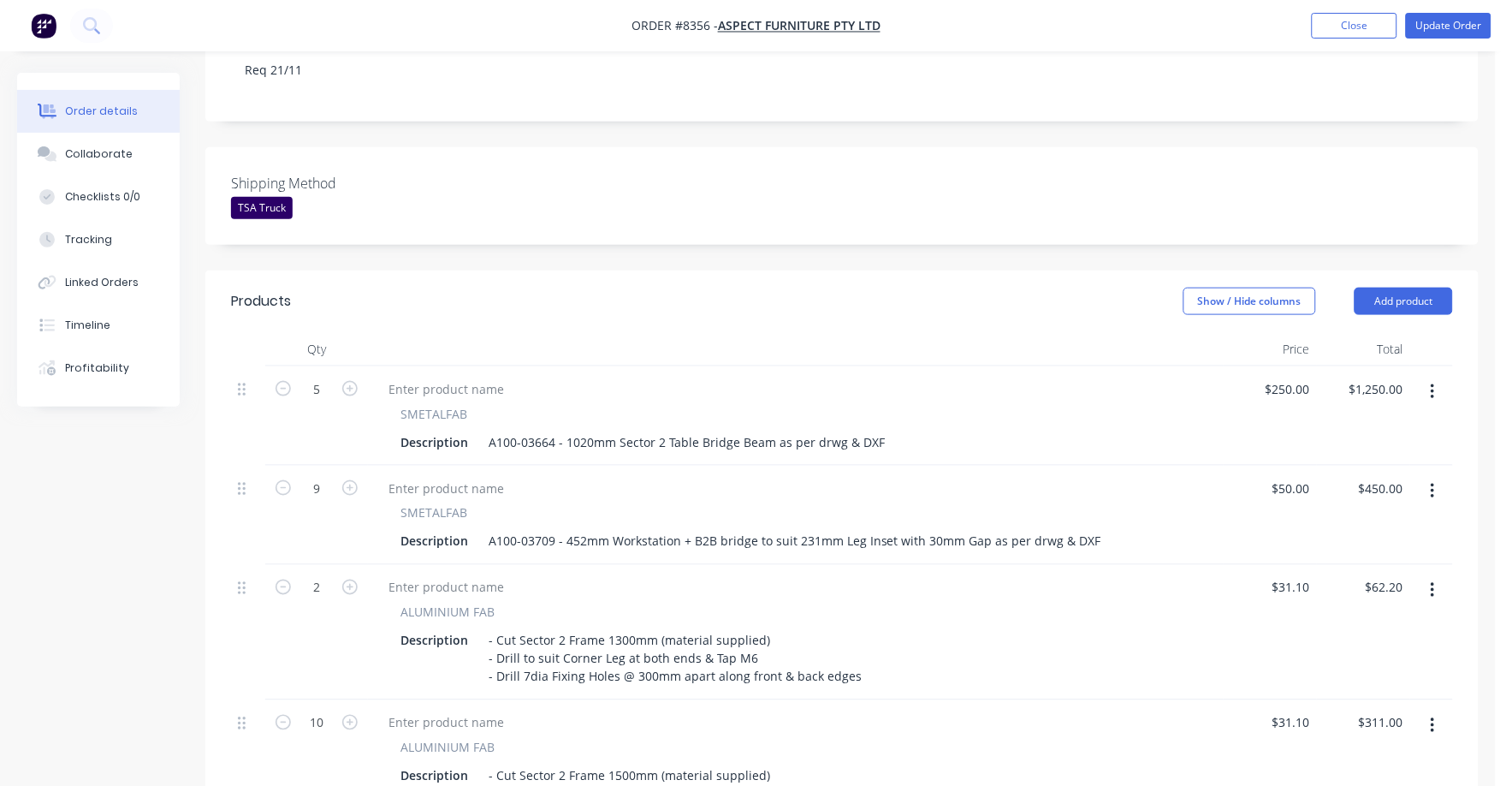
scroll to position [321, 0]
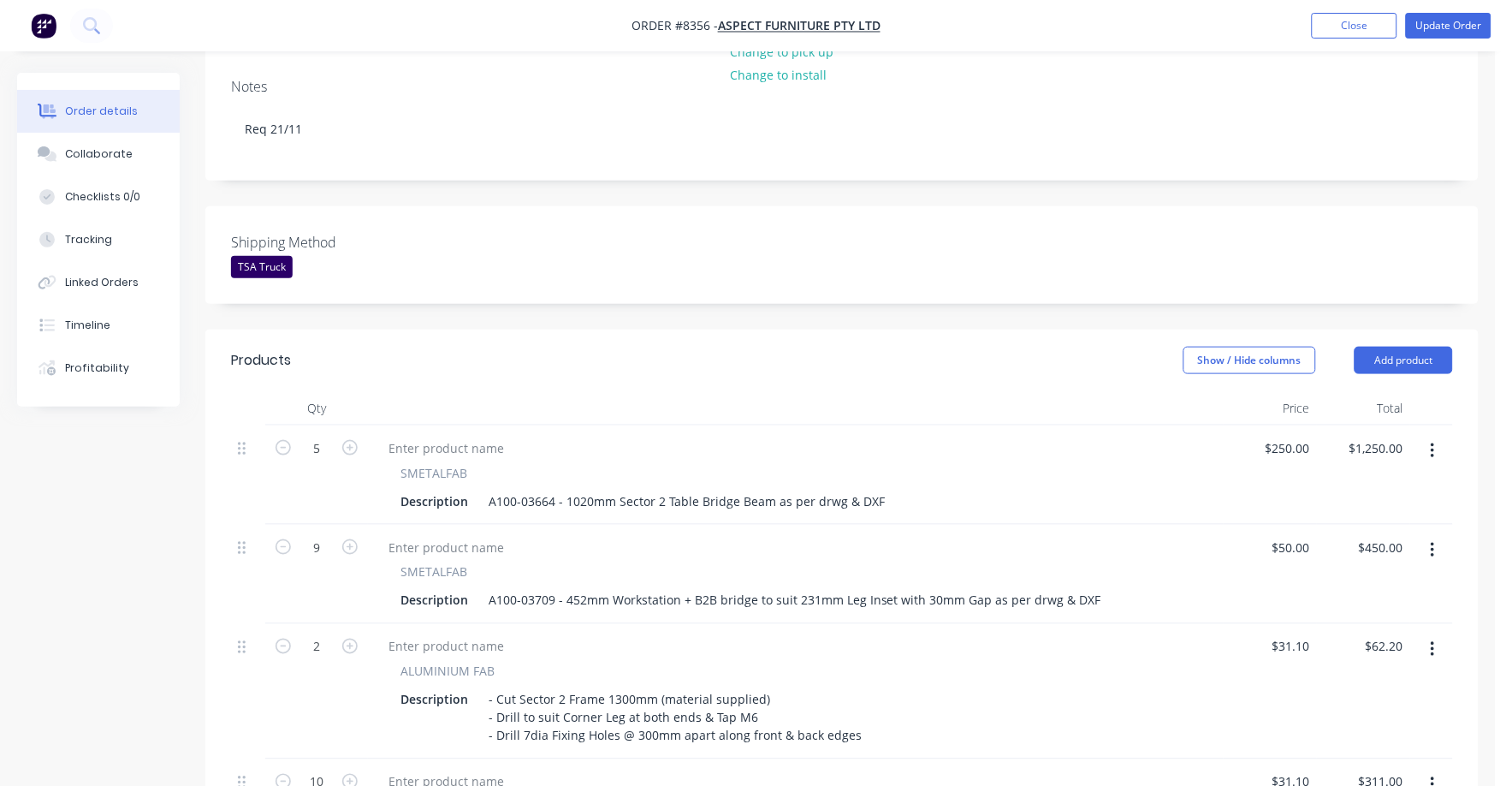
click at [97, 110] on div "Order details" at bounding box center [101, 111] width 73 height 16
click at [100, 155] on div "Collaborate" at bounding box center [99, 153] width 68 height 16
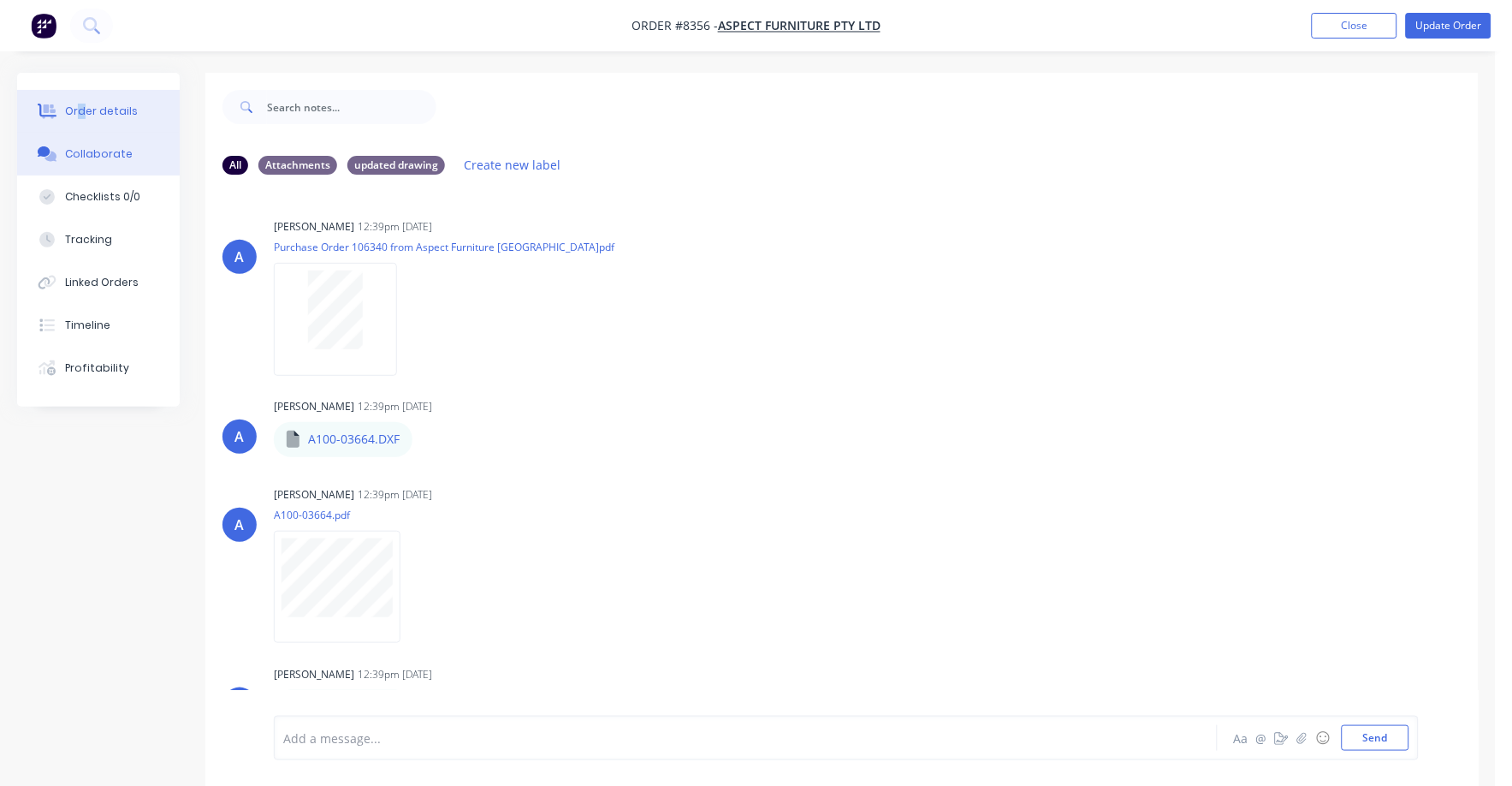
click at [80, 89] on div "Order details Collaborate Checklists 0/0 Tracking Linked Orders Timeline Profit…" at bounding box center [98, 239] width 163 height 334
drag, startPoint x: 80, startPoint y: 89, endPoint x: 118, endPoint y: 118, distance: 47.8
click at [86, 106] on div "Order details" at bounding box center [101, 111] width 73 height 16
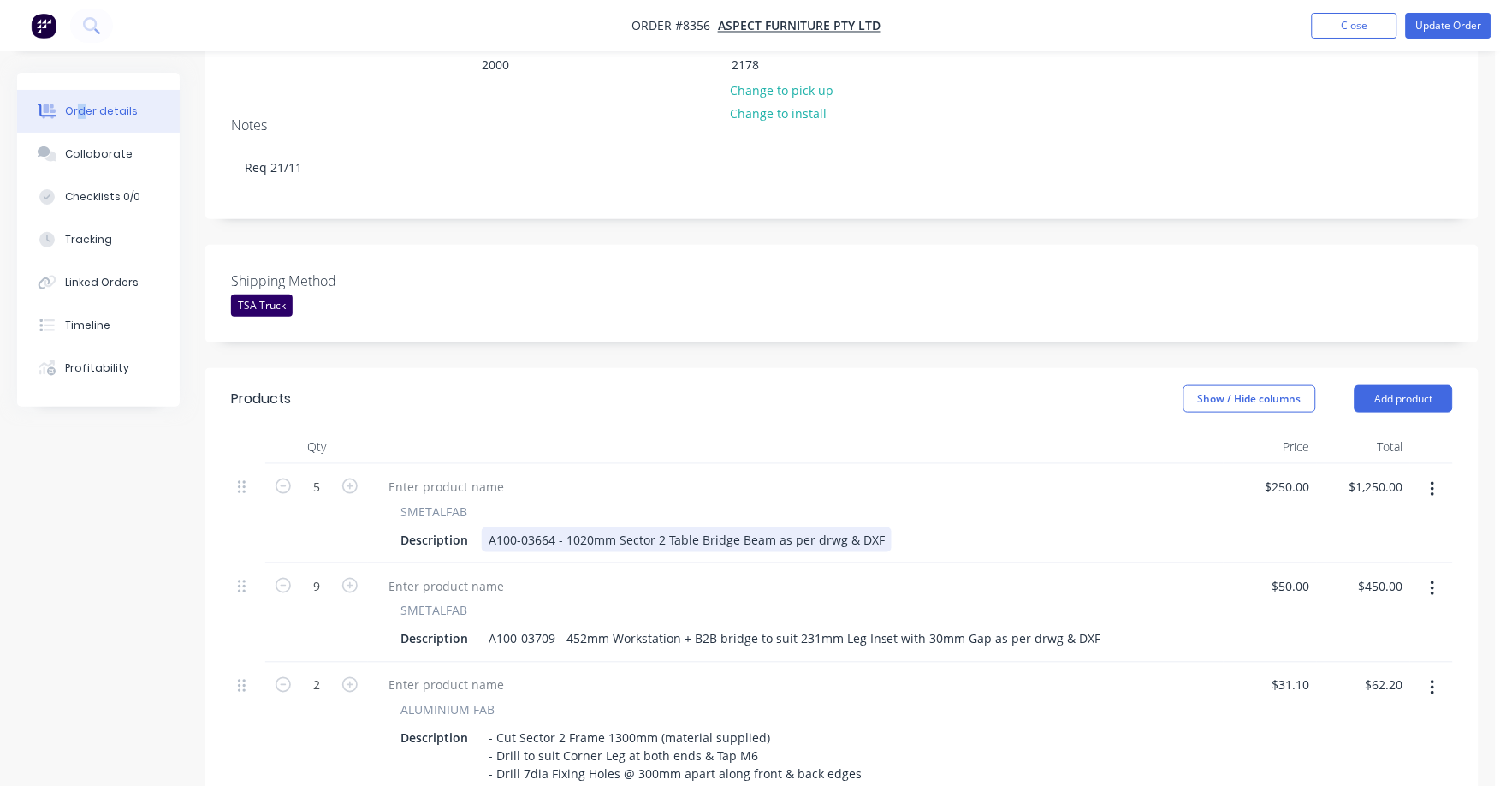
scroll to position [321, 0]
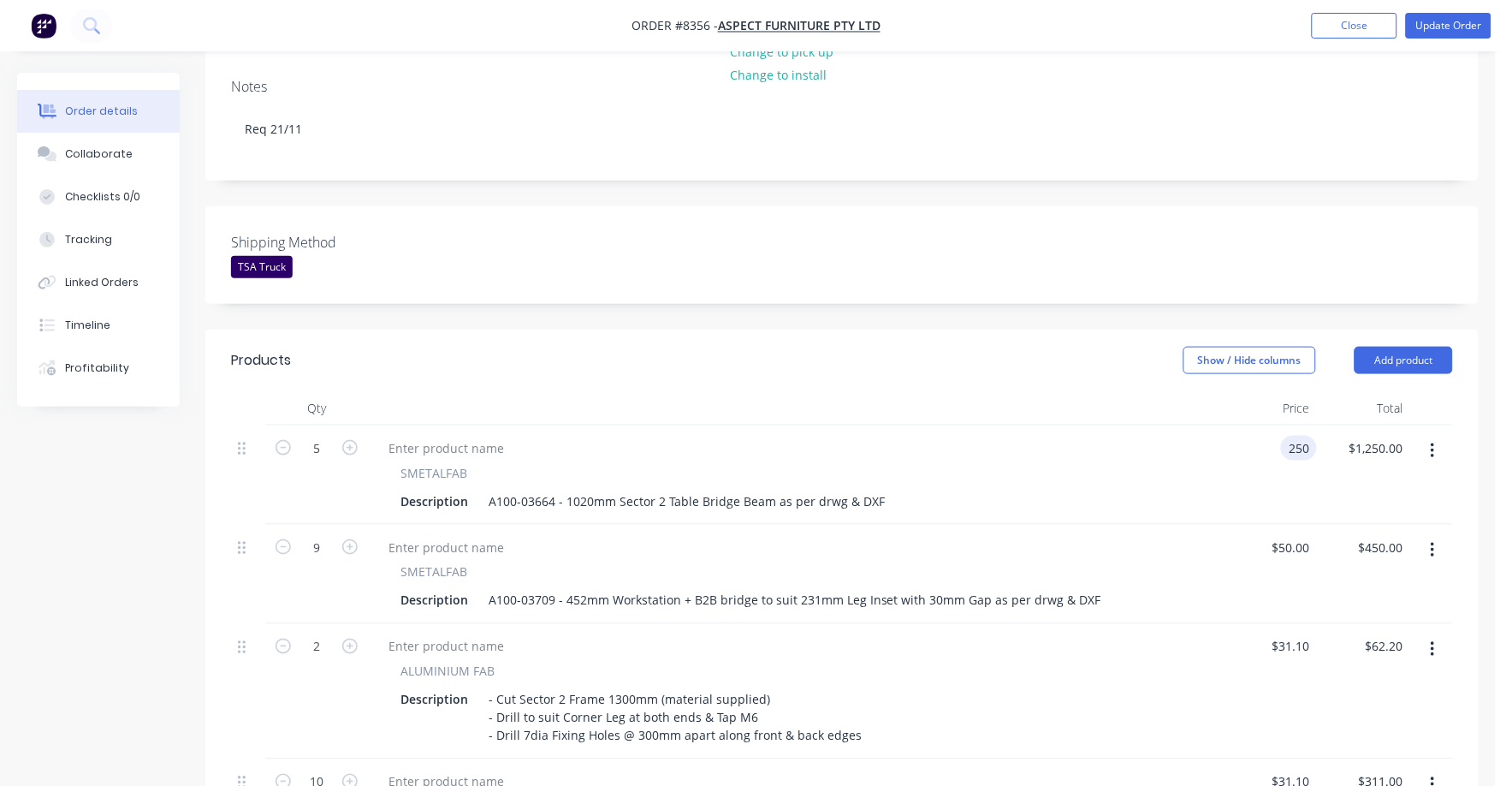
click at [1276, 425] on div "250 250" at bounding box center [1270, 474] width 93 height 100
type input "$136.00"
type input "$680.00"
click at [1305, 470] on div "$136.00 $136.00" at bounding box center [1270, 474] width 93 height 100
drag, startPoint x: 1298, startPoint y: 402, endPoint x: 1321, endPoint y: 405, distance: 23.2
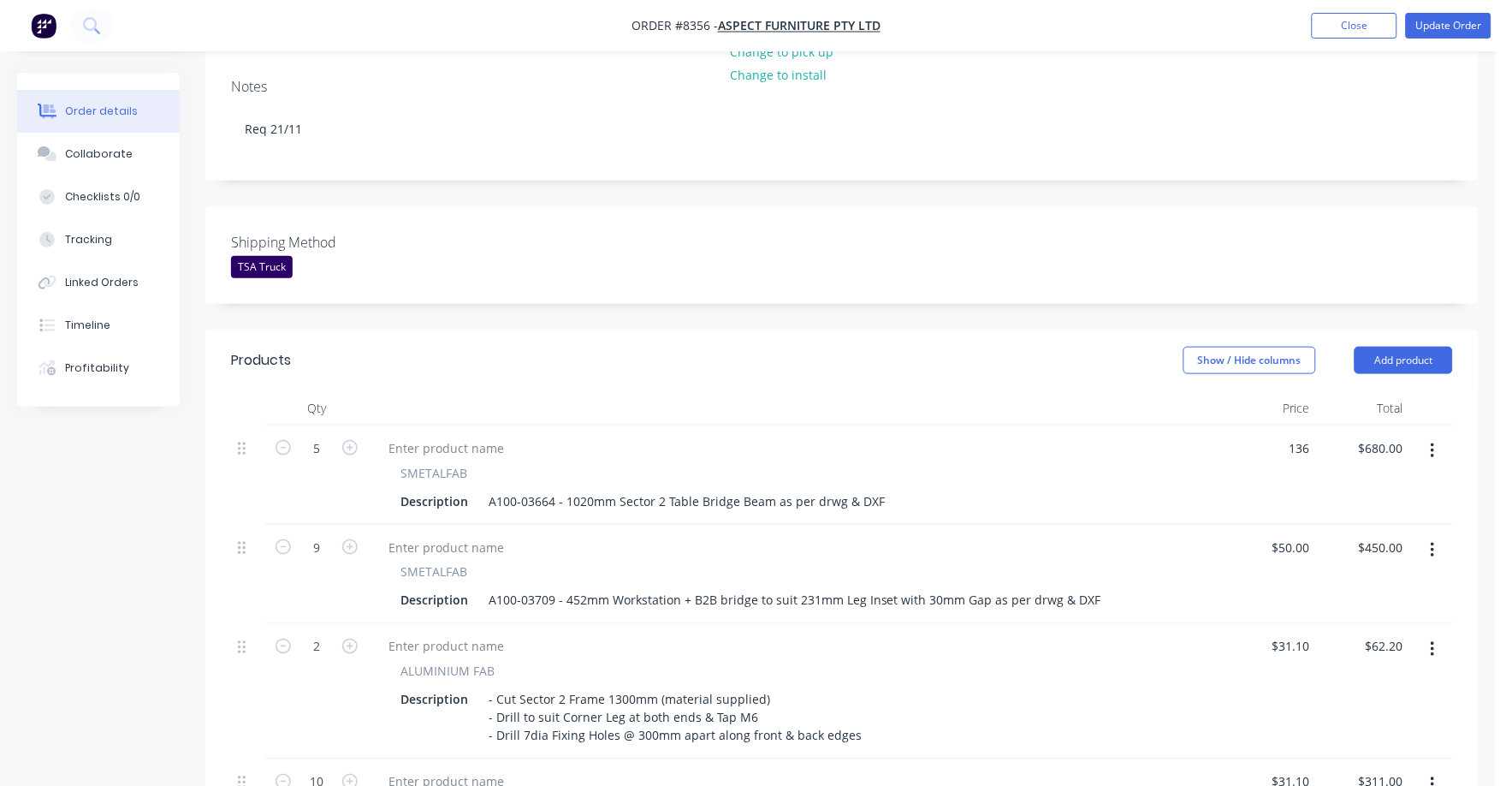
click at [1300, 435] on input "136" at bounding box center [1290, 447] width 53 height 25
type input "$138.00"
type input "$690.00"
click at [1230, 525] on div "$50.00 $50.00" at bounding box center [1270, 574] width 93 height 100
click at [1306, 435] on input "138" at bounding box center [1290, 447] width 53 height 25
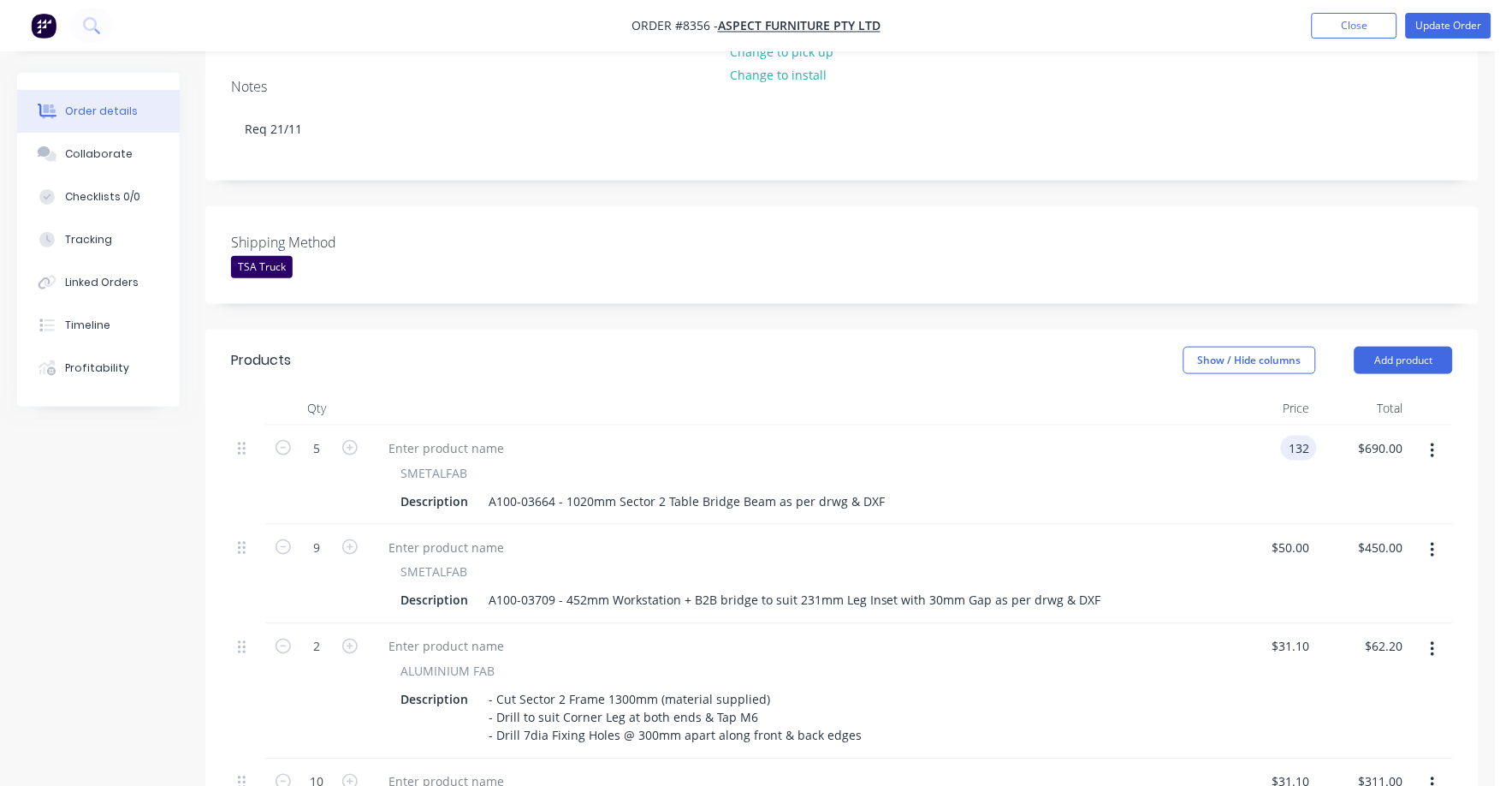
type input "$132.00"
type input "$660.00"
click at [1214, 525] on div "SMETALFAB Description A100-03709 - 452mm Workstation + B2B bridge to suit 231mm…" at bounding box center [796, 574] width 855 height 100
click at [1287, 435] on div "132 $132.00" at bounding box center [1290, 447] width 53 height 25
type input "$136.00"
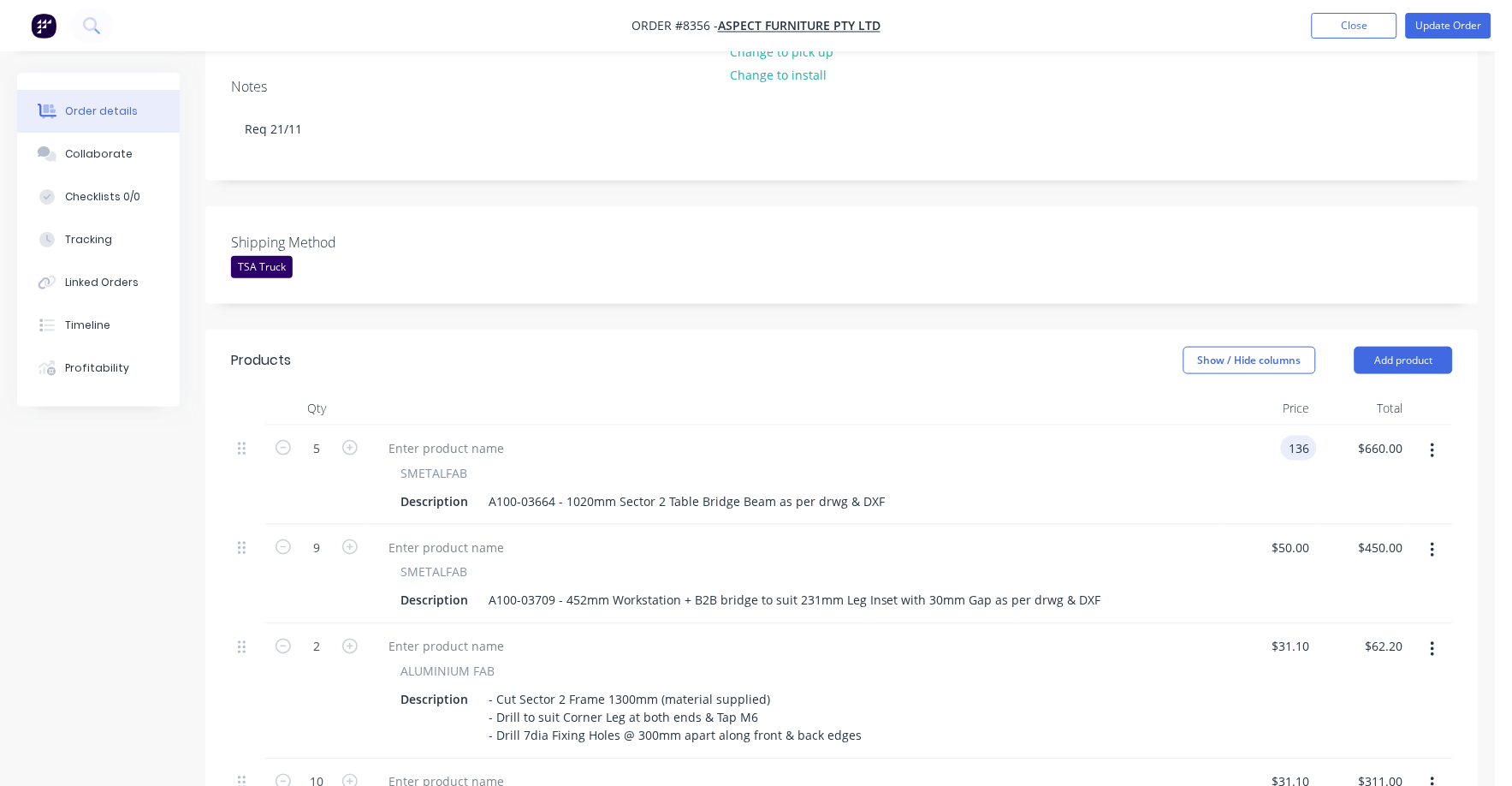
type input "$680.00"
click at [1222, 473] on div "5 SMETALFAB Description A100-03664 - 1020mm Sector 2 Table Bridge Beam as per d…" at bounding box center [842, 474] width 1222 height 100
click at [84, 147] on div "Collaborate" at bounding box center [99, 153] width 68 height 16
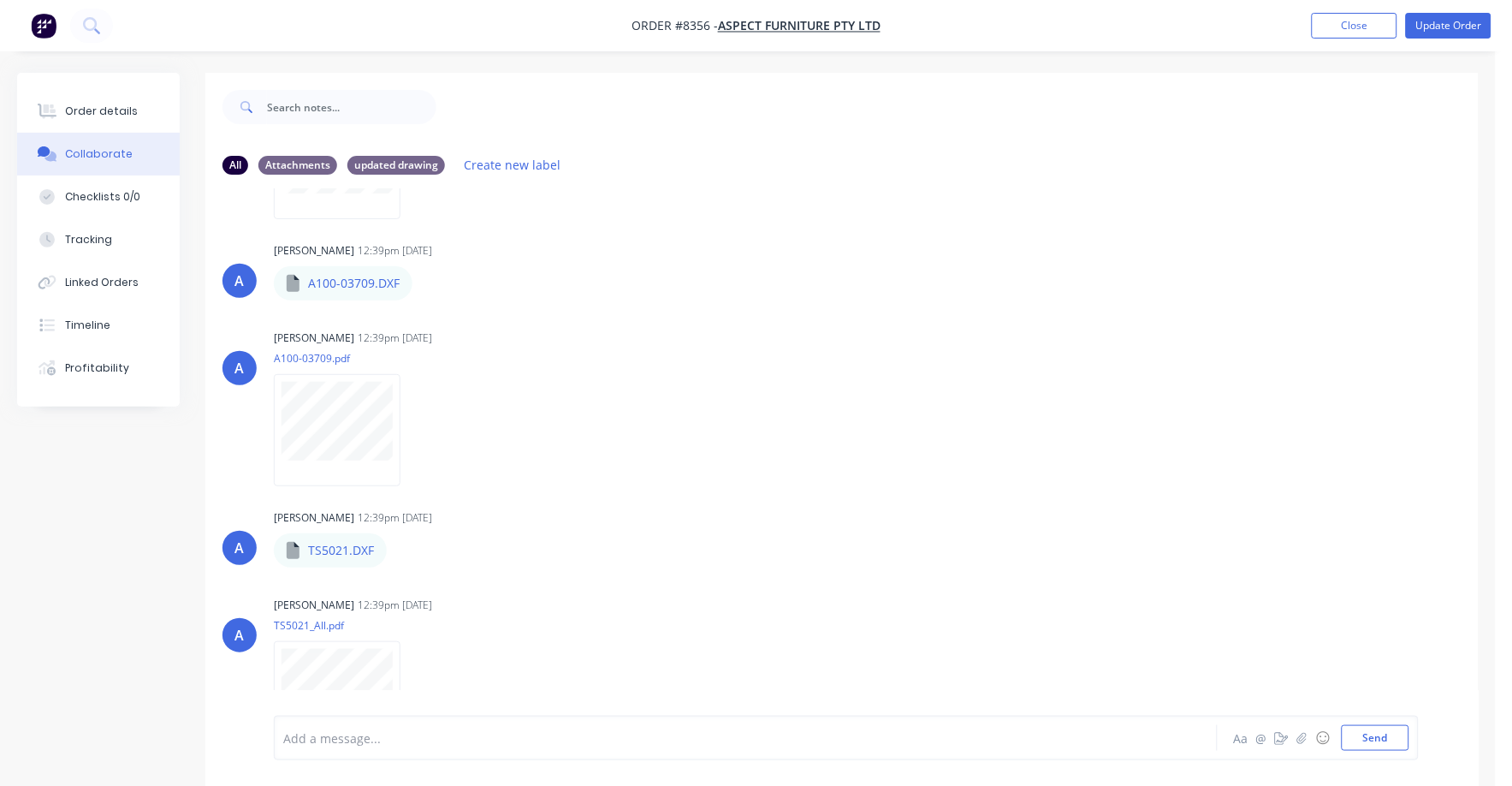
scroll to position [468, 0]
